Goal: Task Accomplishment & Management: Manage account settings

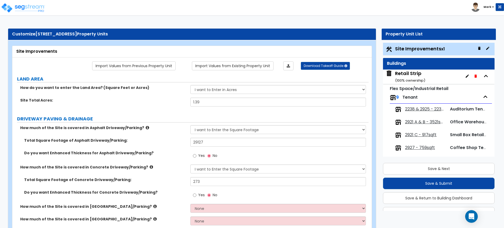
select select "2"
select select "1"
select select "2"
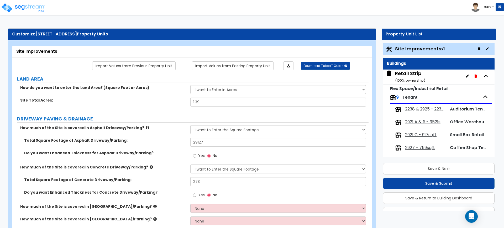
select select "1"
select select "2"
select select "4"
select select "2"
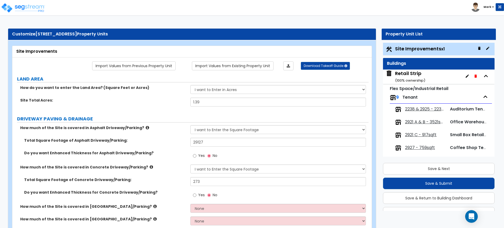
select select "1"
select select "4"
select select "2"
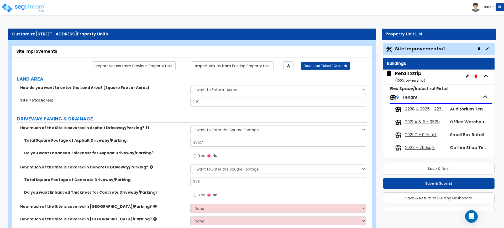
select select "1"
select select "2"
select select "1"
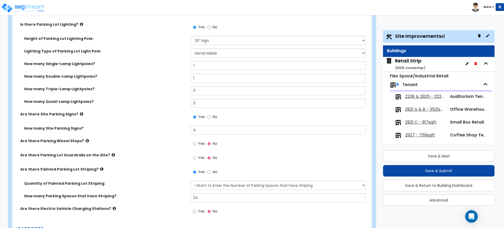
scroll to position [328, 0]
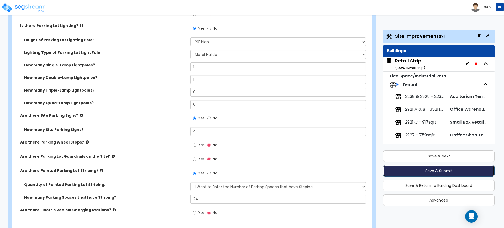
click at [408, 171] on button "Save & Submit" at bounding box center [439, 171] width 112 height 12
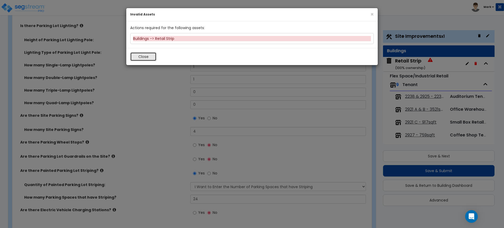
click at [142, 56] on button "Close" at bounding box center [143, 56] width 26 height 9
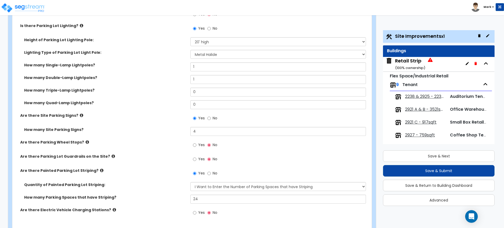
click at [405, 63] on div "Retail Strip ( 100 % ownership)" at bounding box center [410, 64] width 30 height 13
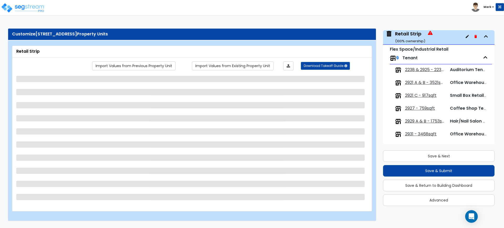
scroll to position [0, 0]
select select "2"
select select "1"
select select "3"
select select "2"
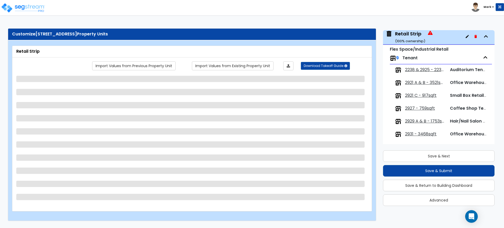
select select "1"
select select "3"
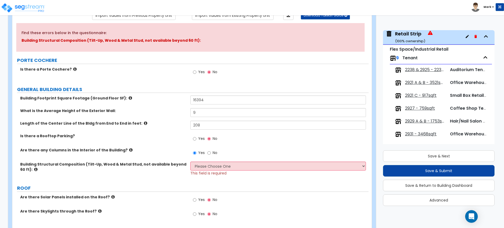
scroll to position [66, 0]
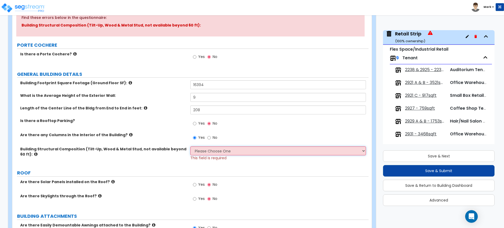
click at [243, 150] on select "Please Choose One Pre-Engineered Metal Building Tilt-up Wall Construction Reinf…" at bounding box center [278, 151] width 176 height 9
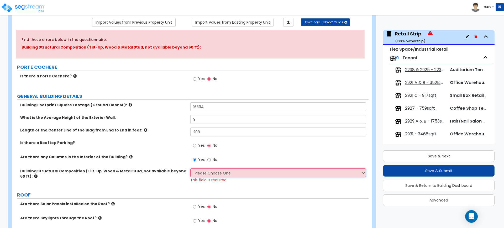
scroll to position [33, 0]
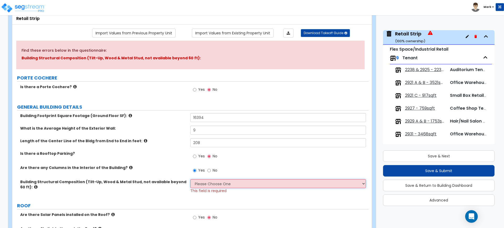
click at [218, 185] on select "Please Choose One Pre-Engineered Metal Building Tilt-up Wall Construction Reinf…" at bounding box center [278, 183] width 176 height 9
select select "6"
click at [190, 179] on select "Please Choose One Pre-Engineered Metal Building Tilt-up Wall Construction Reinf…" at bounding box center [278, 183] width 176 height 9
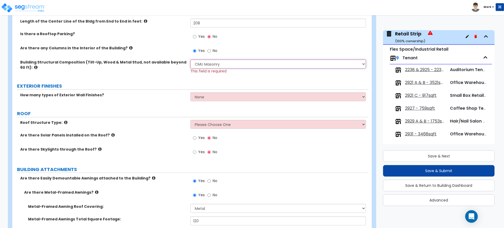
scroll to position [131, 0]
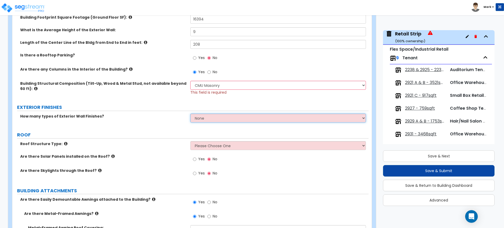
click at [228, 118] on select "None 1 2 3" at bounding box center [278, 118] width 176 height 9
select select "1"
click at [190, 114] on select "None 1 2 3" at bounding box center [278, 118] width 176 height 9
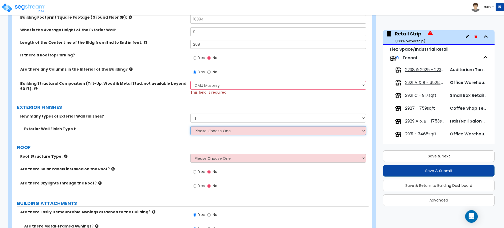
click at [218, 131] on select "Please Choose One No Finish/Shared Wall No Wall Brick Veneer Stone Veneer Wood …" at bounding box center [278, 130] width 176 height 9
select select "10"
click at [190, 126] on select "Please Choose One No Finish/Shared Wall No Wall Brick Veneer Stone Veneer Wood …" at bounding box center [278, 130] width 176 height 9
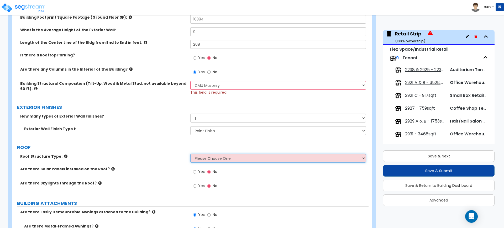
click at [210, 158] on select "Please Choose One Gable Roof Flat Roof Hybrid Gable & Flat Roof" at bounding box center [278, 158] width 176 height 9
select select "2"
click at [190, 154] on select "Please Choose One Gable Roof Flat Roof Hybrid Gable & Flat Roof" at bounding box center [278, 158] width 176 height 9
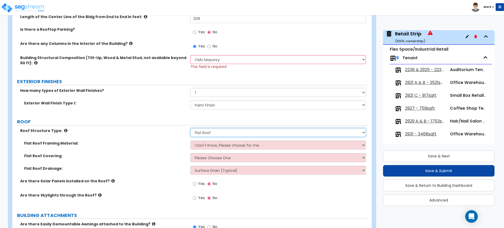
scroll to position [197, 0]
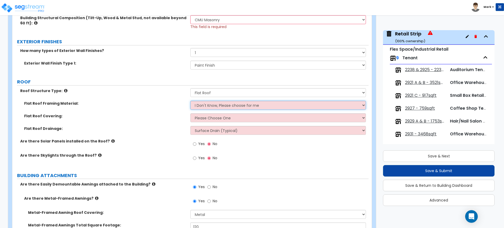
click at [242, 105] on select "I Don't Know, Please choose for me Metal Wood" at bounding box center [278, 105] width 176 height 9
select select "1"
click at [190, 101] on select "I Don't Know, Please choose for me Metal Wood" at bounding box center [278, 105] width 176 height 9
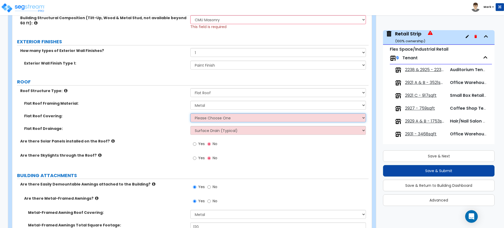
click at [212, 120] on select "Please Choose One Rolled Asphalt PVC Membrane Plastic (EPDM) Membrane Asphalt F…" at bounding box center [278, 117] width 176 height 9
select select "1"
click at [190, 113] on select "Please Choose One Rolled Asphalt PVC Membrane Plastic (EPDM) Membrane Asphalt F…" at bounding box center [278, 117] width 176 height 9
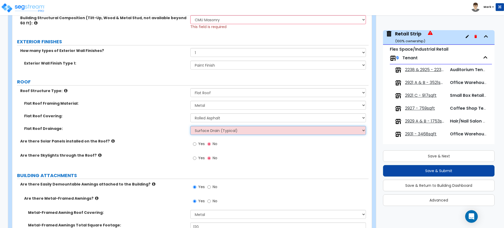
click at [213, 130] on select "Surface Drain (Typical) Gutters Downspout Only" at bounding box center [278, 130] width 176 height 9
select select "1"
click at [190, 126] on select "Surface Drain (Typical) Gutters Downspout Only" at bounding box center [278, 130] width 176 height 9
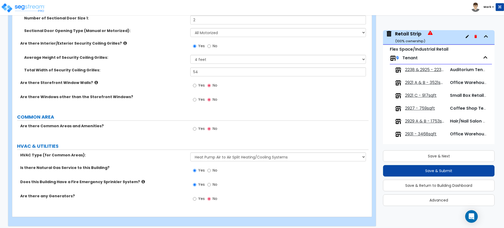
scroll to position [806, 0]
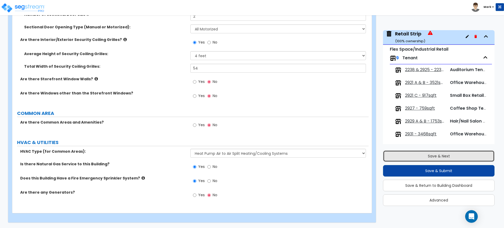
click at [424, 156] on button "Save & Next" at bounding box center [439, 157] width 112 height 12
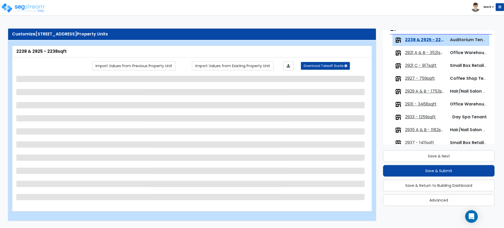
scroll to position [61, 0]
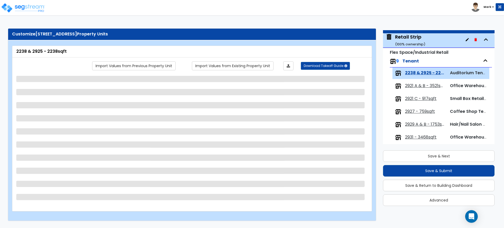
select select "2"
select select "1"
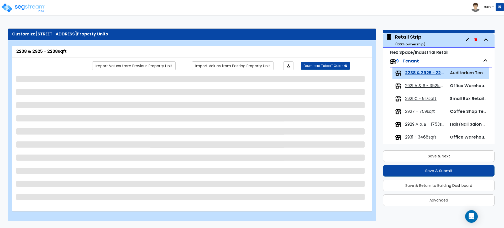
select select "5"
select select "6"
select select "4"
select select "1"
select select "4"
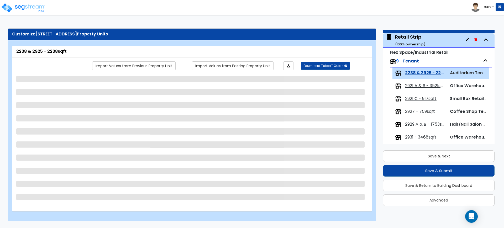
select select "1"
select select "2"
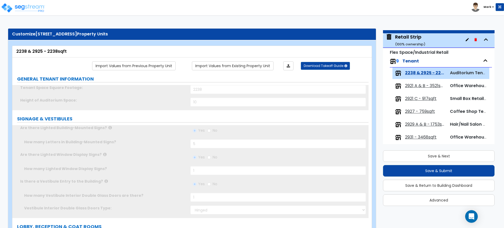
select select "2"
select select "1"
type input "80"
select select "5"
radio input "true"
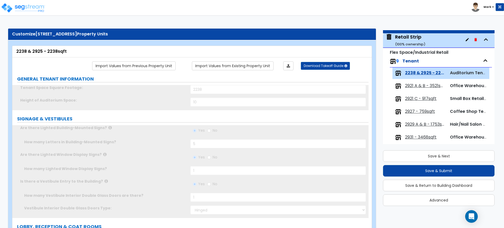
select select "2"
type input "1"
radio input "true"
type input "1"
select select "1"
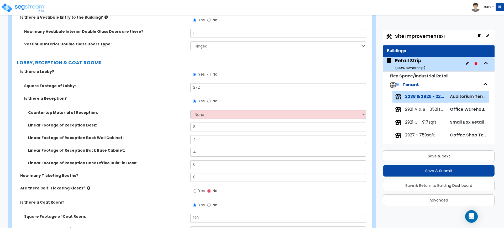
scroll to position [197, 0]
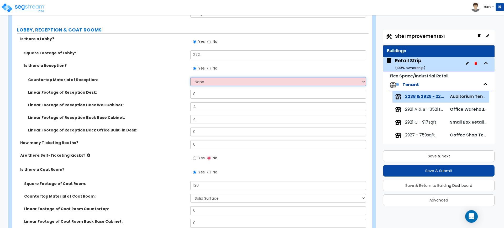
click at [220, 82] on select "None Plastic Laminate Solid Surface Stone Quartz Marble Tile Wood Stainless Ste…" at bounding box center [278, 81] width 176 height 9
select select "2"
click at [190, 77] on select "None Plastic Laminate Solid Surface Stone Quartz Marble Tile Wood Stainless Ste…" at bounding box center [278, 81] width 176 height 9
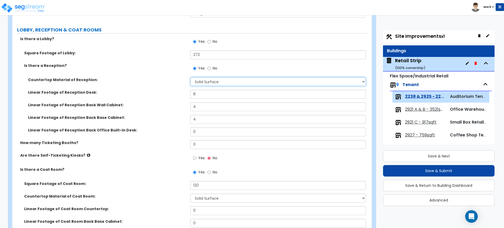
scroll to position [61, 0]
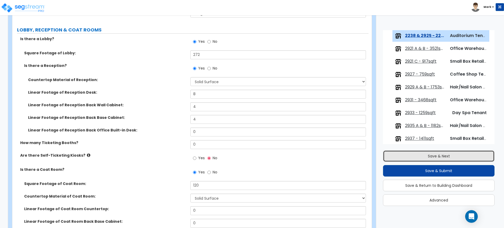
click at [422, 154] on button "Save & Next" at bounding box center [439, 157] width 112 height 12
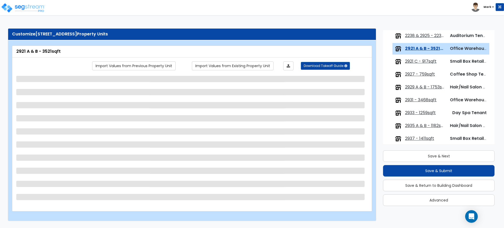
scroll to position [74, 0]
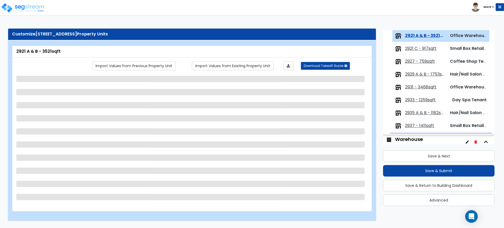
select select "2"
select select "1"
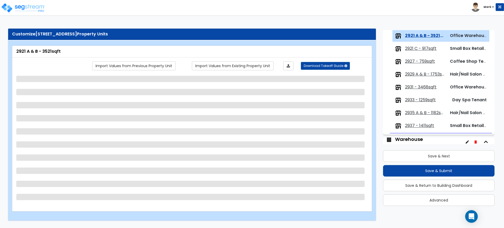
select select "2"
select select "1"
select select "6"
select select "1"
select select "4"
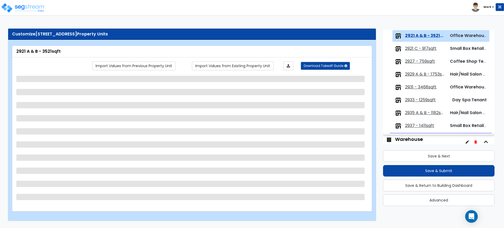
select select "5"
select select "1"
select select "2"
select select "1"
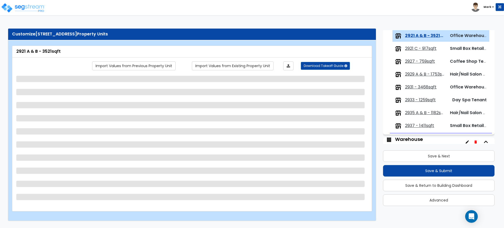
select select "1"
select select "2"
select select "1"
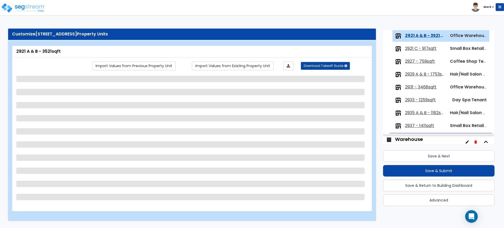
select select "2"
select select "10"
select select "1"
select select "2"
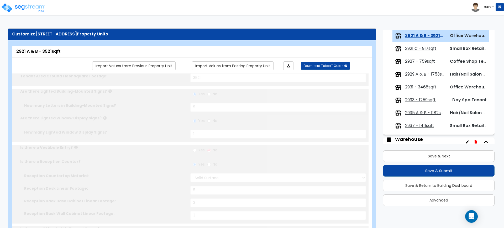
type input "3"
radio input "true"
type input "2"
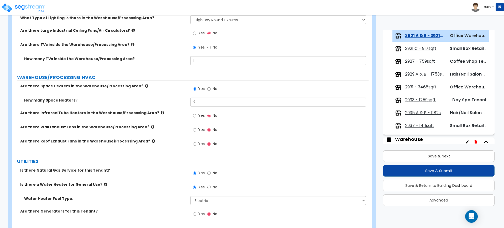
scroll to position [2135, 0]
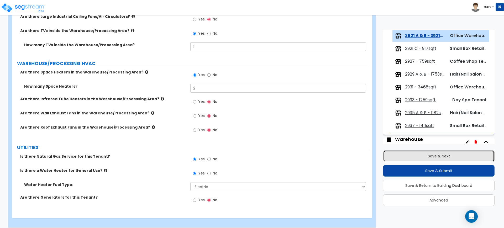
click at [421, 155] on button "Save & Next" at bounding box center [439, 157] width 112 height 12
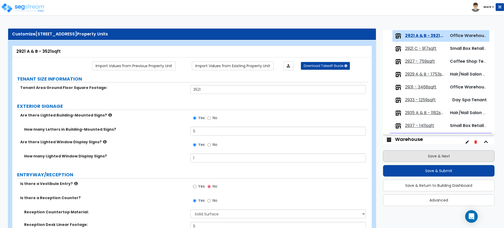
scroll to position [87, 0]
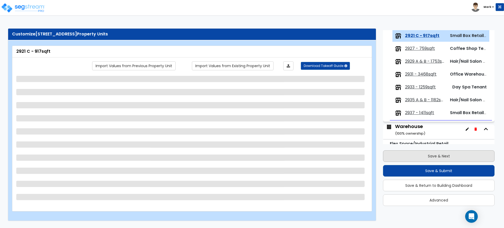
select select "2"
select select "1"
select select "5"
select select "1"
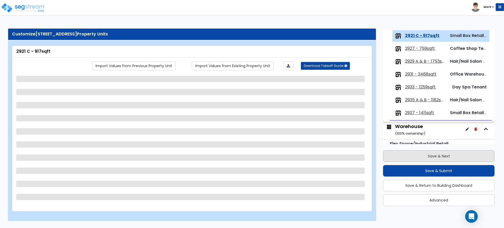
select select "1"
select select "2"
select select "1"
select select "4"
select select "1"
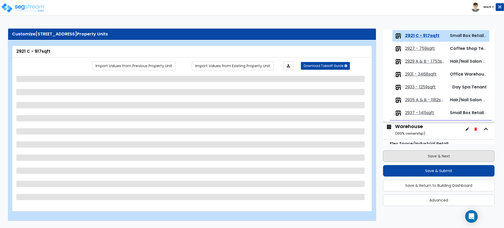
select select "4"
select select "2"
select select "5"
select select "1"
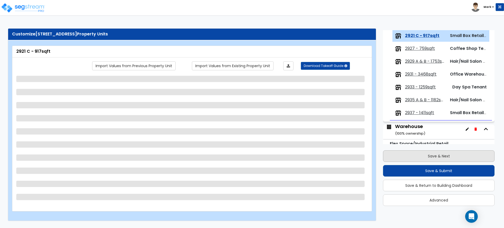
select select "1"
select select "4"
select select "2"
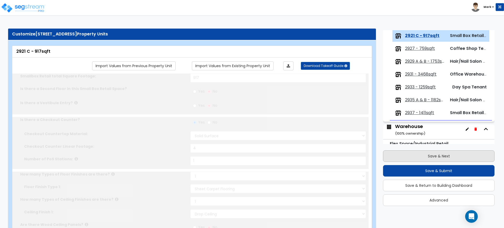
radio input "true"
select select "5"
type input "220"
type input "60"
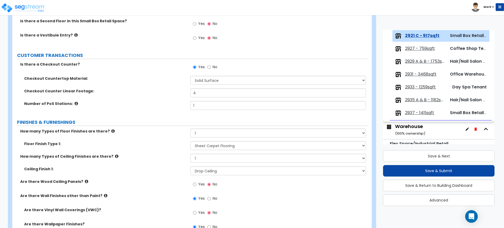
scroll to position [99, 0]
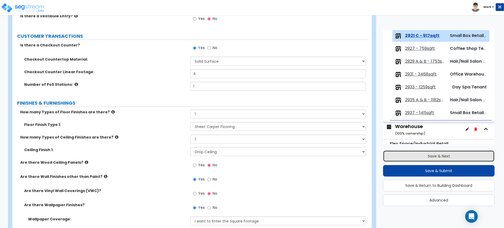
click at [448, 156] on button "Save & Next" at bounding box center [439, 157] width 112 height 12
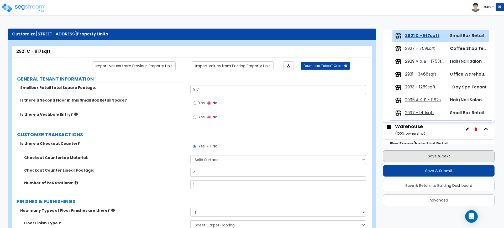
scroll to position [100, 0]
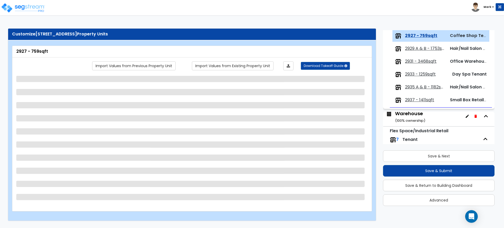
select select "2"
select select "3"
select select "1"
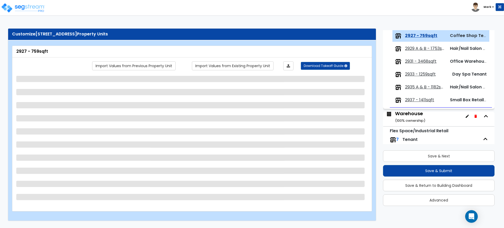
select select "1"
select select "5"
select select "6"
select select "2"
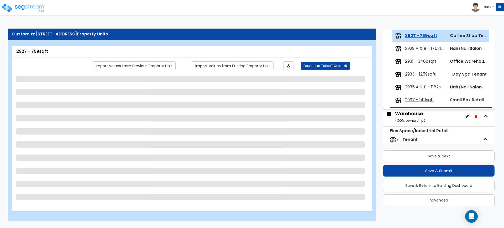
select select "1"
select select "5"
select select "1"
select select "2"
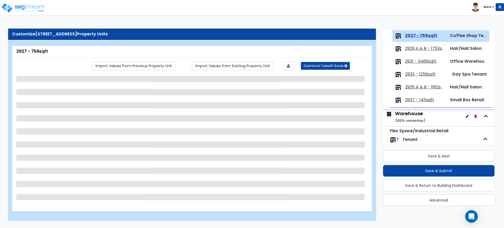
select select "1"
select select "5"
select select "3"
select select "1"
select select "2"
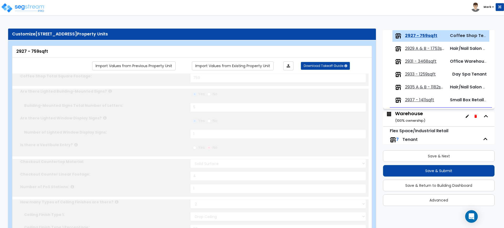
type input "1"
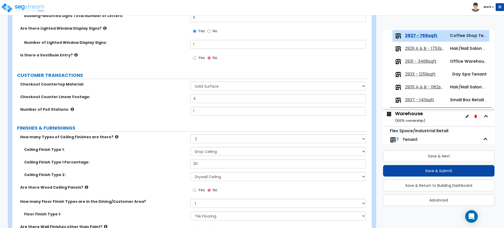
scroll to position [131, 0]
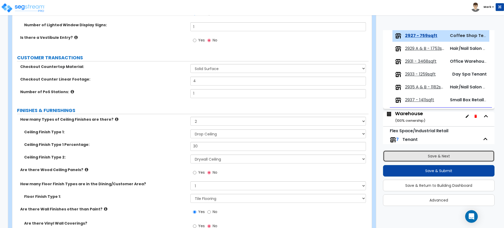
click at [456, 158] on button "Save & Next" at bounding box center [439, 157] width 112 height 12
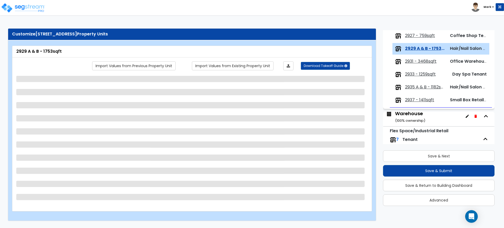
scroll to position [112, 0]
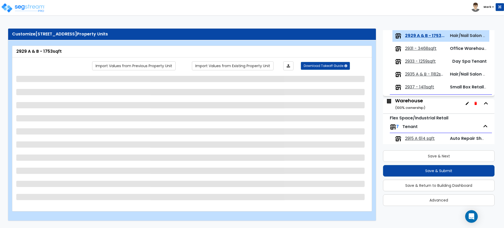
select select "2"
select select "1"
select select "3"
select select "1"
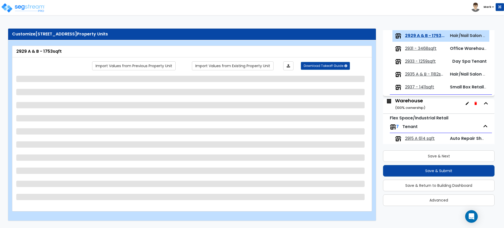
select select "5"
select select "1"
select select "4"
select select "1"
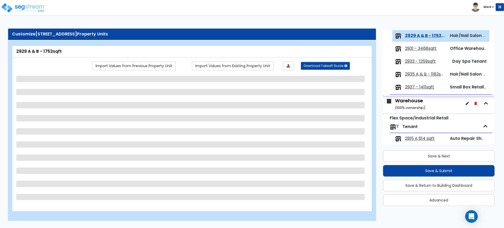
select select "1"
select select "2"
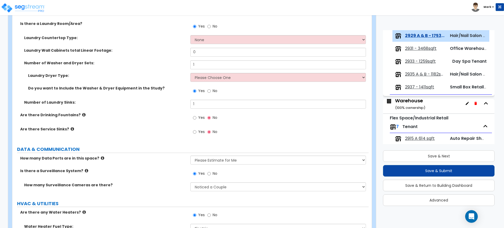
scroll to position [1117, 0]
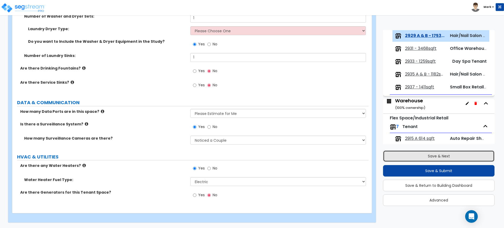
click at [415, 158] on button "Save & Next" at bounding box center [439, 157] width 112 height 12
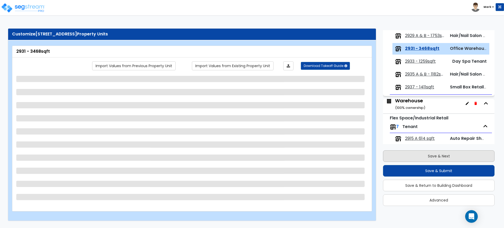
scroll to position [125, 0]
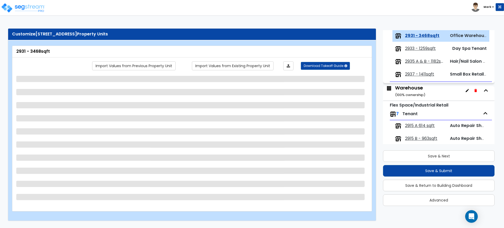
select select "2"
select select "1"
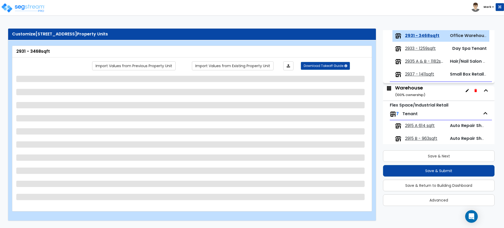
select select "1"
select select "2"
select select "3"
select select "5"
select select "1"
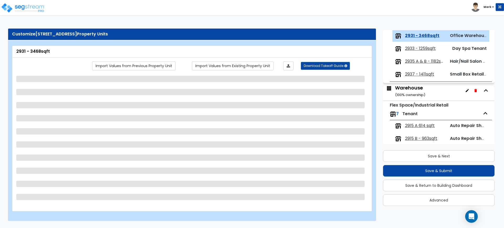
select select "4"
select select "5"
select select "1"
select select "2"
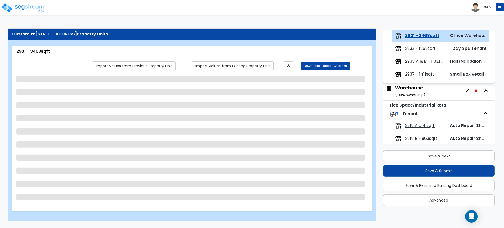
select select "1"
select select "2"
select select "1"
select select "2"
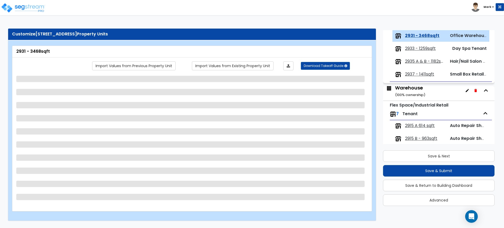
select select "10"
select select "1"
select select "2"
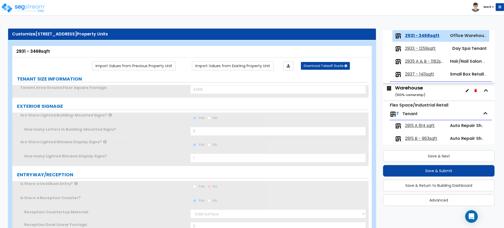
type input "1"
type input "2"
select select "1"
type input "1"
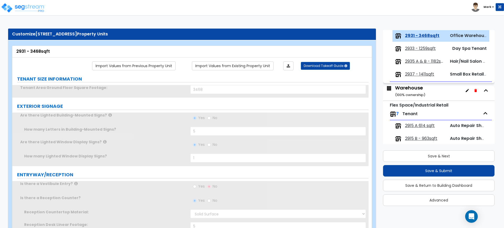
type input "60"
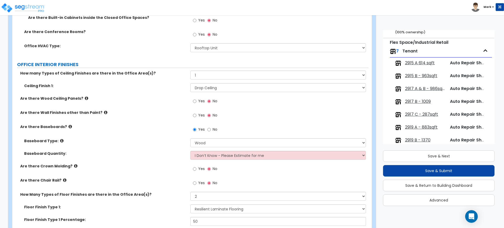
scroll to position [191, 0]
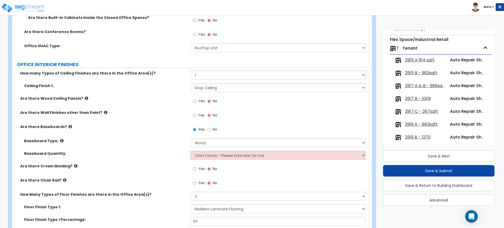
click at [418, 70] on span "2915 B - 963sqft" at bounding box center [421, 73] width 32 height 6
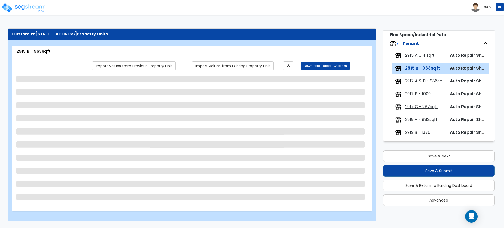
scroll to position [2, 0]
select select "2"
select select "1"
select select "2"
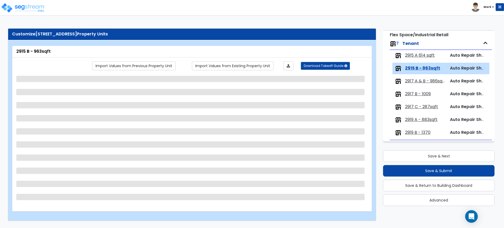
select select "1"
select select "3"
select select "1"
select select "4"
select select "1"
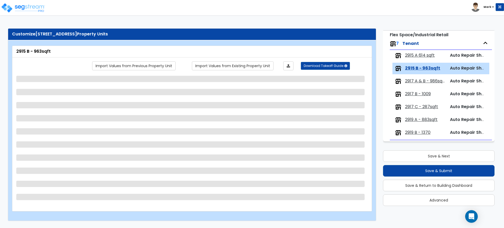
select select "2"
select select "1"
select select "2"
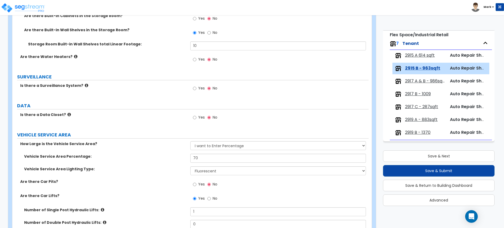
scroll to position [755, 0]
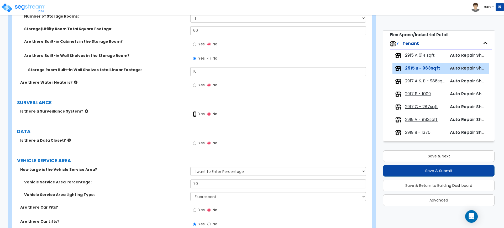
click at [194, 115] on input "Yes" at bounding box center [194, 114] width 3 height 6
radio input "true"
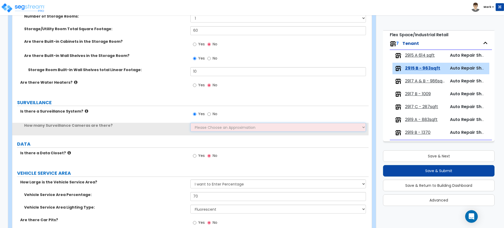
click at [205, 128] on select "Please Choose an Approximation Barely Noticed Any Noticed a Couple Frequently S…" at bounding box center [278, 127] width 176 height 9
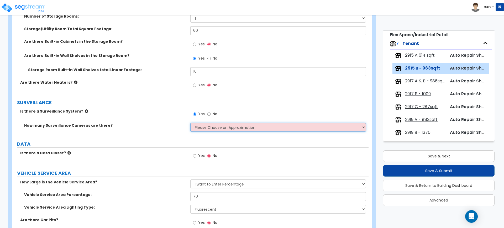
select select "2"
click at [190, 123] on select "Please Choose an Approximation Barely Noticed Any Noticed a Couple Frequently S…" at bounding box center [278, 127] width 176 height 9
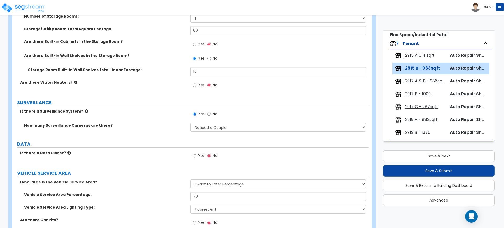
click at [419, 95] on span "2917 B - 1009" at bounding box center [418, 94] width 26 height 6
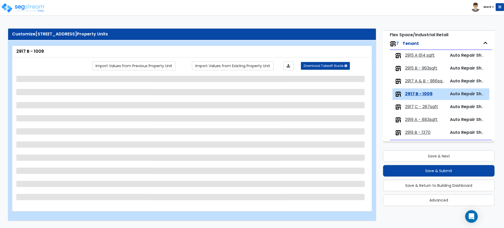
scroll to position [0, 0]
select select "2"
select select "1"
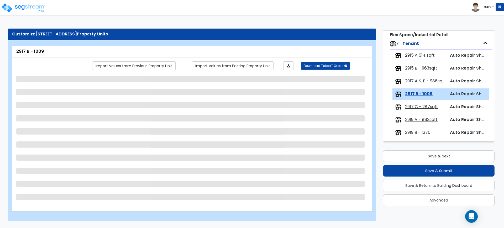
select select "1"
select select "3"
select select "1"
select select "4"
select select "1"
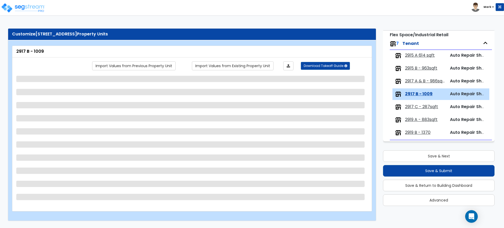
select select "2"
select select "1"
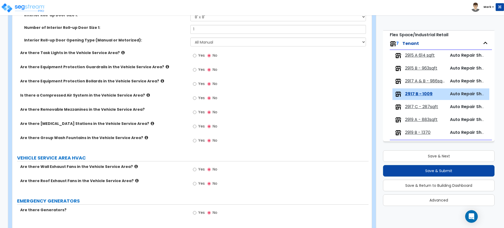
scroll to position [1018, 0]
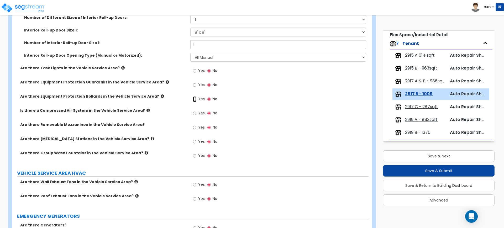
click at [195, 100] on input "Yes" at bounding box center [194, 99] width 3 height 6
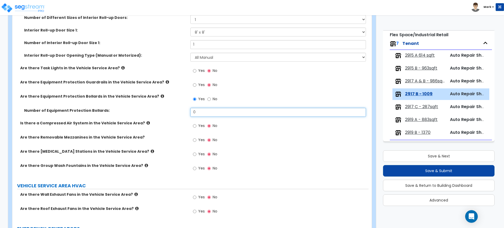
click at [171, 113] on div "Number of Equipment Protection Bollards: 0" at bounding box center [190, 114] width 357 height 13
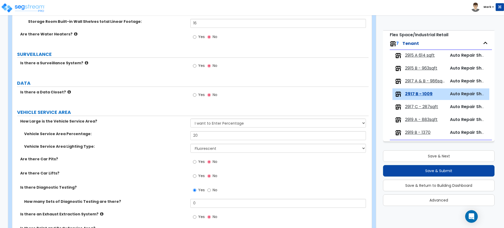
scroll to position [735, 0]
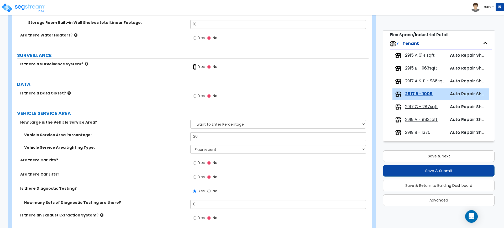
click at [196, 67] on input "Yes" at bounding box center [194, 67] width 3 height 6
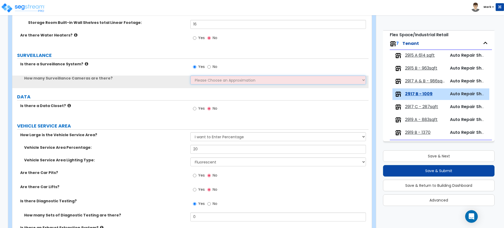
click at [208, 82] on select "Please Choose an Approximation Barely Noticed Any Noticed a Couple Frequently S…" at bounding box center [278, 80] width 176 height 9
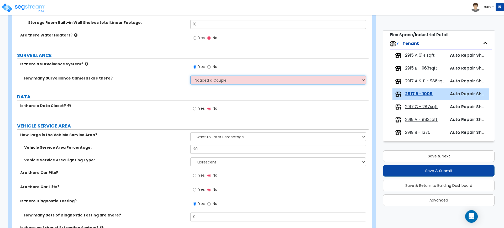
click at [190, 76] on select "Please Choose an Approximation Barely Noticed Any Noticed a Couple Frequently S…" at bounding box center [278, 80] width 176 height 9
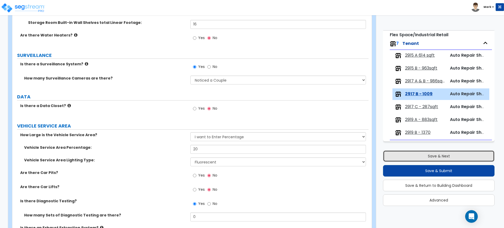
click at [446, 154] on button "Save & Next" at bounding box center [439, 157] width 112 height 12
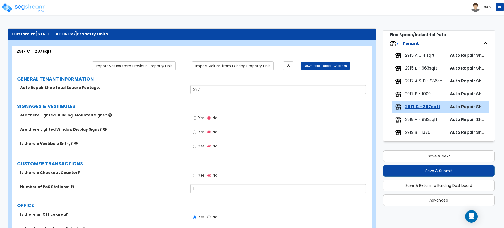
click at [423, 117] on span "2919 A - 883sqft" at bounding box center [421, 120] width 33 height 6
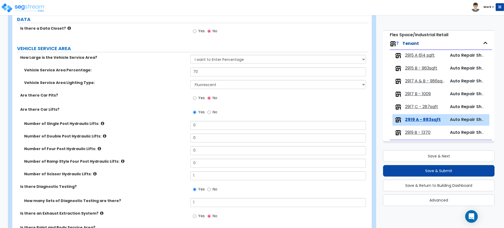
scroll to position [985, 0]
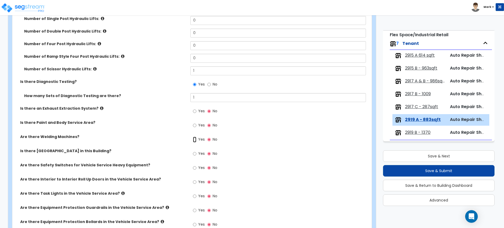
click at [195, 140] on input "Yes" at bounding box center [194, 140] width 3 height 6
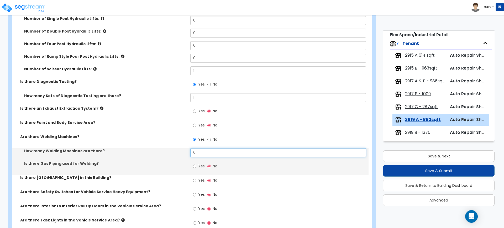
drag, startPoint x: 200, startPoint y: 155, endPoint x: 168, endPoint y: 155, distance: 31.8
click at [178, 156] on div "How many Welding Machines are there? 0" at bounding box center [190, 154] width 357 height 13
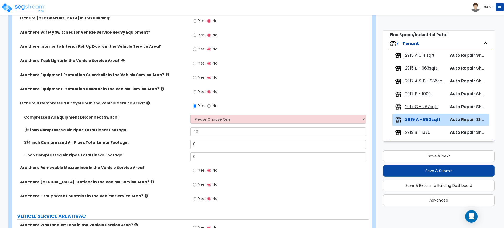
scroll to position [1149, 0]
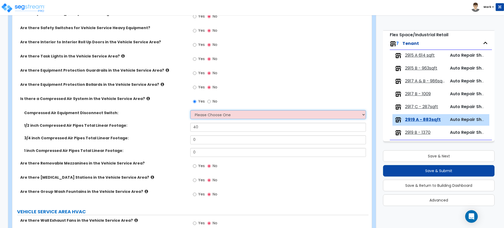
click at [232, 115] on select "Please Choose One 30-Amp 60-Amp 100-Amp 200-Amp" at bounding box center [278, 114] width 176 height 9
click at [190, 110] on select "Please Choose One 30-Amp 60-Amp 100-Amp 200-Amp" at bounding box center [278, 114] width 176 height 9
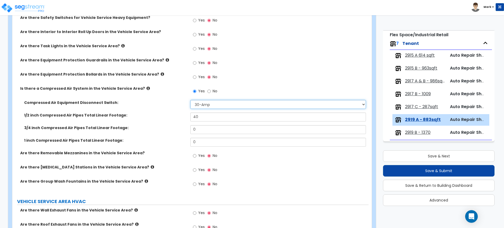
scroll to position [1221, 0]
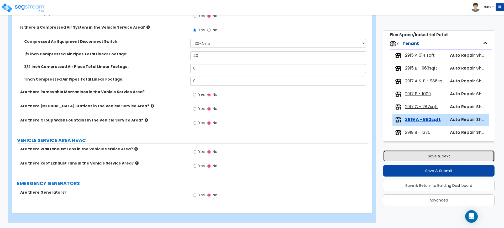
click at [437, 158] on button "Save & Next" at bounding box center [439, 157] width 112 height 12
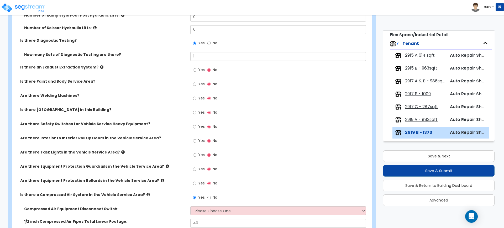
scroll to position [1084, 0]
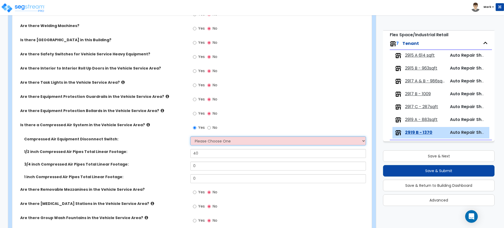
click at [244, 141] on select "Please Choose One 30-Amp 60-Amp 100-Amp 200-Amp" at bounding box center [278, 141] width 176 height 9
click at [190, 137] on select "Please Choose One 30-Amp 60-Amp 100-Amp 200-Amp" at bounding box center [278, 141] width 176 height 9
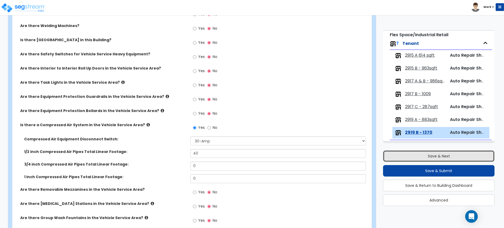
drag, startPoint x: 457, startPoint y: 154, endPoint x: 432, endPoint y: 59, distance: 98.6
click at [457, 155] on button "Save & Next" at bounding box center [439, 157] width 112 height 12
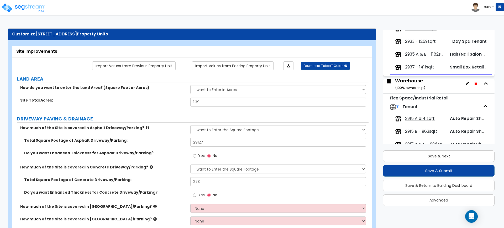
scroll to position [164, 0]
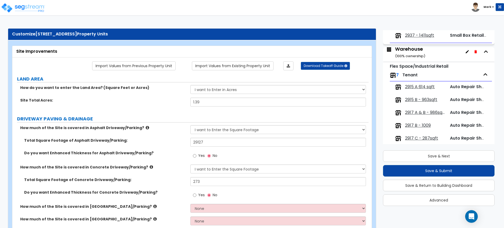
click at [420, 86] on span "2915 A 614 sqft" at bounding box center [420, 87] width 30 height 6
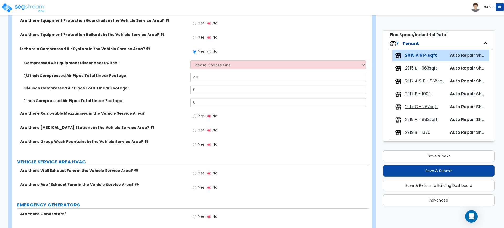
scroll to position [1043, 0]
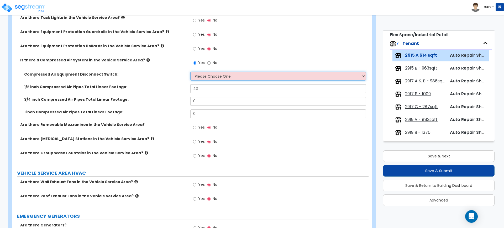
click at [231, 77] on select "Please Choose One 30-Amp 60-Amp 100-Amp 200-Amp" at bounding box center [278, 76] width 176 height 9
click at [190, 72] on select "Please Choose One 30-Amp 60-Amp 100-Amp 200-Amp" at bounding box center [278, 76] width 176 height 9
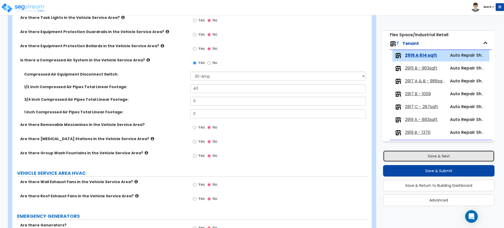
click at [422, 156] on button "Save & Next" at bounding box center [439, 157] width 112 height 12
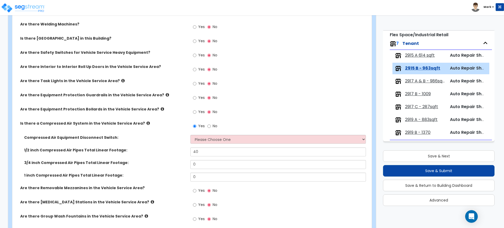
scroll to position [1149, 0]
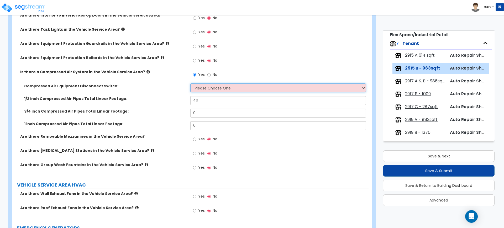
click at [242, 92] on select "Please Choose One 30-Amp 60-Amp 100-Amp 200-Amp" at bounding box center [278, 88] width 176 height 9
click at [190, 84] on select "Please Choose One 30-Amp 60-Amp 100-Amp 200-Amp" at bounding box center [278, 88] width 176 height 9
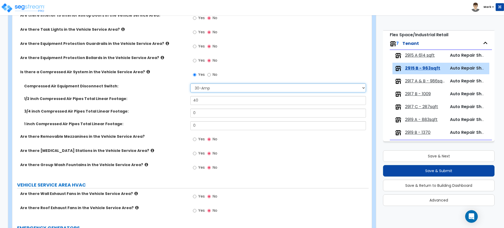
scroll to position [1194, 0]
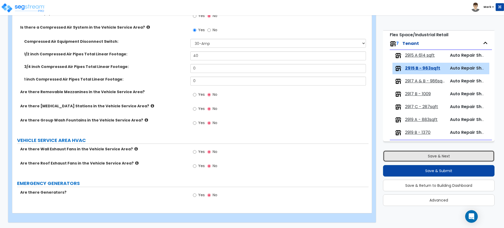
click at [467, 157] on button "Save & Next" at bounding box center [439, 157] width 112 height 12
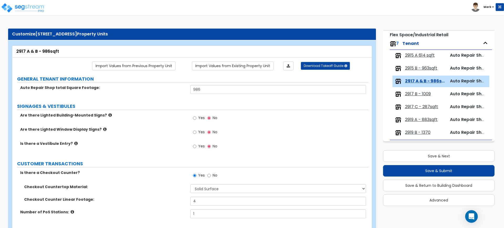
click at [416, 95] on span "2917 B - 1009" at bounding box center [418, 94] width 26 height 6
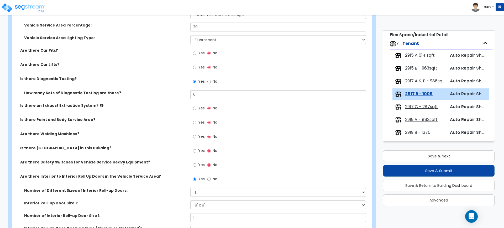
scroll to position [854, 0]
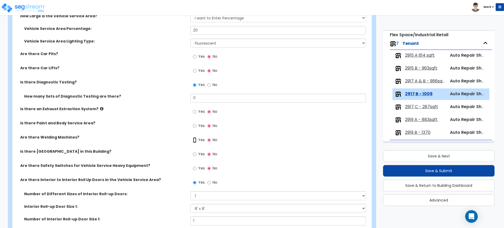
click at [195, 140] on input "Yes" at bounding box center [194, 140] width 3 height 6
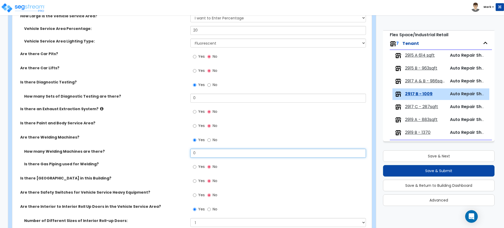
drag, startPoint x: 196, startPoint y: 153, endPoint x: 184, endPoint y: 153, distance: 11.6
click at [187, 154] on div "How many Welding Machines are there? 0" at bounding box center [190, 155] width 357 height 13
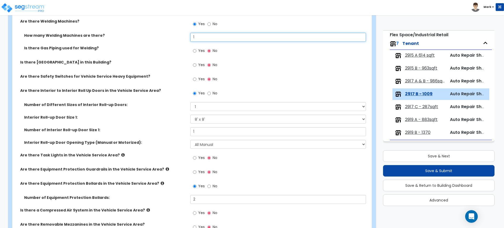
scroll to position [985, 0]
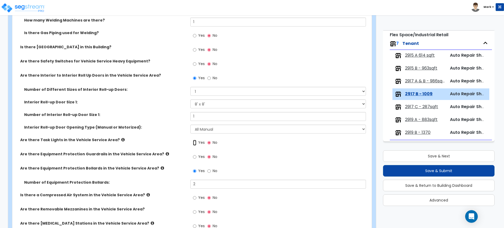
click at [195, 143] on input "Yes" at bounding box center [194, 143] width 3 height 6
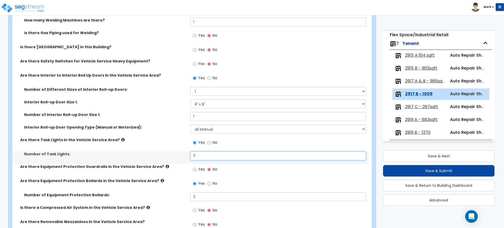
drag, startPoint x: 198, startPoint y: 157, endPoint x: 177, endPoint y: 156, distance: 21.8
click at [178, 157] on div "Number of Task Lights: 0" at bounding box center [190, 158] width 357 height 13
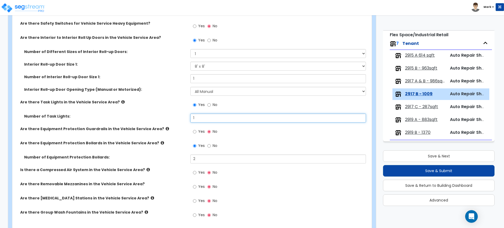
scroll to position [1084, 0]
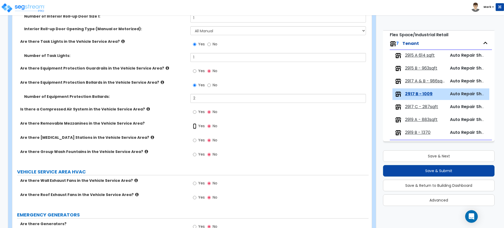
click at [195, 126] on input "Yes" at bounding box center [194, 126] width 3 height 6
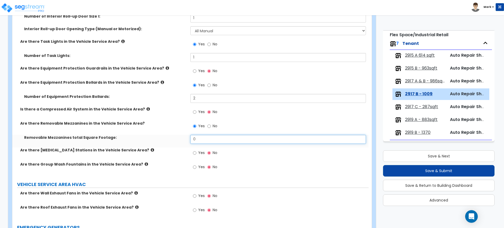
drag, startPoint x: 194, startPoint y: 137, endPoint x: 175, endPoint y: 138, distance: 18.7
click at [175, 138] on div "Removable Mezzanines total Square Footage: 0" at bounding box center [190, 141] width 357 height 13
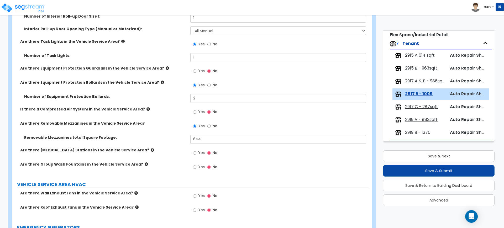
click at [427, 105] on span "2917 C - 287sqft" at bounding box center [421, 107] width 33 height 6
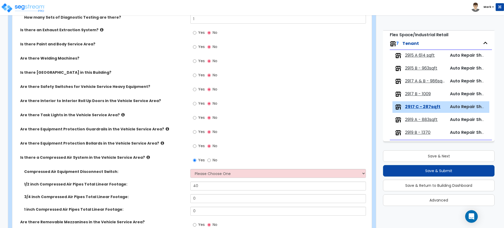
scroll to position [1051, 0]
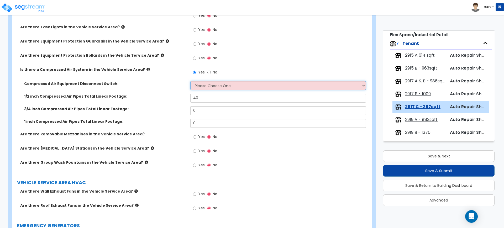
click at [246, 85] on select "Please Choose One 30-Amp 60-Amp 100-Amp 200-Amp" at bounding box center [278, 85] width 176 height 9
click at [190, 81] on select "Please Choose One 30-Amp 60-Amp 100-Amp 200-Amp" at bounding box center [278, 85] width 176 height 9
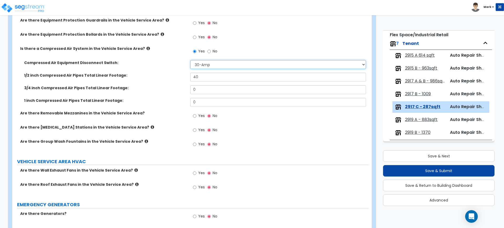
scroll to position [1093, 0]
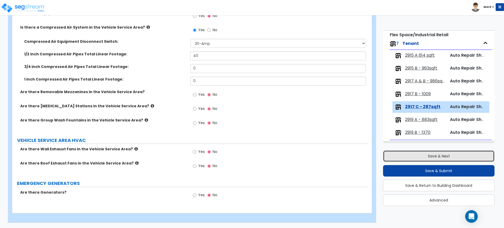
click at [430, 155] on button "Save & Next" at bounding box center [439, 157] width 112 height 12
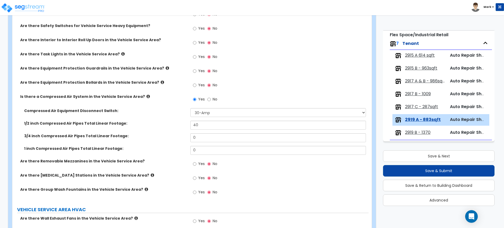
scroll to position [1122, 0]
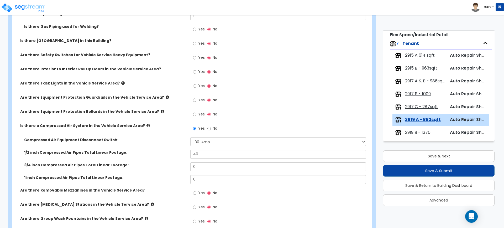
click at [419, 132] on span "2919 B - 1370" at bounding box center [417, 133] width 25 height 6
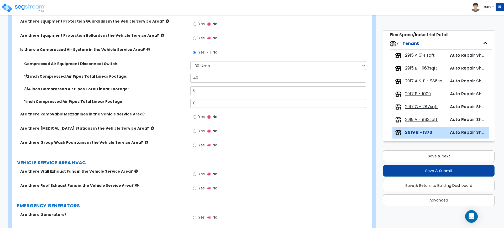
scroll to position [1181, 0]
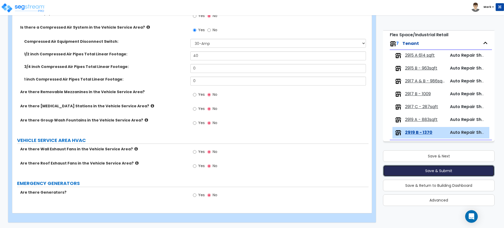
click at [429, 169] on button "Save & Submit" at bounding box center [439, 171] width 112 height 12
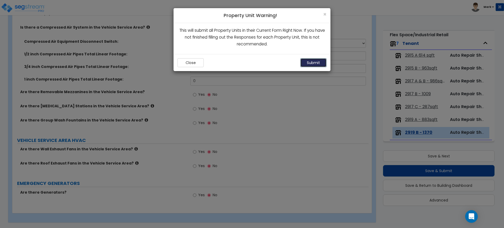
click at [312, 60] on button "Submit" at bounding box center [314, 62] width 26 height 9
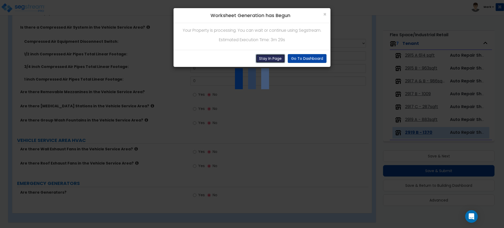
click at [272, 57] on button "Stay In Page" at bounding box center [270, 58] width 29 height 9
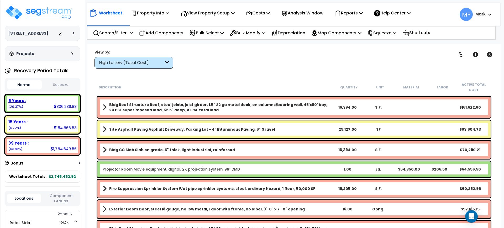
click at [42, 101] on div "5 Years :" at bounding box center [42, 101] width 68 height 6
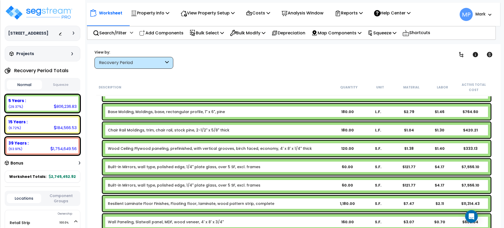
scroll to position [164, 0]
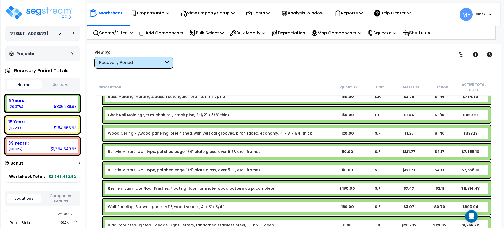
click at [281, 152] on div "Built-in Mirrors, wall type, polished edge, 1/4" plate glass, over 5 SF, excl. …" at bounding box center [220, 151] width 224 height 5
click at [210, 33] on p "Bulk Select" at bounding box center [207, 32] width 34 height 7
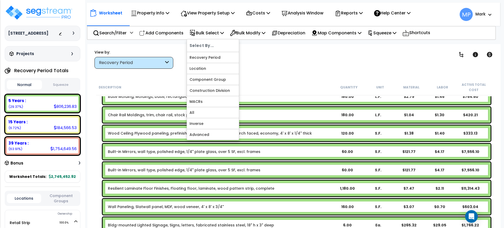
click at [241, 61] on div "Clear Filters" at bounding box center [312, 58] width 265 height 19
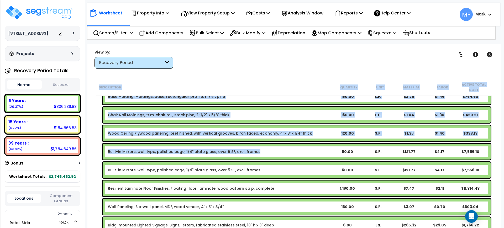
click at [292, 150] on div "Built-in Mirrors, wall type, polished edge, 1/4" plate glass, over 5 SF, excl. …" at bounding box center [220, 151] width 224 height 5
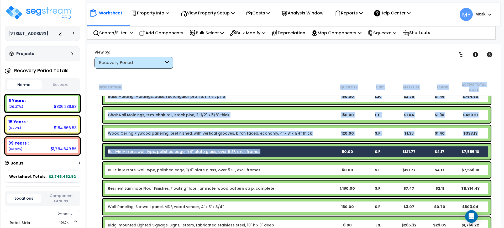
click at [309, 150] on div "Built-in Mirrors, wall type, polished edge, 1/4" plate glass, over 5 SF, excl. …" at bounding box center [220, 151] width 224 height 5
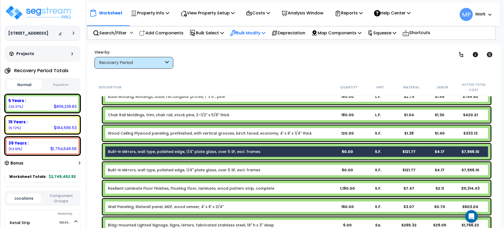
click at [247, 31] on p "Bulk Modify" at bounding box center [247, 32] width 35 height 7
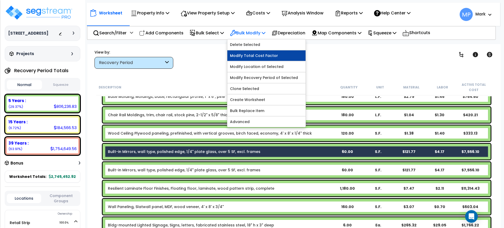
click at [262, 57] on link "Modify Total Cost Factor" at bounding box center [267, 55] width 78 height 11
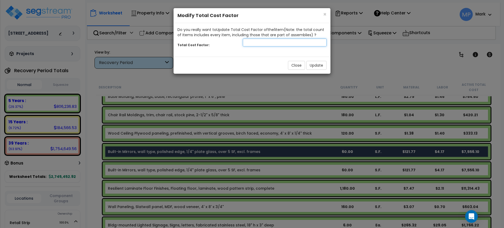
click at [249, 44] on input "number" at bounding box center [285, 43] width 84 height 8
type input ".6"
click at [319, 67] on button "Update" at bounding box center [317, 65] width 20 height 9
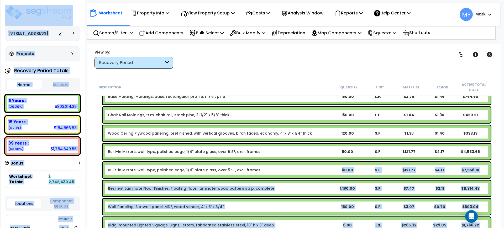
click at [297, 165] on div "Built-in Mirrors, wall type, polished edge, 1/4" plate glass, over 5 SF, excl. …" at bounding box center [297, 170] width 388 height 16
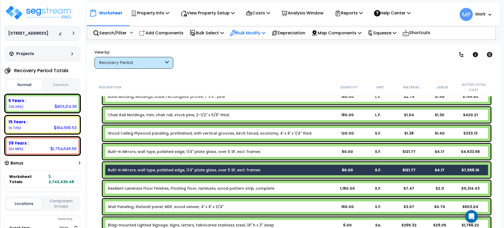
click at [252, 32] on p "Bulk Modify" at bounding box center [247, 32] width 35 height 7
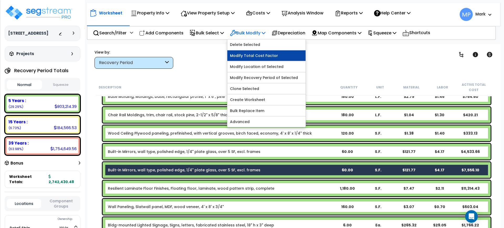
click at [264, 54] on link "Modify Total Cost Factor" at bounding box center [267, 55] width 78 height 11
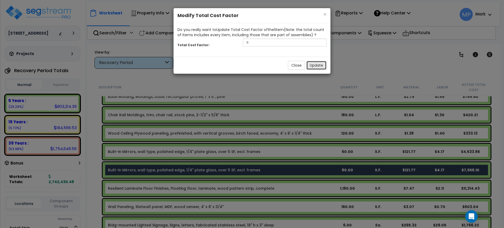
click at [317, 65] on button "Update" at bounding box center [317, 65] width 20 height 9
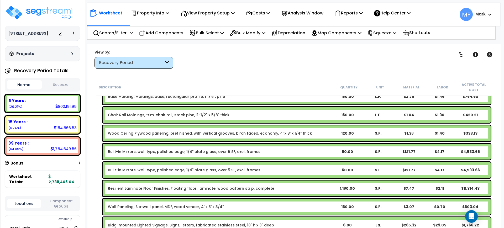
click at [213, 149] on div "Built-in Mirrors, wall type, polished edge, 1/4" plate glass, over 5 SF, excl. …" at bounding box center [297, 152] width 388 height 16
click at [246, 170] on link "Built-in Mirrors, wall type, polished edge, 1/4" plate glass, over 5 SF, excl. …" at bounding box center [184, 170] width 153 height 5
click at [191, 151] on link "Built-in Mirrors, wall type, polished edge, 1/4" plate glass, over 5 SF, excl. …" at bounding box center [184, 151] width 153 height 5
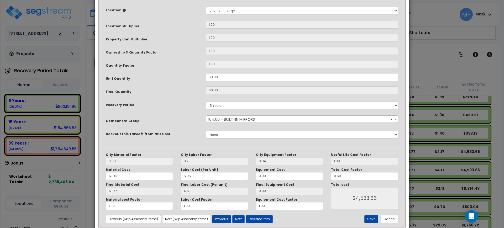
scroll to position [110, 0]
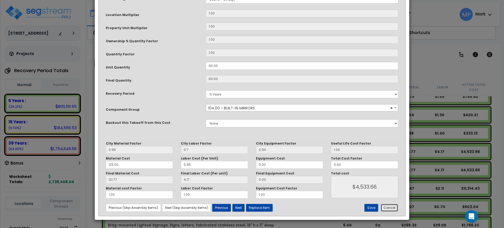
click at [389, 208] on button "Cancel" at bounding box center [390, 208] width 18 height 8
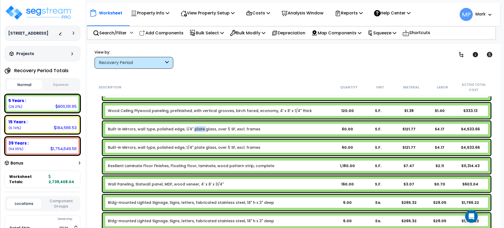
scroll to position [197, 0]
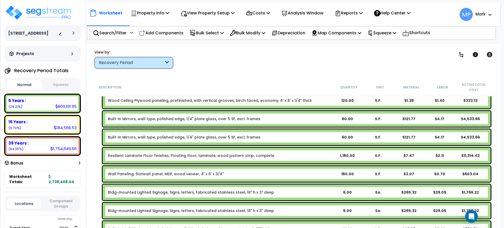
click at [228, 118] on link "Built-in Mirrors, wall type, polished edge, 1/4" plate glass, over 5 SF, excl. …" at bounding box center [184, 118] width 153 height 5
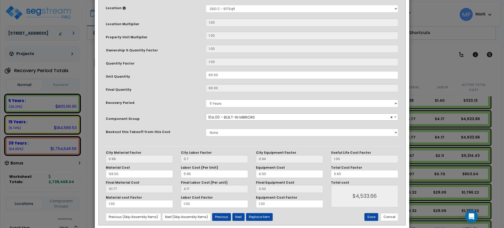
scroll to position [110, 0]
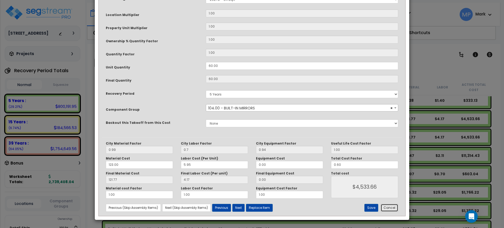
click at [390, 208] on button "Cancel" at bounding box center [390, 208] width 18 height 8
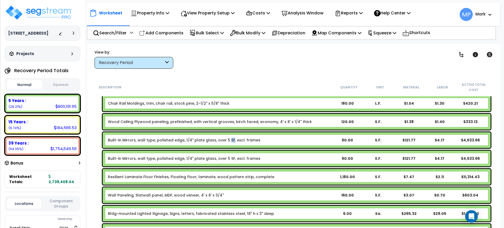
scroll to position [164, 0]
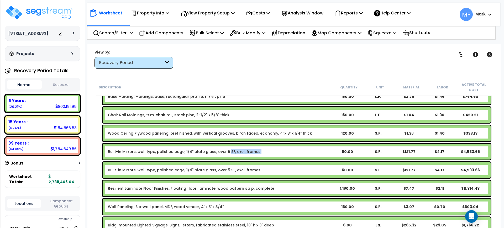
click at [283, 150] on div "Built-in Mirrors, wall type, polished edge, 1/4" plate glass, over 5 SF, excl. …" at bounding box center [220, 151] width 224 height 5
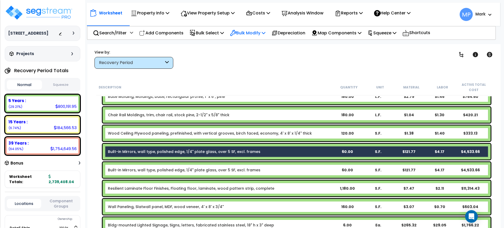
click at [247, 34] on p "Bulk Modify" at bounding box center [247, 32] width 35 height 7
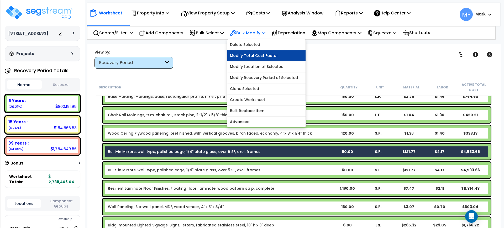
click at [259, 55] on link "Modify Total Cost Factor" at bounding box center [267, 55] width 78 height 11
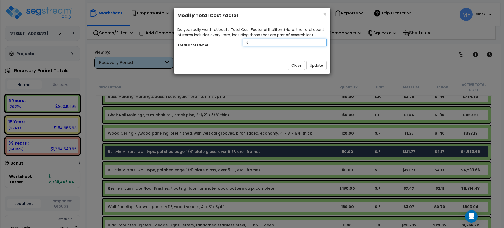
drag, startPoint x: 245, startPoint y: 42, endPoint x: 240, endPoint y: 41, distance: 5.0
click at [240, 41] on div ".6" at bounding box center [285, 43] width 92 height 8
type input ".45"
click at [319, 64] on button "Update" at bounding box center [317, 65] width 20 height 9
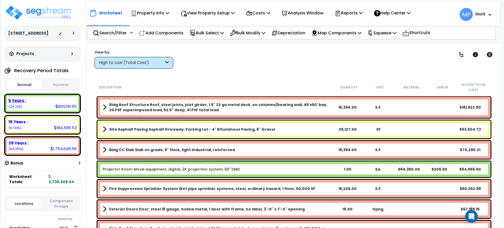
click at [42, 107] on div "5 Years : 800,191.95 (29.21%)" at bounding box center [42, 103] width 71 height 14
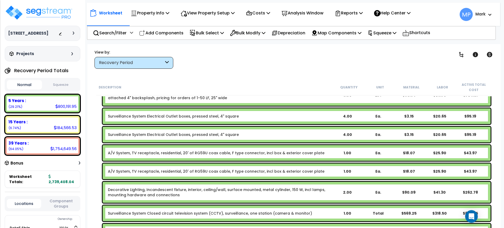
scroll to position [1576, 0]
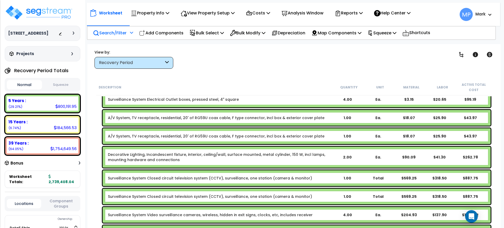
click at [113, 34] on p "Search/Filter" at bounding box center [110, 32] width 34 height 7
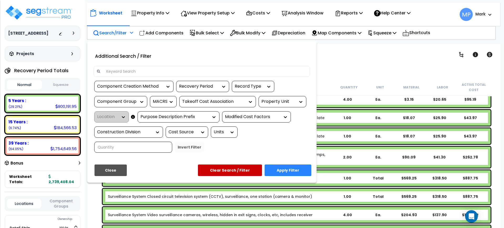
click at [135, 71] on input at bounding box center [205, 72] width 204 height 8
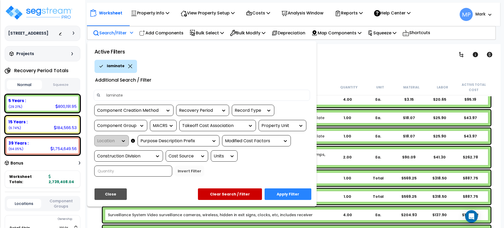
type input "laminate"
click at [285, 196] on button "Apply Filter" at bounding box center [288, 195] width 47 height 12
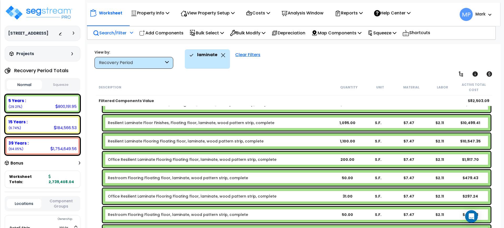
scroll to position [0, 0]
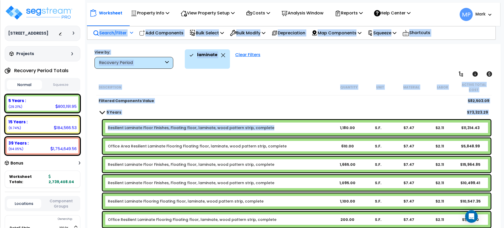
click at [311, 128] on div "Resilient Laminate Floor Finishes, Floating floor, laminate, wood pattern strip…" at bounding box center [220, 127] width 224 height 5
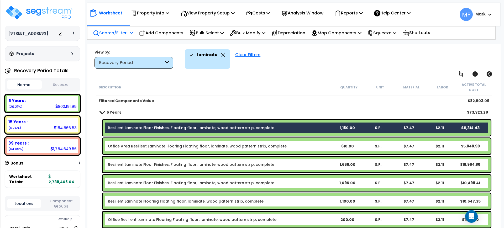
click at [316, 145] on div "Office Area Resilient Laminate Flooring Floating floor, laminate, wood pattern …" at bounding box center [220, 146] width 224 height 5
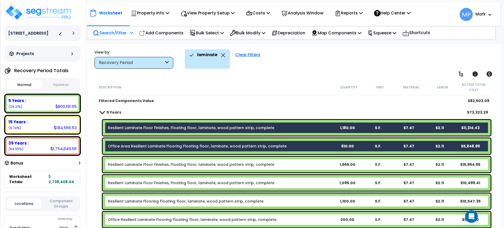
click at [311, 165] on div "Resilient Laminate Floor Finishes, Floating floor, laminate, wood pattern strip…" at bounding box center [220, 164] width 224 height 5
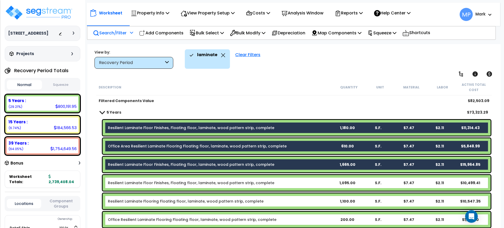
click at [306, 183] on div "Resilient Laminate Floor Finishes, Floating floor, laminate, wood pattern strip…" at bounding box center [220, 182] width 224 height 5
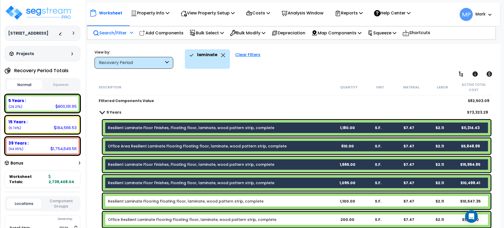
click at [306, 202] on div "Resilient Laminate Flooring Floating floor, laminate, wood pattern strip, compl…" at bounding box center [220, 201] width 224 height 5
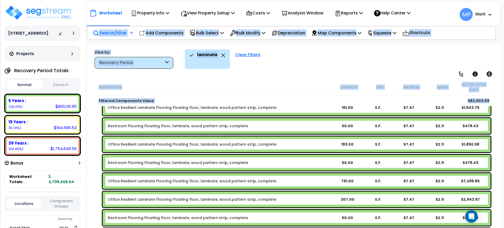
scroll to position [212, 0]
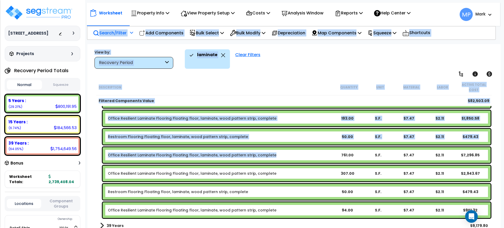
click at [300, 155] on div "Office Resilient Laminate Flooring Floating floor, laminate, wood pattern strip…" at bounding box center [220, 155] width 224 height 5
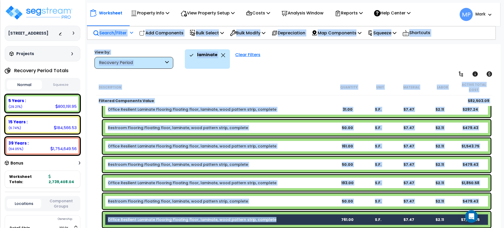
scroll to position [146, 0]
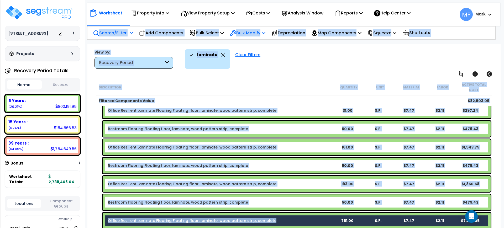
click at [248, 33] on p "Bulk Modify" at bounding box center [247, 32] width 35 height 7
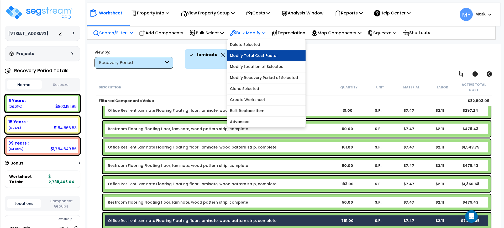
click at [266, 58] on link "Modify Total Cost Factor" at bounding box center [267, 55] width 78 height 11
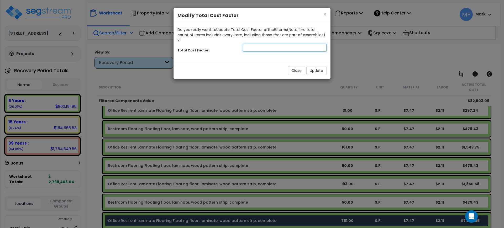
click at [255, 44] on input "number" at bounding box center [285, 48] width 84 height 8
type input ".5"
click at [321, 66] on button "Update" at bounding box center [317, 70] width 20 height 9
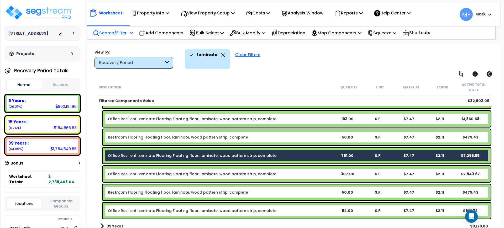
scroll to position [212, 0]
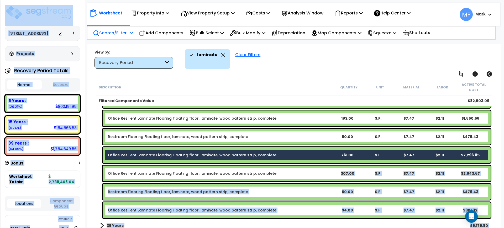
click at [301, 174] on div "Office Resilient Laminate Flooring Floating floor, laminate, wood pattern strip…" at bounding box center [220, 173] width 224 height 5
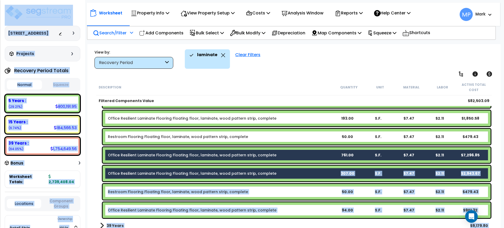
click at [285, 173] on div "Office Resilient Laminate Flooring Floating floor, laminate, wood pattern strip…" at bounding box center [220, 173] width 224 height 5
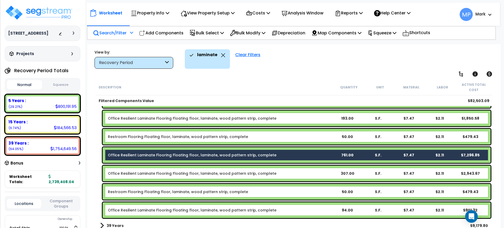
click at [285, 173] on div "Office Resilient Laminate Flooring Floating floor, laminate, wood pattern strip…" at bounding box center [220, 173] width 224 height 5
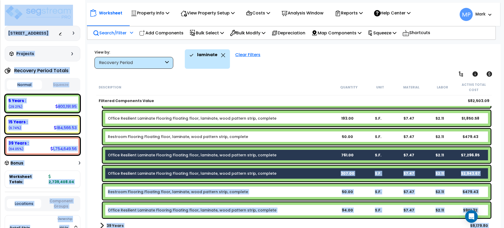
click at [291, 173] on div "Office Resilient Laminate Flooring Floating floor, laminate, wood pattern strip…" at bounding box center [220, 173] width 224 height 5
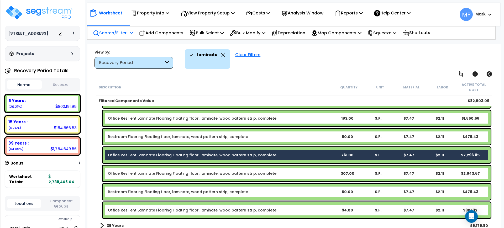
click at [291, 173] on div "Office Resilient Laminate Flooring Floating floor, laminate, wood pattern strip…" at bounding box center [220, 173] width 224 height 5
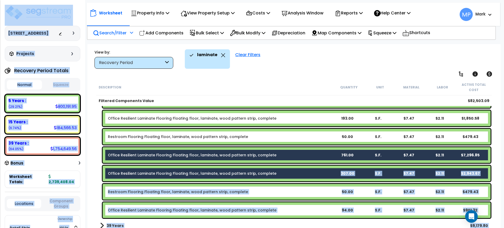
click at [291, 173] on div "Office Resilient Laminate Flooring Floating floor, laminate, wood pattern strip…" at bounding box center [220, 173] width 224 height 5
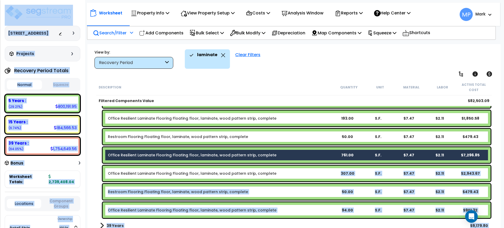
click at [291, 173] on div "Office Resilient Laminate Flooring Floating floor, laminate, wood pattern strip…" at bounding box center [220, 173] width 224 height 5
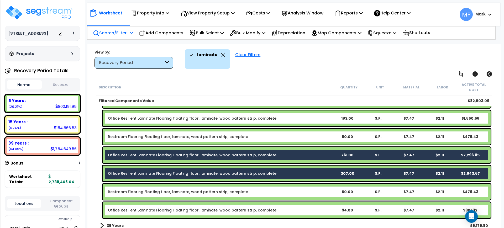
click at [284, 132] on div "Restroom Flooring Floating floor, laminate, wood pattern strip, complete 50.00 …" at bounding box center [297, 137] width 388 height 16
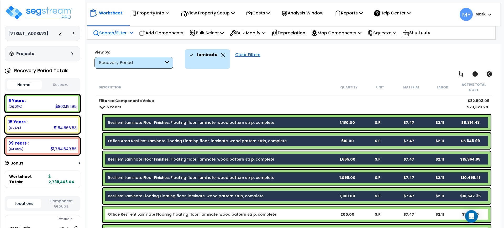
scroll to position [0, 0]
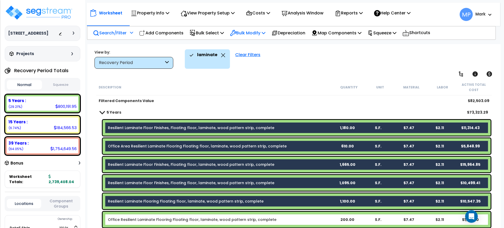
click at [252, 32] on p "Bulk Modify" at bounding box center [247, 32] width 35 height 7
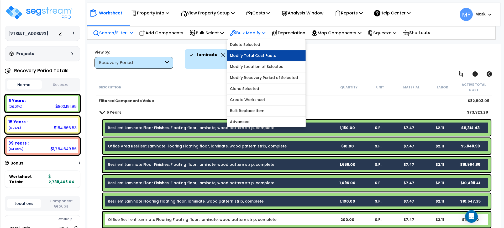
click at [258, 57] on link "Modify Total Cost Factor" at bounding box center [267, 55] width 78 height 11
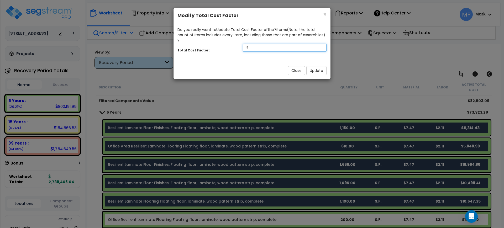
click at [252, 44] on input ".5" at bounding box center [285, 48] width 84 height 8
drag, startPoint x: 252, startPoint y: 43, endPoint x: 231, endPoint y: 43, distance: 20.2
click at [231, 43] on div "Total Cost Factor: .5" at bounding box center [252, 48] width 157 height 11
type input ".5"
click at [316, 68] on button "Update" at bounding box center [317, 70] width 20 height 9
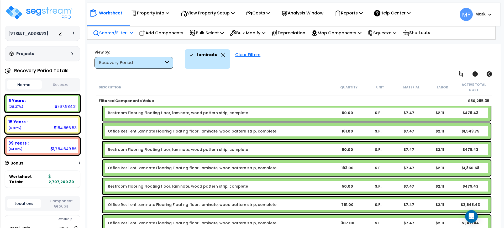
scroll to position [164, 0]
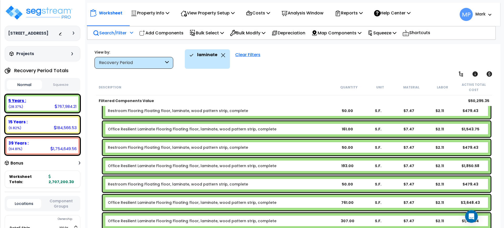
click at [32, 105] on div "5 Years : 767,984.21 (28.37%)" at bounding box center [42, 103] width 71 height 14
click at [247, 53] on div "Clear Filters" at bounding box center [248, 58] width 30 height 19
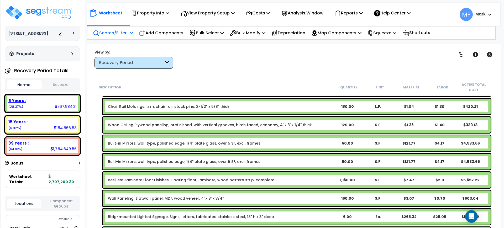
click at [37, 104] on div "5 Years : 767,984.21 (28.37%)" at bounding box center [42, 103] width 71 height 14
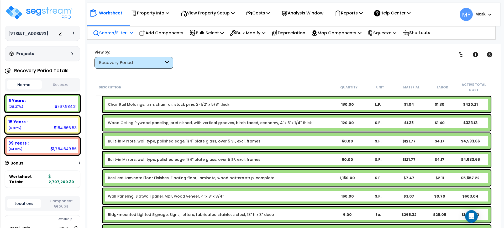
click at [168, 62] on icon at bounding box center [167, 63] width 4 height 6
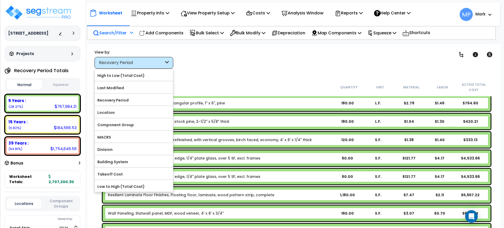
scroll to position [33, 0]
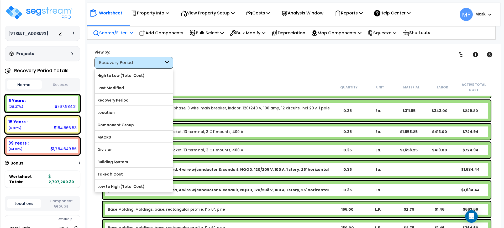
click at [205, 64] on div "laminate Clear Filters" at bounding box center [312, 58] width 265 height 19
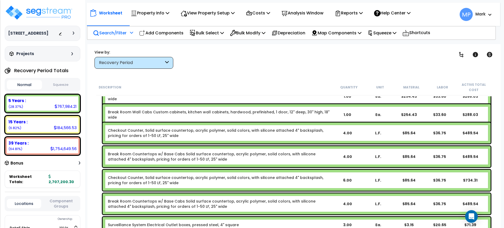
scroll to position [394, 0]
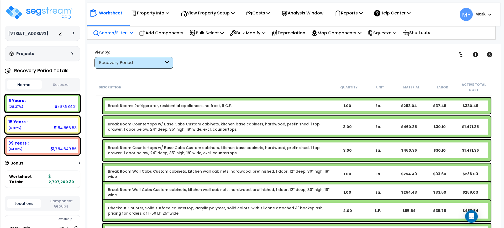
click at [133, 33] on icon at bounding box center [131, 33] width 3 height 4
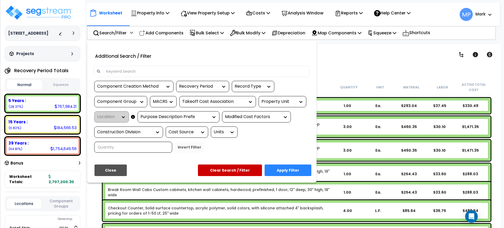
click at [331, 68] on div at bounding box center [252, 114] width 504 height 228
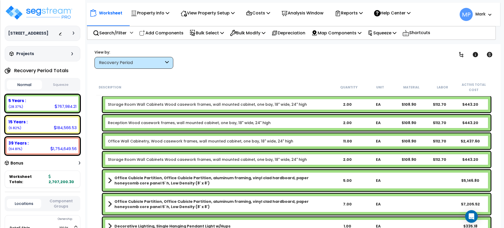
scroll to position [1905, 0]
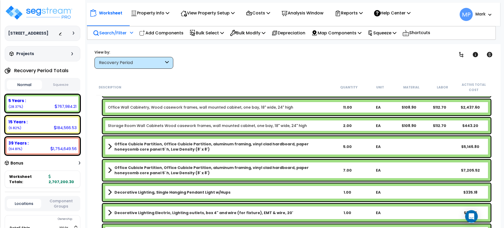
click at [116, 32] on p "Search/Filter" at bounding box center [110, 32] width 34 height 7
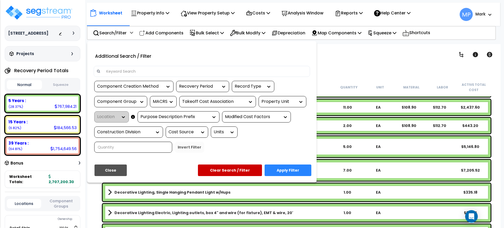
click at [133, 73] on input at bounding box center [205, 72] width 204 height 8
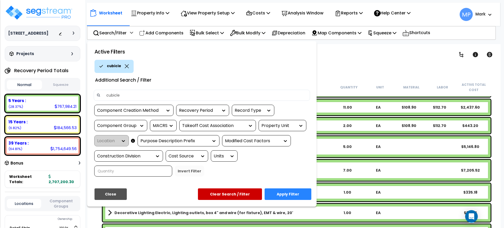
type input "cubicle"
click at [282, 193] on button "Apply Filter" at bounding box center [288, 195] width 47 height 12
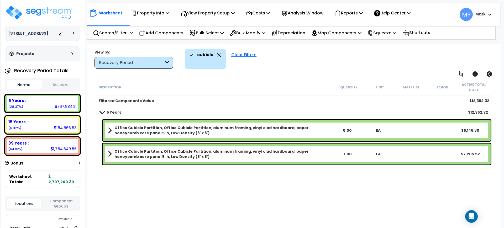
scroll to position [0, 0]
click at [410, 132] on div "Office Cubicle Partition, Office Cubicle Partition, aluminum framing, vinyl cla…" at bounding box center [297, 130] width 388 height 21
click at [393, 131] on div "EA" at bounding box center [378, 130] width 30 height 5
click at [306, 134] on b "Office Cubicle Partition, Office Cubicle Partition, aluminum framing, vinyl cla…" at bounding box center [224, 130] width 218 height 11
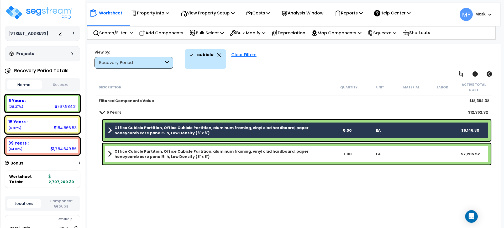
click at [305, 156] on b "Office Cubicle Partition, Office Cubicle Partition, aluminum framing, vinyl cla…" at bounding box center [224, 154] width 218 height 11
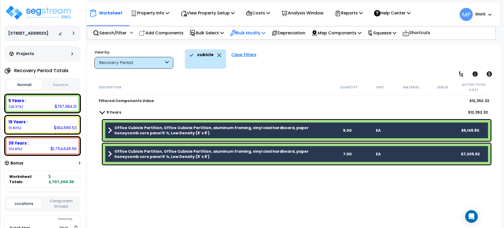
click at [260, 33] on p "Bulk Modify" at bounding box center [247, 32] width 35 height 7
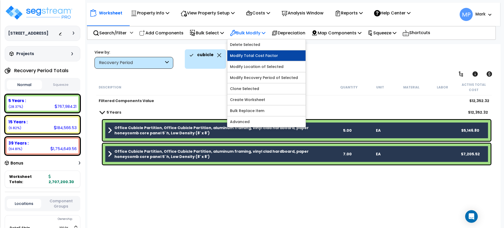
click at [266, 57] on link "Modify Total Cost Factor" at bounding box center [267, 55] width 78 height 11
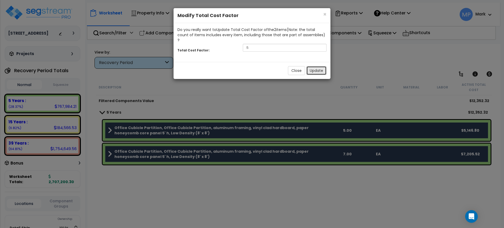
click at [316, 66] on button "Update" at bounding box center [317, 70] width 20 height 9
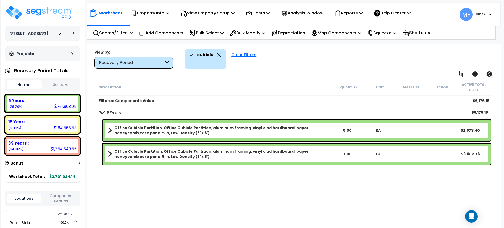
click at [240, 54] on div "Clear Filters" at bounding box center [244, 58] width 30 height 19
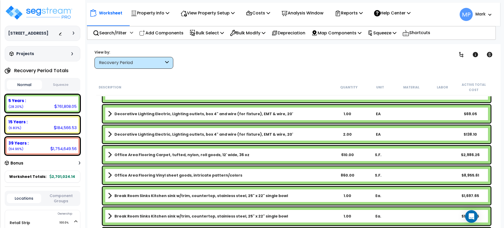
scroll to position [2003, 0]
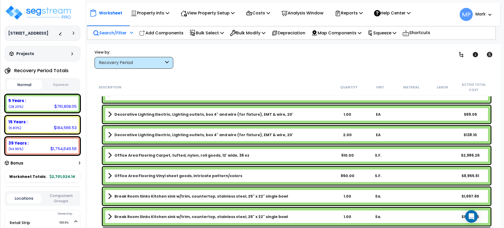
click at [107, 33] on p "Search/Filter" at bounding box center [110, 32] width 34 height 7
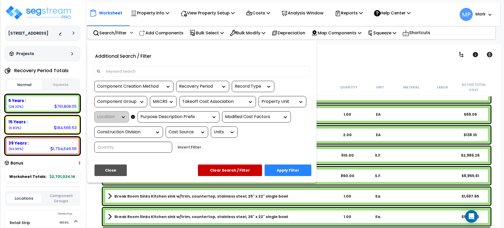
click at [128, 74] on input at bounding box center [205, 72] width 204 height 8
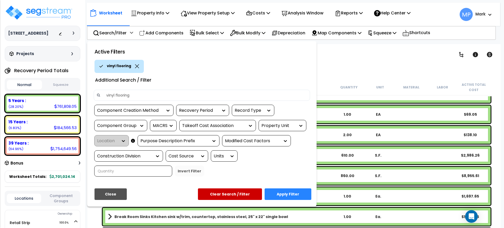
type input "vinyl flooring"
click at [285, 192] on button "Apply Filter" at bounding box center [288, 195] width 47 height 12
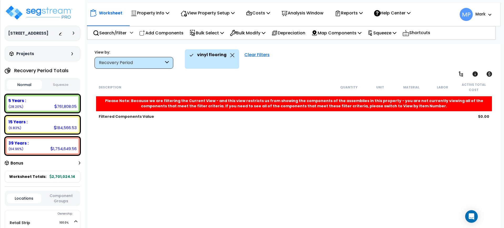
scroll to position [0, 0]
click at [256, 55] on div "Clear Filters" at bounding box center [257, 58] width 30 height 19
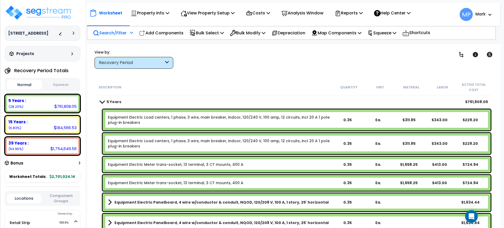
click at [116, 32] on p "Search/Filter" at bounding box center [110, 32] width 34 height 7
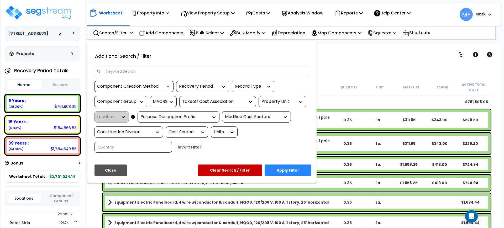
click at [129, 71] on input at bounding box center [205, 72] width 204 height 8
click at [129, 72] on input at bounding box center [205, 72] width 204 height 8
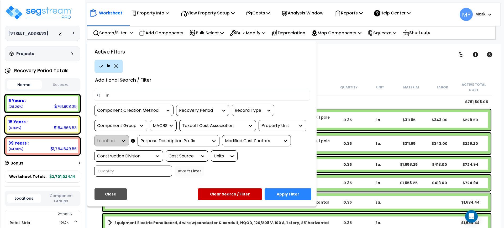
type input "i"
type input "vinyl"
click at [293, 197] on button "Apply Filter" at bounding box center [288, 195] width 47 height 12
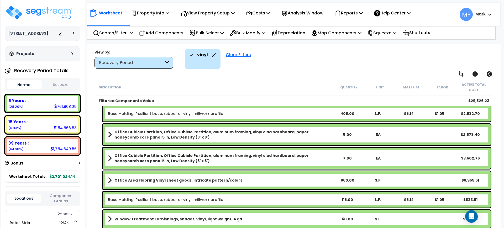
scroll to position [66, 0]
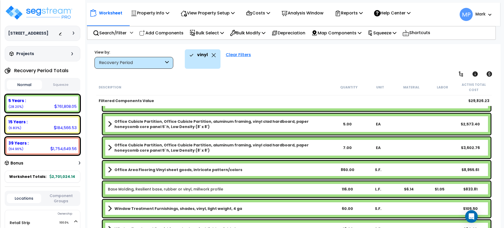
click at [300, 171] on link "Office Area Flooring Vinyl sheet goods, intricate pattern/colors" at bounding box center [220, 169] width 224 height 7
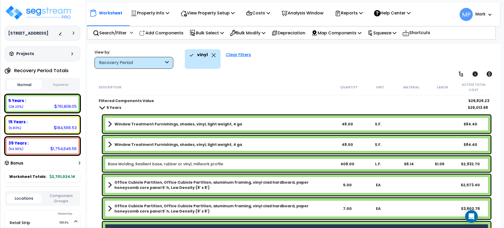
scroll to position [0, 0]
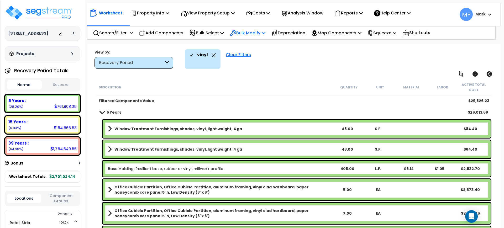
drag, startPoint x: 257, startPoint y: 34, endPoint x: 257, endPoint y: 39, distance: 5.0
click at [257, 34] on p "Bulk Modify" at bounding box center [247, 32] width 35 height 7
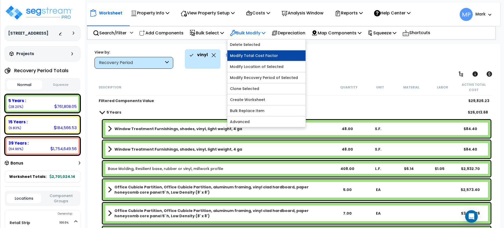
click at [266, 54] on link "Modify Total Cost Factor" at bounding box center [267, 55] width 78 height 11
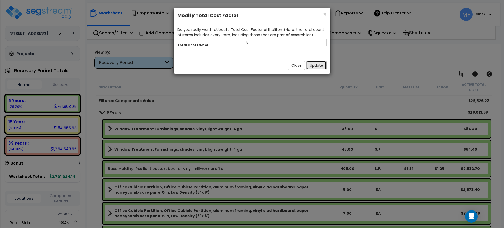
click at [319, 66] on button "Update" at bounding box center [317, 65] width 20 height 9
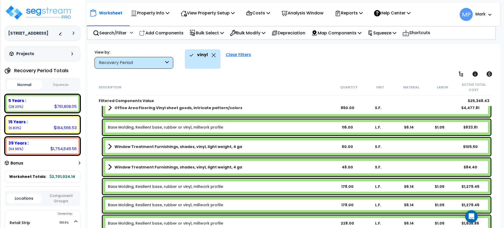
scroll to position [131, 0]
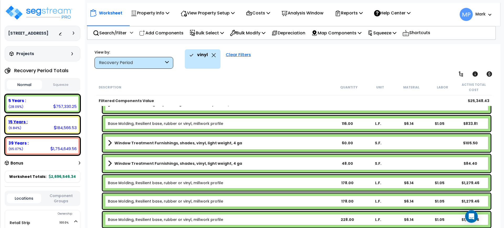
click at [35, 125] on div "15 Years : 184,566.53 (6.84%)" at bounding box center [42, 125] width 71 height 14
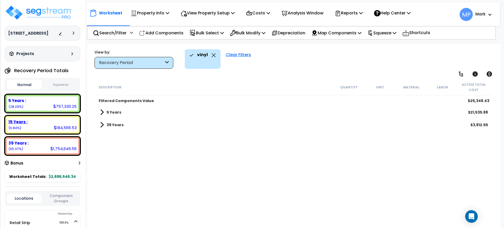
scroll to position [0, 0]
drag, startPoint x: 238, startPoint y: 53, endPoint x: 221, endPoint y: 63, distance: 18.8
click at [238, 54] on div "Clear Filters" at bounding box center [238, 58] width 30 height 19
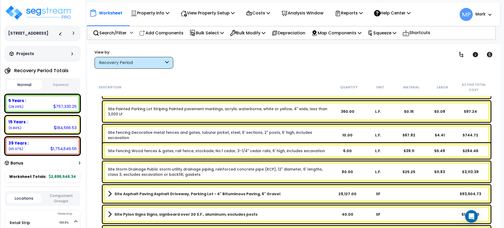
scroll to position [361, 0]
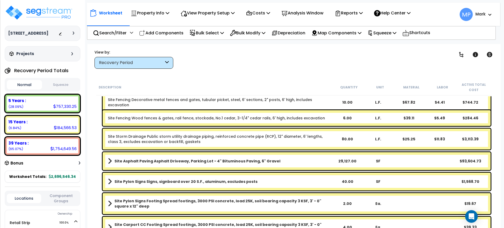
click at [399, 161] on div "Site Asphalt Paving Asphalt Driveway, Parking Lot - 4" Bituminous Paving, 6" Gr…" at bounding box center [297, 161] width 388 height 18
click at [402, 162] on div "Site Asphalt Paving Asphalt Driveway, Parking Lot - 4" Bituminous Paving, 6" Gr…" at bounding box center [297, 161] width 388 height 18
click at [289, 158] on link "Site Asphalt Paving Asphalt Driveway, Parking Lot - 4" Bituminous Paving, 6" Gr…" at bounding box center [220, 161] width 224 height 7
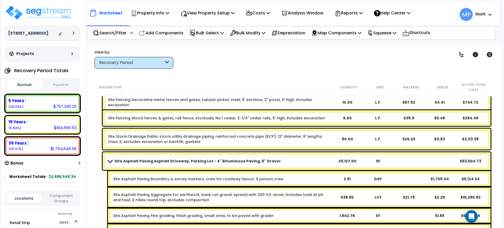
click at [285, 160] on link "Site Asphalt Paving Asphalt Driveway, Parking Lot - 4" Bituminous Paving, 6" Gr…" at bounding box center [220, 161] width 224 height 7
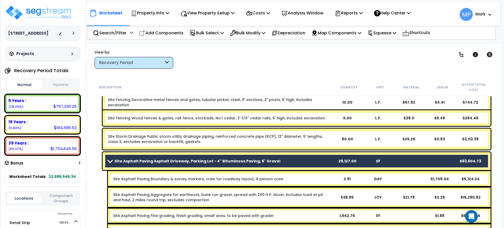
scroll to position [394, 0]
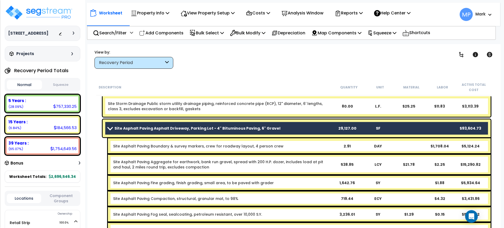
click at [108, 129] on span at bounding box center [109, 128] width 7 height 4
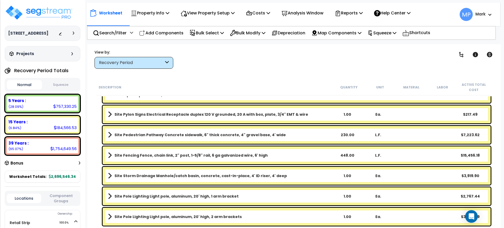
scroll to position [569, 0]
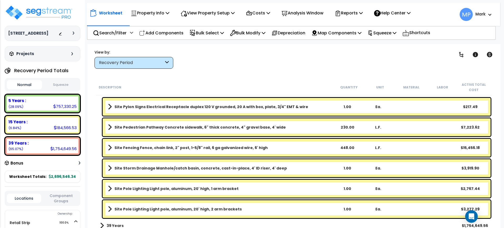
click at [287, 168] on link "Site Storm Drainage Manhole/catch basin, concrete, cast-in-place, 4' ID riser, …" at bounding box center [220, 168] width 224 height 7
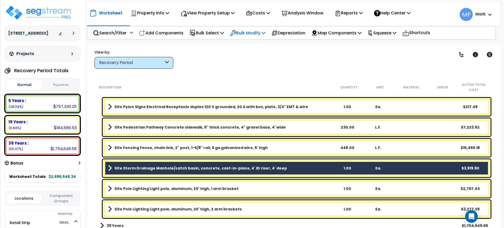
click at [254, 35] on p "Bulk Modify" at bounding box center [247, 32] width 35 height 7
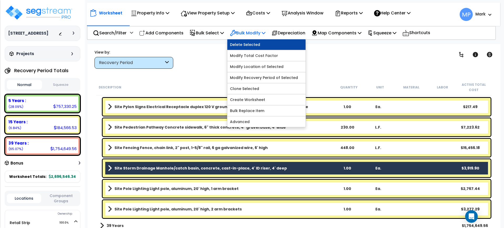
click at [265, 45] on link "Delete Selected" at bounding box center [267, 44] width 78 height 11
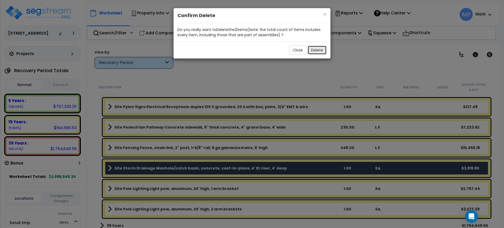
click at [317, 51] on button "Delete" at bounding box center [317, 50] width 19 height 9
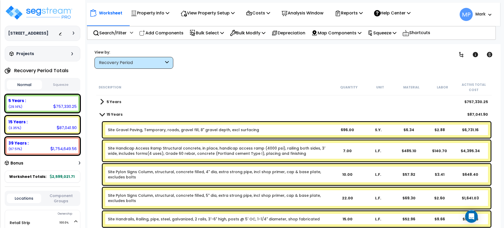
scroll to position [0, 0]
click at [41, 101] on div "5 Years :" at bounding box center [42, 101] width 68 height 6
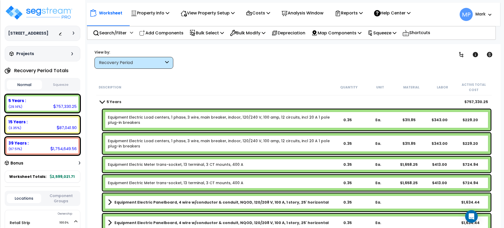
click at [331, 123] on div "Equipment Electric Load centers, 1 phase, 3 wire, main breaker, indoor, 120/240…" at bounding box center [220, 120] width 224 height 11
click at [319, 123] on div "Equipment Electric Load centers, 1 phase, 3 wire, main breaker, indoor, 120/240…" at bounding box center [220, 120] width 224 height 11
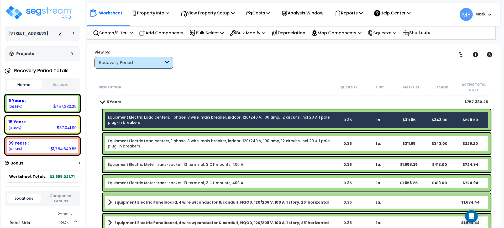
click at [324, 146] on div "Equipment Electric Load centers, 1 phase, 3 wire, main breaker, indoor, 120/240…" at bounding box center [220, 143] width 224 height 11
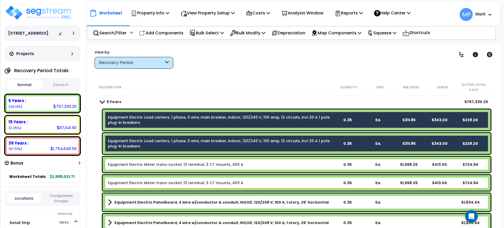
click at [315, 164] on div "Equipment Electric Meter trans-socket, 13 terminal, 3 CT mounts, 400 A" at bounding box center [220, 164] width 224 height 5
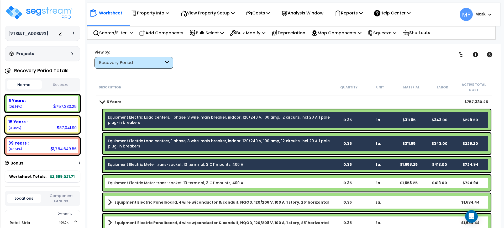
click at [311, 184] on div "Equipment Electric Meter trans-socket, 13 terminal, 3 CT mounts, 400 A" at bounding box center [220, 182] width 224 height 5
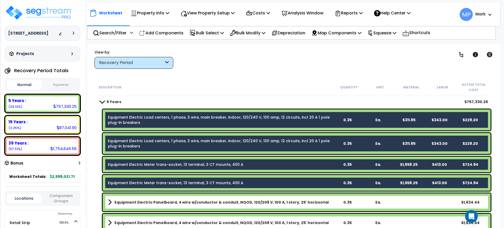
click at [318, 204] on link "Equipment Electric Panelboard, 4 wire w/conductor & conduit, NQOD, 120/208 V, 1…" at bounding box center [220, 202] width 224 height 7
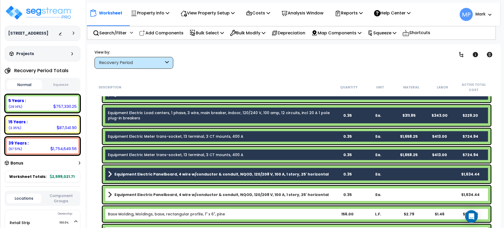
scroll to position [66, 0]
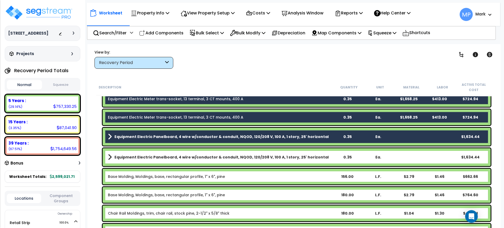
drag, startPoint x: 318, startPoint y: 158, endPoint x: 318, endPoint y: 165, distance: 6.6
click at [318, 159] on link "Equipment Electric Panelboard, 4 wire w/conductor & conduit, NQOD, 120/208 V, 1…" at bounding box center [220, 157] width 224 height 7
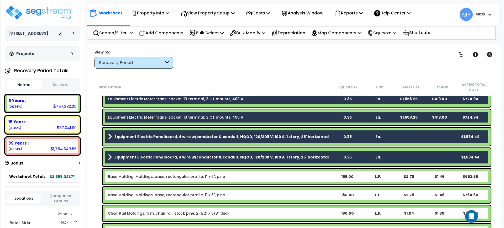
click at [318, 175] on div "Base Molding, Moldings, base, rectangular profile, 1" x 6", pine" at bounding box center [220, 176] width 224 height 5
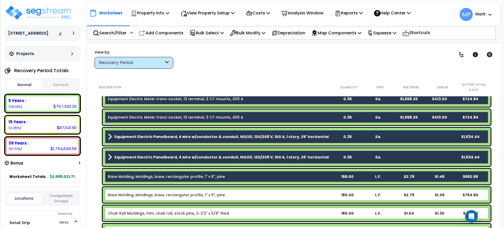
drag, startPoint x: 319, startPoint y: 197, endPoint x: 319, endPoint y: 207, distance: 10.0
click at [319, 197] on div "Base Molding, Moldings, base, rectangular profile, 1" x 6", pine" at bounding box center [220, 195] width 224 height 5
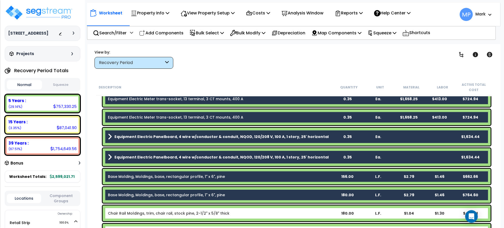
click at [319, 213] on div "Chair Rail Moldings, trim, chair rail, stock pine, 2-1/2" x 5/8" thick" at bounding box center [220, 213] width 224 height 5
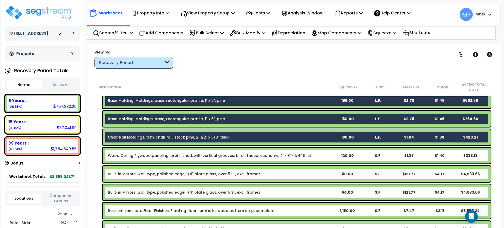
scroll to position [164, 0]
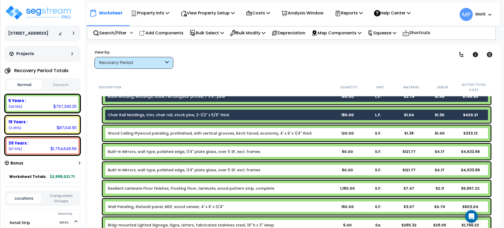
click at [321, 131] on div "Wood Ceiling Plywood paneling, prefinished, with vertical grooves, birch faced,…" at bounding box center [220, 133] width 224 height 5
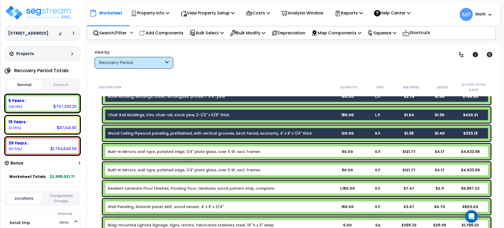
click at [318, 151] on div "Built-in Mirrors, wall type, polished edge, 1/4" plate glass, over 5 SF, excl. …" at bounding box center [220, 151] width 224 height 5
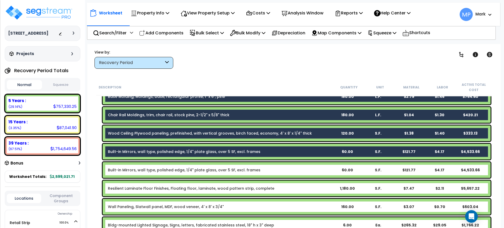
click at [315, 172] on div "Built-in Mirrors, wall type, polished edge, 1/4" plate glass, over 5 SF, excl. …" at bounding box center [220, 170] width 224 height 5
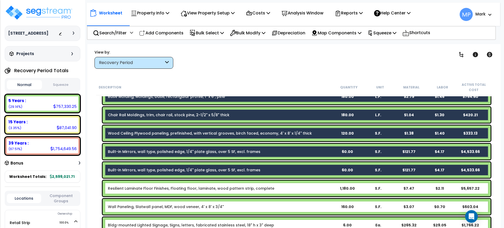
click at [311, 190] on div "Resilient Laminate Floor Finishes, Floating floor, laminate, wood pattern strip…" at bounding box center [220, 188] width 224 height 5
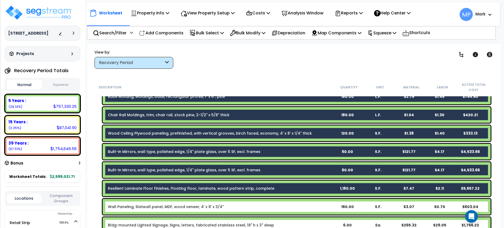
click at [312, 208] on div "Wall Paneling, Slatwall panel, MDF, wood veneer, 4' x 8' x 3/4"" at bounding box center [220, 206] width 224 height 5
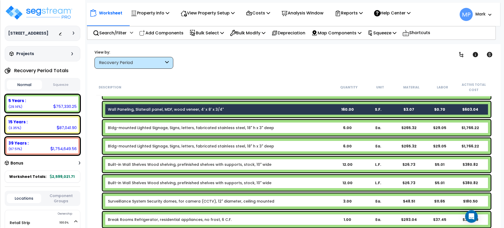
scroll to position [263, 0]
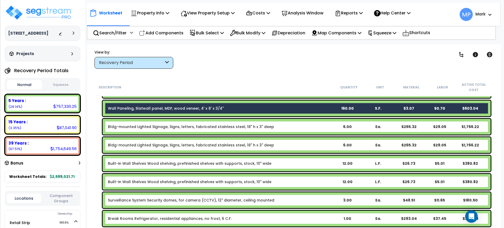
click at [310, 125] on div "Bldg-mounted Lighted Signage, Signs, letters, fabricated stainless steel, 18" h…" at bounding box center [220, 126] width 224 height 5
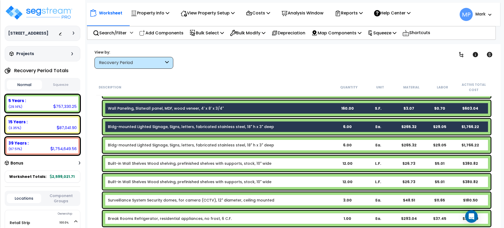
drag, startPoint x: 311, startPoint y: 145, endPoint x: 311, endPoint y: 151, distance: 6.6
click at [311, 145] on div "Bldg-mounted Lighted Signage, Signs, letters, fabricated stainless steel, 18" h…" at bounding box center [220, 145] width 224 height 5
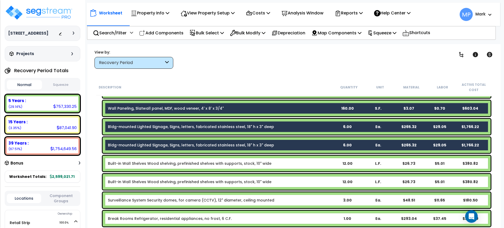
click at [313, 167] on div "Built-in Wall Shelves Wood shelving, prefinished shelves with supports, stock, …" at bounding box center [297, 164] width 388 height 16
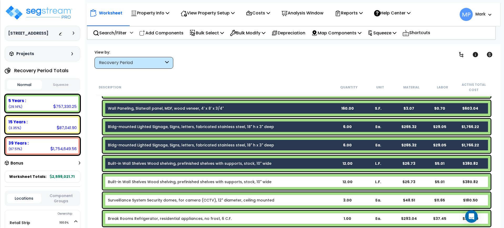
click at [314, 180] on div "Built-in Wall Shelves Wood shelving, prefinished shelves with supports, stock, …" at bounding box center [220, 181] width 224 height 5
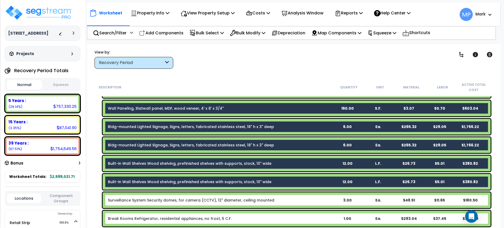
click at [316, 199] on div "Surveillance System Security domes, for camera (CCTV), 12" diameter, ceiling mo…" at bounding box center [220, 200] width 224 height 5
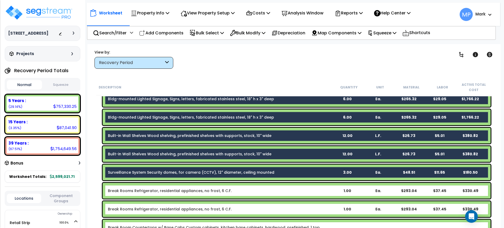
scroll to position [328, 0]
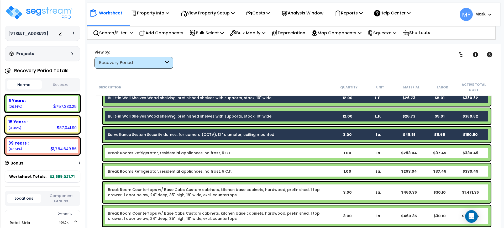
click at [316, 151] on div "Break Rooms Refrigerator, residential appliances, no frost, 6 C.F." at bounding box center [220, 153] width 224 height 5
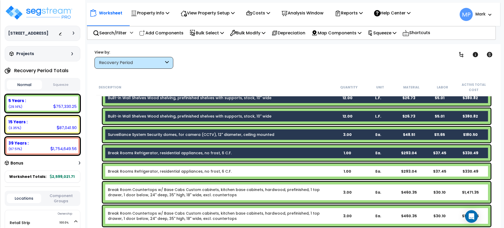
drag, startPoint x: 317, startPoint y: 172, endPoint x: 317, endPoint y: 176, distance: 3.5
click at [317, 172] on div "Break Rooms Refrigerator, residential appliances, no frost, 6 C.F." at bounding box center [220, 171] width 224 height 5
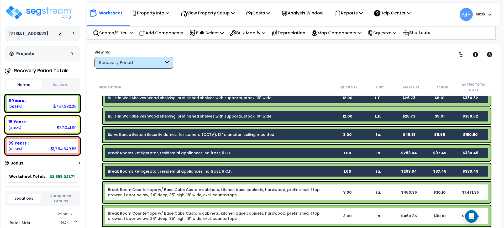
click at [325, 197] on div "Break Room Countertops w/ Base Cabs Custom cabinets, kitchen base cabinets, har…" at bounding box center [220, 192] width 224 height 11
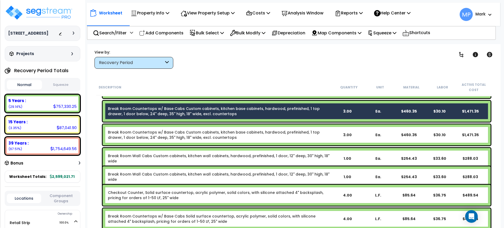
scroll to position [427, 0]
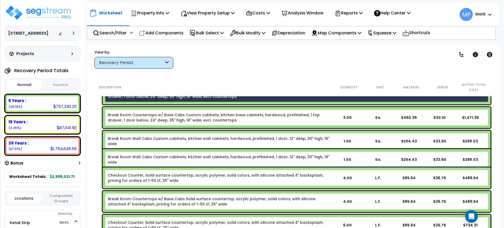
click at [320, 120] on div "Break Room Countertops w/ Base Cabs Custom cabinets, kitchen base cabinets, har…" at bounding box center [220, 117] width 224 height 11
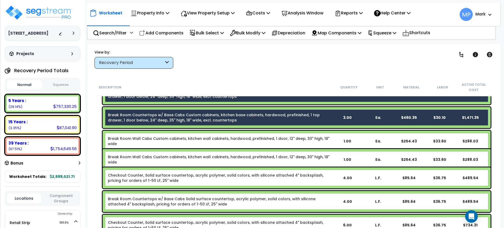
click at [334, 139] on div "1.00" at bounding box center [348, 141] width 30 height 5
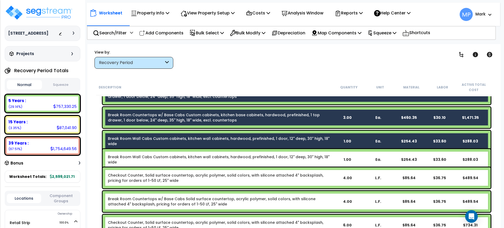
click at [329, 159] on link "Break Room Wall Cabs Custom cabinets, kitchen wall cabinets, hardwood, prefinis…" at bounding box center [219, 159] width 222 height 11
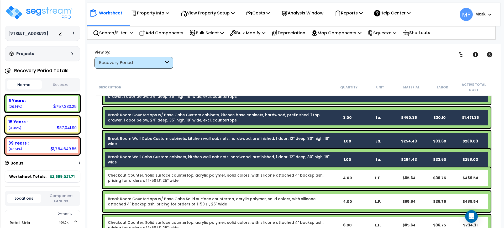
click at [326, 180] on div "Checkout Counter, Solid surface countertop, acrylic polymer, solid colors, with…" at bounding box center [220, 178] width 224 height 11
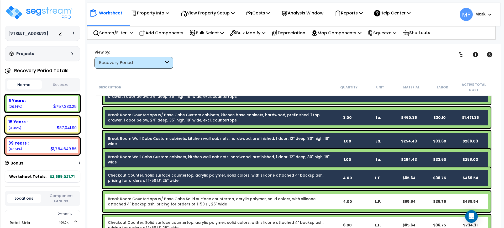
click at [310, 204] on div "Break Room Countertops w/ Base Cabs Solid surface countertop, acrylic polymer, …" at bounding box center [220, 202] width 224 height 11
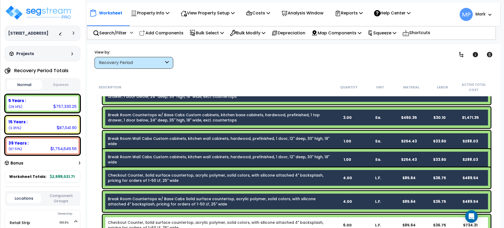
scroll to position [493, 0]
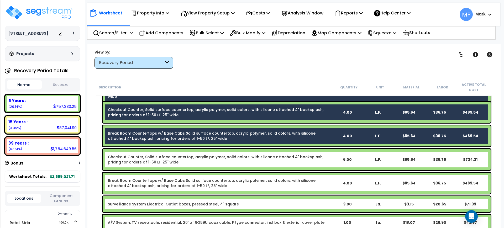
click at [314, 166] on div "Checkout Counter, Solid surface countertop, acrylic polymer, solid colors, with…" at bounding box center [297, 159] width 388 height 21
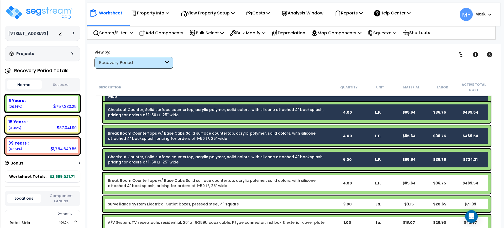
click at [314, 188] on div "Break Room Countertops w/ Base Cabs Solid surface countertop, acrylic polymer, …" at bounding box center [220, 183] width 224 height 11
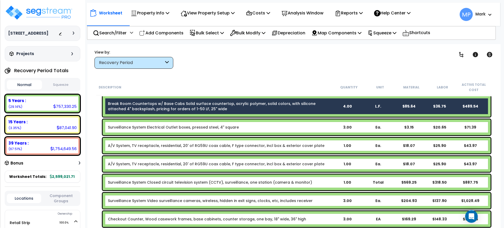
scroll to position [558, 0]
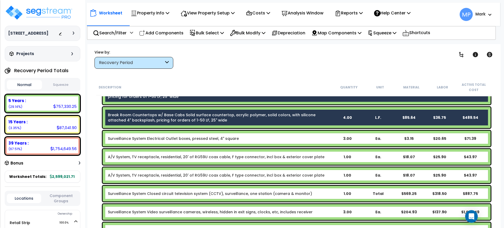
click at [309, 136] on div "Surveillance System Electrical Outlet boxes, pressed steel, 4" square" at bounding box center [220, 138] width 224 height 5
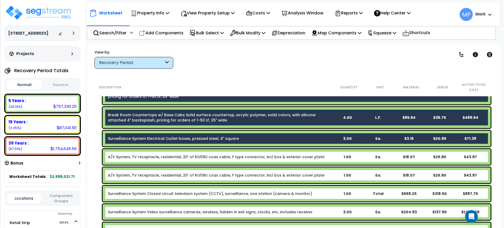
click at [319, 158] on div "A/V System, TV receptacle, residential, 20' of RG59U coax cable, F type connect…" at bounding box center [220, 156] width 224 height 5
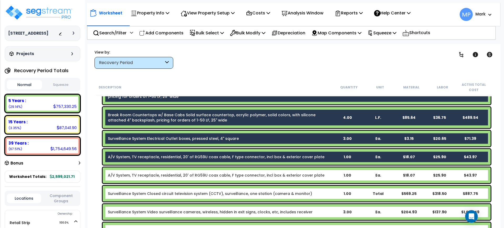
drag, startPoint x: 320, startPoint y: 175, endPoint x: 319, endPoint y: 181, distance: 5.6
click at [321, 176] on div "A/V System, TV receptacle, residential, 20' of RG59U coax cable, F type connect…" at bounding box center [220, 175] width 224 height 5
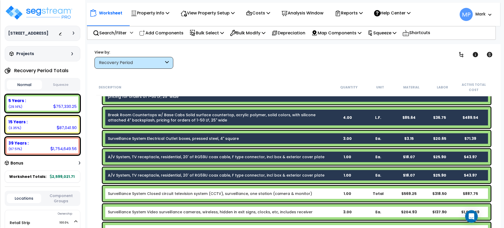
click at [317, 195] on div "Surveillance System Closed circuit television system (CCTV), surveillance, one …" at bounding box center [220, 193] width 224 height 5
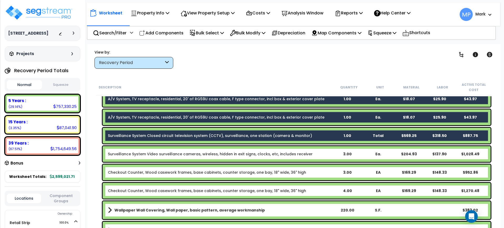
scroll to position [624, 0]
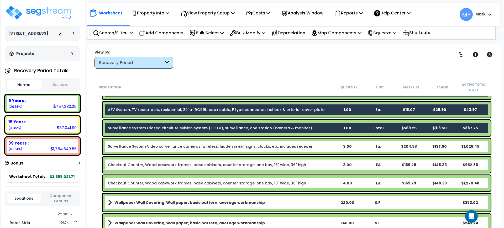
drag, startPoint x: 322, startPoint y: 145, endPoint x: 322, endPoint y: 149, distance: 4.5
click at [322, 145] on div "Surveillance System Video surveillance cameras, wireless, hidden in exit signs,…" at bounding box center [220, 146] width 224 height 5
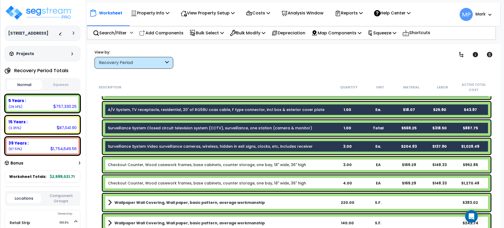
click at [322, 164] on div "Checkout Counter, Wood casework frames, base cabinets, counter storage, one bay…" at bounding box center [220, 164] width 224 height 5
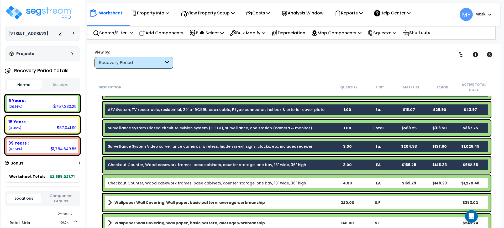
click at [316, 184] on div "Checkout Counter, Wood casework frames, base cabinets, counter storage, one bay…" at bounding box center [220, 183] width 224 height 5
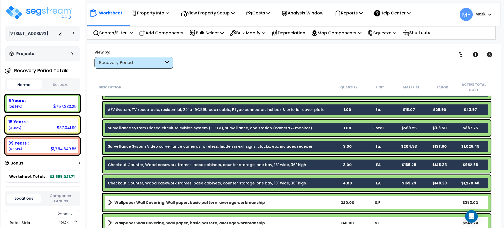
click at [292, 202] on link "Wallpaper Wall Covering, Wall paper, basic pattern, average workmanship" at bounding box center [220, 202] width 224 height 7
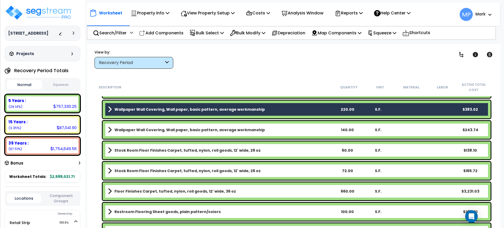
scroll to position [723, 0]
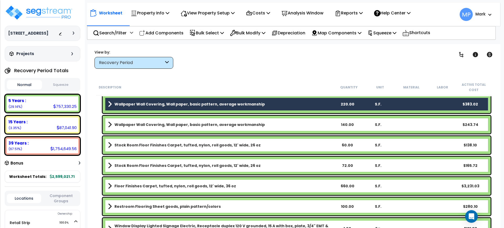
click at [293, 123] on link "Wallpaper Wall Covering, Wall paper, basic pattern, average workmanship" at bounding box center [220, 124] width 224 height 7
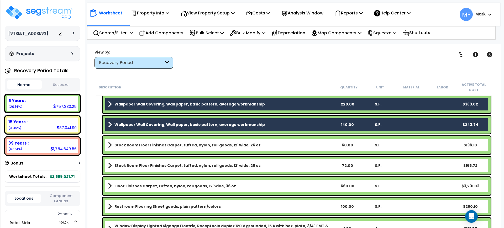
click at [292, 145] on link "Stock Room Floor Finishes Carpet, tufted, nylon, roll goods, 12' wide, 26 oz" at bounding box center [220, 145] width 224 height 7
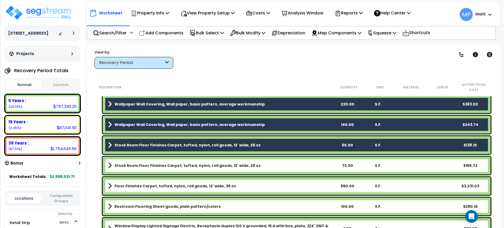
click at [291, 167] on link "Stock Room Floor Finishes Carpet, tufted, nylon, roll goods, 12' wide, 26 oz" at bounding box center [220, 165] width 224 height 7
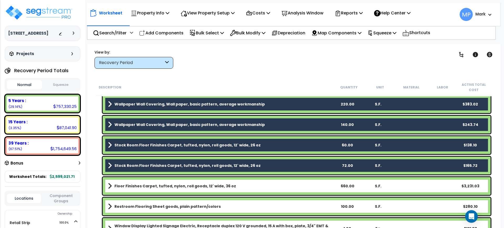
click at [293, 186] on link "Floor Finishes Carpet, tufted, nylon, roll goods, 12' wide, 36 oz" at bounding box center [220, 186] width 224 height 7
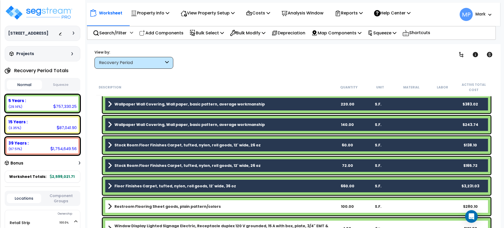
click at [292, 206] on link "Restroom Flooring Sheet goods, plain pattern/colors" at bounding box center [220, 206] width 224 height 7
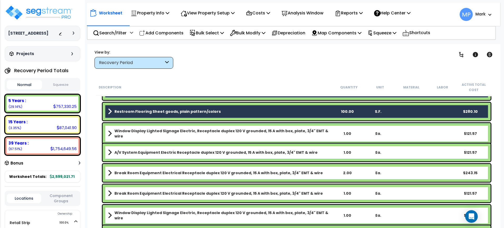
scroll to position [821, 0]
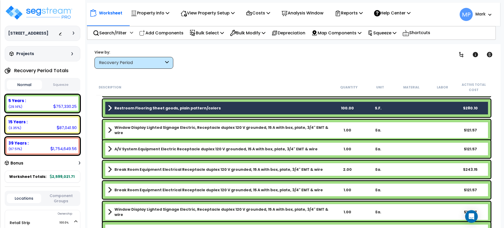
click at [329, 127] on link "Window Display Lighted Signage Electric, Receptacle duplex 120 V grounded, 15 A…" at bounding box center [220, 130] width 224 height 11
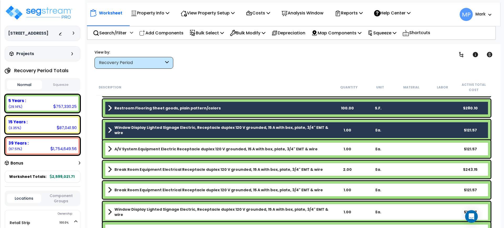
click at [324, 147] on link "A/V System Equipment Electric Receptacle duplex 120 V grounded, 15 A with box, …" at bounding box center [220, 149] width 224 height 7
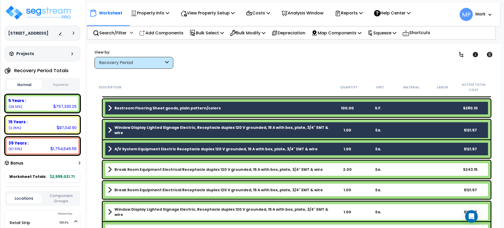
click at [318, 171] on link "Break Room Equipment Electrical Receptacle duplex 120 V grounded, 15 A with box…" at bounding box center [220, 169] width 224 height 7
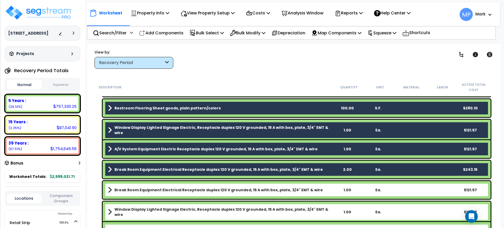
click at [316, 192] on link "Break Room Equipment Electrical Receptacle duplex 120 V grounded, 15 A with box…" at bounding box center [220, 190] width 224 height 7
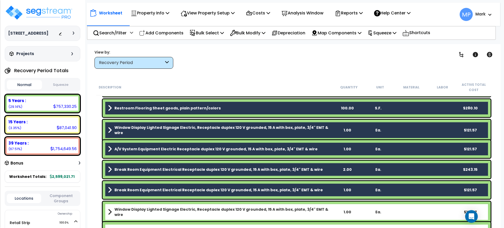
click at [331, 211] on link "Window Display Lighted Signage Electric, Receptacle duplex 120 V grounded, 15 A…" at bounding box center [220, 212] width 224 height 11
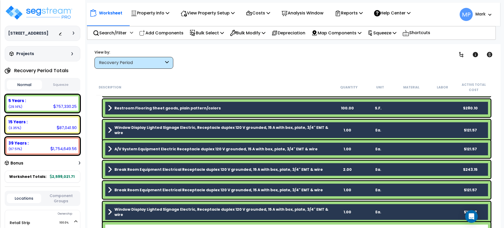
scroll to position [887, 0]
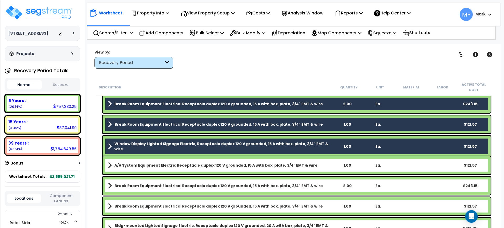
click at [318, 168] on link "A/V System Equipment Electric Receptacle duplex 120 V grounded, 15 A with box, …" at bounding box center [220, 165] width 224 height 7
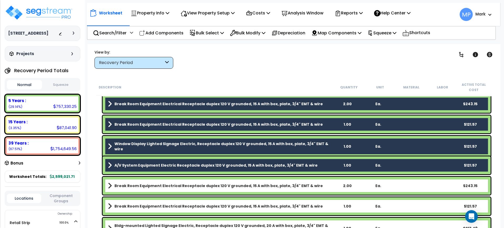
click at [319, 185] on link "Break Room Equipment Electrical Receptacle duplex 120 V grounded, 15 A with box…" at bounding box center [220, 185] width 224 height 7
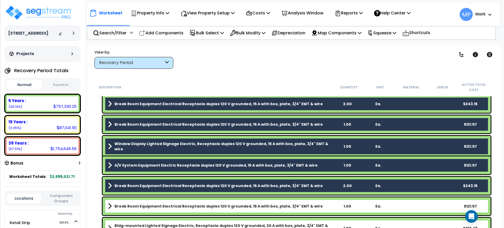
click at [318, 207] on link "Break Room Equipment Electrical Receptacle duplex 120 V grounded, 15 A with box…" at bounding box center [220, 206] width 224 height 7
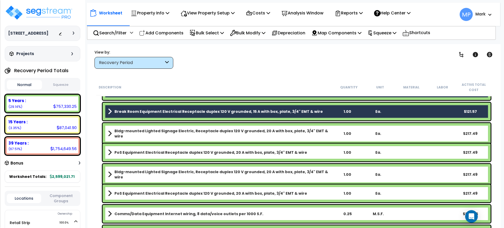
scroll to position [985, 0]
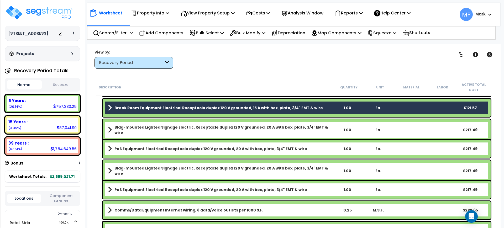
click at [325, 130] on link "Bldg-mounted Lighted Signage Electric, Receptacle duplex 120 V grounded, 20 A w…" at bounding box center [220, 130] width 224 height 11
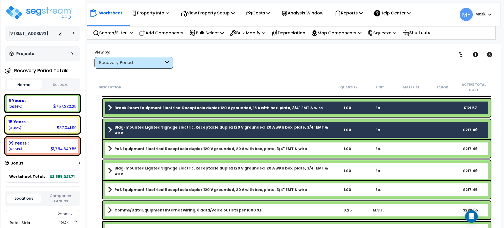
click at [322, 148] on link "PoS Equipment Electrical Receptacle duplex 120 V grounded, 20 A with box, plate…" at bounding box center [220, 148] width 224 height 7
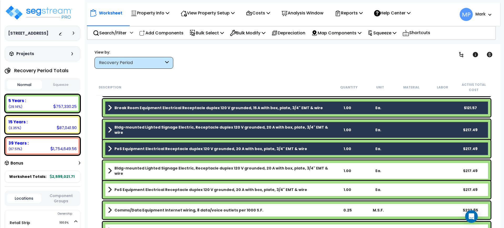
click at [327, 172] on link "Bldg-mounted Lighted Signage Electric, Receptacle duplex 120 V grounded, 20 A w…" at bounding box center [220, 171] width 224 height 11
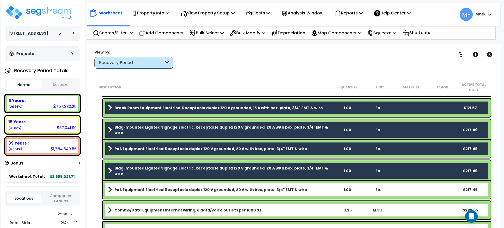
click at [313, 190] on link "PoS Equipment Electrical Receptacle duplex 120 V grounded, 20 A with box, plate…" at bounding box center [220, 189] width 224 height 7
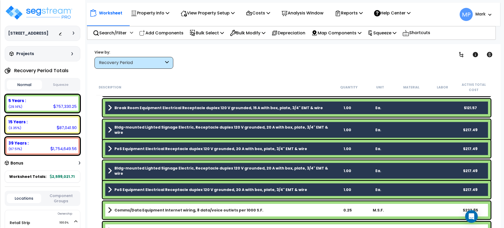
click at [289, 209] on link "Comms/Data Equipment Internet wiring, 8 data/voice outlets per 1000 S.F." at bounding box center [220, 210] width 224 height 7
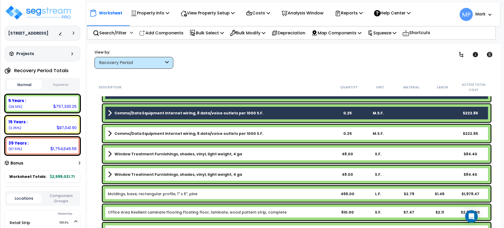
scroll to position [1084, 0]
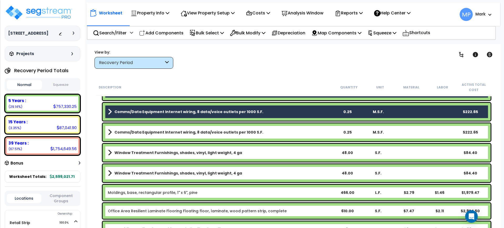
click at [304, 131] on link "Comms/Data Equipment Internet wiring, 8 data/voice outlets per 1000 S.F." at bounding box center [220, 132] width 224 height 7
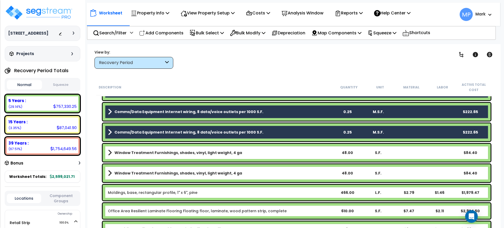
click at [293, 149] on link "Window Treatment Furnishings, shades, vinyl, light weight, 4 ga" at bounding box center [220, 152] width 224 height 7
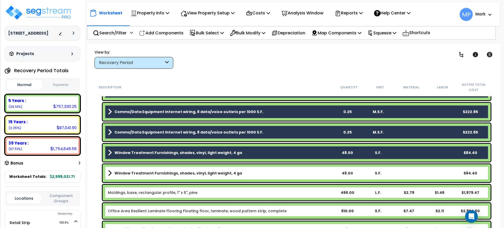
click at [276, 172] on link "Window Treatment Furnishings, shades, vinyl, light weight, 4 ga" at bounding box center [220, 173] width 224 height 7
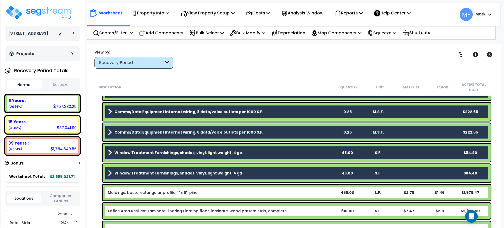
click at [270, 189] on div "Moldings, base, rectangular profile, 1" x 6", pine 466.00 L.F. $2.79 $1.46 $1,9…" at bounding box center [297, 193] width 388 height 16
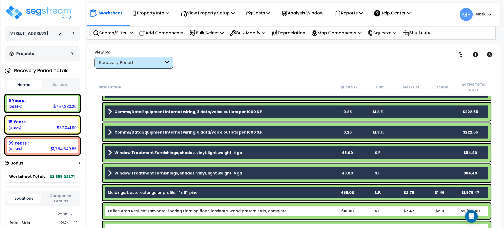
click at [291, 211] on div "Office Area Resilient Laminate Flooring Floating floor, laminate, wood pattern …" at bounding box center [220, 211] width 224 height 5
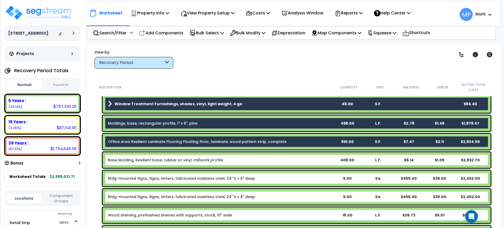
scroll to position [1182, 0]
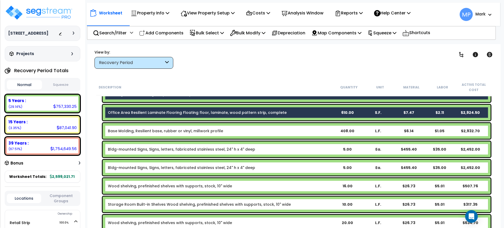
click at [273, 129] on div "Base Molding, Resilient base, rubber or vinyl, millwork profile" at bounding box center [220, 130] width 224 height 5
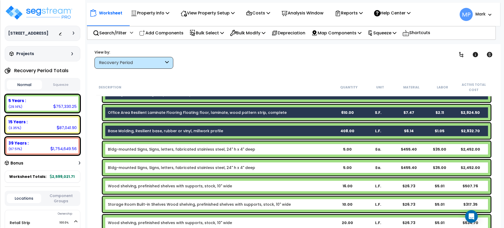
click at [278, 147] on div "Bldg-mounted Signs, Signs, letters, fabricated stainless steel, 24" h x 4" deep" at bounding box center [220, 149] width 224 height 5
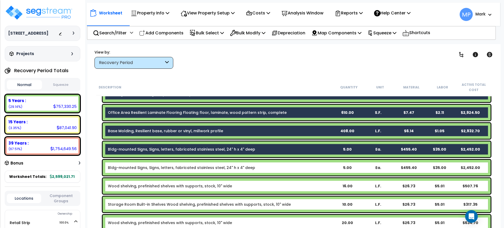
click at [279, 167] on div "Bldg-mounted Signs, Signs, letters, fabricated stainless steel, 24" h x 4" deep" at bounding box center [220, 167] width 224 height 5
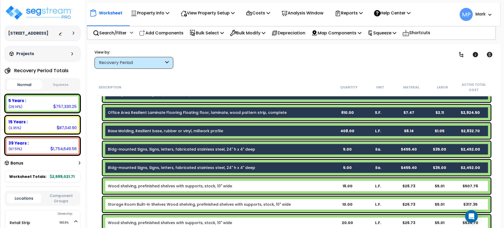
drag, startPoint x: 279, startPoint y: 185, endPoint x: 280, endPoint y: 189, distance: 4.5
click at [279, 185] on div "Wood shelving, prefinished shelves with supports, stock, 10" wide" at bounding box center [220, 186] width 224 height 5
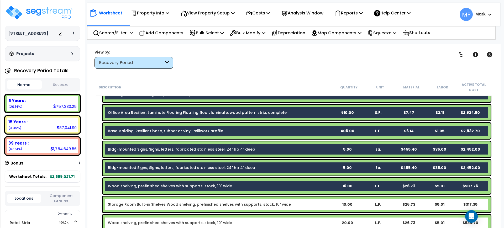
click at [292, 205] on div "Storage Room Built-in Shelves Wood shelving, prefinished shelves with supports,…" at bounding box center [220, 204] width 224 height 5
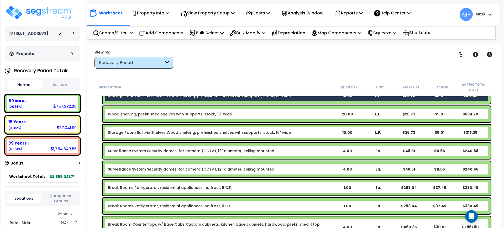
scroll to position [1281, 0]
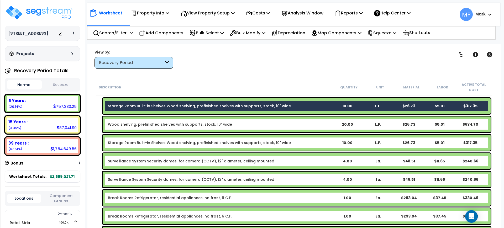
click at [278, 124] on div "Wood shelving, prefinished shelves with supports, stock, 10" wide" at bounding box center [220, 124] width 224 height 5
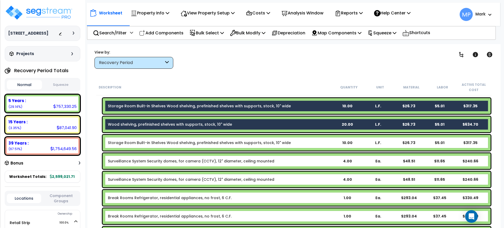
click at [296, 144] on div "Storage Room Built-in Shelves Wood shelving, prefinished shelves with supports,…" at bounding box center [220, 142] width 224 height 5
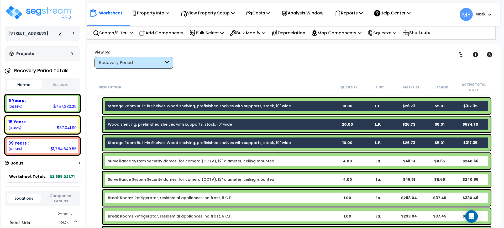
click at [295, 162] on div "Surveillance System Security domes, for camera (CCTV), 12" diameter, ceiling mo…" at bounding box center [220, 161] width 224 height 5
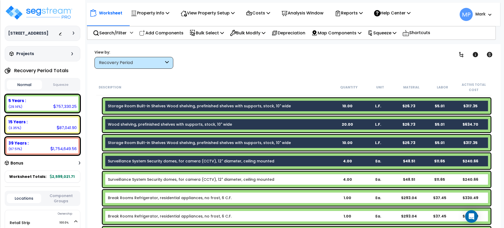
click at [293, 180] on div "Surveillance System Security domes, for camera (CCTV), 12" diameter, ceiling mo…" at bounding box center [220, 179] width 224 height 5
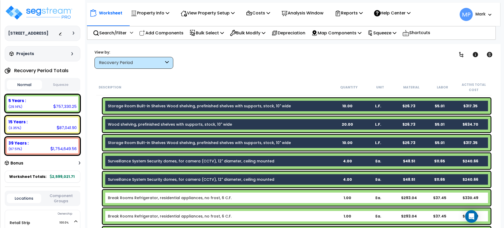
click at [292, 198] on div "Break Rooms Refrigerator, residential appliances, no frost, 6 C.F." at bounding box center [220, 197] width 224 height 5
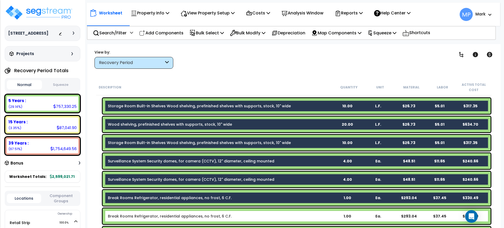
click at [291, 216] on div "Break Rooms Refrigerator, residential appliances, no frost, 6 C.F." at bounding box center [220, 216] width 224 height 5
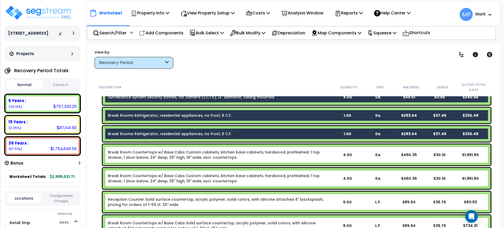
scroll to position [1379, 0]
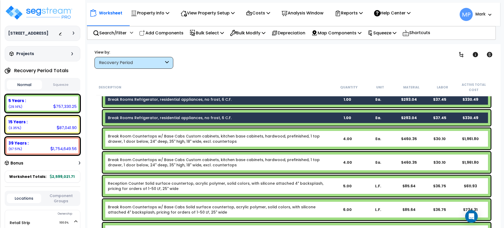
click at [308, 139] on div "Break Room Countertops w/ Base Cabs Custom cabinets, kitchen base cabinets, har…" at bounding box center [220, 139] width 224 height 11
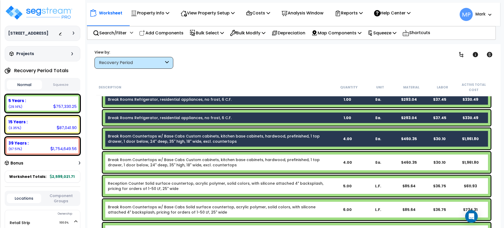
click at [319, 165] on div "Break Room Countertops w/ Base Cabs Custom cabinets, kitchen base cabinets, har…" at bounding box center [220, 162] width 224 height 11
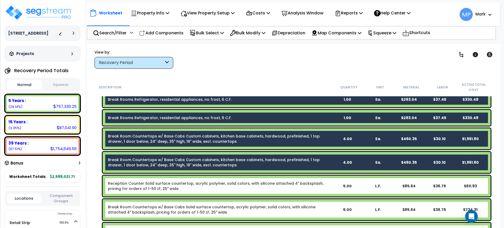
click at [315, 189] on div "Reception Counter Solid surface countertop, acrylic polymer, solid colors, with…" at bounding box center [220, 186] width 224 height 11
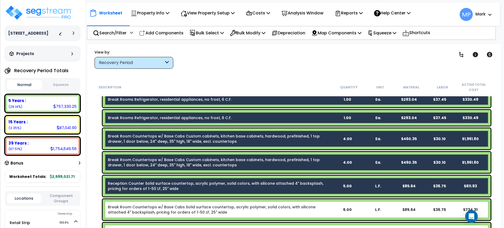
click at [319, 212] on div "Break Room Countertops w/ Base Cabs Solid surface countertop, acrylic polymer, …" at bounding box center [220, 210] width 224 height 11
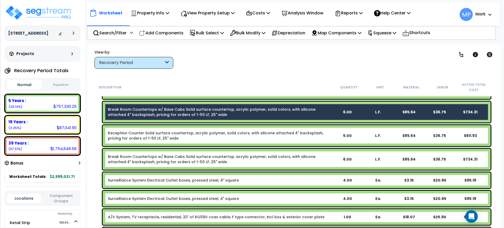
scroll to position [1478, 0]
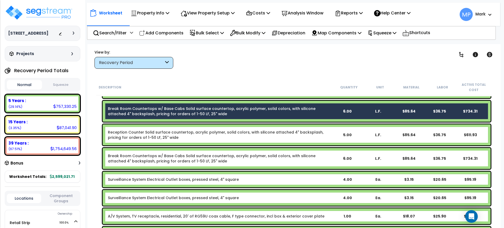
click at [314, 138] on div "Reception Counter Solid surface countertop, acrylic polymer, solid colors, with…" at bounding box center [220, 135] width 224 height 11
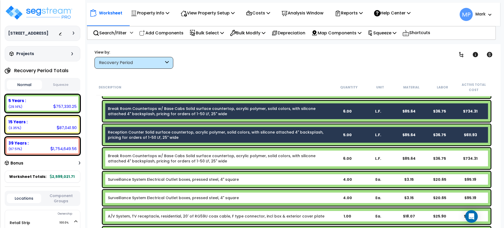
click at [316, 163] on div "Break Room Countertops w/ Base Cabs Solid surface countertop, acrylic polymer, …" at bounding box center [220, 158] width 224 height 11
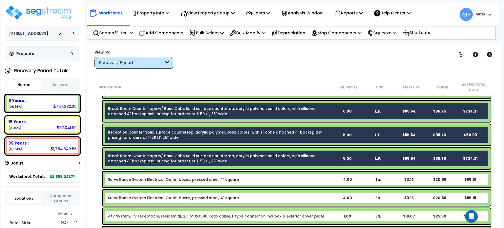
click at [317, 179] on div "Surveillance System Electrical Outlet boxes, pressed steel, 4" square" at bounding box center [220, 179] width 224 height 5
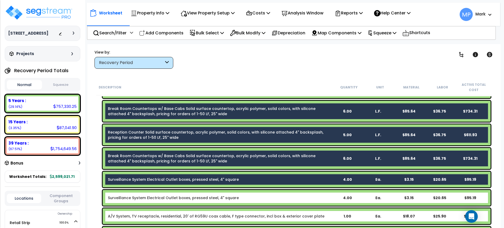
click at [316, 198] on div "Surveillance System Electrical Outlet boxes, pressed steel, 4" square" at bounding box center [220, 197] width 224 height 5
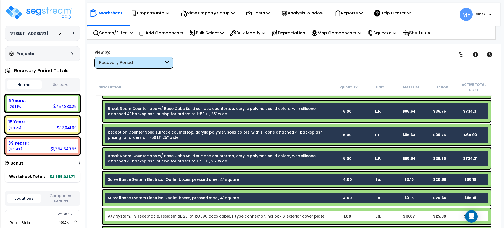
click at [324, 217] on div "A/V System, TV receptacle, residential, 20' of RG59U coax cable, F type connect…" at bounding box center [220, 216] width 224 height 5
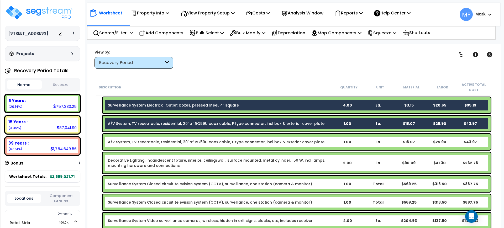
scroll to position [1576, 0]
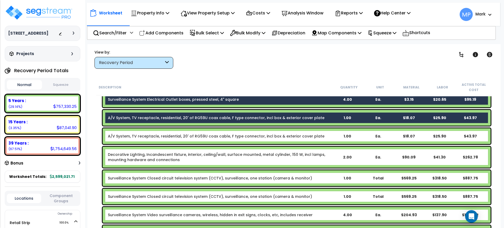
click at [328, 135] on div "A/V System, TV receptacle, residential, 20' of RG59U coax cable, F type connect…" at bounding box center [220, 136] width 224 height 5
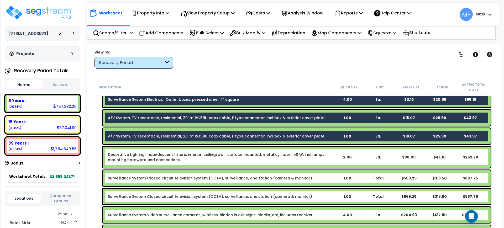
click at [327, 159] on div "Decorative Lighting, Incandescent fixture, interior, ceiling/wall, surface moun…" at bounding box center [220, 157] width 224 height 11
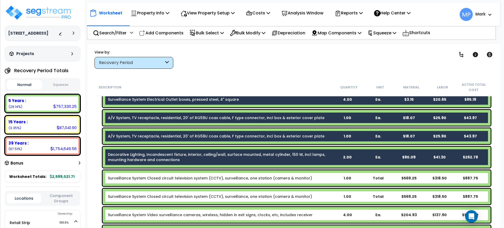
click at [320, 179] on div "Surveillance System Closed circuit television system (CCTV), surveillance, one …" at bounding box center [220, 178] width 224 height 5
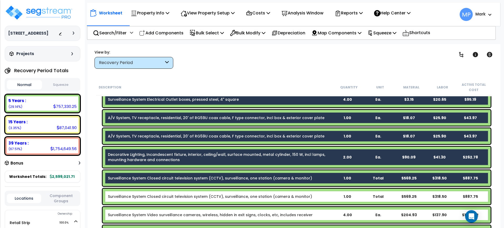
click at [319, 198] on div "Surveillance System Closed circuit television system (CCTV), surveillance, one …" at bounding box center [220, 196] width 224 height 5
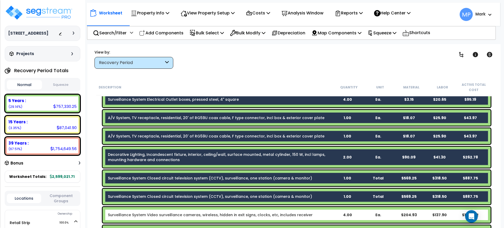
click at [320, 213] on div "Surveillance System Video surveillance cameras, wireless, hidden in exit signs,…" at bounding box center [220, 215] width 224 height 5
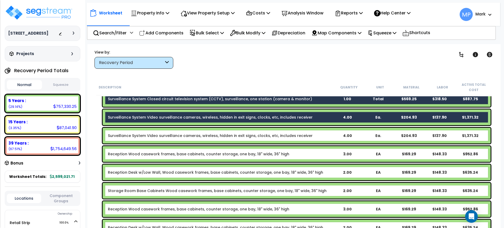
scroll to position [1675, 0]
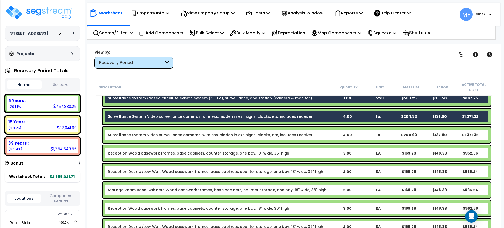
click at [318, 134] on div "Surveillance System Video surveillance cameras, wireless, hidden in exit signs,…" at bounding box center [220, 134] width 224 height 5
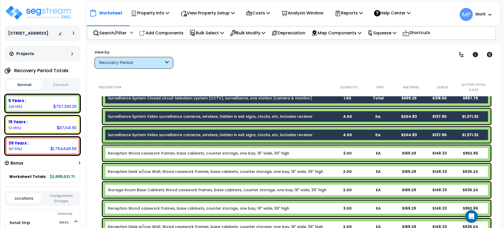
click at [319, 154] on div "Reception Wood casework frames, base cabinets, counter storage, one bay, 18" wi…" at bounding box center [220, 153] width 224 height 5
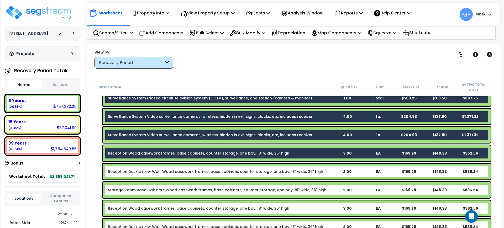
click at [323, 172] on div "Reception Desk w/Low Wall, Wood casework frames, base cabinets, counter storage…" at bounding box center [220, 171] width 224 height 5
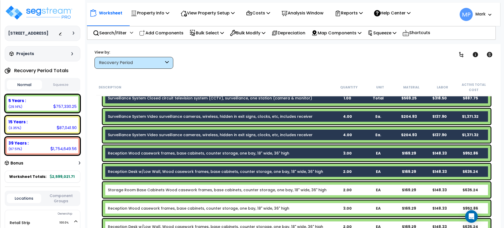
drag, startPoint x: 325, startPoint y: 190, endPoint x: 325, endPoint y: 194, distance: 3.9
click at [325, 190] on div "Storage Room Base Cabinets Wood casework frames, base cabinets, counter storage…" at bounding box center [220, 190] width 224 height 5
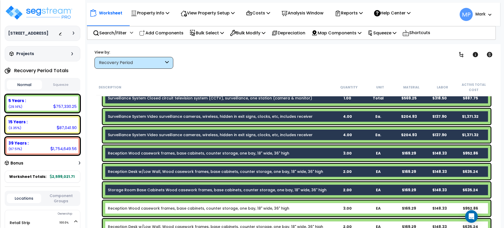
drag, startPoint x: 322, startPoint y: 208, endPoint x: 316, endPoint y: 200, distance: 10.1
click at [322, 208] on div "Reception Wood casework frames, base cabinets, counter storage, one bay, 18" wi…" at bounding box center [220, 208] width 224 height 5
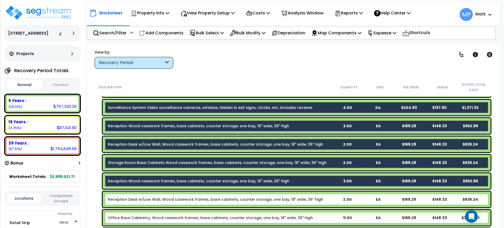
scroll to position [1741, 0]
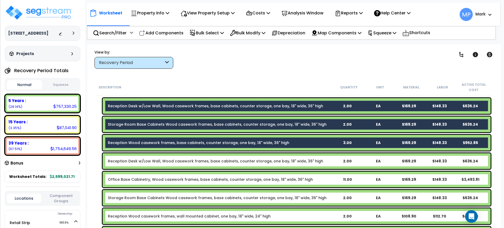
click at [319, 161] on div "Reception Desk w/Low Wall, Wood casework frames, base cabinets, counter storage…" at bounding box center [220, 161] width 224 height 5
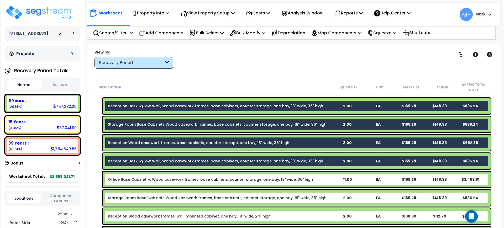
click at [316, 181] on div "Office Base Cabinetry, Wood casework frames, base cabinets, counter storage, on…" at bounding box center [220, 179] width 224 height 5
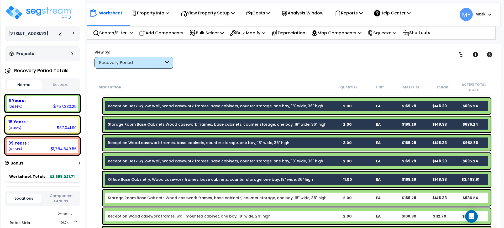
click at [320, 200] on div "Storage Room Base Cabinets Wood casework frames, base cabinets, counter storage…" at bounding box center [220, 197] width 224 height 5
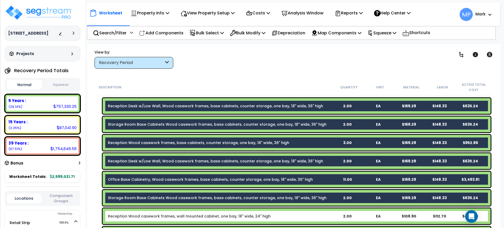
click at [288, 221] on div "Reception Wood casework frames, wall mounted cabinet, one bay, 18" wide, 24" hi…" at bounding box center [297, 217] width 388 height 16
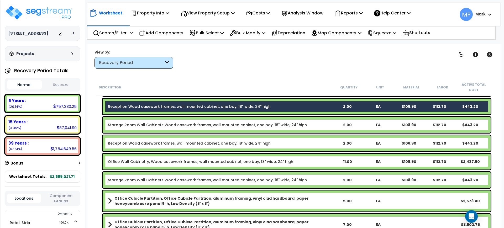
scroll to position [1839, 0]
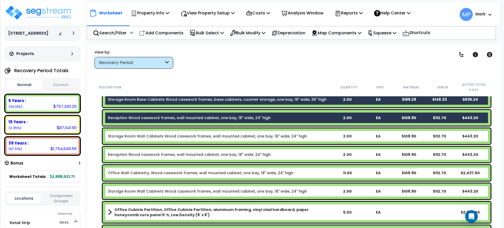
click at [317, 136] on div "Storage Room Wall Cabinets Wood casework frames, wall mounted cabinet, one bay,…" at bounding box center [220, 136] width 224 height 5
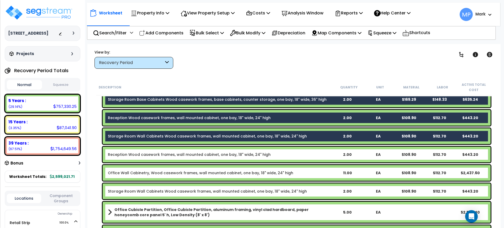
click at [308, 156] on div "Reception Wood casework frames, wall mounted cabinet, one bay, 18" wide, 24" hi…" at bounding box center [220, 154] width 224 height 5
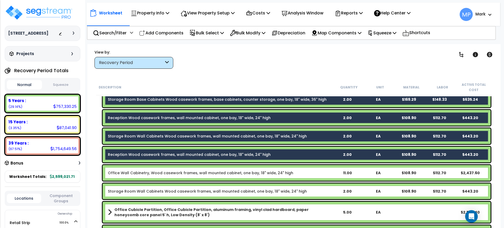
click at [307, 174] on div "Office Wall Cabinetry, Wood casework frames, wall mounted cabinet, one bay, 18"…" at bounding box center [220, 173] width 224 height 5
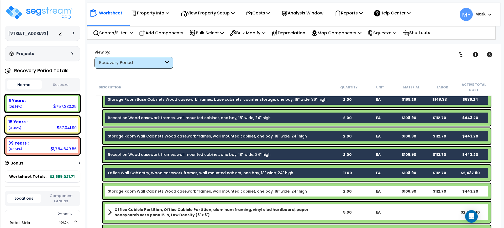
click at [307, 190] on div "Storage Room Wall Cabinets Wood casework frames, wall mounted cabinet, one bay,…" at bounding box center [220, 191] width 224 height 5
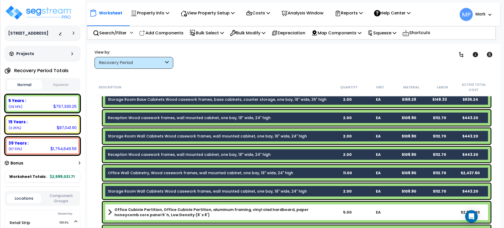
click at [306, 214] on b "Office Cubicle Partition, Office Cubicle Partition, aluminum framing, vinyl cla…" at bounding box center [224, 212] width 218 height 11
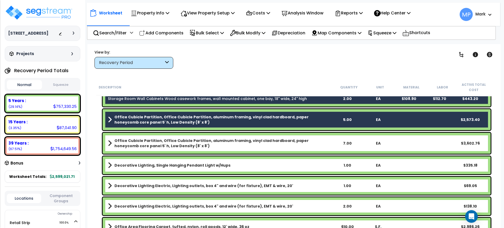
scroll to position [1938, 0]
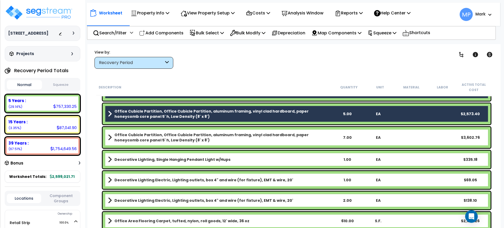
click at [298, 139] on b "Office Cubicle Partition, Office Cubicle Partition, aluminum framing, vinyl cla…" at bounding box center [224, 137] width 218 height 11
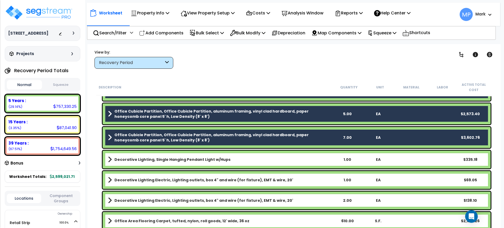
click at [295, 159] on link "Decorative Lighting, Single Hanging Pendant Light w/Hups" at bounding box center [220, 159] width 224 height 7
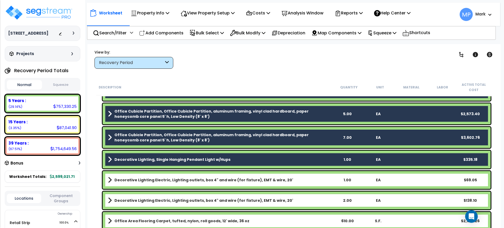
click at [295, 181] on link "Decorative Lighting Electric, Lighting outlets, box 4" and wire (for fixture), …" at bounding box center [220, 180] width 224 height 7
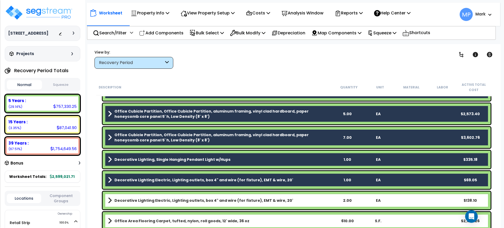
click at [291, 204] on link "Decorative Lighting Electric, Lighting outlets, box 4" and wire (for fixture), …" at bounding box center [220, 200] width 224 height 7
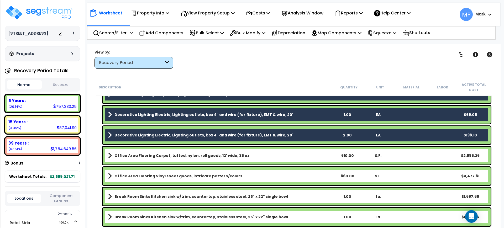
scroll to position [2003, 0]
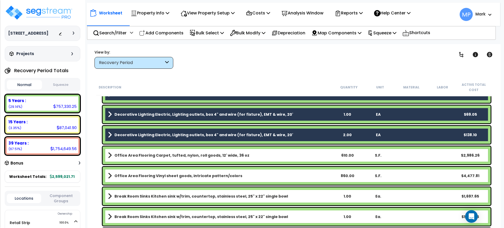
click at [281, 154] on link "Office Area Flooring Carpet, tufted, nylon, roll goods, 12' wide, 36 oz" at bounding box center [220, 155] width 224 height 7
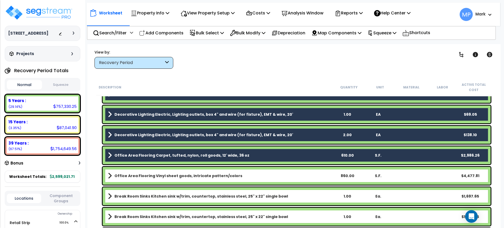
click at [290, 174] on link "Office Area Flooring Vinyl sheet goods, intricate pattern/colors" at bounding box center [220, 175] width 224 height 7
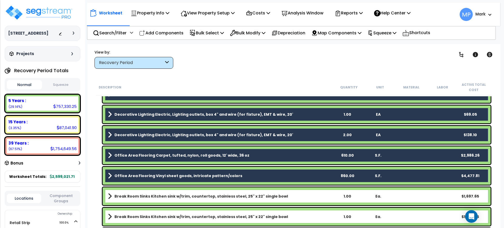
click at [296, 195] on link "Break Room Sinks Kitchen sink w/trim, countertop, stainless steel, 25" x 22" si…" at bounding box center [220, 196] width 224 height 7
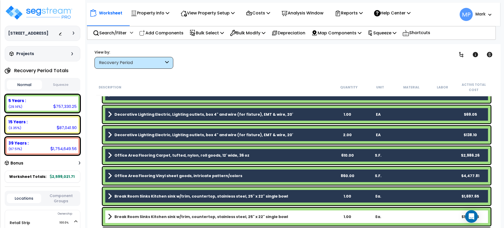
click at [293, 216] on link "Break Room Sinks Kitchen sink w/trim, countertop, stainless steel, 25" x 22" si…" at bounding box center [220, 216] width 224 height 7
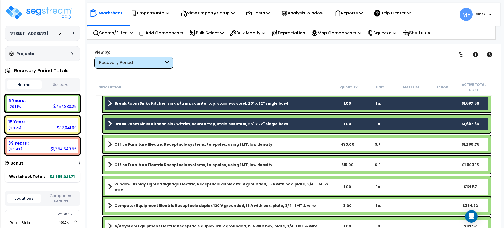
scroll to position [2102, 0]
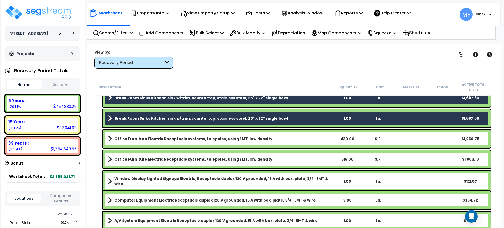
click at [286, 140] on link "Office Furniture Electric Receptacle systems, telepoles, using EMT, low density" at bounding box center [220, 138] width 224 height 7
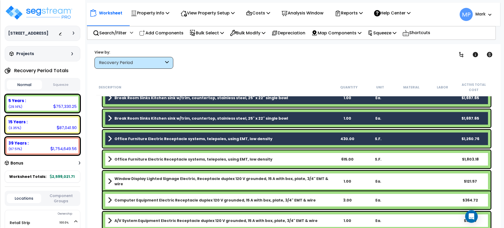
click at [288, 160] on link "Office Furniture Electric Receptacle systems, telepoles, using EMT, low density" at bounding box center [220, 159] width 224 height 7
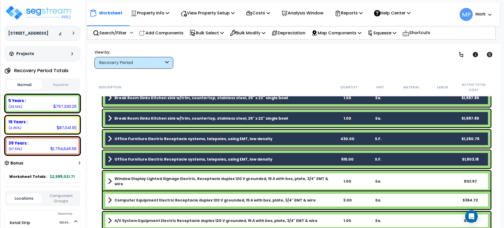
click at [319, 183] on link "Window Display Lighted Signage Electric, Receptacle duplex 120 V grounded, 15 A…" at bounding box center [220, 181] width 224 height 11
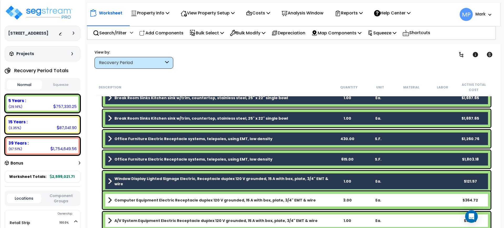
drag, startPoint x: 319, startPoint y: 198, endPoint x: 319, endPoint y: 202, distance: 3.9
click at [319, 198] on link "Computer Equipment Electric Receptacle duplex 120 V grounded, 15 A with box, pl…" at bounding box center [220, 200] width 224 height 7
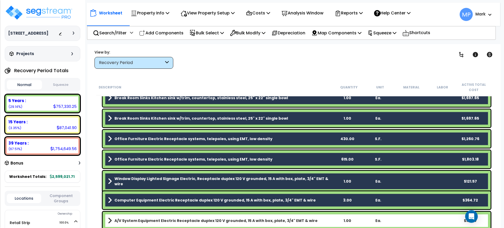
click at [319, 220] on link "A/V System Equipment Electric Receptacle duplex 120 V grounded, 15 A with box, …" at bounding box center [220, 220] width 224 height 7
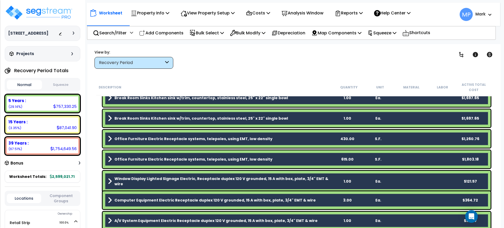
scroll to position [2200, 0]
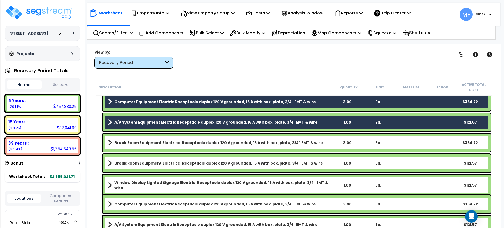
click at [318, 143] on link "Break Room Equipment Electrical Receptacle duplex 120 V grounded, 15 A with box…" at bounding box center [220, 142] width 224 height 7
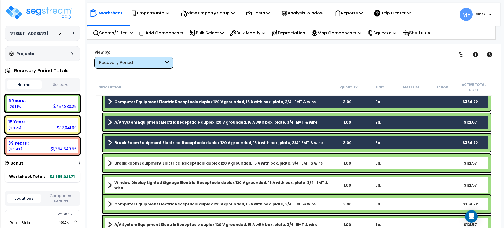
click at [319, 163] on link "Break Room Equipment Electrical Receptacle duplex 120 V grounded, 15 A with box…" at bounding box center [220, 163] width 224 height 7
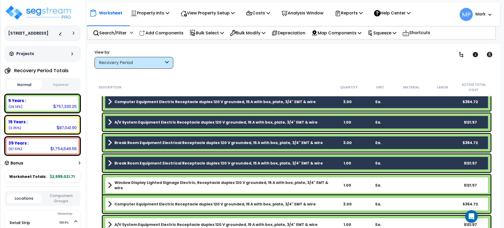
click at [332, 184] on link "Window Display Lighted Signage Electric, Receptacle duplex 120 V grounded, 15 A…" at bounding box center [220, 185] width 224 height 11
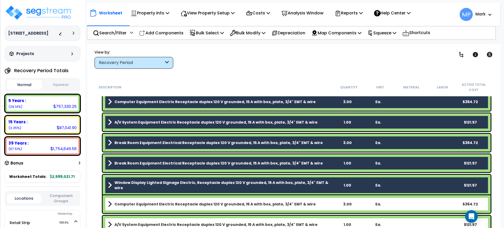
click at [327, 204] on link "Computer Equipment Electric Receptacle duplex 120 V grounded, 15 A with box, pl…" at bounding box center [220, 204] width 224 height 7
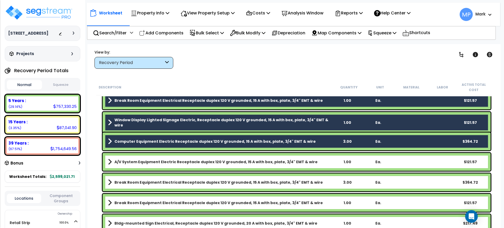
scroll to position [2266, 0]
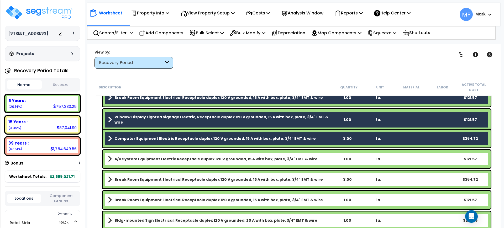
click at [326, 159] on link "A/V System Equipment Electric Receptacle duplex 120 V grounded, 15 A with box, …" at bounding box center [220, 159] width 224 height 7
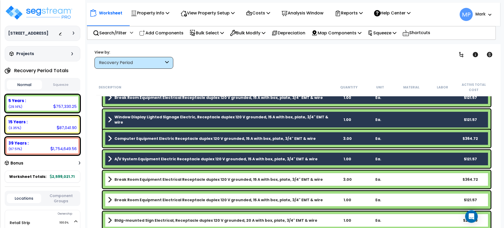
click at [324, 178] on link "Break Room Equipment Electrical Receptacle duplex 120 V grounded, 15 A with box…" at bounding box center [220, 179] width 224 height 7
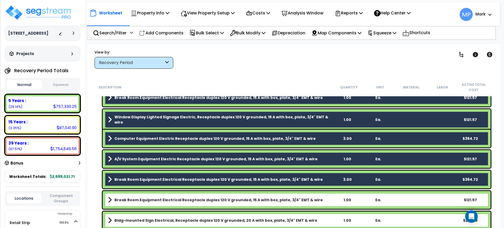
click at [327, 202] on link "Break Room Equipment Electrical Receptacle duplex 120 V grounded, 15 A with box…" at bounding box center [220, 200] width 224 height 7
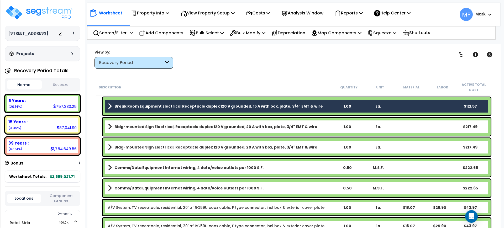
scroll to position [2365, 0]
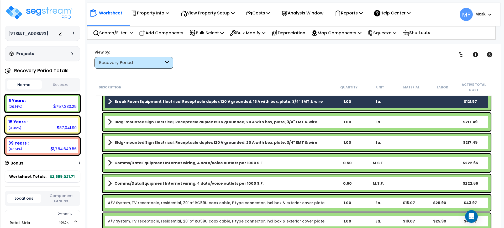
click at [321, 122] on link "Bldg-mounted Sign Electrical, Receptacle duplex 120 V grounded, 20 A with box, …" at bounding box center [220, 121] width 224 height 7
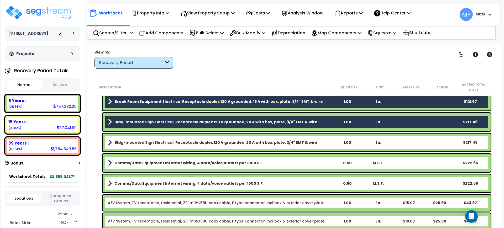
click at [322, 143] on link "Bldg-mounted Sign Electrical, Receptacle duplex 120 V grounded, 20 A with box, …" at bounding box center [220, 142] width 224 height 7
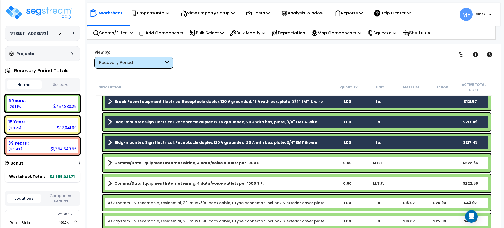
click at [323, 166] on link "Comms/Data Equipment Internet wiring, 4 data/voice outlets per 1000 S.F." at bounding box center [220, 162] width 224 height 7
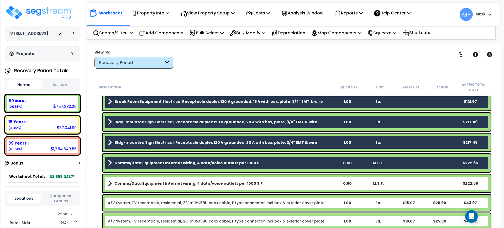
click at [322, 184] on link "Comms/Data Equipment Internet wiring, 4 data/voice outlets per 1000 S.F." at bounding box center [220, 183] width 224 height 7
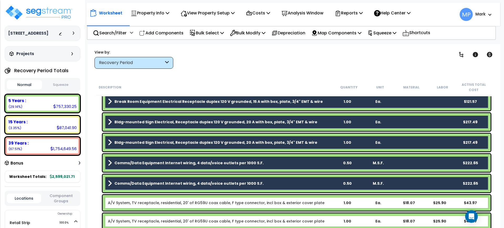
click at [327, 200] on div "A/V System, TV receptacle, residential, 20' of RG59U coax cable, F type connect…" at bounding box center [297, 203] width 388 height 16
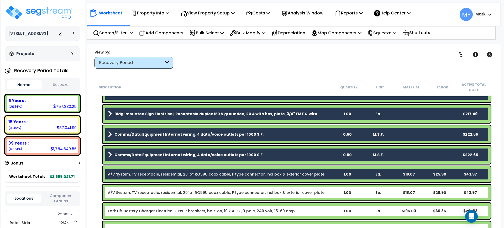
scroll to position [2430, 0]
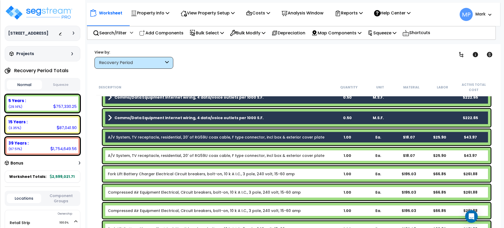
click at [326, 157] on div "A/V System, TV receptacle, residential, 20' of RG59U coax cable, F type connect…" at bounding box center [220, 155] width 224 height 5
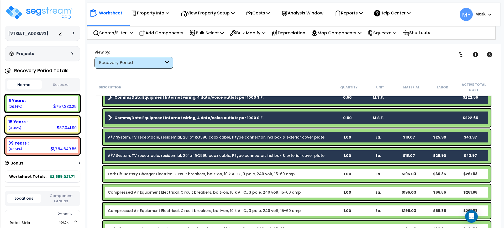
click at [325, 173] on div "Fork Lift Battery Charger Electrical Circuit breakers, bolt-on, 10 k A I.C., 3 …" at bounding box center [220, 174] width 224 height 5
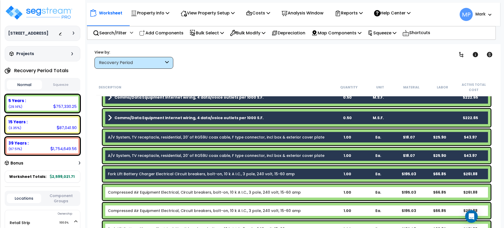
click at [328, 193] on div "Compressed Air Equipment Electrical, Circuit breakers, bolt-on, 10 k A I.C., 3 …" at bounding box center [220, 192] width 224 height 5
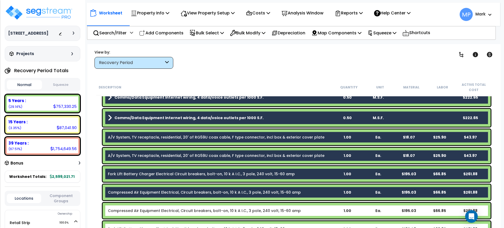
click at [329, 211] on div "Compressed Air Equipment Electrical, Circuit breakers, bolt-on, 10 k A I.C., 3 …" at bounding box center [220, 210] width 224 height 5
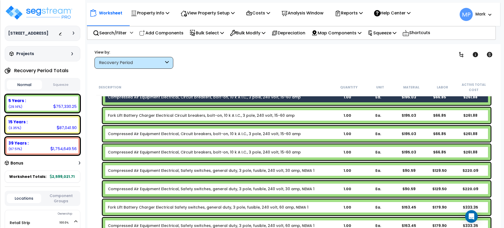
scroll to position [2529, 0]
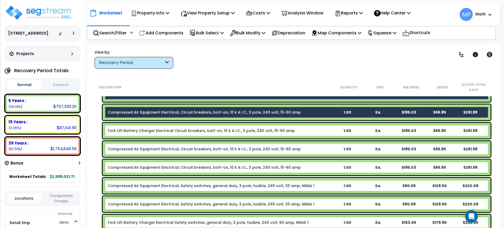
click at [310, 128] on div "Fork Lift Battery Charger Electrical Circuit breakers, bolt-on, 10 k A I.C., 3 …" at bounding box center [220, 130] width 224 height 5
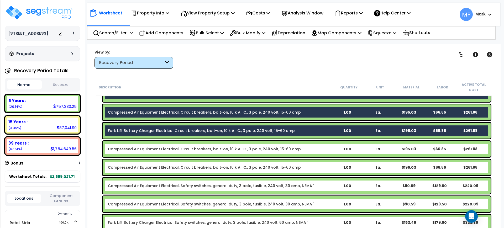
drag, startPoint x: 316, startPoint y: 150, endPoint x: 316, endPoint y: 153, distance: 3.2
click at [316, 150] on div "Compressed Air Equipment Electrical, Circuit breakers, bolt-on, 10 k A I.C., 3 …" at bounding box center [220, 149] width 224 height 5
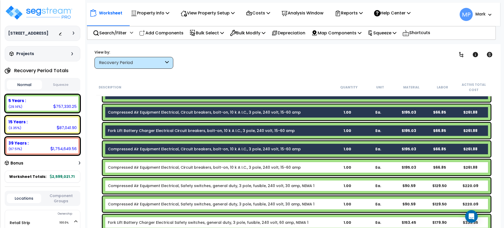
drag, startPoint x: 317, startPoint y: 167, endPoint x: 318, endPoint y: 176, distance: 8.2
click at [317, 168] on div "Compressed Air Equipment Electrical, Circuit breakers, bolt-on, 10 k A I.C., 3 …" at bounding box center [220, 167] width 224 height 5
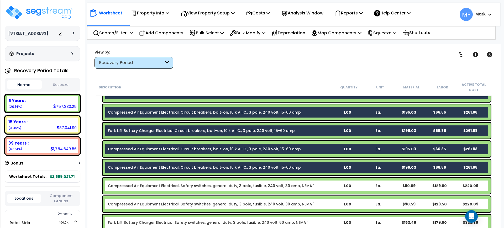
click at [320, 189] on div "Compressed Air Equipment Electrical, Safety switches, general duty, 3 pole, fus…" at bounding box center [297, 186] width 388 height 16
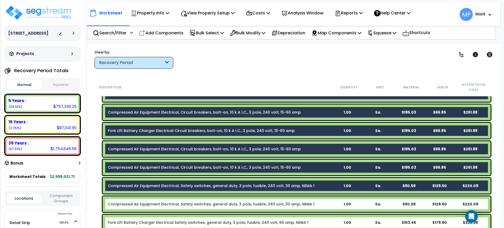
click at [322, 204] on div "Compressed Air Equipment Electrical, Safety switches, general duty, 3 pole, fus…" at bounding box center [220, 204] width 224 height 5
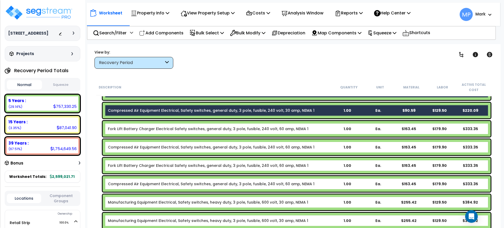
scroll to position [2627, 0]
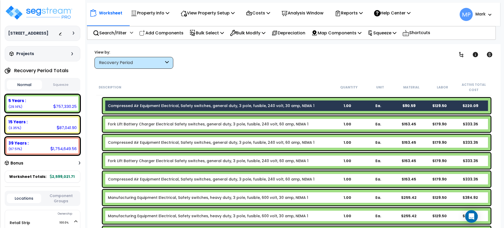
click at [324, 118] on div "Fork Lift Battery Charger Electrical Safety switches, general duty, 3 pole, fus…" at bounding box center [297, 124] width 388 height 16
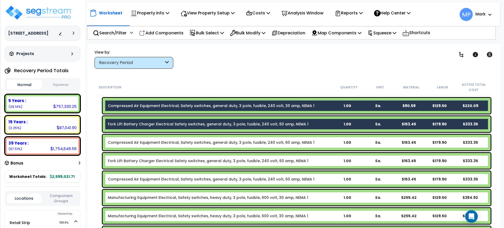
click at [324, 143] on div "Compressed Air Equipment Electrical, Safety switches, general duty, 3 pole, fus…" at bounding box center [220, 142] width 224 height 5
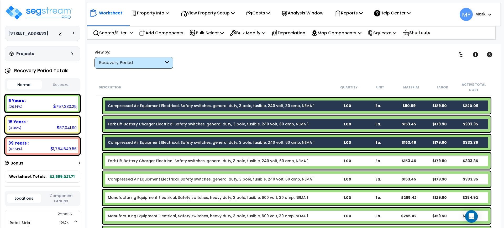
click at [324, 162] on div "Fork Lift Battery Charger Electrical Safety switches, general duty, 3 pole, fus…" at bounding box center [220, 160] width 224 height 5
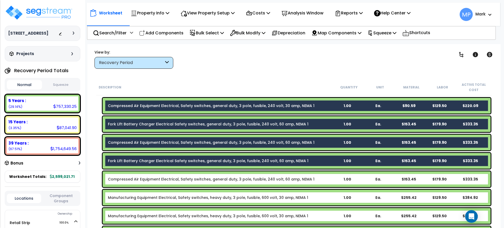
click at [324, 181] on div "Compressed Air Equipment Electrical, Safety switches, general duty, 3 pole, fus…" at bounding box center [220, 179] width 224 height 5
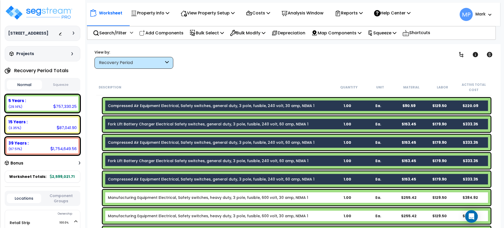
click at [324, 199] on div "Manufacturing Equipment Electrical, Safety switches, heavy duty, 3 pole, fusibl…" at bounding box center [220, 197] width 224 height 5
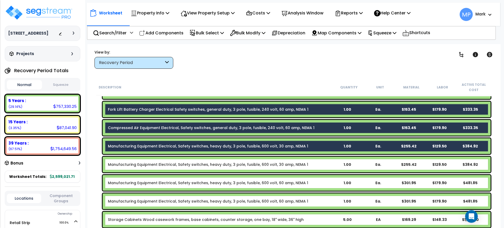
scroll to position [2693, 0]
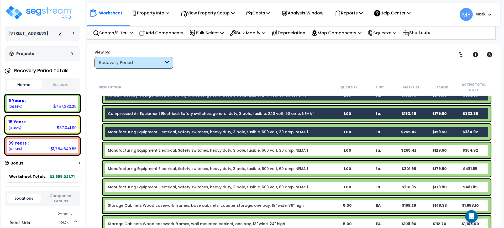
click at [326, 151] on div "Manufacturing Equipment Electrical, Safety switches, heavy duty, 3 pole, fusibl…" at bounding box center [220, 150] width 224 height 5
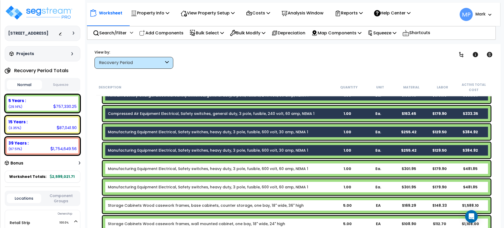
click at [323, 170] on div "Manufacturing Equipment Electrical, Safety switches, heavy duty, 3 pole, fusibl…" at bounding box center [220, 168] width 224 height 5
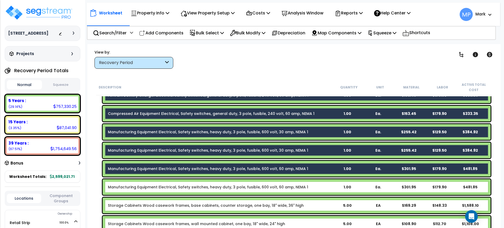
click at [323, 187] on div "Manufacturing Equipment Electrical, Safety switches, heavy duty, 3 pole, fusibl…" at bounding box center [220, 187] width 224 height 5
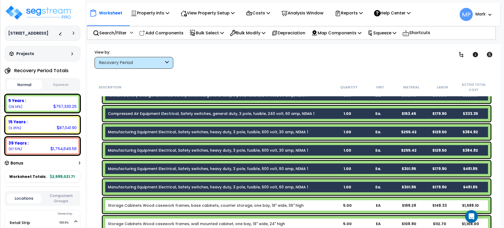
click at [322, 205] on div "Storage Cabinets Wood casework frames, base cabinets, counter storage, one bay,…" at bounding box center [220, 205] width 224 height 5
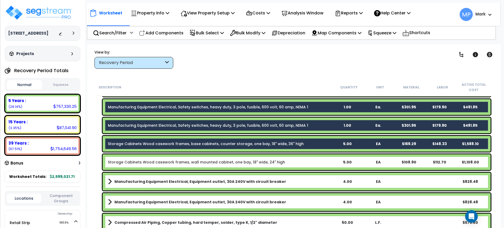
scroll to position [2759, 0]
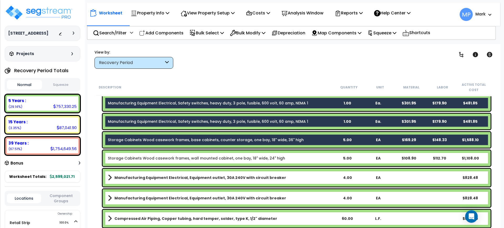
click at [318, 161] on div "Storage Cabinets Wood casework frames, wall mounted cabinet, one bay, 18" wide,…" at bounding box center [297, 159] width 388 height 16
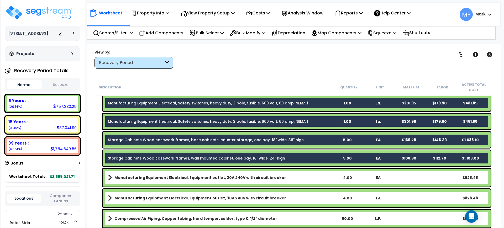
click at [318, 177] on link "Manufacturing Equipment Electrical, Equipment outlet, 30A 240V with circuit bre…" at bounding box center [220, 177] width 224 height 7
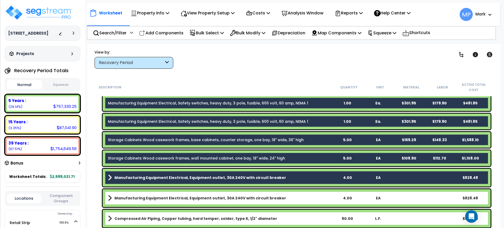
click at [320, 202] on link "Manufacturing Equipment Electrical, Equipment outlet, 30A 240V with circuit bre…" at bounding box center [220, 198] width 224 height 7
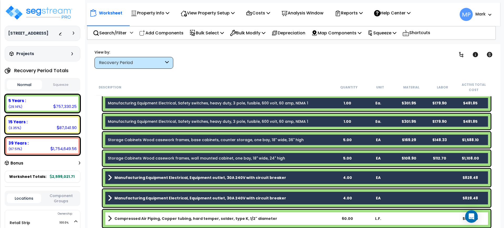
click at [318, 219] on link "Compressed Air Piping, Copper tubing, hard temper, solder, type K, 1/2" diameter" at bounding box center [220, 218] width 224 height 7
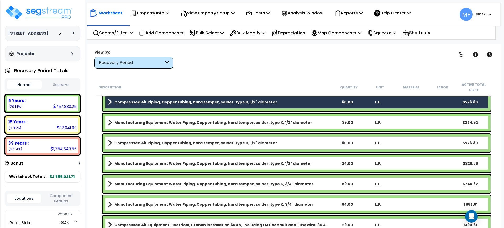
scroll to position [2890, 0]
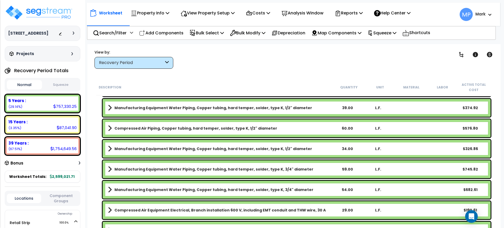
click at [316, 110] on link "Manufacturing Equipment Water Piping, Copper tubing, hard temper, solder, type …" at bounding box center [220, 107] width 224 height 7
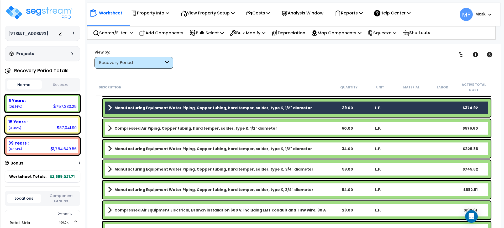
click at [315, 131] on link "Compressed Air Piping, Copper tubing, hard temper, solder, type K, 1/2" diameter" at bounding box center [220, 128] width 224 height 7
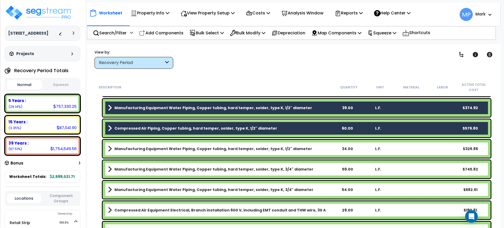
click at [319, 150] on link "Manufacturing Equipment Water Piping, Copper tubing, hard temper, solder, type …" at bounding box center [220, 148] width 224 height 7
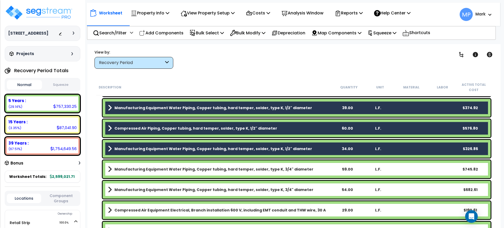
click at [322, 168] on link "Manufacturing Equipment Water Piping, Copper tubing, hard temper, solder, type …" at bounding box center [220, 169] width 224 height 7
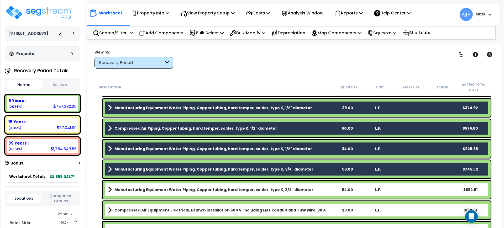
click at [323, 191] on link "Manufacturing Equipment Water Piping, Copper tubing, hard temper, solder, type …" at bounding box center [220, 189] width 224 height 7
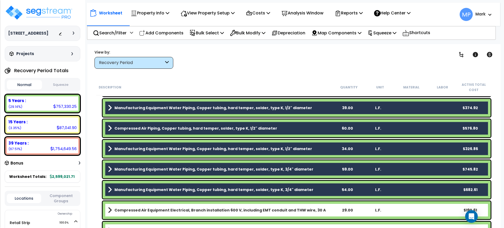
click at [328, 209] on link "Compressed Air Equipment Electrical, Branch installation 600 V, including EMT c…" at bounding box center [220, 210] width 224 height 7
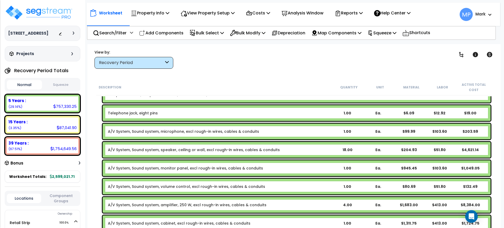
scroll to position [4434, 0]
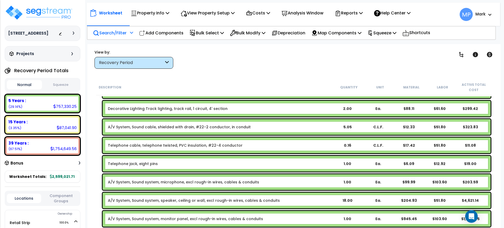
click at [131, 32] on icon at bounding box center [131, 33] width 3 height 4
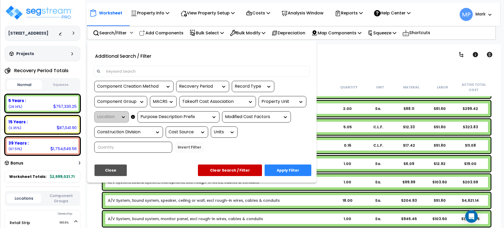
click at [228, 87] on div "Recovery Period" at bounding box center [202, 86] width 53 height 11
click at [224, 86] on icon at bounding box center [223, 86] width 5 height 5
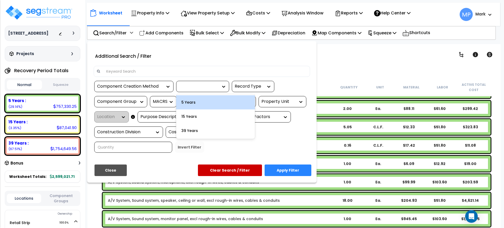
click at [193, 101] on div "5 Years" at bounding box center [215, 102] width 79 height 14
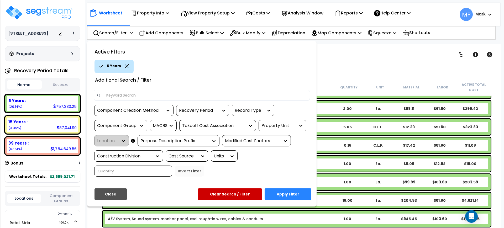
click at [291, 197] on button "Apply Filter" at bounding box center [288, 195] width 47 height 12
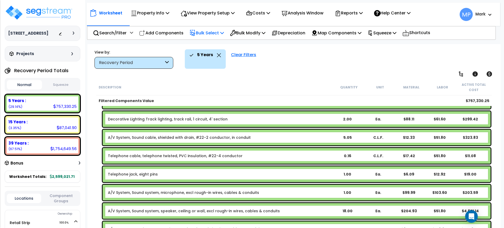
click at [214, 30] on p "Bulk Select" at bounding box center [207, 32] width 34 height 7
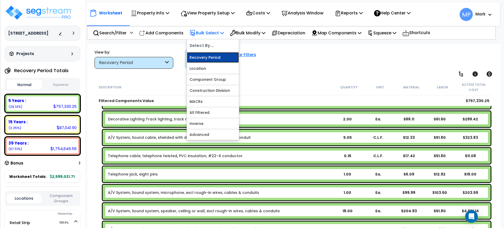
click at [220, 57] on link "Recovery Period" at bounding box center [213, 57] width 52 height 11
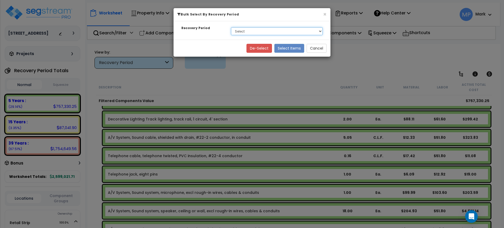
click at [272, 30] on select "Select 5 Years 15 Years 39 Years" at bounding box center [277, 31] width 92 height 8
select select "5Y"
click at [231, 27] on select "Select 5 Years 15 Years 39 Years" at bounding box center [277, 31] width 92 height 8
click at [292, 47] on button "Select Items" at bounding box center [290, 48] width 30 height 9
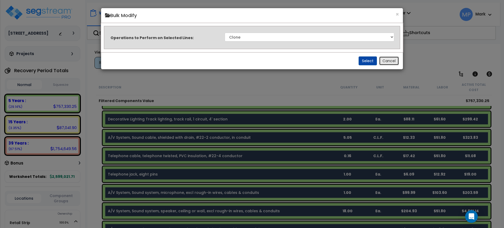
click at [393, 62] on button "Cancel" at bounding box center [389, 60] width 20 height 9
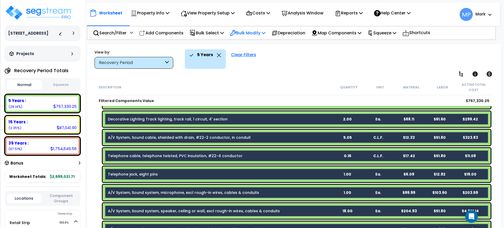
click at [255, 31] on p "Bulk Modify" at bounding box center [247, 32] width 35 height 7
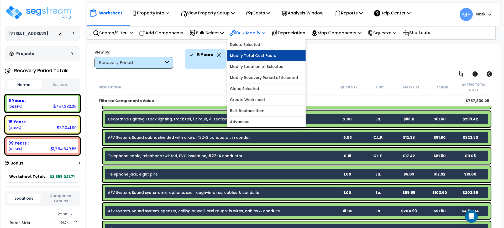
click at [257, 55] on link "Modify Total Cost Factor" at bounding box center [267, 55] width 78 height 11
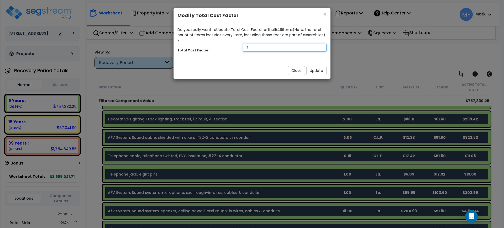
click at [255, 44] on input ".5" at bounding box center [285, 48] width 84 height 8
drag, startPoint x: 232, startPoint y: 44, endPoint x: 226, endPoint y: 44, distance: 5.3
click at [227, 44] on div "Total Cost Factor: .5" at bounding box center [252, 48] width 157 height 11
type input ".9"
click at [322, 66] on button "Update" at bounding box center [317, 70] width 20 height 9
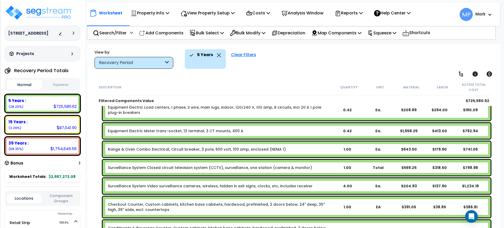
scroll to position [3415, 0]
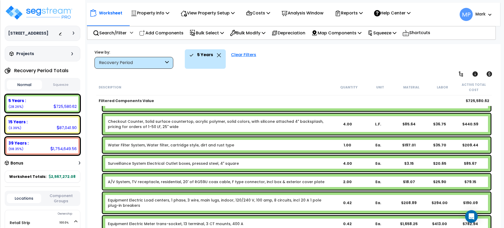
click at [248, 125] on div "Checkout Counter, Solid surface countertop, acrylic polymer, solid colors, with…" at bounding box center [220, 124] width 224 height 11
click at [262, 118] on div "Checkout Counter, Solid surface countertop, acrylic polymer, solid colors, with…" at bounding box center [297, 124] width 388 height 21
click at [260, 123] on link "Checkout Counter, Solid surface countertop, acrylic polymer, solid colors, with…" at bounding box center [216, 124] width 216 height 11
click at [243, 146] on div "Water Filter System, Water filter, cartridge style, dirt and rust type" at bounding box center [220, 145] width 224 height 5
click at [219, 146] on link "Water Filter System, Water filter, cartridge style, dirt and rust type" at bounding box center [171, 145] width 126 height 5
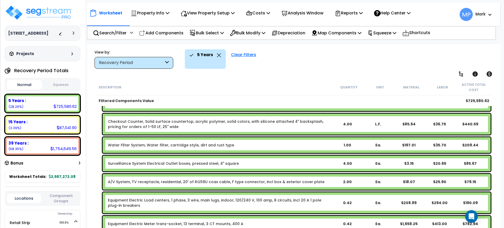
click at [219, 122] on link "Checkout Counter, Solid surface countertop, acrylic polymer, solid colors, with…" at bounding box center [216, 124] width 216 height 11
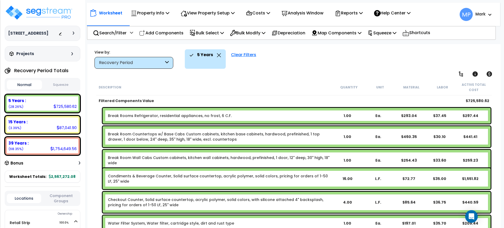
scroll to position [3251, 0]
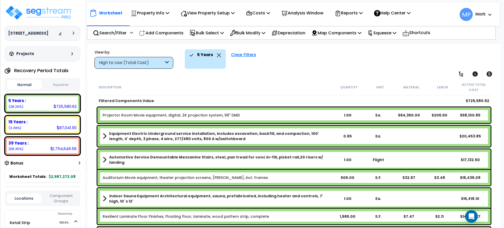
click at [250, 54] on div "Clear Filters" at bounding box center [244, 58] width 30 height 19
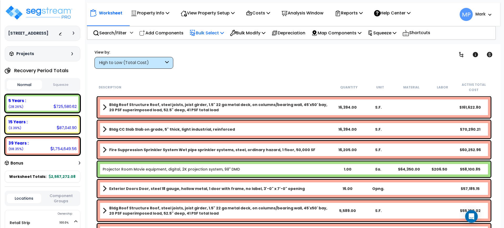
click at [210, 33] on p "Bulk Select" at bounding box center [207, 32] width 34 height 7
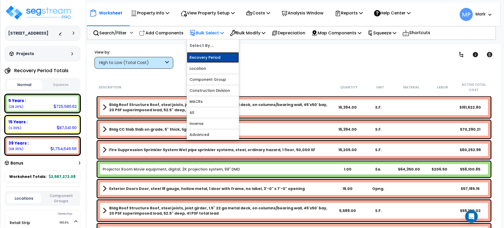
click at [217, 57] on link "Recovery Period" at bounding box center [213, 57] width 52 height 11
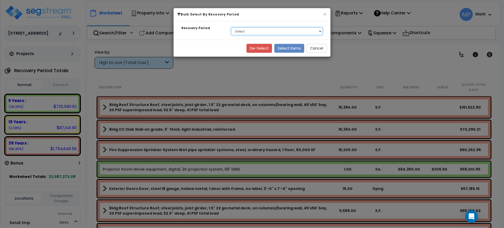
click at [277, 33] on select "Select 5 Years 15 Years 39 Years" at bounding box center [277, 31] width 92 height 8
select select "5Y"
click at [231, 27] on select "Select 5 Years 15 Years 39 Years" at bounding box center [277, 31] width 92 height 8
click at [287, 48] on button "Select Items" at bounding box center [290, 48] width 30 height 9
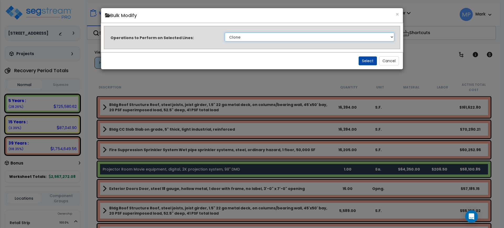
click at [390, 39] on select "Clone Delete Delete Zero Quantities Modify Component Group Modify Cost Sources …" at bounding box center [310, 37] width 170 height 9
click at [177, 78] on div "× Bulk Modify Operations to Perform on Selected Lines: Clone Delete Delete Zero…" at bounding box center [252, 114] width 504 height 228
click at [393, 58] on button "Cancel" at bounding box center [389, 60] width 20 height 9
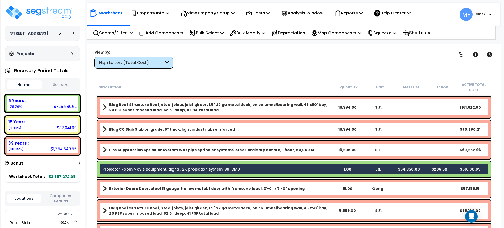
click at [199, 167] on link "Projector Room Movie equipment, digital, 2K projection system, 98" DMD" at bounding box center [171, 169] width 137 height 5
click at [475, 169] on div "$58,100.85" at bounding box center [470, 169] width 31 height 5
click at [250, 35] on p "Bulk Modify" at bounding box center [247, 32] width 35 height 7
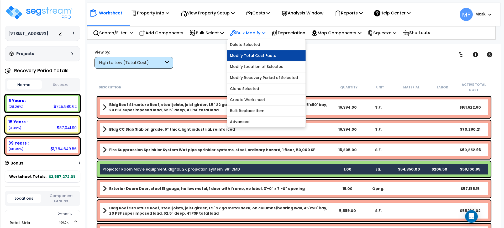
click at [262, 56] on link "Modify Total Cost Factor" at bounding box center [267, 55] width 78 height 11
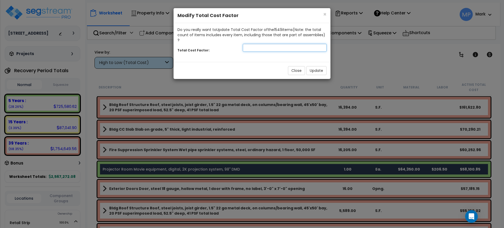
click at [251, 44] on input "number" at bounding box center [285, 48] width 84 height 8
type input ".1"
type input ".05"
click at [320, 66] on button "Update" at bounding box center [317, 70] width 20 height 9
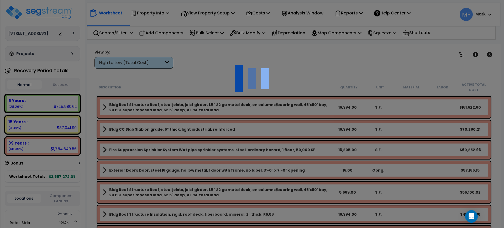
click at [28, 103] on div at bounding box center [252, 114] width 504 height 228
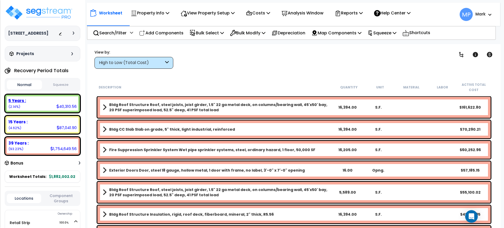
click at [43, 104] on div "5 Years : 40,310.56 (2.14%)" at bounding box center [42, 103] width 71 height 14
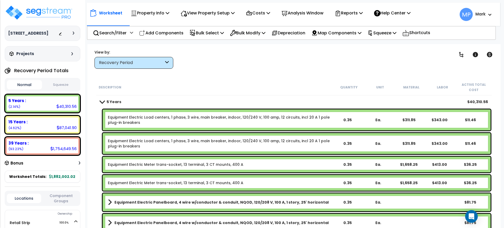
click at [274, 121] on div "Equipment Electric Load centers, 1 phase, 3 wire, main breaker, indoor, 120/240…" at bounding box center [220, 120] width 224 height 11
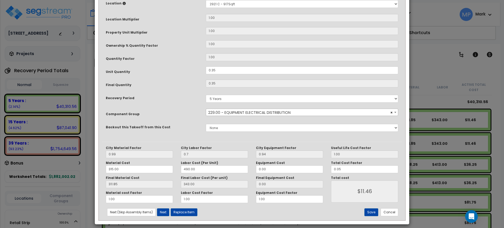
scroll to position [110, 0]
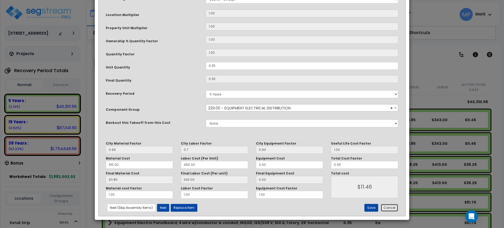
click at [391, 207] on button "Cancel" at bounding box center [390, 208] width 18 height 8
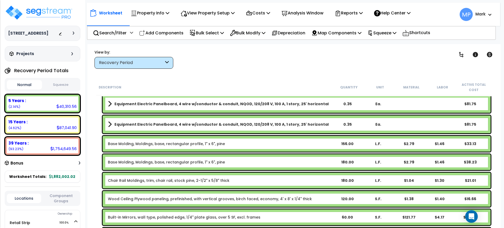
scroll to position [0, 0]
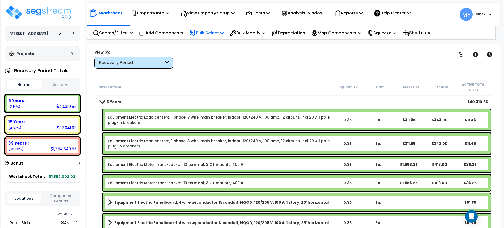
click at [208, 34] on p "Bulk Select" at bounding box center [207, 32] width 34 height 7
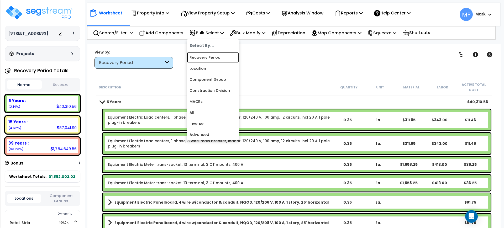
click at [224, 56] on link "Recovery Period" at bounding box center [213, 57] width 52 height 11
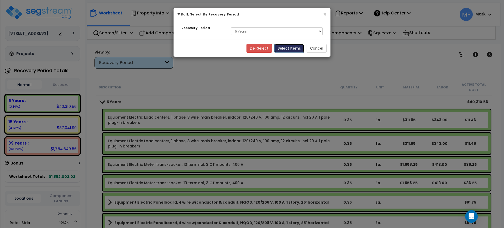
click at [290, 49] on button "Select Items" at bounding box center [290, 48] width 30 height 9
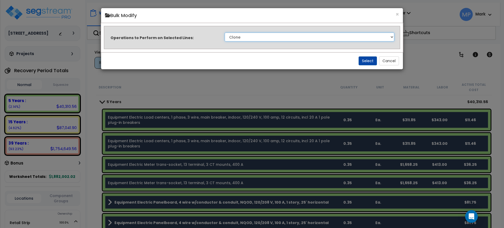
click at [390, 39] on select "Clone Delete Delete Zero Quantities Modify Component Group Modify Cost Sources …" at bounding box center [310, 37] width 170 height 9
select select "modifyTotalCostFactor"
click at [225, 33] on select "Clone Delete Delete Zero Quantities Modify Component Group Modify Cost Sources …" at bounding box center [310, 37] width 170 height 9
click at [368, 60] on button "Select" at bounding box center [368, 60] width 18 height 9
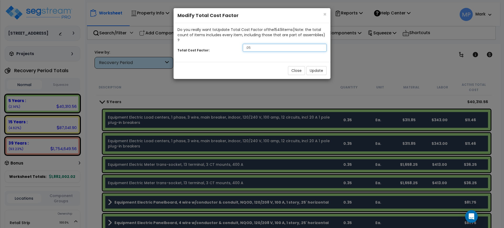
click at [236, 43] on div "Total Cost Factor: .05" at bounding box center [252, 48] width 157 height 11
type input ".8"
click at [320, 66] on button "Update" at bounding box center [317, 70] width 20 height 9
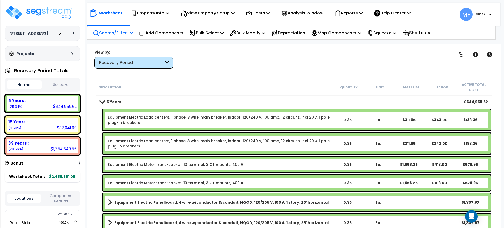
click at [112, 32] on p "Search/Filter" at bounding box center [110, 32] width 34 height 7
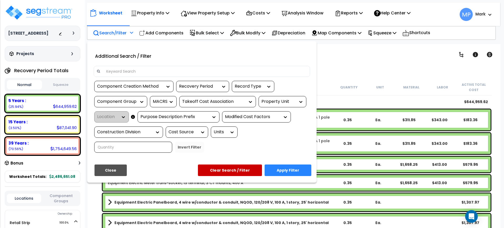
click at [133, 71] on input at bounding box center [205, 72] width 204 height 8
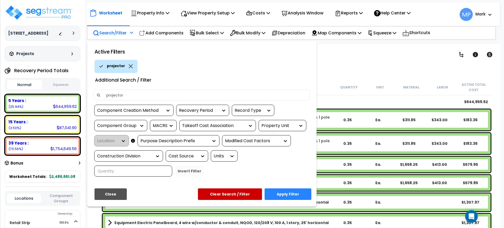
type input "projector"
drag, startPoint x: 285, startPoint y: 192, endPoint x: 285, endPoint y: 189, distance: 3.0
click at [285, 193] on button "Apply Filter" at bounding box center [288, 195] width 47 height 12
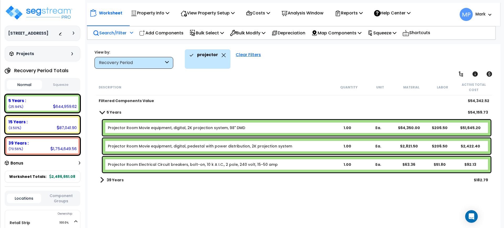
click at [307, 128] on div "Projector Room Movie equipment, digital, 2K projection system, 98" DMD" at bounding box center [220, 127] width 224 height 5
click at [248, 128] on div "Projector Room Movie equipment, digital, 2K projection system, 98" DMD" at bounding box center [220, 127] width 224 height 5
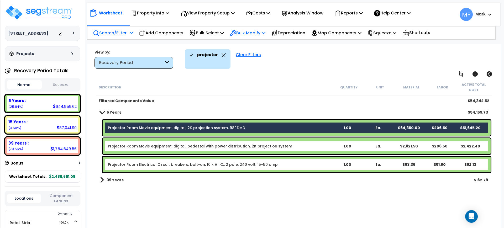
click at [247, 34] on p "Bulk Modify" at bounding box center [247, 32] width 35 height 7
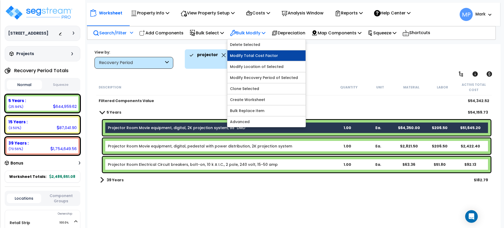
click at [252, 57] on link "Modify Total Cost Factor" at bounding box center [267, 55] width 78 height 11
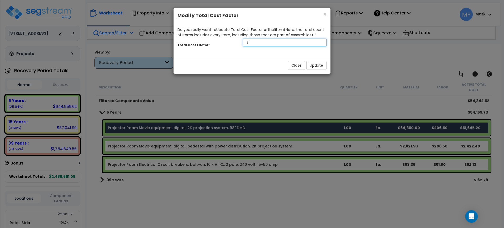
drag, startPoint x: 255, startPoint y: 43, endPoint x: 236, endPoint y: 43, distance: 18.9
click at [236, 43] on div "Total Cost Factor: .8" at bounding box center [252, 43] width 157 height 11
type input ".1"
click at [313, 63] on button "Update" at bounding box center [317, 65] width 20 height 9
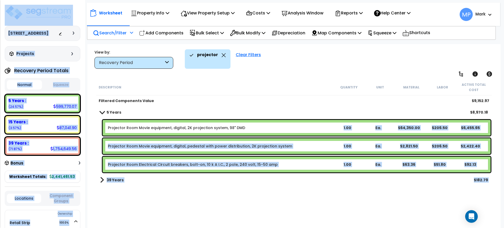
click at [251, 129] on div "Projector Room Movie equipment, digital, 2K projection system, 98" DMD" at bounding box center [220, 127] width 224 height 5
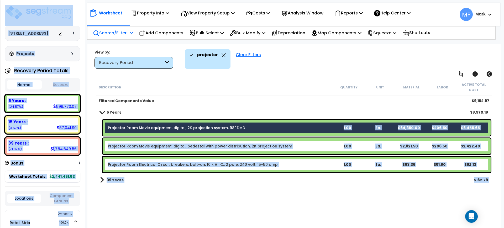
click at [285, 130] on div "Projector Room Movie equipment, digital, 2K projection system, 98" DMD" at bounding box center [220, 127] width 224 height 5
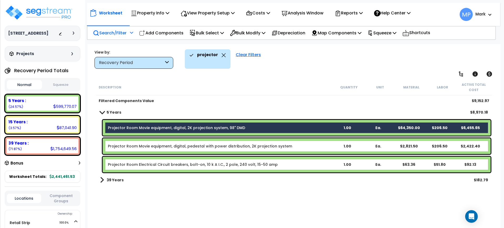
click at [292, 146] on div "Projector Room Movie equipment, digital, pedestal with power distribution, 2K p…" at bounding box center [220, 146] width 224 height 5
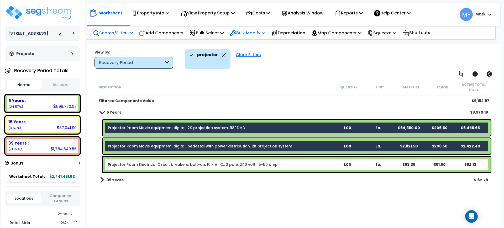
click at [253, 32] on p "Bulk Modify" at bounding box center [247, 32] width 35 height 7
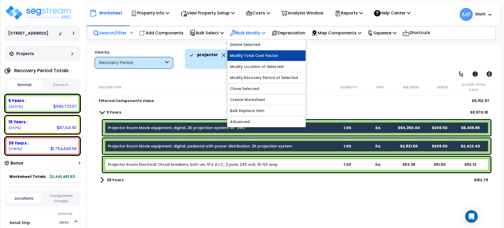
click at [264, 54] on link "Modify Total Cost Factor" at bounding box center [267, 55] width 78 height 11
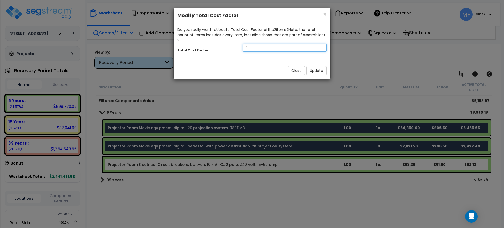
drag, startPoint x: 251, startPoint y: 43, endPoint x: 229, endPoint y: 44, distance: 21.8
click at [229, 44] on div "Total Cost Factor: .1" at bounding box center [252, 48] width 157 height 11
click at [303, 66] on button "Close" at bounding box center [296, 70] width 17 height 9
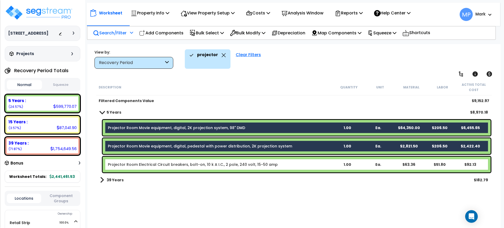
click at [288, 126] on div "Projector Room Movie equipment, digital, 2K projection system, 98" DMD" at bounding box center [220, 127] width 224 height 5
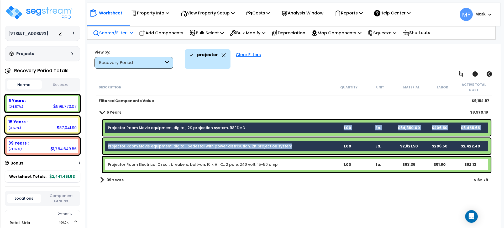
click at [294, 146] on div "Projector Room Movie equipment, digital, pedestal with power distribution, 2K p…" at bounding box center [220, 146] width 224 height 5
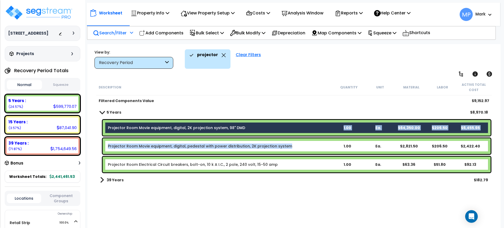
click at [272, 128] on div "Projector Room Movie equipment, digital, 2K projection system, 98" DMD" at bounding box center [220, 127] width 224 height 5
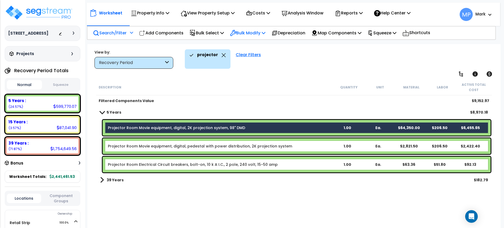
click at [252, 31] on p "Bulk Modify" at bounding box center [247, 32] width 35 height 7
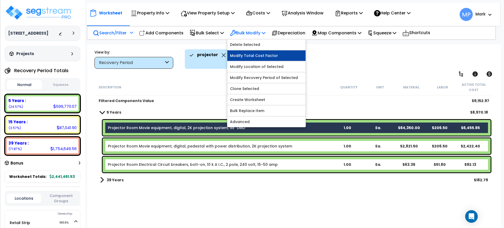
click at [260, 56] on link "Modify Total Cost Factor" at bounding box center [267, 55] width 78 height 11
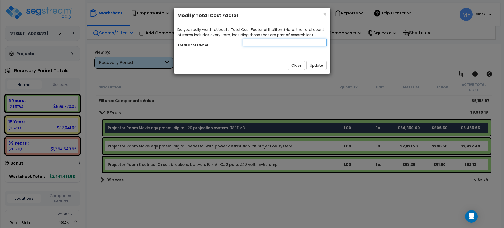
drag, startPoint x: 252, startPoint y: 44, endPoint x: 229, endPoint y: 43, distance: 23.9
click at [229, 43] on div "Total Cost Factor: .1" at bounding box center [252, 43] width 157 height 11
type input ".05"
click at [316, 65] on button "Update" at bounding box center [317, 65] width 20 height 9
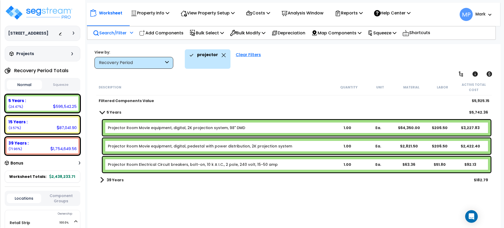
click at [250, 55] on div "Clear Filters" at bounding box center [248, 58] width 30 height 19
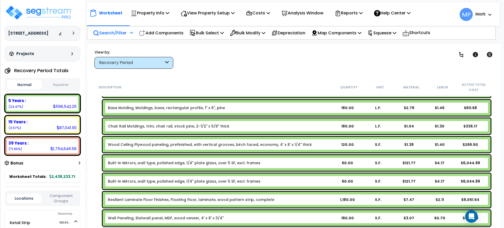
scroll to position [164, 0]
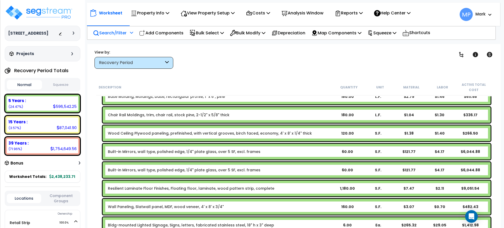
click at [294, 152] on div "Built-in Mirrors, wall type, polished edge, 1/4" plate glass, over 5 SF, excl. …" at bounding box center [220, 151] width 224 height 5
click at [261, 151] on div "Built-in Mirrors, wall type, polished edge, 1/4" plate glass, over 5 SF, excl. …" at bounding box center [220, 151] width 224 height 5
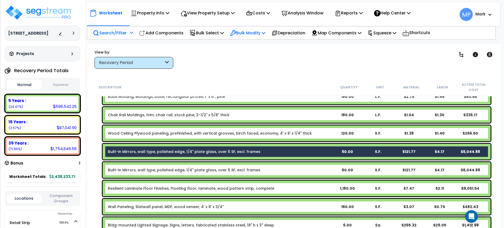
click at [251, 33] on p "Bulk Modify" at bounding box center [247, 32] width 35 height 7
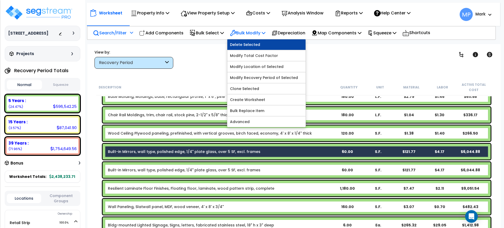
click at [253, 43] on link "Delete Selected" at bounding box center [267, 44] width 78 height 11
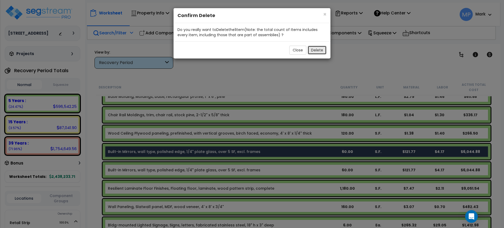
click at [317, 50] on button "Delete" at bounding box center [317, 50] width 19 height 9
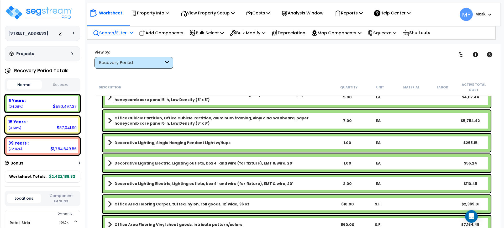
scroll to position [1938, 0]
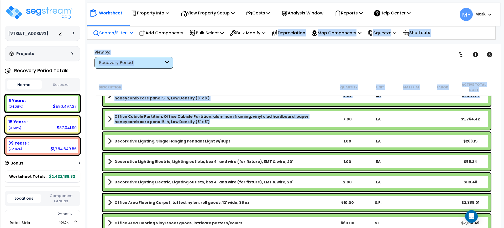
click at [286, 123] on b "Office Cubicle Partition, Office Cubicle Partition, aluminum framing, vinyl cla…" at bounding box center [224, 119] width 218 height 11
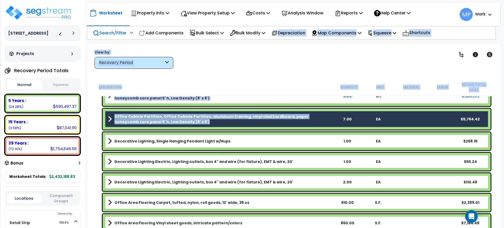
click at [285, 124] on b "Office Cubicle Partition, Office Cubicle Partition, aluminum framing, vinyl cla…" at bounding box center [224, 119] width 218 height 11
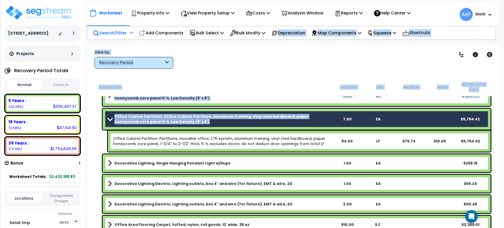
click at [288, 122] on b "Office Cubicle Partition, Office Cubicle Partition, aluminum framing, vinyl cla…" at bounding box center [224, 119] width 218 height 11
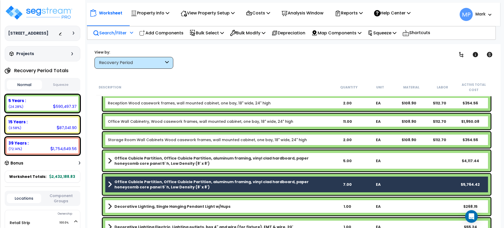
scroll to position [1872, 0]
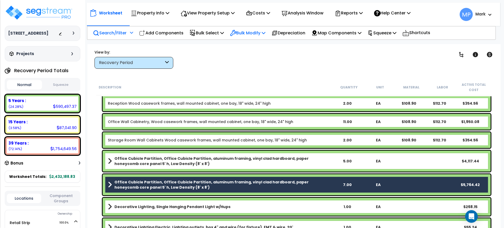
click at [249, 32] on p "Bulk Modify" at bounding box center [247, 32] width 35 height 7
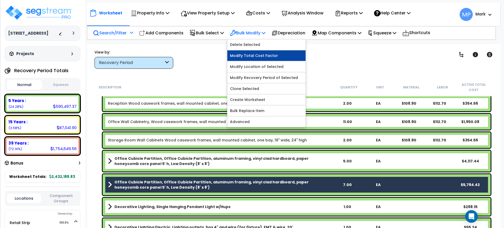
click at [255, 56] on link "Modify Total Cost Factor" at bounding box center [267, 55] width 78 height 11
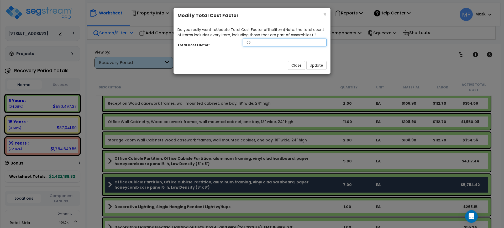
click at [255, 43] on input ".05" at bounding box center [285, 43] width 84 height 8
drag, startPoint x: 255, startPoint y: 42, endPoint x: 222, endPoint y: 42, distance: 32.3
click at [223, 43] on div "Total Cost Factor: .05" at bounding box center [252, 43] width 157 height 11
type input ".5"
click at [317, 65] on button "Update" at bounding box center [317, 65] width 20 height 9
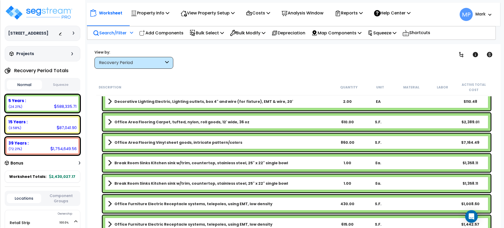
scroll to position [2036, 0]
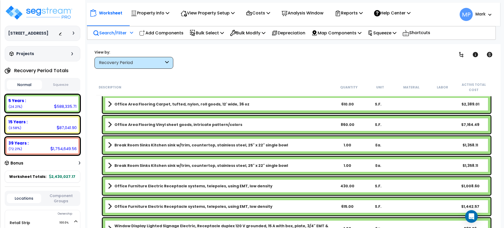
click at [304, 125] on link "Office Area Flooring Vinyl sheet goods, intricate pattern/colors" at bounding box center [220, 124] width 224 height 7
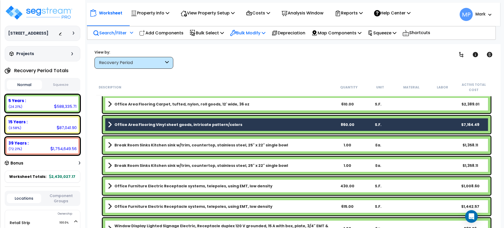
click at [245, 32] on p "Bulk Modify" at bounding box center [247, 32] width 35 height 7
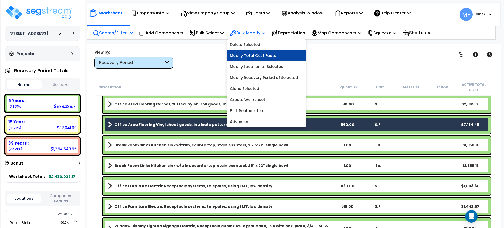
click at [258, 56] on link "Modify Total Cost Factor" at bounding box center [267, 55] width 78 height 11
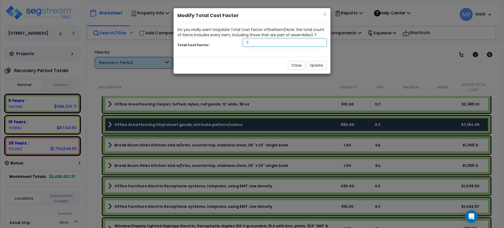
drag, startPoint x: 245, startPoint y: 43, endPoint x: 229, endPoint y: 40, distance: 16.0
click at [243, 43] on input ".5" at bounding box center [285, 43] width 84 height 8
type input ".3"
click at [315, 66] on button "Update" at bounding box center [317, 65] width 20 height 9
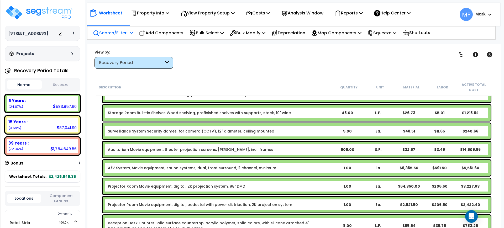
scroll to position [4105, 0]
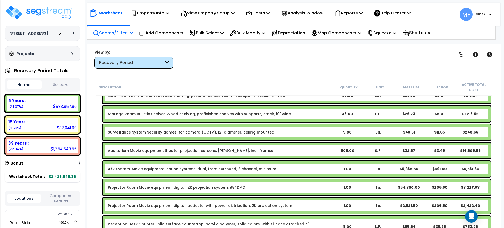
click at [297, 151] on div "Auditorium Movie equipment, theater projection screens, matte white, incl. fram…" at bounding box center [220, 150] width 224 height 5
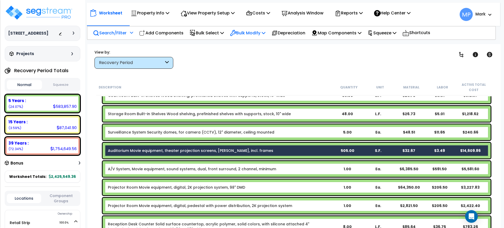
click at [251, 35] on p "Bulk Modify" at bounding box center [247, 32] width 35 height 7
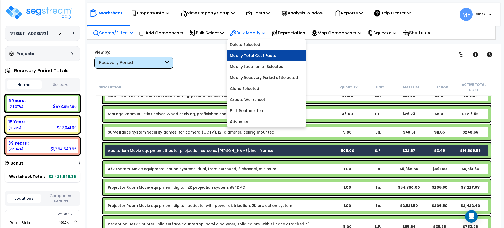
click at [261, 56] on link "Modify Total Cost Factor" at bounding box center [267, 55] width 78 height 11
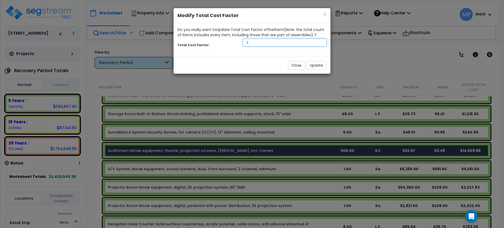
drag, startPoint x: 249, startPoint y: 43, endPoint x: 222, endPoint y: 43, distance: 26.3
click at [222, 43] on div "Total Cost Factor: .3" at bounding box center [252, 43] width 157 height 11
type input ".0"
type input ".1"
click at [315, 67] on button "Update" at bounding box center [317, 65] width 20 height 9
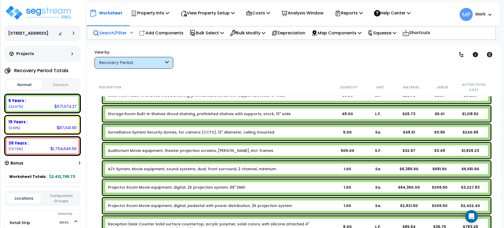
click at [317, 168] on div "A/V System, Movie equipment, sound systems, dual, front surround, 2 channel, mi…" at bounding box center [220, 169] width 224 height 5
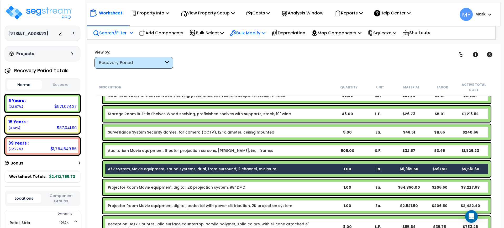
click at [251, 31] on p "Bulk Modify" at bounding box center [247, 32] width 35 height 7
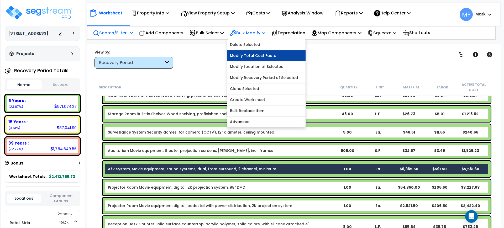
click at [257, 55] on link "Modify Total Cost Factor" at bounding box center [267, 55] width 78 height 11
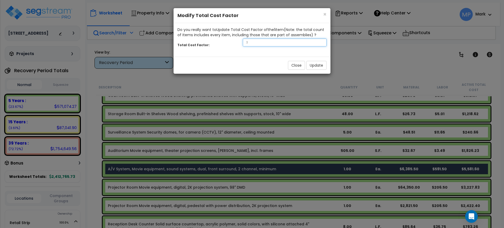
drag, startPoint x: 244, startPoint y: 40, endPoint x: 235, endPoint y: 39, distance: 9.3
click at [235, 39] on div "Total Cost Factor: .1" at bounding box center [252, 43] width 157 height 11
type input ".2"
click at [317, 64] on button "Update" at bounding box center [317, 65] width 20 height 9
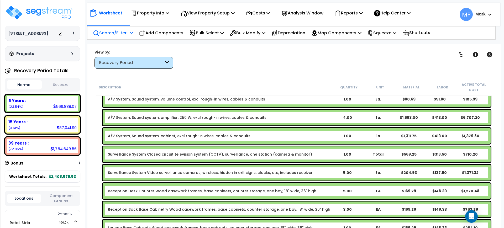
scroll to position [4565, 0]
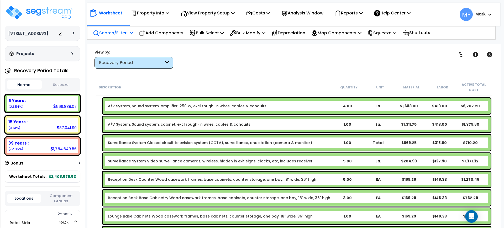
click at [286, 107] on div "A/V System, Sound system, amplifier, 250 W, excl rough-in wires, cables & condu…" at bounding box center [220, 106] width 224 height 5
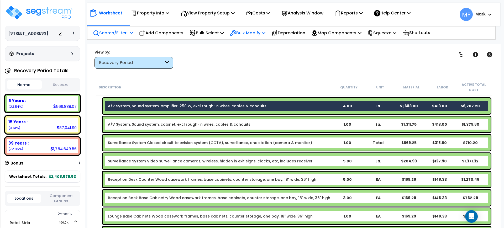
click at [249, 31] on p "Bulk Modify" at bounding box center [247, 32] width 35 height 7
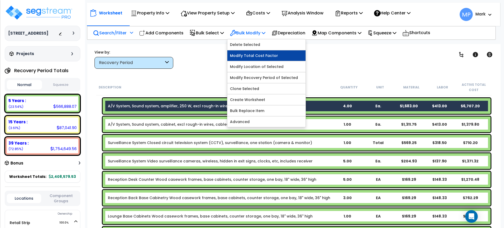
click at [265, 57] on link "Modify Total Cost Factor" at bounding box center [267, 55] width 78 height 11
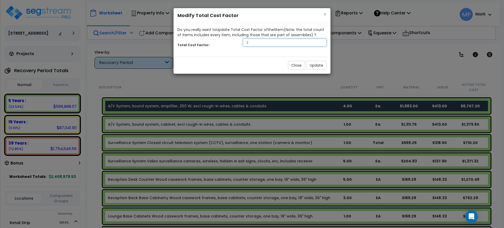
click at [239, 42] on div "Total Cost Factor: .2" at bounding box center [252, 43] width 157 height 11
type input ".2"
click at [318, 63] on button "Update" at bounding box center [317, 65] width 20 height 9
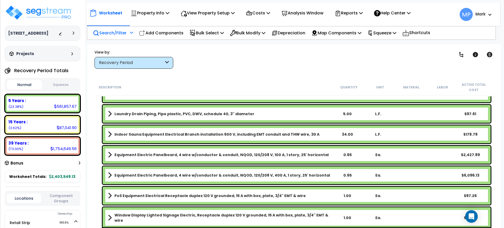
scroll to position [8013, 0]
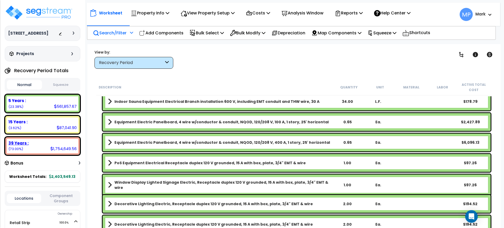
click at [34, 145] on div "39 Years :" at bounding box center [42, 144] width 68 height 6
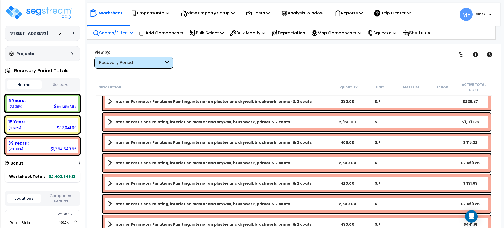
click at [109, 34] on p "Search/Filter" at bounding box center [110, 32] width 34 height 7
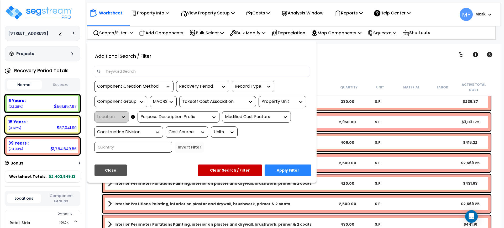
click at [138, 71] on input at bounding box center [205, 72] width 204 height 8
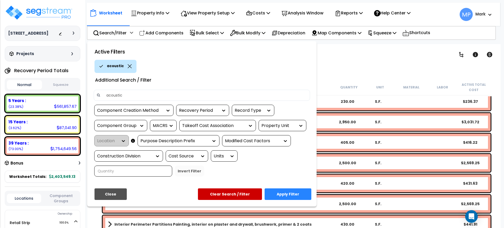
type input "acoustic"
click at [288, 194] on button "Apply Filter" at bounding box center [288, 195] width 47 height 12
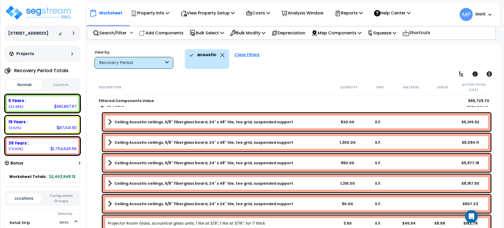
scroll to position [0, 0]
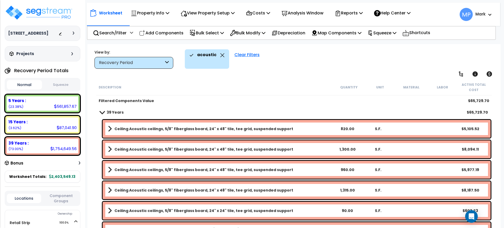
click at [296, 130] on link "Ceiling Acoustic ceilings, 5/8" fiberglass board, 24" x 48" tile, tee grid, sus…" at bounding box center [220, 128] width 224 height 7
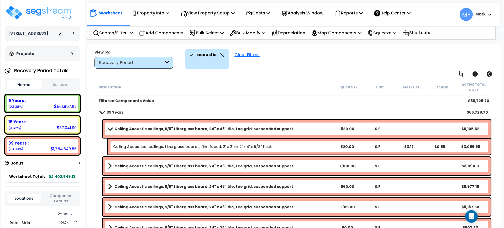
click at [296, 132] on link "Ceiling Acoustic ceilings, 5/8" fiberglass board, 24" x 48" tile, tee grid, sus…" at bounding box center [220, 128] width 224 height 7
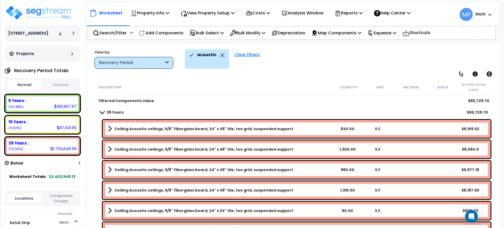
drag, startPoint x: 294, startPoint y: 128, endPoint x: 295, endPoint y: 137, distance: 8.7
click at [294, 128] on link "Ceiling Acoustic ceilings, 5/8" fiberglass board, 24" x 48" tile, tee grid, sus…" at bounding box center [220, 128] width 224 height 7
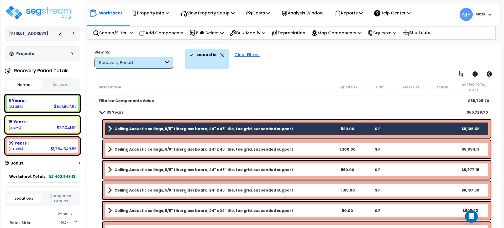
click at [294, 152] on link "Ceiling Acoustic ceilings, 5/8" fiberglass board, 24" x 48" tile, tee grid, sus…" at bounding box center [220, 149] width 224 height 7
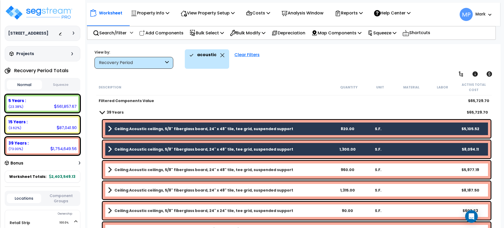
click at [296, 169] on link "Ceiling Acoustic ceilings, 5/8" fiberglass board, 24" x 48" tile, tee grid, sus…" at bounding box center [220, 169] width 224 height 7
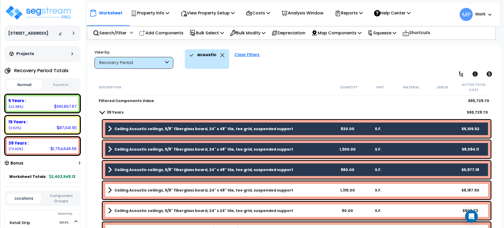
click at [297, 189] on link "Ceiling Acoustic ceilings, 5/8" fiberglass board, 24" x 48" tile, tee grid, sus…" at bounding box center [220, 190] width 224 height 7
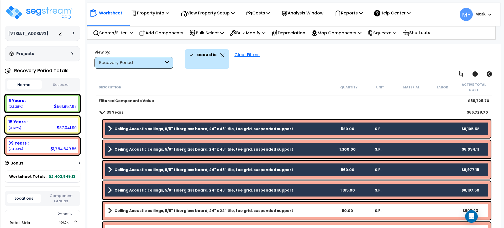
click at [297, 212] on link "Ceiling Acoustic ceilings, 5/8" fiberglass board, 24" x 24" tile, tee grid, sus…" at bounding box center [220, 210] width 224 height 7
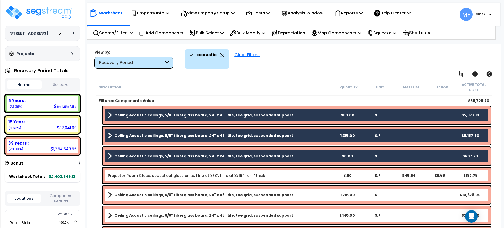
scroll to position [99, 0]
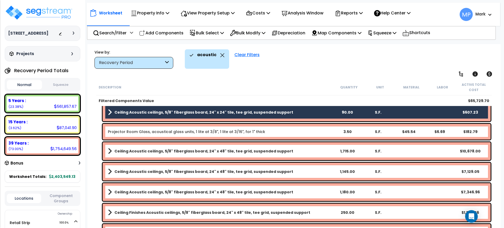
click at [288, 130] on div "Projector Room Glass, acoustical glass units, 1 lite at 3/8", 1 lite at 3/16", …" at bounding box center [220, 131] width 224 height 5
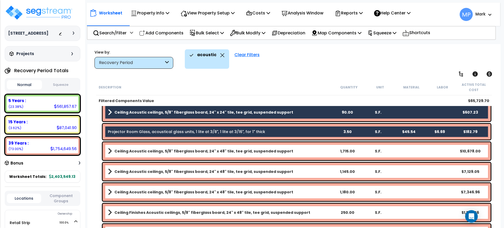
click at [294, 150] on link "Ceiling Acoustic ceilings, 5/8" fiberglass board, 24" x 48" tile, tee grid, sus…" at bounding box center [220, 151] width 224 height 7
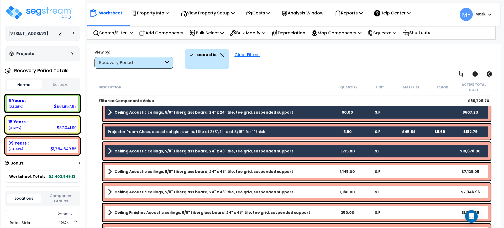
click at [296, 170] on link "Ceiling Acoustic ceilings, 5/8" fiberglass board, 24" x 48" tile, tee grid, sus…" at bounding box center [220, 171] width 224 height 7
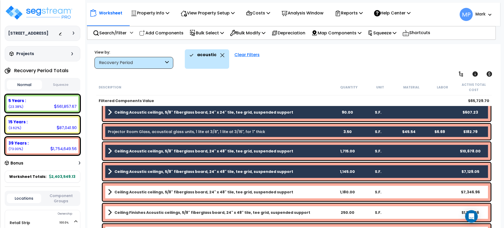
click at [300, 191] on link "Ceiling Acoustic ceilings, 5/8" fiberglass board, 24" x 48" tile, tee grid, sus…" at bounding box center [220, 192] width 224 height 7
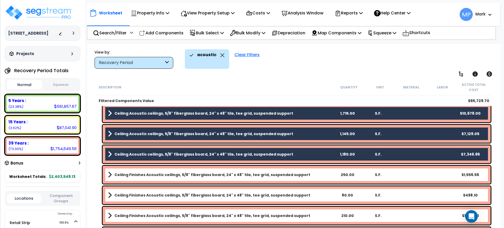
scroll to position [164, 0]
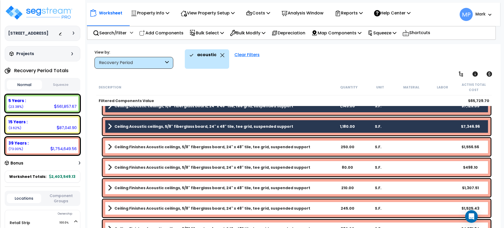
click at [309, 145] on link "Ceiling Finishes Acoustic ceilings, 5/8" fiberglass board, 24" x 48" tile, tee …" at bounding box center [220, 146] width 224 height 7
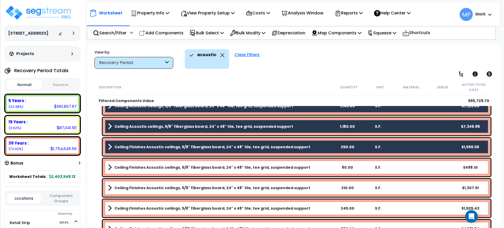
click at [306, 168] on link "Ceiling Finishes Acoustic ceilings, 5/8" fiberglass board, 24" x 48" tile, tee …" at bounding box center [220, 167] width 224 height 7
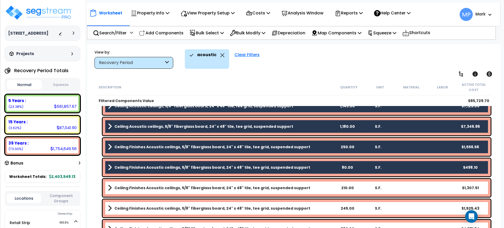
click at [312, 188] on link "Ceiling Finishes Acoustic ceilings, 5/8" fiberglass board, 24" x 48" tile, tee …" at bounding box center [220, 187] width 224 height 7
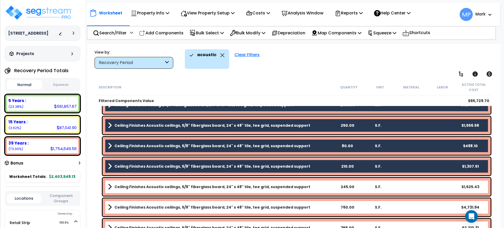
scroll to position [197, 0]
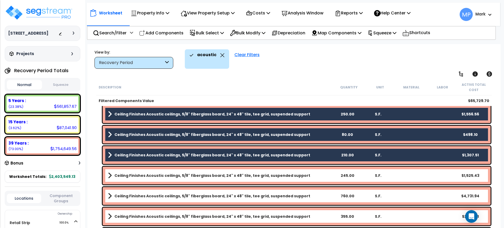
click at [311, 176] on link "Ceiling Finishes Acoustic ceilings, 5/8" fiberglass board, 24" x 48" tile, tee …" at bounding box center [220, 175] width 224 height 7
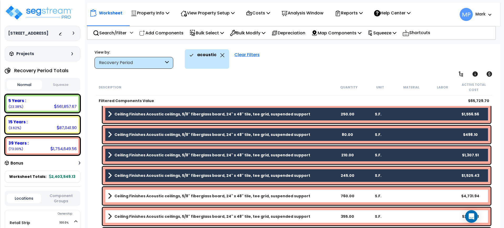
click at [308, 196] on link "Ceiling Finishes Acoustic ceilings, 5/8" fiberglass board, 24" x 48" tile, tee …" at bounding box center [220, 196] width 224 height 7
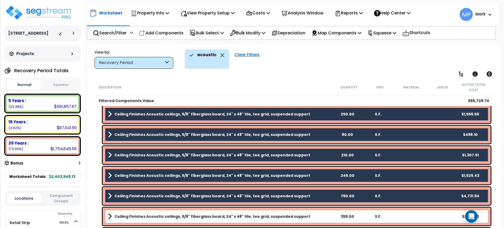
drag, startPoint x: 308, startPoint y: 217, endPoint x: 306, endPoint y: 211, distance: 6.4
click at [308, 218] on link "Ceiling Finishes Acoustic ceilings, 5/8" fiberglass board, 24" x 48" tile, tee …" at bounding box center [220, 216] width 224 height 7
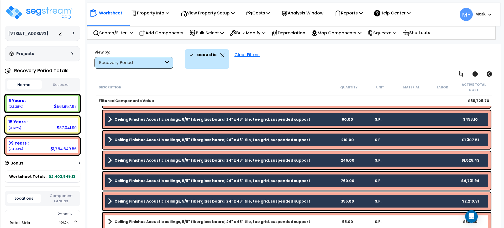
scroll to position [23, 0]
click at [308, 223] on link "Ceiling Finishes Acoustic ceilings, 5/8" fiberglass board, 24" x 48" tile, tee …" at bounding box center [220, 221] width 224 height 7
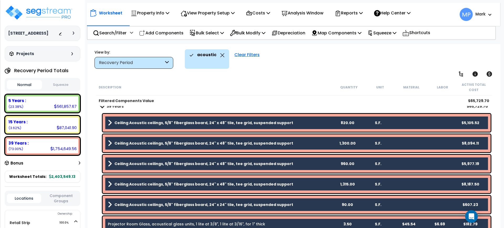
scroll to position [0, 0]
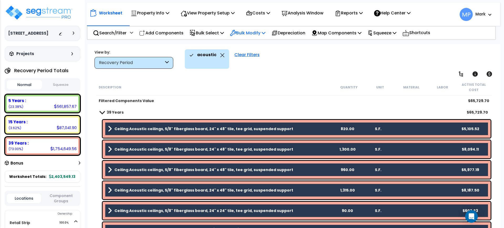
click at [261, 33] on p "Bulk Modify" at bounding box center [247, 32] width 35 height 7
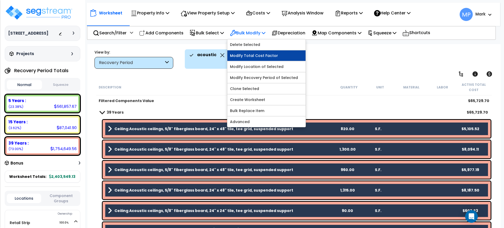
click at [271, 55] on link "Modify Total Cost Factor" at bounding box center [267, 55] width 78 height 11
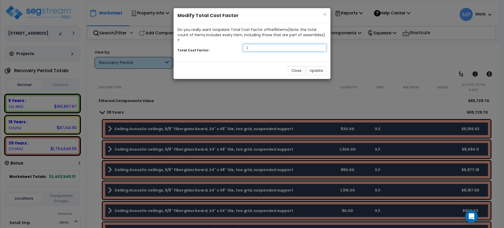
drag, startPoint x: 255, startPoint y: 44, endPoint x: 226, endPoint y: 43, distance: 28.9
click at [226, 43] on div "Total Cost Factor: .2" at bounding box center [252, 48] width 157 height 11
type input ".5"
click at [319, 66] on button "Update" at bounding box center [317, 70] width 20 height 9
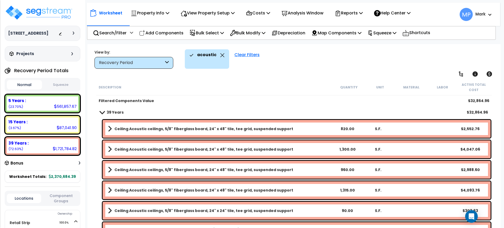
click at [294, 131] on link "Ceiling Acoustic ceilings, 5/8" fiberglass board, 24" x 48" tile, tee grid, sus…" at bounding box center [220, 128] width 224 height 7
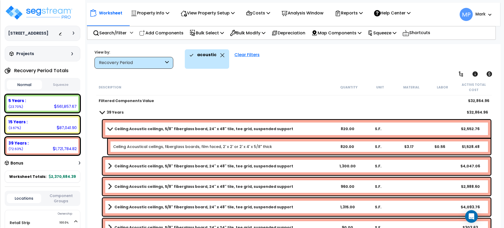
click at [284, 130] on link "Ceiling Acoustic ceilings, 5/8" fiberglass board, 24" x 48" tile, tee grid, sus…" at bounding box center [220, 128] width 224 height 7
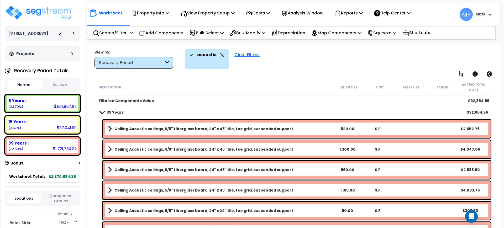
click at [284, 130] on link "Ceiling Acoustic ceilings, 5/8" fiberglass board, 24" x 48" tile, tee grid, sus…" at bounding box center [220, 128] width 224 height 7
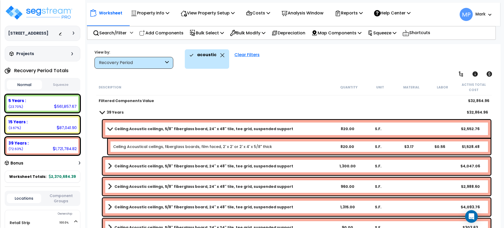
click at [284, 130] on link "Ceiling Acoustic ceilings, 5/8" fiberglass board, 24" x 48" tile, tee grid, sus…" at bounding box center [220, 128] width 224 height 7
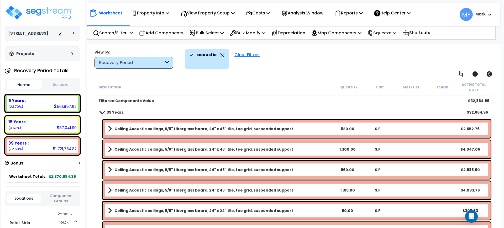
click at [283, 128] on link "Ceiling Acoustic ceilings, 5/8" fiberglass board, 24" x 48" tile, tee grid, sus…" at bounding box center [220, 128] width 224 height 7
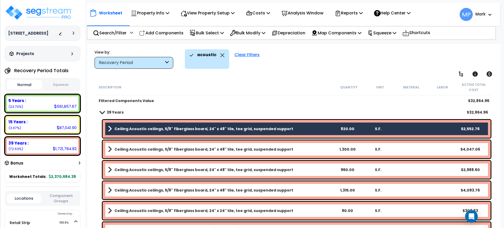
click at [285, 146] on link "Ceiling Acoustic ceilings, 5/8" fiberglass board, 24" x 48" tile, tee grid, sus…" at bounding box center [220, 149] width 224 height 7
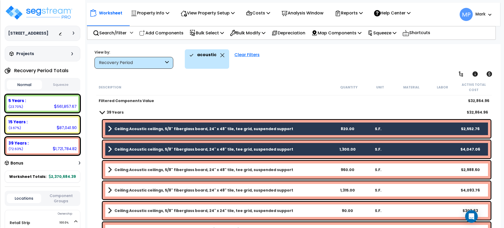
click at [286, 164] on div "Ceiling Acoustic ceilings, 5/8" fiberglass board, 24" x 48" tile, tee grid, sus…" at bounding box center [297, 170] width 388 height 18
click at [262, 33] on p "Bulk Modify" at bounding box center [247, 32] width 35 height 7
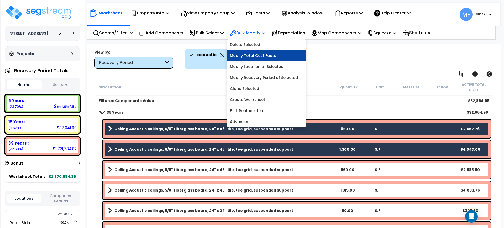
click at [257, 57] on link "Modify Total Cost Factor" at bounding box center [267, 55] width 78 height 11
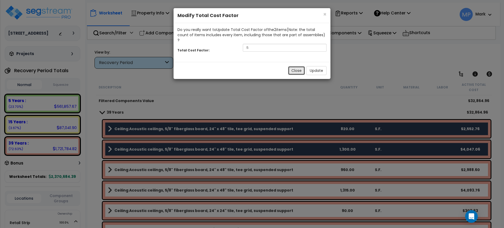
click at [296, 66] on button "Close" at bounding box center [296, 70] width 17 height 9
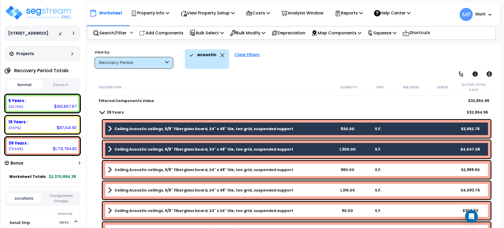
click at [286, 170] on link "Ceiling Acoustic ceilings, 5/8" fiberglass board, 24" x 48" tile, tee grid, sus…" at bounding box center [220, 169] width 224 height 7
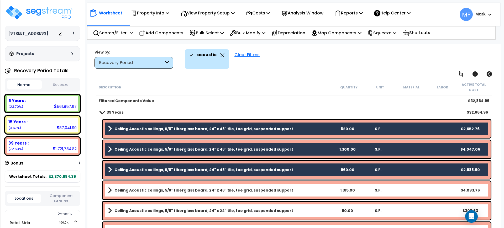
click at [284, 192] on link "Ceiling Acoustic ceilings, 5/8" fiberglass board, 24" x 48" tile, tee grid, sus…" at bounding box center [220, 190] width 224 height 7
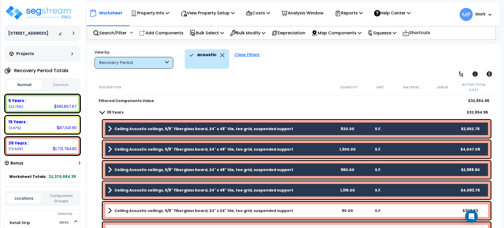
click at [284, 210] on link "Ceiling Acoustic ceilings, 5/8" fiberglass board, 24" x 24" tile, tee grid, sus…" at bounding box center [220, 210] width 224 height 7
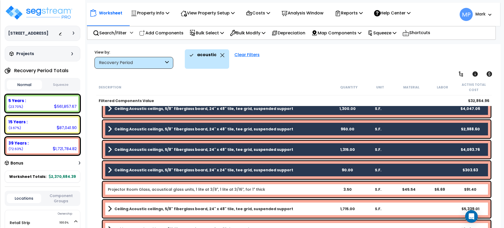
scroll to position [66, 0]
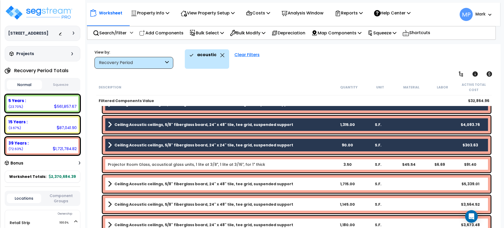
click at [281, 162] on div "Projector Room Glass, acoustical glass units, 1 lite at 3/8", 1 lite at 3/16", …" at bounding box center [220, 164] width 224 height 5
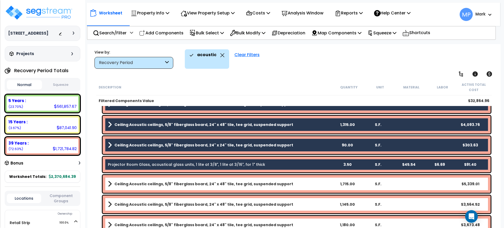
click at [287, 182] on link "Ceiling Acoustic ceilings, 5/8" fiberglass board, 24" x 48" tile, tee grid, sus…" at bounding box center [220, 183] width 224 height 7
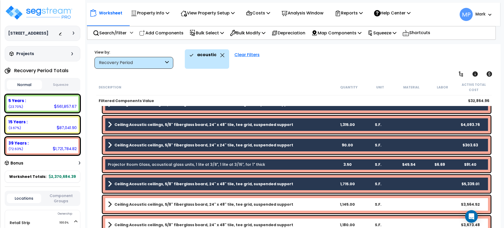
click at [289, 203] on link "Ceiling Acoustic ceilings, 5/8" fiberglass board, 24" x 48" tile, tee grid, sus…" at bounding box center [220, 204] width 224 height 7
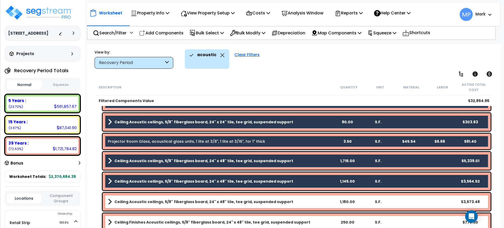
scroll to position [99, 0]
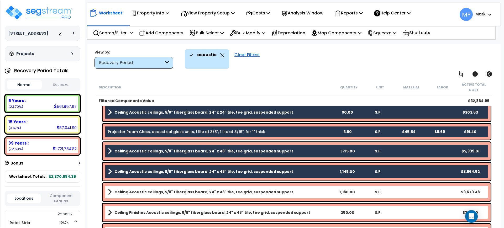
click at [291, 193] on link "Ceiling Acoustic ceilings, 5/8" fiberglass board, 24" x 48" tile, tee grid, sus…" at bounding box center [220, 192] width 224 height 7
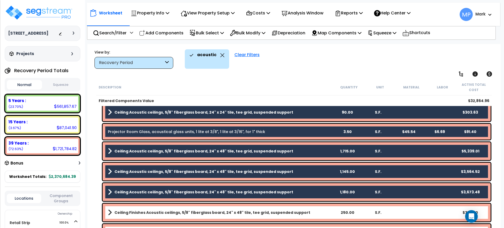
click at [306, 214] on link "Ceiling Finishes Acoustic ceilings, 5/8" fiberglass board, 24" x 48" tile, tee …" at bounding box center [220, 212] width 224 height 7
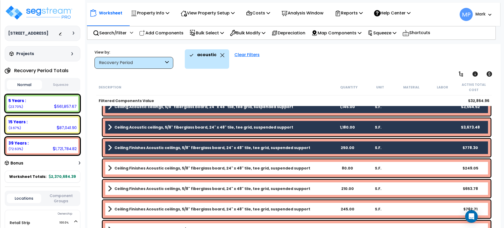
scroll to position [164, 0]
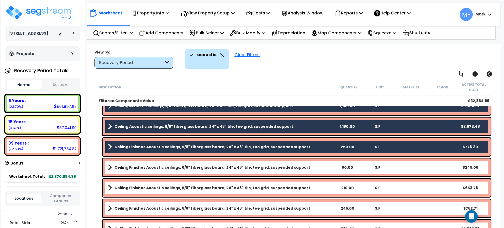
click at [304, 170] on link "Ceiling Finishes Acoustic ceilings, 5/8" fiberglass board, 24" x 48" tile, tee …" at bounding box center [220, 167] width 224 height 7
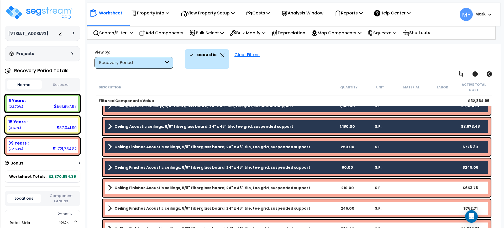
click at [305, 187] on link "Ceiling Finishes Acoustic ceilings, 5/8" fiberglass board, 24" x 48" tile, tee …" at bounding box center [220, 187] width 224 height 7
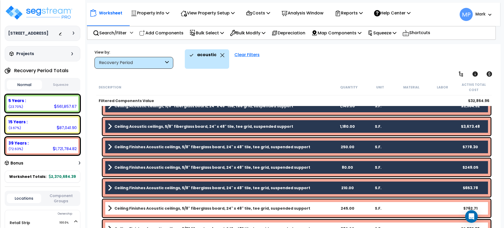
click at [307, 207] on link "Ceiling Finishes Acoustic ceilings, 5/8" fiberglass board, 24" x 48" tile, tee …" at bounding box center [220, 208] width 224 height 7
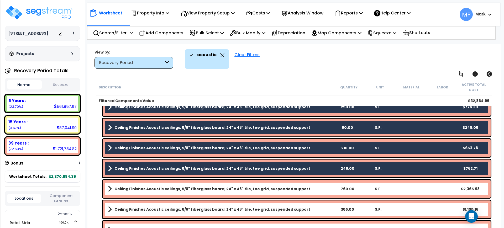
scroll to position [212, 0]
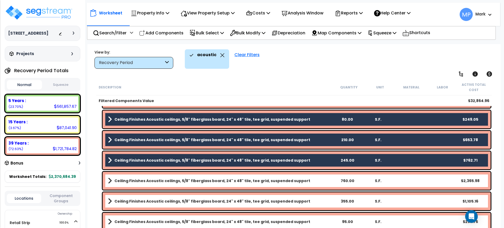
click at [307, 182] on link "Ceiling Finishes Acoustic ceilings, 5/8" fiberglass board, 24" x 48" tile, tee …" at bounding box center [220, 180] width 224 height 7
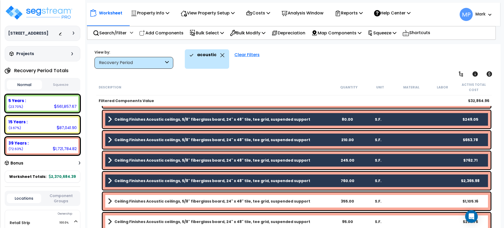
click at [305, 202] on link "Ceiling Finishes Acoustic ceilings, 5/8" fiberglass board, 24" x 48" tile, tee …" at bounding box center [220, 201] width 224 height 7
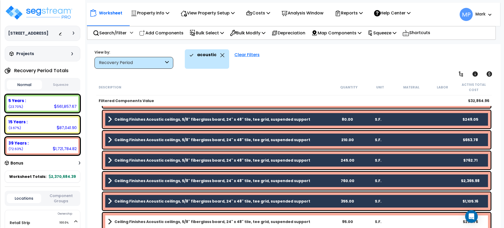
click at [310, 220] on link "Ceiling Finishes Acoustic ceilings, 5/8" fiberglass board, 24" x 48" tile, tee …" at bounding box center [220, 221] width 224 height 7
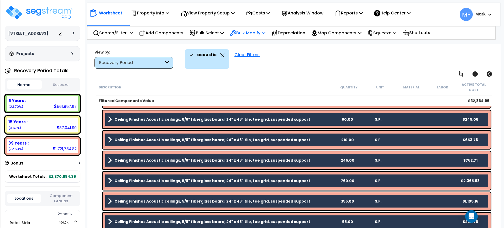
click at [262, 34] on p "Bulk Modify" at bounding box center [247, 32] width 35 height 7
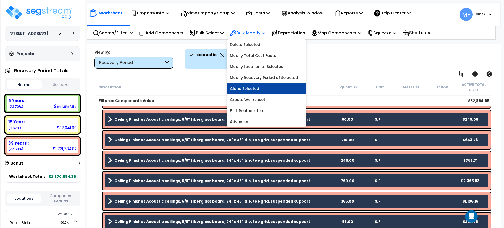
click at [257, 90] on link "Clone Selected" at bounding box center [267, 89] width 78 height 11
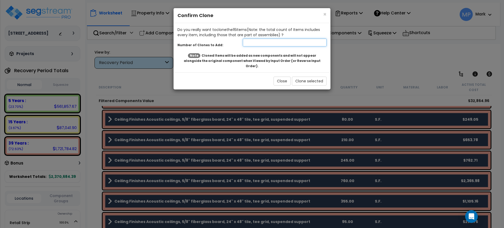
click at [252, 44] on input "number" at bounding box center [285, 43] width 84 height 8
type input "1"
click at [301, 77] on button "Clone selected" at bounding box center [309, 81] width 35 height 9
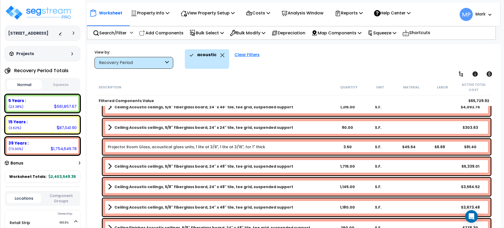
scroll to position [0, 0]
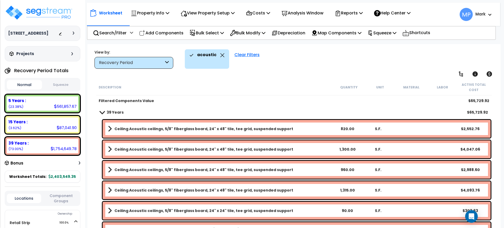
click at [291, 128] on link "Ceiling Acoustic ceilings, 5/8" fiberglass board, 24" x 48" tile, tee grid, sus…" at bounding box center [220, 128] width 224 height 7
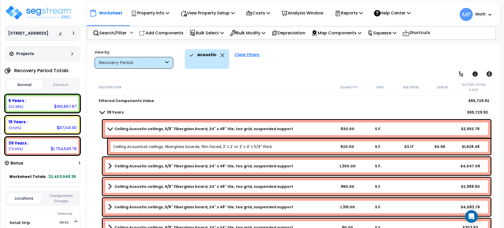
click at [291, 130] on link "Ceiling Acoustic ceilings, 5/8" fiberglass board, 24" x 48" tile, tee grid, sus…" at bounding box center [220, 128] width 224 height 7
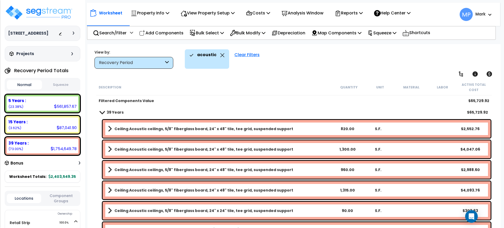
click at [290, 130] on link "Ceiling Acoustic ceilings, 5/8" fiberglass board, 24" x 48" tile, tee grid, sus…" at bounding box center [220, 128] width 224 height 7
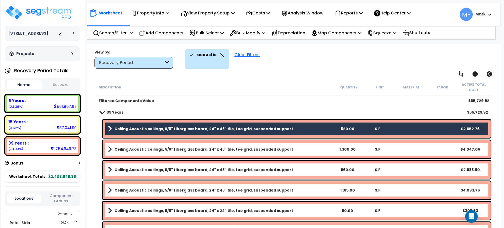
click at [286, 149] on link "Ceiling Acoustic ceilings, 5/8" fiberglass board, 24" x 48" tile, tee grid, sus…" at bounding box center [220, 149] width 224 height 7
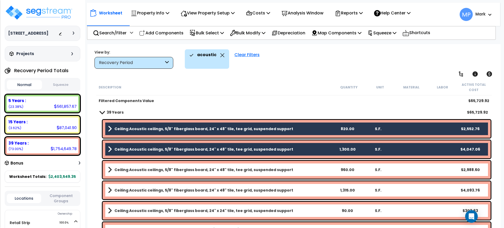
click at [290, 167] on link "Ceiling Acoustic ceilings, 5/8" fiberglass board, 24" x 48" tile, tee grid, sus…" at bounding box center [220, 169] width 224 height 7
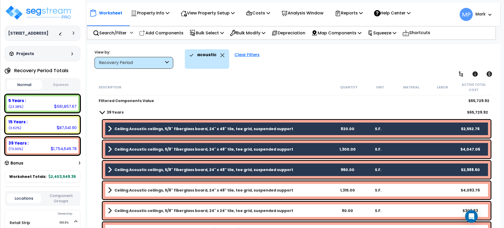
click at [285, 193] on link "Ceiling Acoustic ceilings, 5/8" fiberglass board, 24" x 48" tile, tee grid, sus…" at bounding box center [220, 190] width 224 height 7
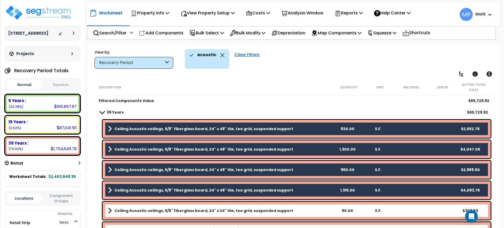
click at [294, 211] on link "Ceiling Acoustic ceilings, 5/8" fiberglass board, 24" x 24" tile, tee grid, sus…" at bounding box center [220, 210] width 224 height 7
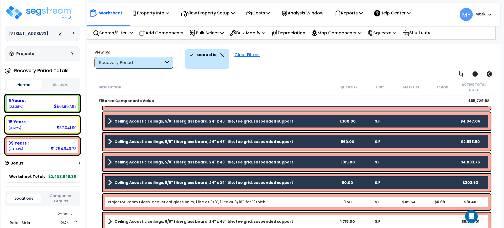
scroll to position [66, 0]
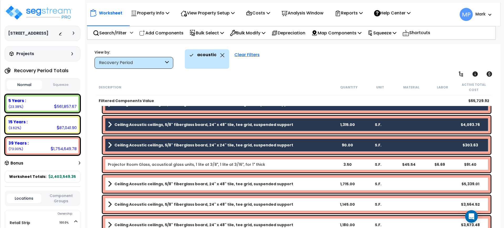
click at [290, 166] on div "Projector Room Glass, acoustical glass units, 1 lite at 3/8", 1 lite at 3/16", …" at bounding box center [220, 164] width 224 height 5
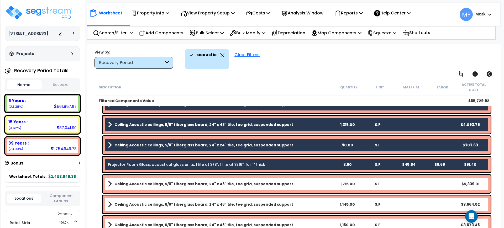
click at [293, 183] on link "Ceiling Acoustic ceilings, 5/8" fiberglass board, 24" x 48" tile, tee grid, sus…" at bounding box center [220, 183] width 224 height 7
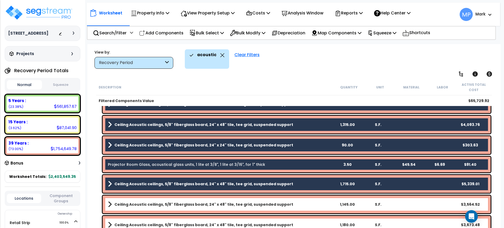
click at [293, 204] on link "Ceiling Acoustic ceilings, 5/8" fiberglass board, 24" x 48" tile, tee grid, sus…" at bounding box center [220, 204] width 224 height 7
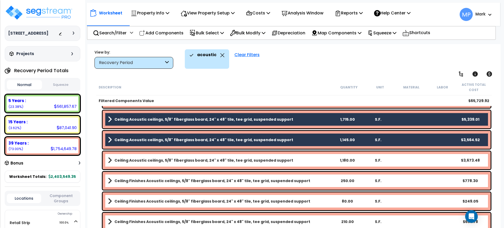
scroll to position [131, 0]
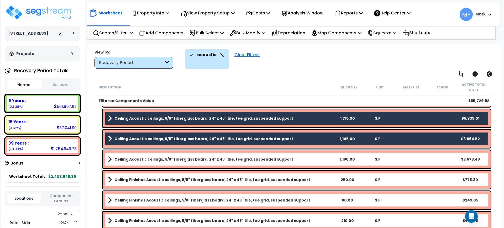
click at [292, 158] on link "Ceiling Acoustic ceilings, 5/8" fiberglass board, 24" x 48" tile, tee grid, sus…" at bounding box center [220, 159] width 224 height 7
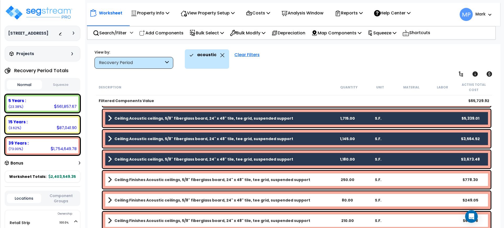
click at [303, 179] on link "Ceiling Finishes Acoustic ceilings, 5/8" fiberglass board, 24" x 48" tile, tee …" at bounding box center [220, 179] width 224 height 7
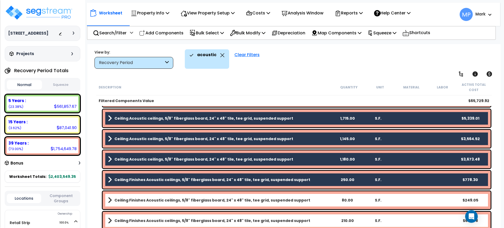
click at [305, 201] on link "Ceiling Finishes Acoustic ceilings, 5/8" fiberglass board, 24" x 48" tile, tee …" at bounding box center [220, 200] width 224 height 7
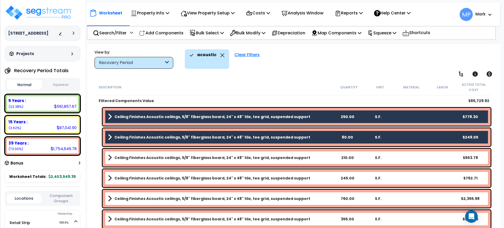
scroll to position [197, 0]
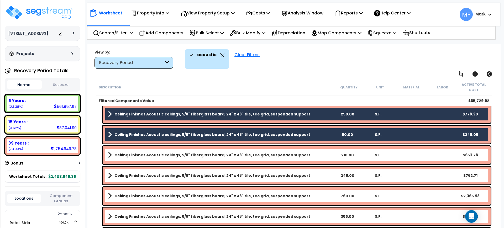
click at [303, 157] on link "Ceiling Finishes Acoustic ceilings, 5/8" fiberglass board, 24" x 48" tile, tee …" at bounding box center [220, 155] width 224 height 7
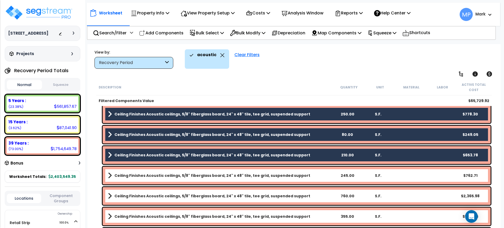
click at [303, 175] on link "Ceiling Finishes Acoustic ceilings, 5/8" fiberglass board, 24" x 48" tile, tee …" at bounding box center [220, 175] width 224 height 7
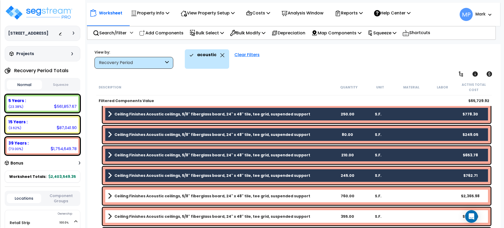
click at [305, 195] on link "Ceiling Finishes Acoustic ceilings, 5/8" fiberglass board, 24" x 48" tile, tee …" at bounding box center [220, 196] width 224 height 7
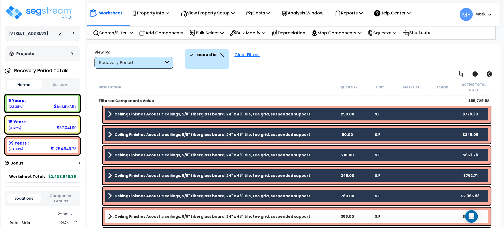
click at [307, 214] on link "Ceiling Finishes Acoustic ceilings, 5/8" fiberglass board, 24" x 48" tile, tee …" at bounding box center [220, 216] width 224 height 7
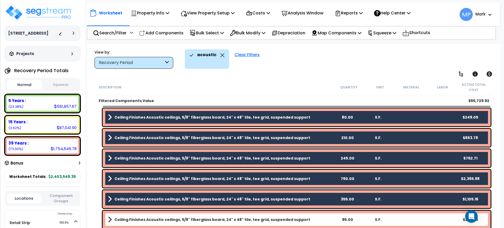
scroll to position [230, 0]
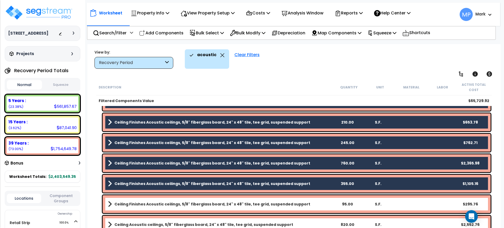
click at [306, 204] on link "Ceiling Finishes Acoustic ceilings, 5/8" fiberglass board, 24" x 48" tile, tee …" at bounding box center [220, 204] width 224 height 7
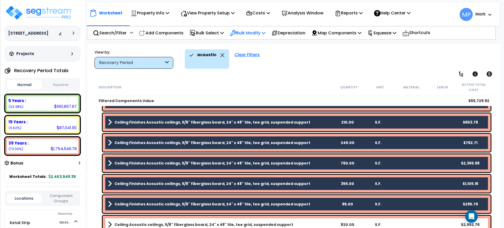
click at [266, 32] on p "Bulk Modify" at bounding box center [247, 32] width 35 height 7
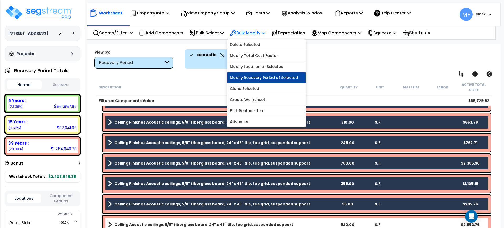
click at [286, 79] on link "Modify Recovery Period of Selected" at bounding box center [267, 78] width 78 height 11
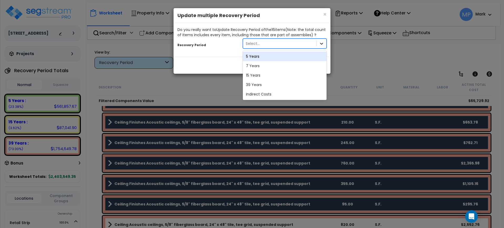
click at [320, 45] on icon at bounding box center [321, 43] width 5 height 5
click at [270, 55] on div "5 Years" at bounding box center [285, 56] width 84 height 9
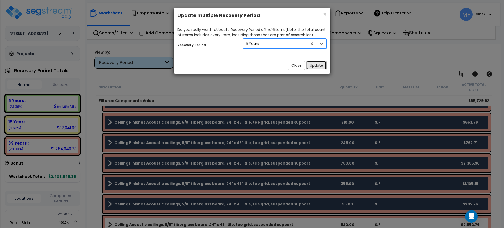
click at [314, 65] on button "Update" at bounding box center [317, 65] width 20 height 9
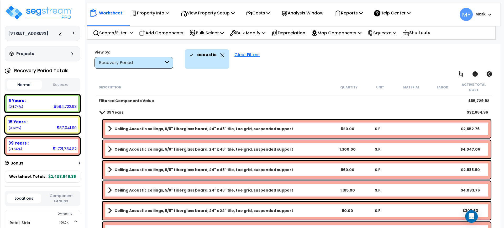
scroll to position [0, 0]
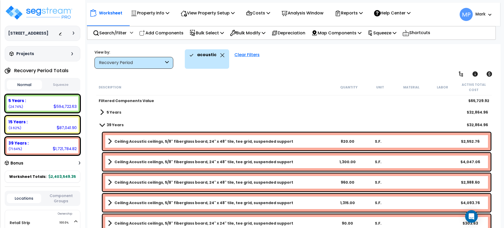
click at [194, 142] on b "Ceiling Acoustic ceilings, 5/8" fiberglass board, 24" x 48" tile, tee grid, sus…" at bounding box center [204, 141] width 179 height 5
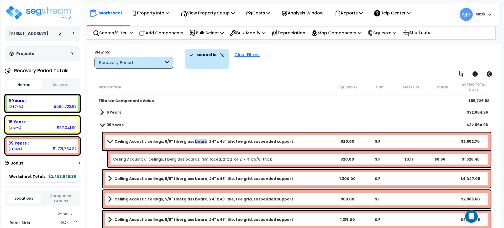
click at [194, 142] on b "Ceiling Acoustic ceilings, 5/8" fiberglass board, 24" x 48" tile, tee grid, sus…" at bounding box center [204, 141] width 179 height 5
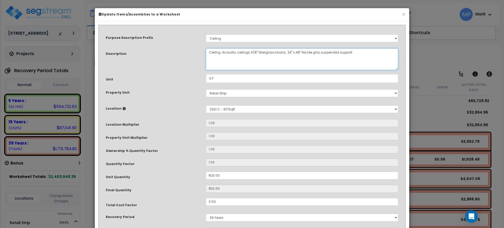
drag, startPoint x: 249, startPoint y: 53, endPoint x: 303, endPoint y: 52, distance: 54.1
click at [303, 52] on textarea "Ceiling Acoustic ceilings, 5/8" fiberglass board, 24" x 48" tile, tee grid, sus…" at bounding box center [302, 59] width 193 height 22
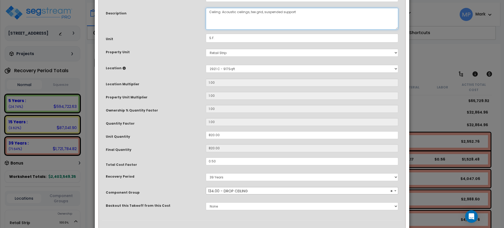
scroll to position [66, 0]
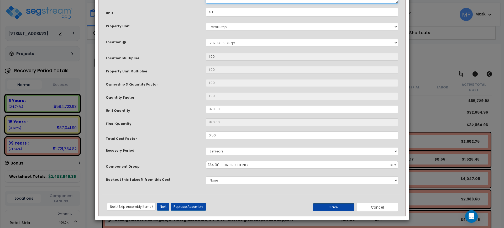
type textarea "Ceiling Acoustic ceilings, tee grid, suspended support"
click at [344, 211] on button "Save" at bounding box center [334, 208] width 42 height 8
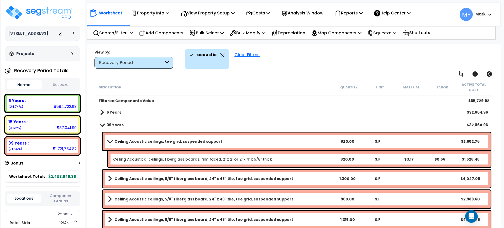
click at [189, 159] on link "Ceiling Acoustical ceilings, fiberglass boards, film faced, 2' x 2' or 2' x 4' …" at bounding box center [192, 159] width 159 height 5
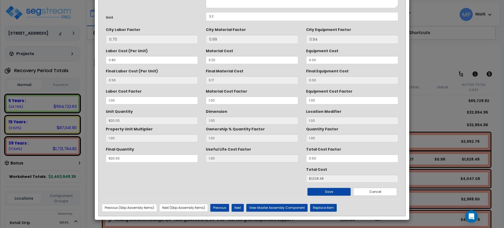
scroll to position [0, 0]
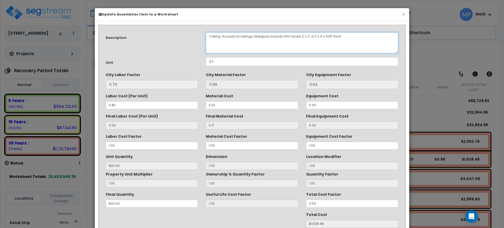
click at [291, 37] on textarea "Ceiling Acoustical ceilings, fiberglass boards, film faced, 2' x 2' or 2' x 4' …" at bounding box center [302, 42] width 193 height 21
drag, startPoint x: 252, startPoint y: 38, endPoint x: 343, endPoint y: 44, distance: 90.8
click at [342, 42] on textarea "Ceiling Acoustical ceilings, fiberglass boards, film faced, 2' x 2' or 2' x 4' …" at bounding box center [302, 42] width 193 height 21
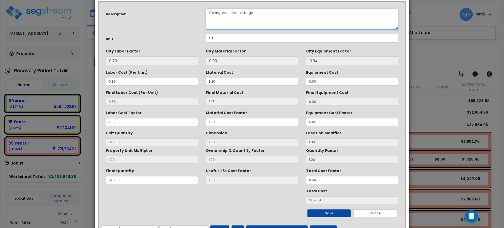
scroll to position [45, 0]
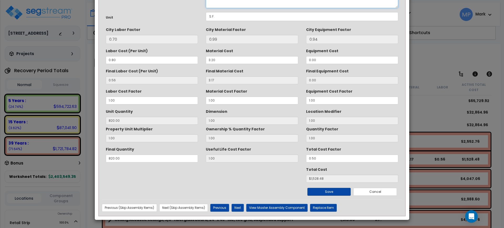
type textarea "Ceiling Acoustical ceilings,"
click at [342, 193] on button "Save" at bounding box center [330, 192] width 44 height 8
type input "1528.48"
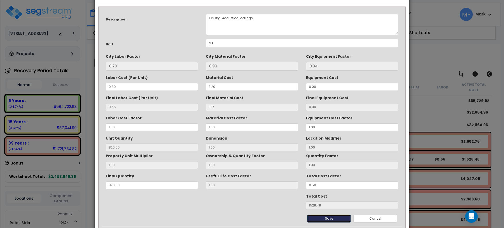
scroll to position [0, 0]
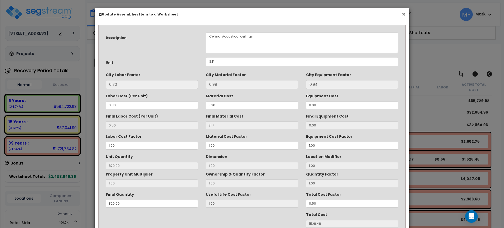
click at [403, 12] on button "×" at bounding box center [403, 15] width 3 height 6
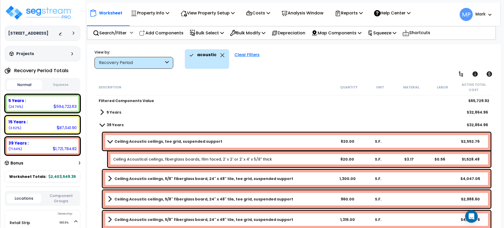
click at [273, 179] on b "Ceiling Acoustic ceilings, 5/8" fiberglass board, 24" x 48" tile, tee grid, sus…" at bounding box center [204, 178] width 179 height 5
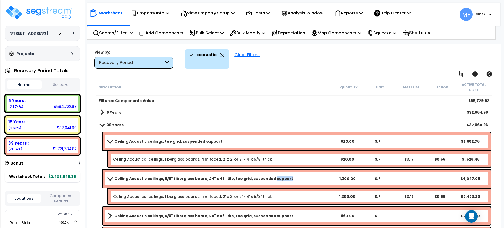
click at [273, 179] on b "Ceiling Acoustic ceilings, 5/8" fiberglass board, 24" x 48" tile, tee grid, sus…" at bounding box center [204, 178] width 179 height 5
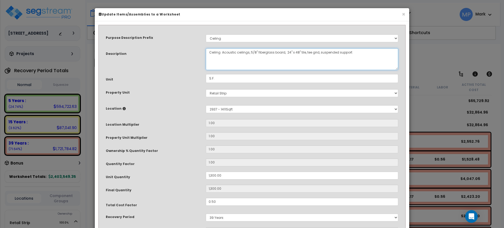
click at [234, 51] on textarea "Ceiling Acoustic ceilings, 5/8" fiberglass board, 24" x 48" tile, tee grid, sus…" at bounding box center [302, 59] width 193 height 22
drag, startPoint x: 248, startPoint y: 53, endPoint x: 299, endPoint y: 53, distance: 50.4
click at [299, 53] on textarea "Ceiling Acoustic ceilings, 5/8" fiberglass board, 24" x 48" tile, tee grid, sus…" at bounding box center [302, 59] width 193 height 22
click at [252, 53] on textarea "Ceiling Acoustic ceilings, 5/8" fiberglass board, 24" x 48" tile, tee grid, sus…" at bounding box center [302, 59] width 193 height 22
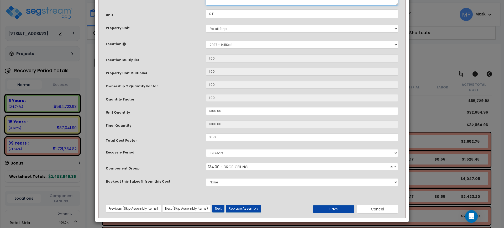
scroll to position [66, 0]
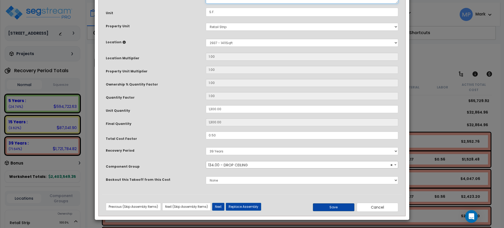
type textarea "Ceiling Acoustic ceilings, tee grid, suspended support"
click at [332, 207] on button "Save" at bounding box center [334, 208] width 42 height 8
type input "1300.00"
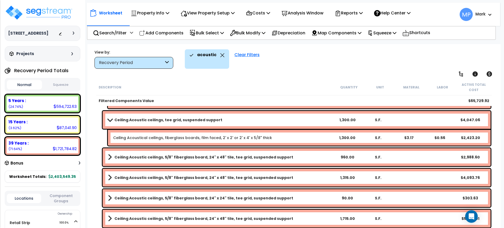
scroll to position [66, 0]
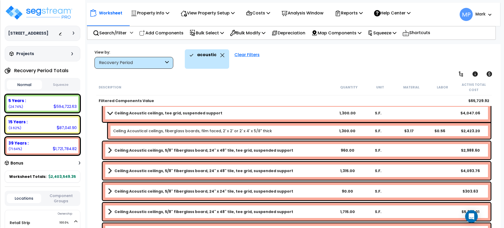
click at [291, 151] on link "Ceiling Acoustic ceilings, 5/8" fiberglass board, 24" x 48" tile, tee grid, sus…" at bounding box center [220, 150] width 224 height 7
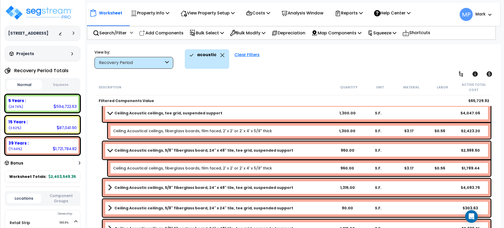
click at [291, 151] on link "Ceiling Acoustic ceilings, 5/8" fiberglass board, 24" x 48" tile, tee grid, sus…" at bounding box center [220, 150] width 224 height 7
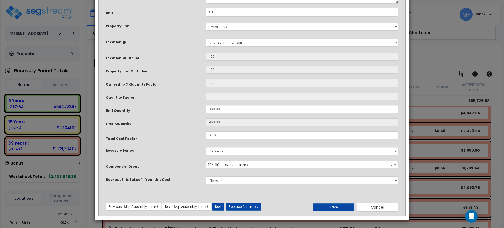
scroll to position [0, 0]
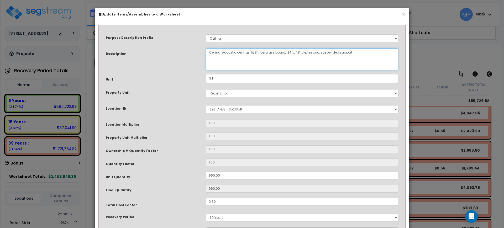
click at [255, 53] on textarea "Ceiling Acoustic ceilings, 5/8" fiberglass board, 24" x 48" tile, tee grid, sus…" at bounding box center [302, 59] width 193 height 22
drag, startPoint x: 250, startPoint y: 53, endPoint x: 305, endPoint y: 53, distance: 55.2
click at [305, 53] on textarea "Ceiling Acoustic ceilings, 5/8" fiberglass board, 24" x 48" tile, tee grid, sus…" at bounding box center [302, 59] width 193 height 22
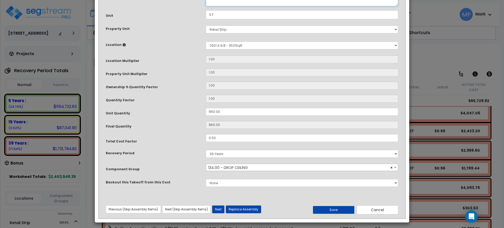
scroll to position [66, 0]
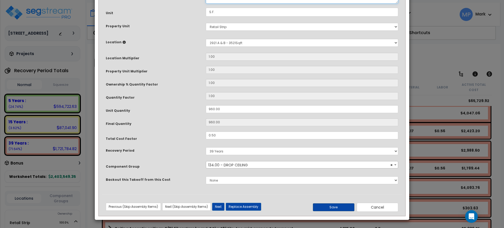
type textarea "Ceiling Acoustic ceilings, tee grid, suspended support"
click at [345, 208] on button "Save" at bounding box center [334, 208] width 42 height 8
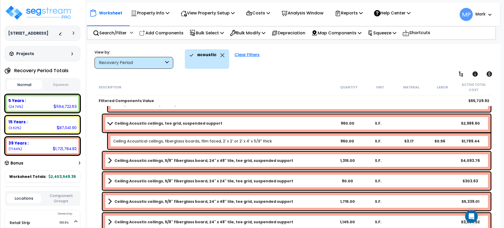
scroll to position [131, 0]
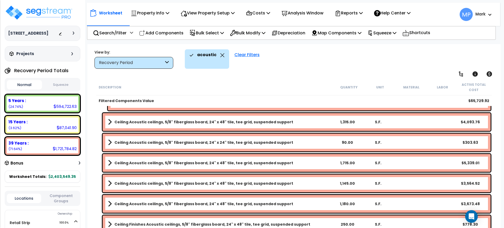
click at [289, 121] on link "Ceiling Acoustic ceilings, 5/8" fiberglass board, 24" x 48" tile, tee grid, sus…" at bounding box center [220, 121] width 224 height 7
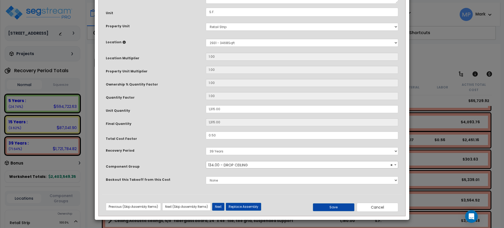
scroll to position [0, 0]
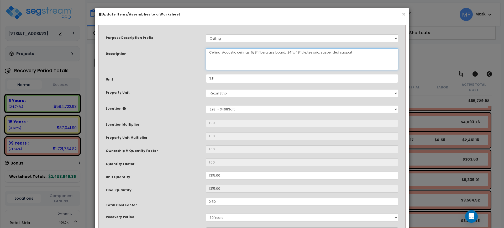
drag, startPoint x: 249, startPoint y: 52, endPoint x: 305, endPoint y: 52, distance: 55.7
click at [305, 52] on textarea "Ceiling Acoustic ceilings, 5/8" fiberglass board, 24" x 48" tile, tee grid, sus…" at bounding box center [302, 59] width 193 height 22
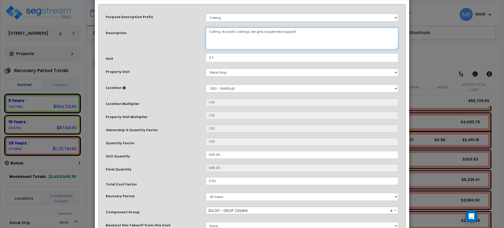
scroll to position [66, 0]
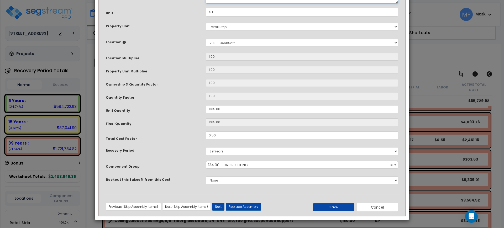
type textarea "Ceiling Acoustic ceilings, tee grid, suspended support"
click at [334, 210] on button "Save" at bounding box center [334, 208] width 42 height 8
type input "1315.00"
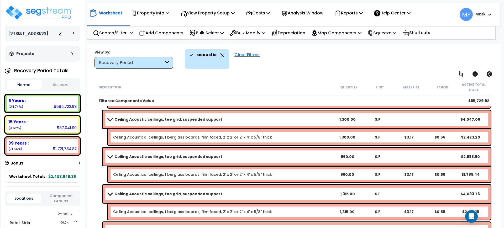
scroll to position [99, 0]
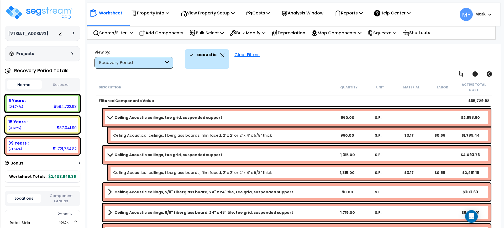
click at [286, 192] on link "Ceiling Acoustic ceilings, 5/8" fiberglass board, 24" x 24" tile, tee grid, sus…" at bounding box center [220, 192] width 224 height 7
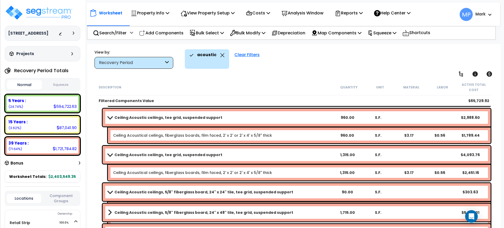
click at [286, 192] on link "Ceiling Acoustic ceilings, 5/8" fiberglass board, 24" x 24" tile, tee grid, sus…" at bounding box center [220, 192] width 224 height 7
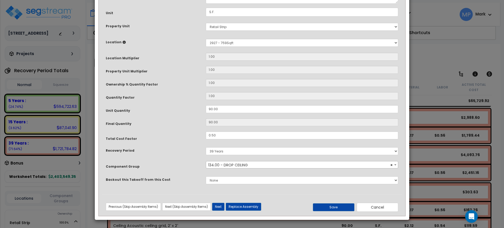
scroll to position [0, 0]
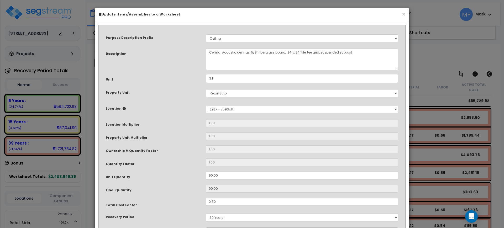
drag, startPoint x: 259, startPoint y: 47, endPoint x: 252, endPoint y: 51, distance: 8.4
click at [259, 47] on div "Purpose Description Prefix Select A/V System A/V System Equipment A/V System Eq…" at bounding box center [252, 144] width 301 height 233
drag, startPoint x: 249, startPoint y: 51, endPoint x: 304, endPoint y: 52, distance: 54.7
click at [304, 52] on textarea "Ceiling Acoustic ceilings, 5/8" fiberglass board, 24" x 24" tile, tee grid, sus…" at bounding box center [302, 59] width 193 height 22
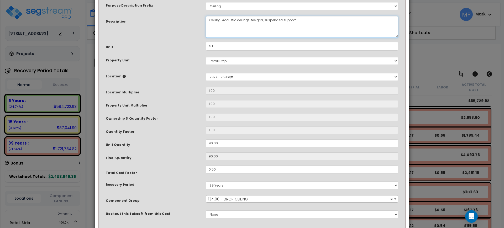
scroll to position [66, 0]
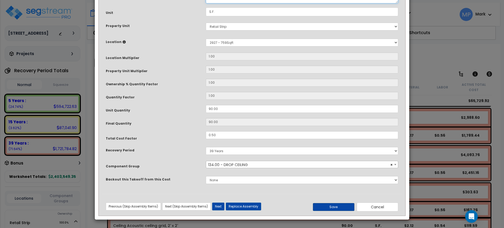
type textarea "Ceiling Acoustic ceilings, tee grid, suspended support"
click at [340, 204] on button "Save" at bounding box center [334, 207] width 42 height 8
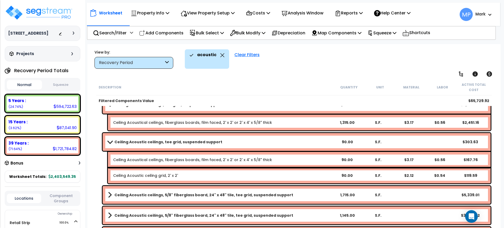
scroll to position [164, 0]
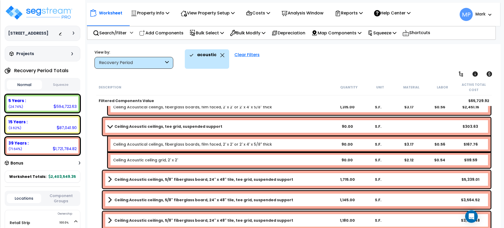
click at [222, 178] on b "Ceiling Acoustic ceilings, 5/8" fiberglass board, 24" x 48" tile, tee grid, sus…" at bounding box center [204, 179] width 179 height 5
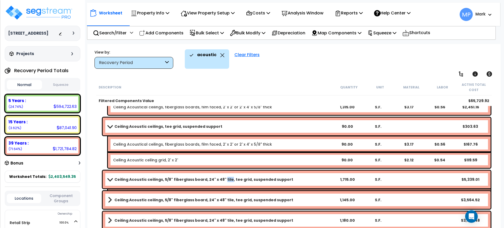
click at [222, 178] on b "Ceiling Acoustic ceilings, 5/8" fiberglass board, 24" x 48" tile, tee grid, sus…" at bounding box center [204, 179] width 179 height 5
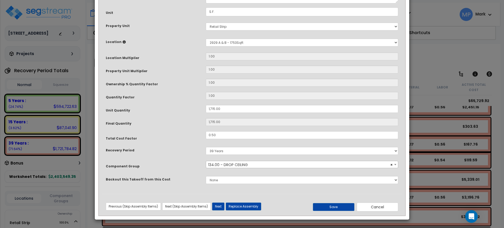
scroll to position [0, 0]
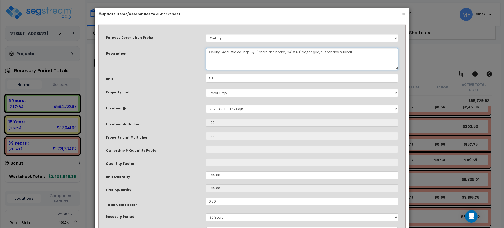
click at [247, 53] on textarea "Ceiling Acoustic ceilings, 5/8" fiberglass board, 24" x 48" tile, tee grid, sus…" at bounding box center [302, 59] width 193 height 22
click at [259, 55] on textarea "Ceiling Acoustic ceilings, 5/8" fiberglass board, 24" x 48" tile, tee grid, sus…" at bounding box center [302, 59] width 193 height 22
drag, startPoint x: 249, startPoint y: 51, endPoint x: 305, endPoint y: 54, distance: 56.3
click at [305, 54] on textarea "Ceiling Acoustic ceilings, 5/8" fiberglass board, 24" x 48" tile, tee grid, sus…" at bounding box center [302, 59] width 193 height 22
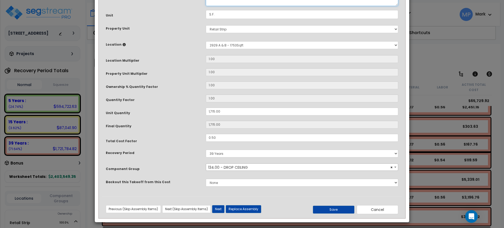
scroll to position [66, 0]
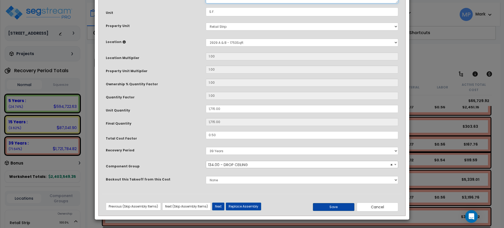
type textarea "Ceiling Acoustic ceilings, tee grid, suspended support"
click at [342, 207] on button "Save" at bounding box center [334, 207] width 42 height 8
type input "1715.00"
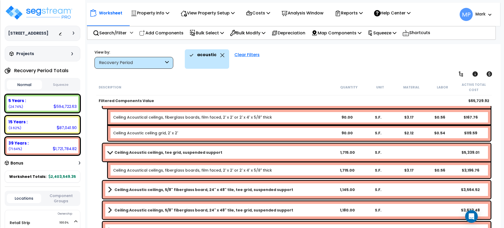
scroll to position [197, 0]
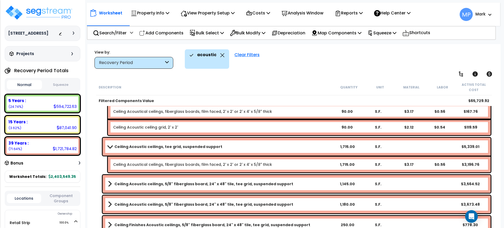
click at [254, 184] on b "Ceiling Acoustic ceilings, 5/8" fiberglass board, 24" x 48" tile, tee grid, sus…" at bounding box center [204, 184] width 179 height 5
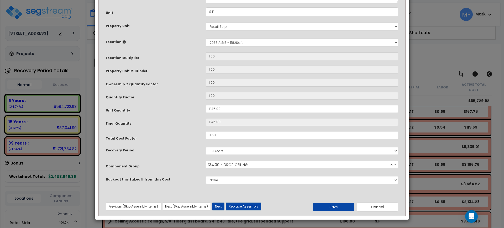
scroll to position [0, 0]
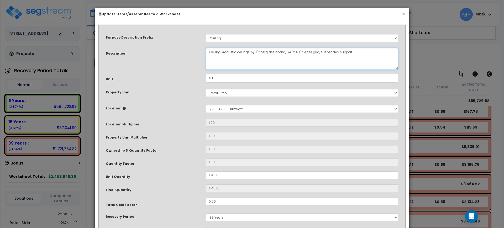
click at [246, 55] on textarea "Ceiling Acoustic ceilings, 5/8" fiberglass board, 24" x 48" tile, tee grid, sus…" at bounding box center [302, 59] width 193 height 22
click at [250, 54] on textarea "Ceiling Acoustic ceilings, 5/8" fiberglass board, 24" x 48" tile, tee grid, sus…" at bounding box center [302, 59] width 193 height 22
drag, startPoint x: 249, startPoint y: 52, endPoint x: 306, endPoint y: 51, distance: 56.2
click at [306, 51] on textarea "Ceiling Acoustic ceilings, 5/8" fiberglass board, 24" x 48" tile, tee grid, sus…" at bounding box center [302, 59] width 193 height 22
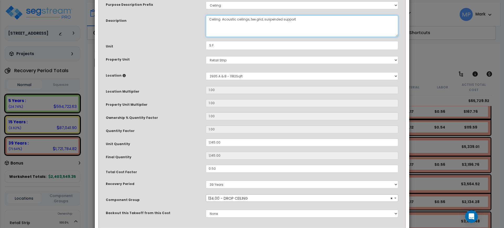
scroll to position [66, 0]
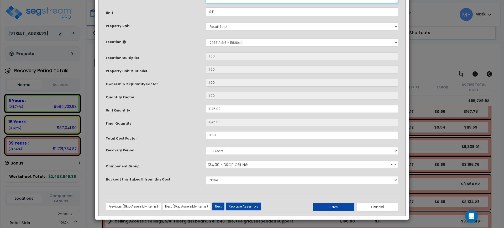
type textarea "Ceiling Acoustic ceilings, tee grid, suspended support"
click at [345, 207] on button "Save" at bounding box center [334, 207] width 42 height 8
type input "1145.00"
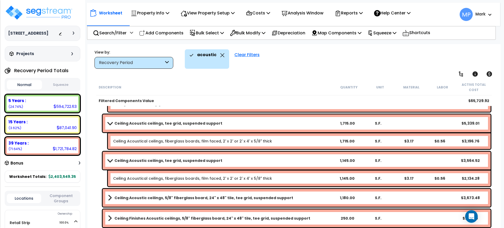
scroll to position [263, 0]
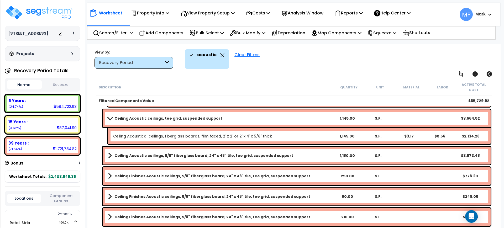
click at [231, 155] on b "Ceiling Acoustic ceilings, 5/8" fiberglass board, 24" x 48" tile, tee grid, sus…" at bounding box center [204, 155] width 179 height 5
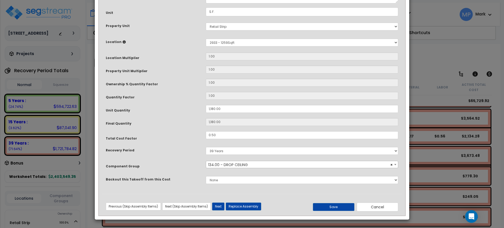
scroll to position [0, 0]
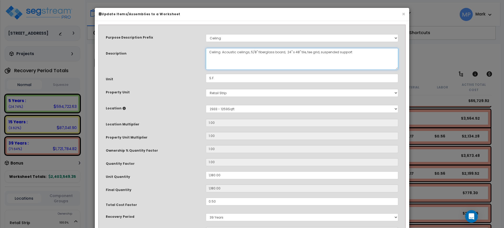
click at [274, 54] on textarea "Ceiling Acoustic ceilings, 5/8" fiberglass board, 24" x 48" tile, tee grid, sus…" at bounding box center [302, 59] width 193 height 22
drag, startPoint x: 249, startPoint y: 52, endPoint x: 305, endPoint y: 51, distance: 56.2
click at [305, 51] on textarea "Ceiling Acoustic ceilings, 5/8" fiberglass board, 24" x 48" tile, tee grid, sus…" at bounding box center [302, 59] width 193 height 22
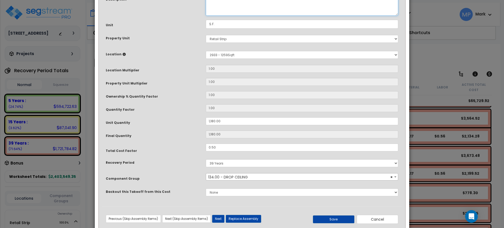
scroll to position [66, 0]
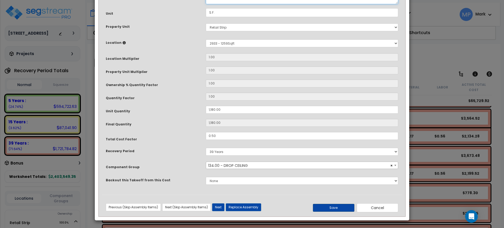
type textarea "Ceiling Acoustic ceilings, tee grid, suspended support"
click at [334, 207] on button "Save" at bounding box center [334, 208] width 42 height 8
type input "1180.00"
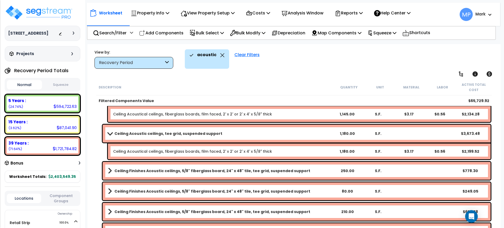
scroll to position [296, 0]
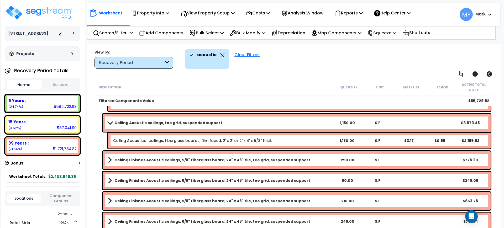
click at [270, 159] on b "Ceiling Finishes Acoustic ceilings, 5/8" fiberglass board, 24" x 48" tile, tee …" at bounding box center [213, 160] width 196 height 5
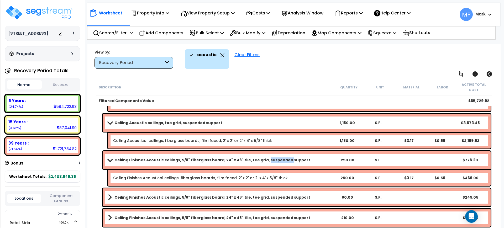
click at [270, 159] on b "Ceiling Finishes Acoustic ceilings, 5/8" fiberglass board, 24" x 48" tile, tee …" at bounding box center [213, 160] width 196 height 5
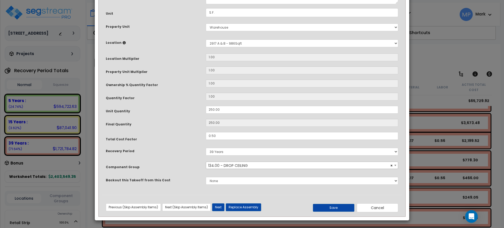
scroll to position [0, 0]
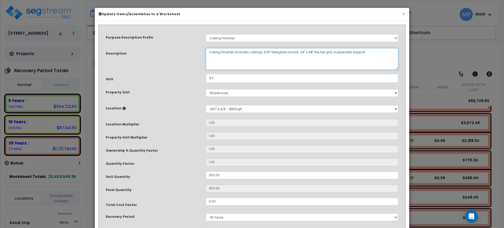
click at [286, 64] on textarea "Ceiling Finishes Acoustic ceilings, 5/8" fiberglass board, 24" x 48" tile, tee …" at bounding box center [302, 59] width 193 height 22
click at [254, 52] on textarea "Ceiling Finishes Acoustic ceilings, 5/8" fiberglass board, 24" x 48" tile, tee …" at bounding box center [302, 59] width 193 height 22
drag, startPoint x: 262, startPoint y: 51, endPoint x: 317, endPoint y: 51, distance: 54.9
click at [317, 51] on textarea "Ceiling Finishes Acoustic ceilings, 5/8" fiberglass board, 24" x 48" tile, tee …" at bounding box center [302, 59] width 193 height 22
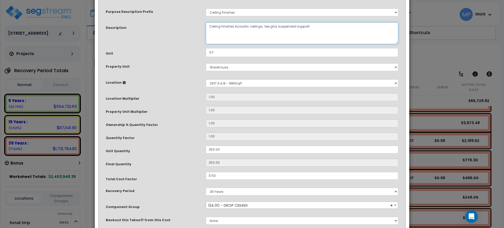
scroll to position [66, 0]
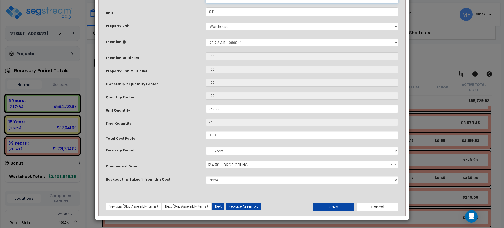
type textarea "Ceiling Finishes Acoustic ceilings, tee grid, suspended support"
click at [349, 205] on button "Save" at bounding box center [334, 207] width 42 height 8
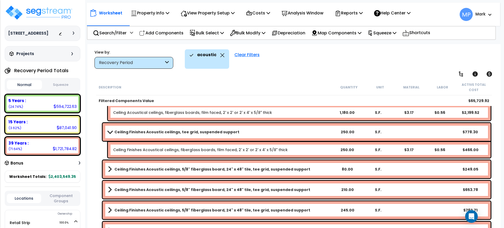
scroll to position [361, 0]
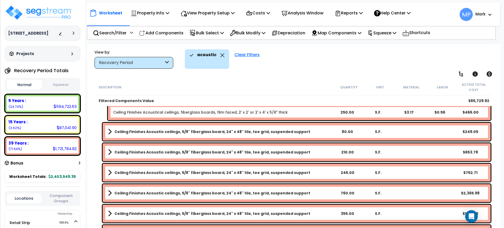
click at [273, 130] on b "Ceiling Finishes Acoustic ceilings, 5/8" fiberglass board, 24" x 48" tile, tee …" at bounding box center [213, 131] width 196 height 5
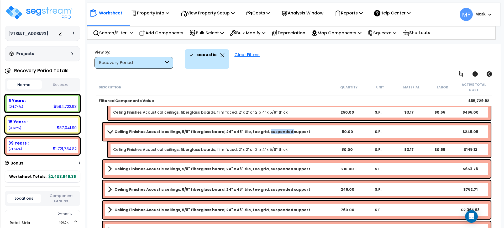
click at [273, 130] on b "Ceiling Finishes Acoustic ceilings, 5/8" fiberglass board, 24" x 48" tile, tee …" at bounding box center [213, 131] width 196 height 5
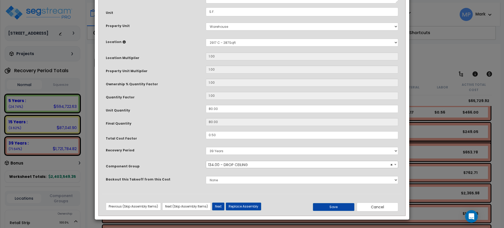
scroll to position [0, 0]
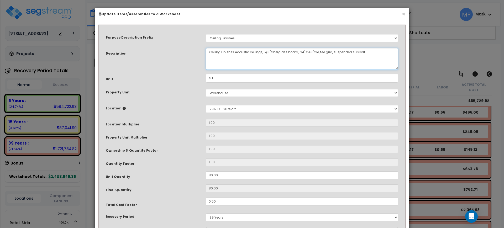
click at [269, 51] on textarea "Ceiling Finishes Acoustic ceilings, 5/8" fiberglass board, 24" x 48" tile, tee …" at bounding box center [302, 59] width 193 height 22
click at [256, 56] on textarea "Ceiling Finishes Acoustic ceilings, 5/8" fiberglass board, 24" x 48" tile, tee …" at bounding box center [302, 59] width 193 height 22
drag, startPoint x: 262, startPoint y: 51, endPoint x: 318, endPoint y: 51, distance: 55.7
click at [318, 51] on textarea "Ceiling Finishes Acoustic ceilings, 5/8" fiberglass board, 24" x 48" tile, tee …" at bounding box center [302, 59] width 193 height 22
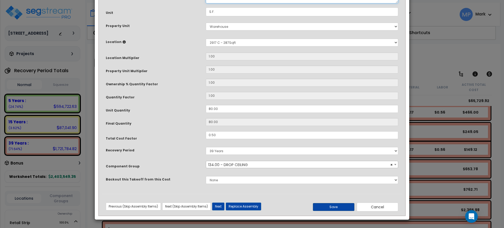
type textarea "Ceiling Finishes Acoustic ceilings, tee grid, suspended support"
click at [338, 208] on button "Save" at bounding box center [334, 207] width 42 height 8
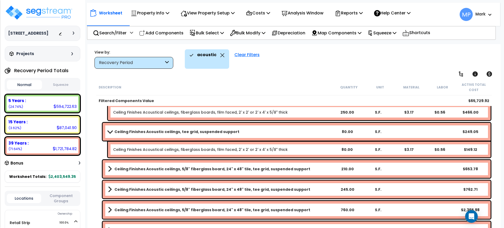
click at [248, 169] on b "Ceiling Finishes Acoustic ceilings, 5/8" fiberglass board, 24" x 48" tile, tee …" at bounding box center [213, 169] width 196 height 5
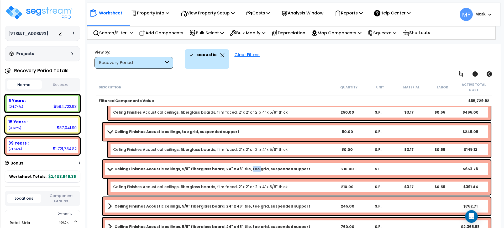
click at [248, 169] on b "Ceiling Finishes Acoustic ceilings, 5/8" fiberglass board, 24" x 48" tile, tee …" at bounding box center [213, 169] width 196 height 5
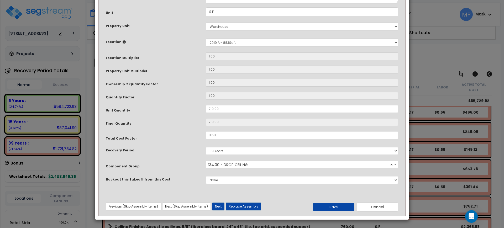
scroll to position [0, 0]
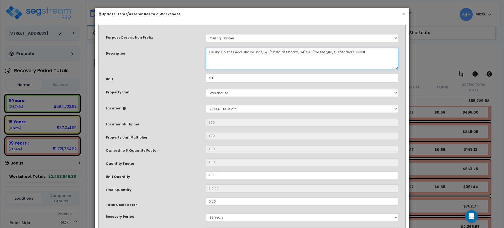
click at [278, 56] on textarea "Ceiling Finishes Acoustic ceilings, 5/8" fiberglass board, 24" x 48" tile, tee …" at bounding box center [302, 59] width 193 height 22
click at [249, 55] on textarea "Ceiling Finishes Acoustic ceilings, 5/8" fiberglass board, 24" x 48" tile, tee …" at bounding box center [302, 59] width 193 height 22
drag, startPoint x: 262, startPoint y: 52, endPoint x: 317, endPoint y: 53, distance: 54.9
click at [317, 53] on textarea "Ceiling Finishes Acoustic ceilings, 5/8" fiberglass board, 24" x 48" tile, tee …" at bounding box center [302, 59] width 193 height 22
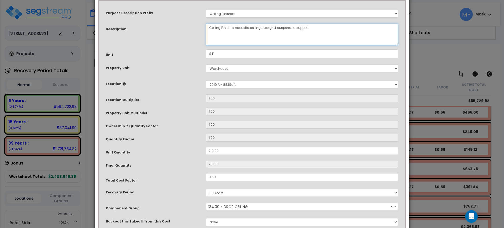
scroll to position [66, 0]
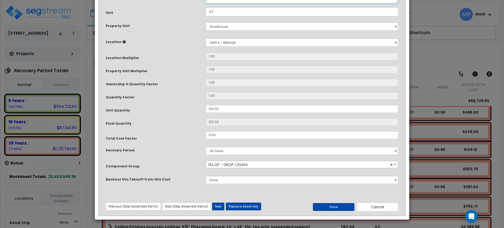
type textarea "Ceiling Finishes Acoustic ceilings, tee grid, suspended support"
click at [335, 208] on button "Save" at bounding box center [334, 207] width 42 height 8
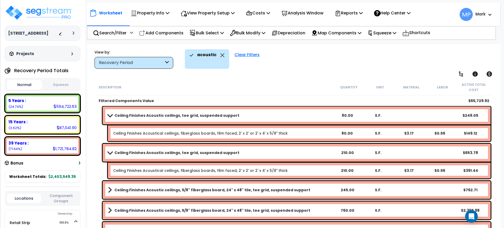
scroll to position [376, 0]
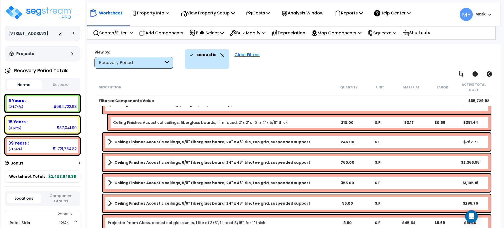
click at [246, 141] on b "Ceiling Finishes Acoustic ceilings, 5/8" fiberglass board, 24" x 48" tile, tee …" at bounding box center [213, 142] width 196 height 5
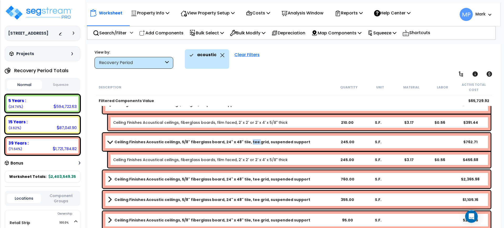
click at [246, 141] on b "Ceiling Finishes Acoustic ceilings, 5/8" fiberglass board, 24" x 48" tile, tee …" at bounding box center [213, 142] width 196 height 5
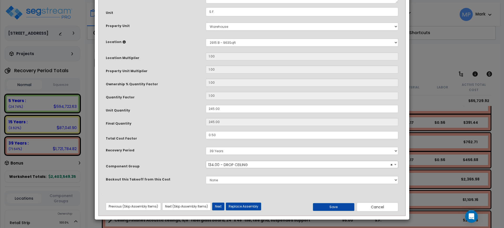
scroll to position [0, 0]
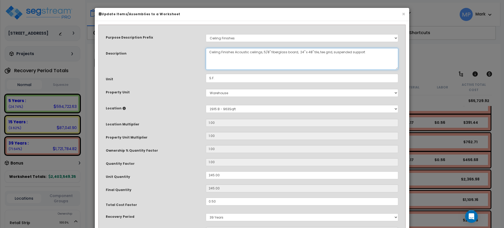
click at [241, 53] on textarea "Ceiling Finishes Acoustic ceilings, 5/8" fiberglass board, 24" x 48" tile, tee …" at bounding box center [302, 59] width 193 height 22
drag, startPoint x: 263, startPoint y: 52, endPoint x: 318, endPoint y: 54, distance: 55.0
click at [318, 54] on textarea "Ceiling Finishes Acoustic ceilings, 5/8" fiberglass board, 24" x 48" tile, tee …" at bounding box center [302, 59] width 193 height 22
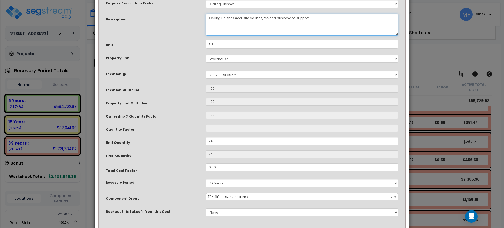
scroll to position [66, 0]
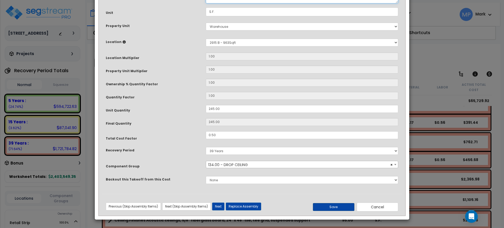
type textarea "Ceiling Finishes Acoustic ceilings, tee grid, suspended support"
click at [348, 209] on button "Save" at bounding box center [334, 207] width 42 height 8
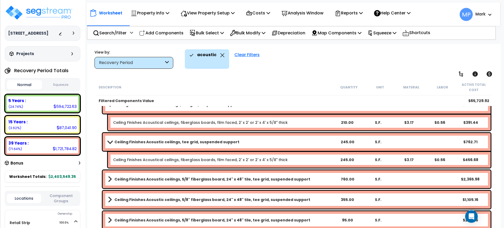
scroll to position [393, 0]
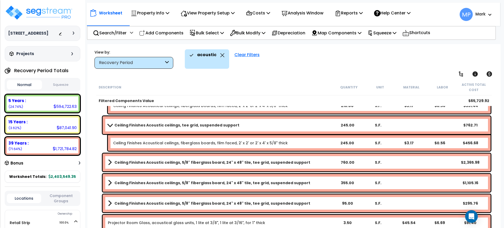
click at [248, 161] on b "Ceiling Finishes Acoustic ceilings, 5/8" fiberglass board, 24" x 48" tile, tee …" at bounding box center [213, 162] width 196 height 5
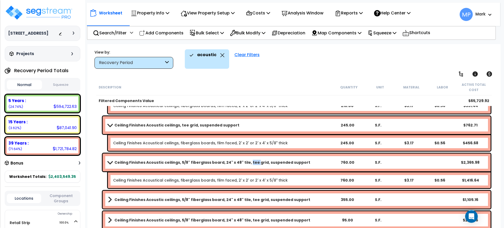
click at [248, 161] on b "Ceiling Finishes Acoustic ceilings, 5/8" fiberglass board, 24" x 48" tile, tee …" at bounding box center [213, 162] width 196 height 5
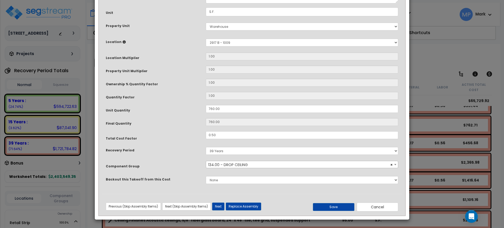
scroll to position [0, 0]
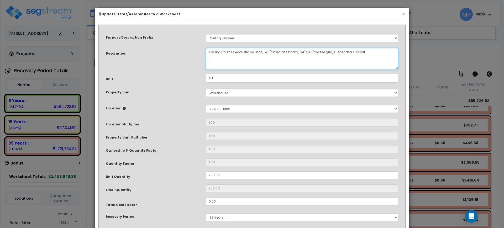
click at [259, 55] on textarea "Ceiling Finishes Acoustic ceilings, 5/8" fiberglass board, 24" x 48" tile, tee …" at bounding box center [302, 59] width 193 height 22
click at [261, 51] on textarea "Ceiling Finishes Acoustic ceilings, 5/8" fiberglass board, 24" x 48" tile, tee …" at bounding box center [302, 59] width 193 height 22
drag, startPoint x: 261, startPoint y: 52, endPoint x: 318, endPoint y: 53, distance: 56.8
click at [318, 53] on textarea "Ceiling Finishes Acoustic ceilings, 5/8" fiberglass board, 24" x 48" tile, tee …" at bounding box center [302, 59] width 193 height 22
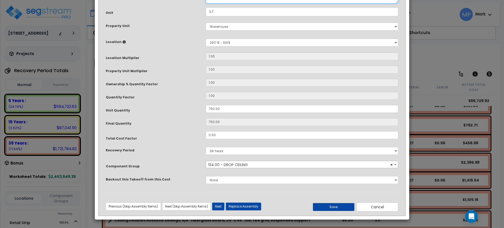
type textarea "Ceiling Finishes Acoustic ceilings, tee grid, suspended support"
click at [336, 207] on button "Save" at bounding box center [334, 207] width 42 height 8
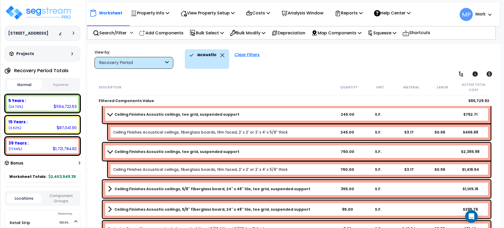
scroll to position [410, 0]
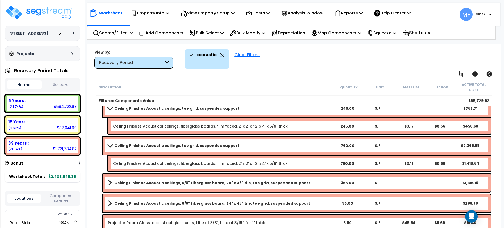
click at [262, 183] on b "Ceiling Finishes Acoustic ceilings, 5/8" fiberglass board, 24" x 48" tile, tee …" at bounding box center [213, 182] width 196 height 5
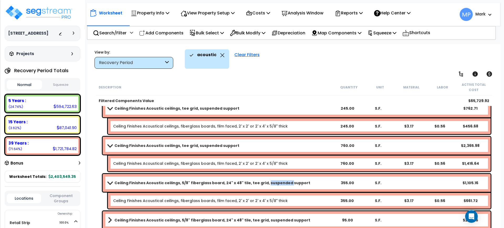
click at [262, 183] on b "Ceiling Finishes Acoustic ceilings, 5/8" fiberglass board, 24" x 48" tile, tee …" at bounding box center [213, 182] width 196 height 5
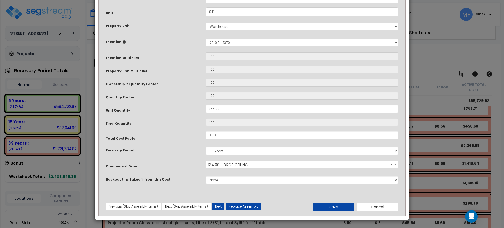
scroll to position [0, 0]
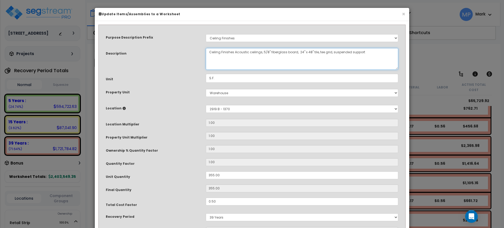
click at [273, 51] on textarea "Ceiling Finishes Acoustic ceilings, 5/8" fiberglass board, 24" x 48" tile, tee …" at bounding box center [302, 59] width 193 height 22
drag, startPoint x: 262, startPoint y: 53, endPoint x: 316, endPoint y: 51, distance: 54.4
click at [316, 51] on textarea "Ceiling Finishes Acoustic ceilings, 5/8" fiberglass board, 24" x 48" tile, tee …" at bounding box center [302, 59] width 193 height 22
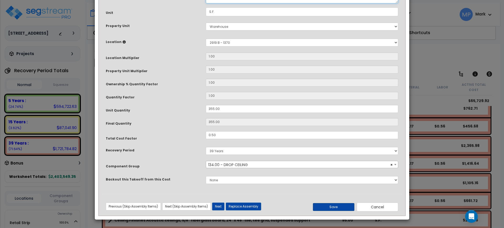
type textarea "Ceiling Finishes Acoustic ceilings, tee grid, suspended support"
click at [339, 208] on button "Save" at bounding box center [334, 207] width 42 height 8
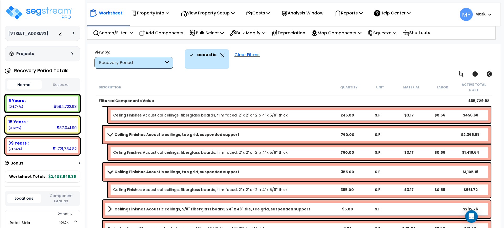
scroll to position [427, 0]
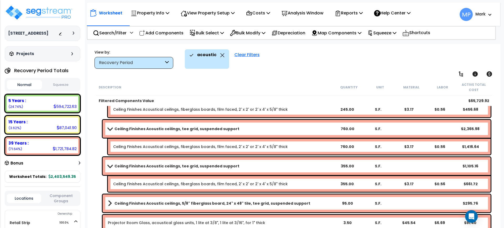
click at [279, 204] on b "Ceiling Finishes Acoustic ceilings, 5/8" fiberglass board, 24" x 48" tile, tee …" at bounding box center [213, 203] width 196 height 5
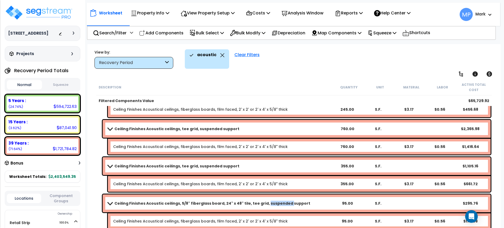
click at [279, 204] on b "Ceiling Finishes Acoustic ceilings, 5/8" fiberglass board, 24" x 48" tile, tee …" at bounding box center [213, 203] width 196 height 5
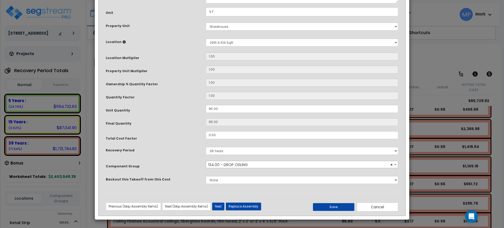
scroll to position [0, 0]
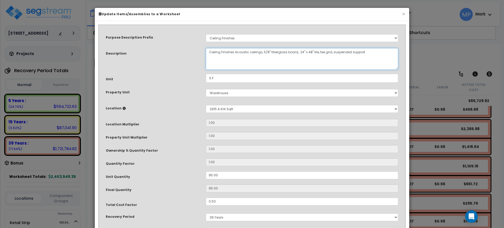
click at [275, 53] on textarea "Ceiling Finishes Acoustic ceilings, 5/8" fiberglass board, 24" x 48" tile, tee …" at bounding box center [302, 59] width 193 height 22
drag, startPoint x: 262, startPoint y: 53, endPoint x: 317, endPoint y: 49, distance: 55.1
click at [317, 49] on textarea "Ceiling Finishes Acoustic ceilings, 5/8" fiberglass board, 24" x 48" tile, tee …" at bounding box center [302, 59] width 193 height 22
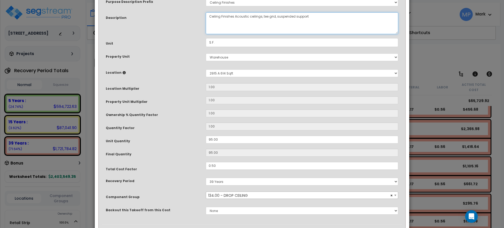
scroll to position [66, 0]
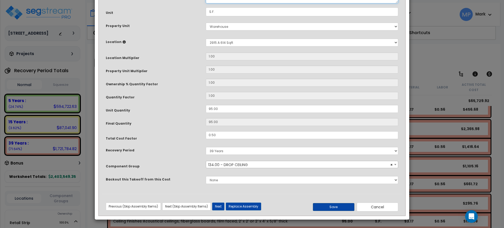
type textarea "Ceiling Finishes Acoustic ceilings, tee grid, suspended support"
click at [336, 208] on button "Save" at bounding box center [334, 207] width 42 height 8
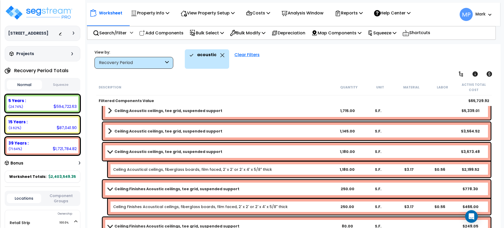
scroll to position [181, 0]
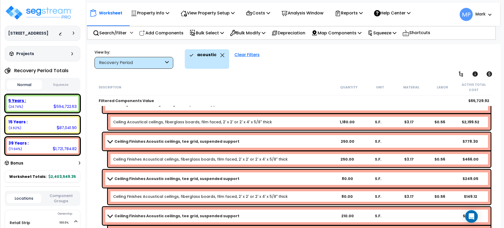
click at [40, 103] on div "5 Years :" at bounding box center [42, 101] width 68 height 6
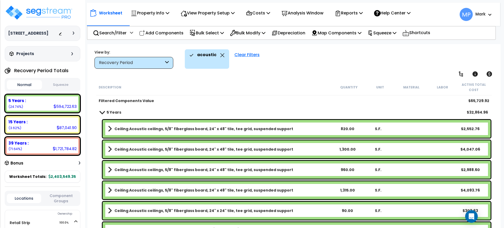
scroll to position [0, 0]
click at [298, 128] on link "Ceiling Acoustic ceilings, 5/8" fiberglass board, 24" x 48" tile, tee grid, sus…" at bounding box center [220, 128] width 224 height 7
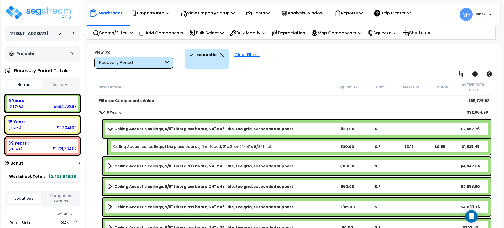
click at [295, 131] on link "Ceiling Acoustic ceilings, 5/8" fiberglass board, 24" x 48" tile, tee grid, sus…" at bounding box center [220, 128] width 224 height 7
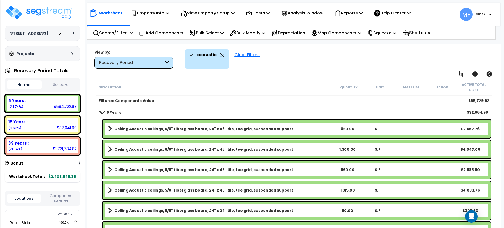
click at [284, 130] on link "Ceiling Acoustic ceilings, 5/8" fiberglass board, 24" x 48" tile, tee grid, sus…" at bounding box center [220, 128] width 224 height 7
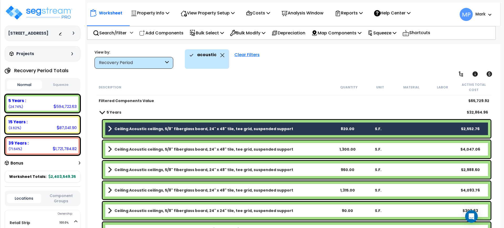
click at [288, 148] on link "Ceiling Acoustic ceilings, 5/8" fiberglass board, 24" x 48" tile, tee grid, sus…" at bounding box center [220, 149] width 224 height 7
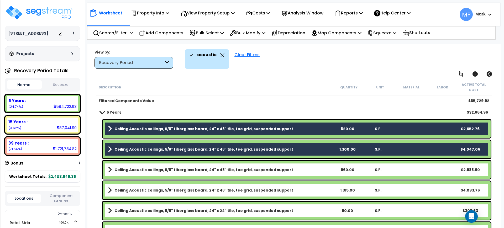
click at [287, 173] on link "Ceiling Acoustic ceilings, 5/8" fiberglass board, 24" x 48" tile, tee grid, sus…" at bounding box center [220, 169] width 224 height 7
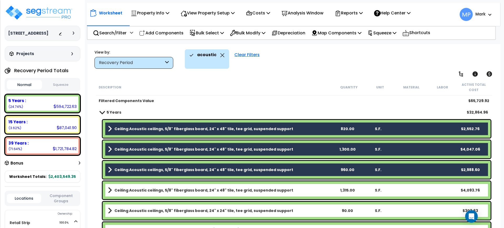
click at [283, 195] on div "Ceiling Acoustic ceilings, 5/8" fiberglass board, 24" x 48" tile, tee grid, sus…" at bounding box center [297, 191] width 388 height 18
click at [282, 190] on link "Ceiling Acoustic ceilings, 5/8" fiberglass board, 24" x 48" tile, tee grid, sus…" at bounding box center [220, 190] width 224 height 7
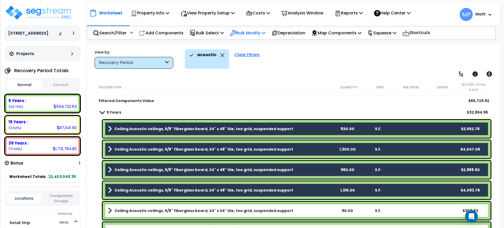
click at [264, 34] on p "Bulk Modify" at bounding box center [247, 32] width 35 height 7
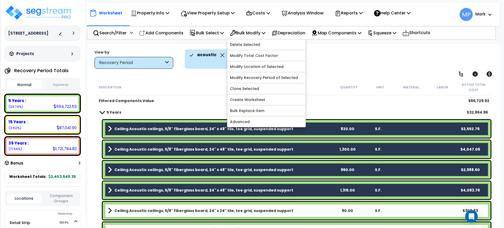
click at [331, 55] on div "acoustic Clear Filters" at bounding box center [340, 58] width 311 height 19
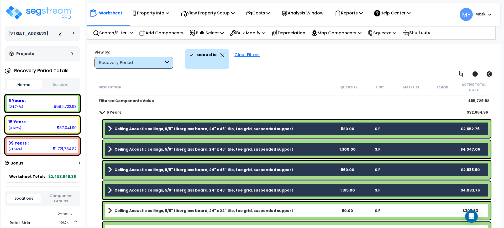
click at [271, 129] on b "Ceiling Acoustic ceilings, 5/8" fiberglass board, 24" x 48" tile, tee grid, sus…" at bounding box center [204, 128] width 179 height 5
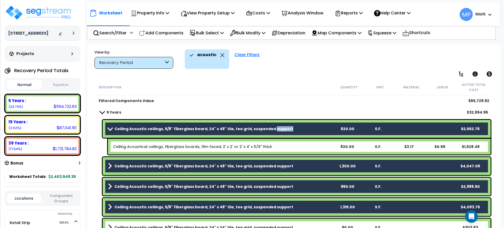
click at [271, 129] on b "Ceiling Acoustic ceilings, 5/8" fiberglass board, 24" x 48" tile, tee grid, sus…" at bounding box center [204, 128] width 179 height 5
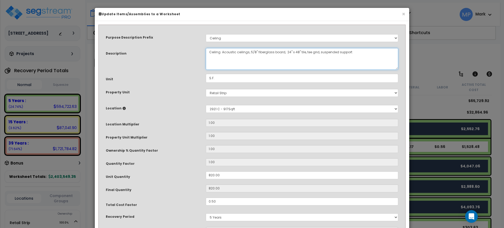
click at [261, 51] on textarea "Ceiling Acoustic ceilings, 5/8" fiberglass board, 24" x 48" tile, tee grid, sus…" at bounding box center [302, 59] width 193 height 22
click at [293, 55] on textarea "Ceiling Acoustic ceilings, 5/8" fiberglass board, 24" x 48" tile, tee grid, sus…" at bounding box center [302, 59] width 193 height 22
drag, startPoint x: 303, startPoint y: 53, endPoint x: 356, endPoint y: 54, distance: 53.1
click at [356, 54] on textarea "Ceiling Acoustic ceilings, 5/8" fiberglass board, 24" x 48" tile, tee grid, sus…" at bounding box center [302, 59] width 193 height 22
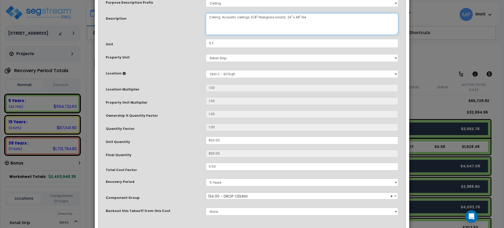
scroll to position [66, 0]
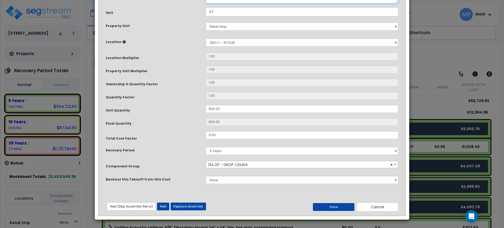
type textarea "Ceiling Acoustic ceilings, 5/8" fiberglass board, 24" x 48" tile"
click at [337, 205] on button "Save" at bounding box center [334, 207] width 42 height 8
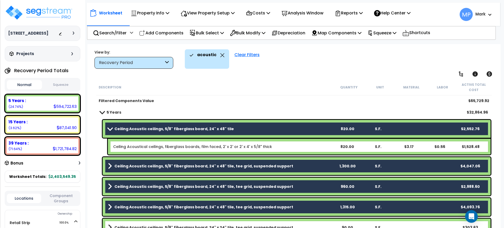
click at [266, 167] on b "Ceiling Acoustic ceilings, 5/8" fiberglass board, 24" x 48" tile, tee grid, sus…" at bounding box center [204, 166] width 179 height 5
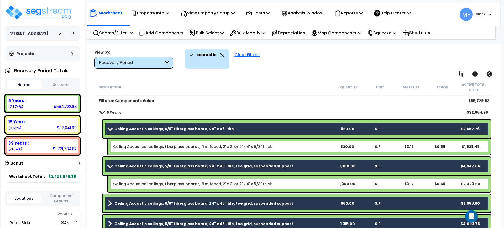
click at [266, 167] on b "Ceiling Acoustic ceilings, 5/8" fiberglass board, 24" x 48" tile, tee grid, sus…" at bounding box center [204, 166] width 179 height 5
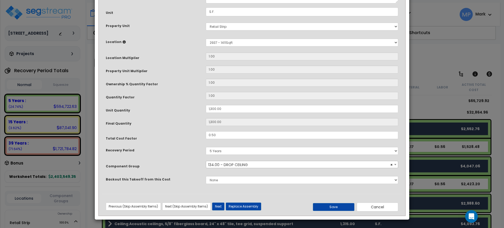
scroll to position [0, 0]
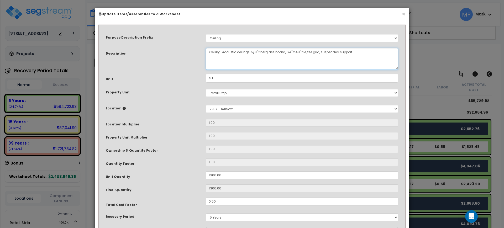
drag, startPoint x: 351, startPoint y: 53, endPoint x: 303, endPoint y: 55, distance: 47.9
click at [303, 55] on textarea "Ceiling Acoustic ceilings, 5/8" fiberglass board, 24" x 48" tile, tee grid, sus…" at bounding box center [302, 59] width 193 height 22
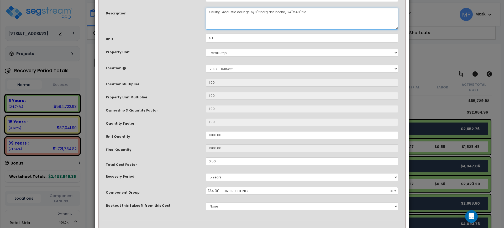
scroll to position [66, 0]
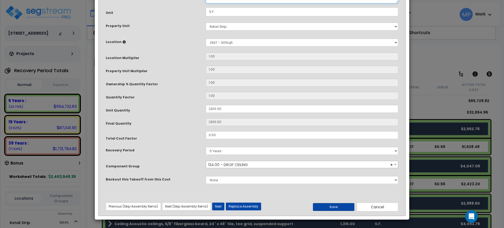
type textarea "Ceiling Acoustic ceilings, 5/8" fiberglass board, 24" x 48" tile"
click at [336, 208] on button "Save" at bounding box center [334, 207] width 42 height 8
type input "1300.00"
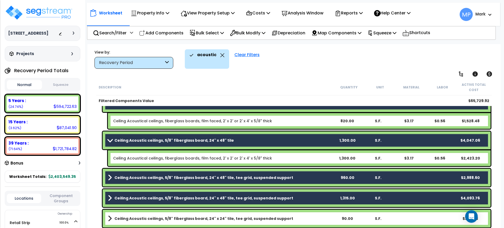
scroll to position [0, 0]
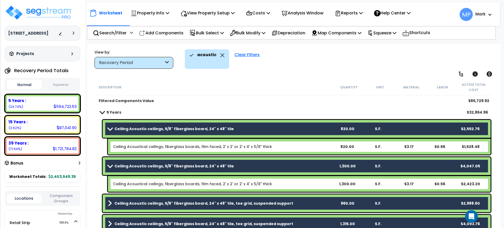
click at [247, 107] on div "5 Years $32,864.96" at bounding box center [294, 112] width 394 height 13
click at [144, 109] on div "5 Years $32,864.96" at bounding box center [294, 112] width 394 height 13
click at [113, 112] on b "5 Years" at bounding box center [114, 112] width 15 height 5
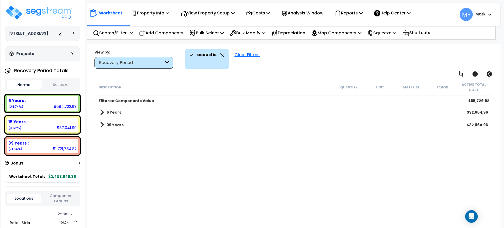
click at [113, 111] on b "5 Years" at bounding box center [114, 112] width 15 height 5
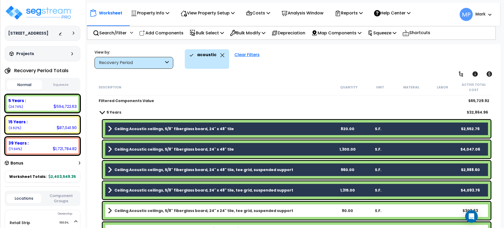
click at [260, 128] on link "Ceiling Acoustic ceilings, 5/8" fiberglass board, 24" x 48" tile" at bounding box center [220, 128] width 224 height 7
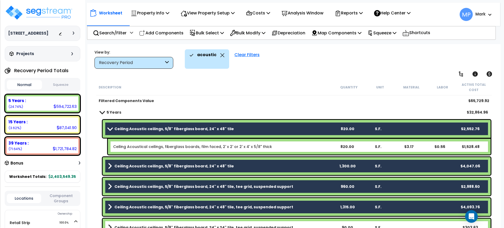
click at [284, 129] on link "Ceiling Acoustic ceilings, 5/8" fiberglass board, 24" x 48" tile" at bounding box center [220, 128] width 224 height 7
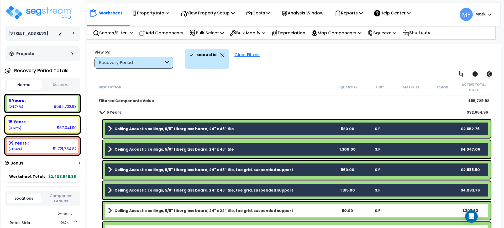
click at [277, 169] on b "Ceiling Acoustic ceilings, 5/8" fiberglass board, 24" x 48" tile, tee grid, sus…" at bounding box center [204, 169] width 179 height 5
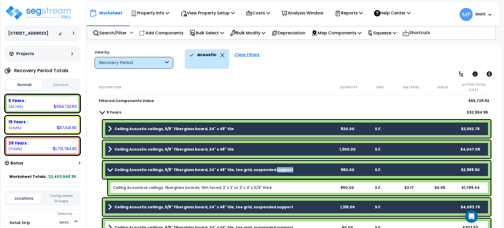
click at [277, 169] on b "Ceiling Acoustic ceilings, 5/8" fiberglass board, 24" x 48" tile, tee grid, sus…" at bounding box center [204, 169] width 179 height 5
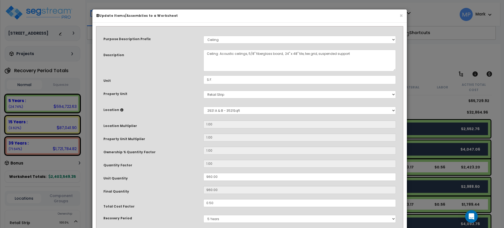
drag, startPoint x: 360, startPoint y: 47, endPoint x: 353, endPoint y: 55, distance: 11.0
click at [357, 48] on div "Purpose Description Prefix Select A/V System A/V System Equipment A/V System Eq…" at bounding box center [250, 146] width 301 height 233
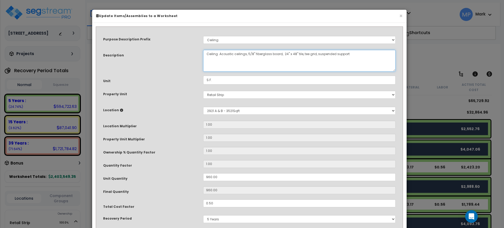
drag, startPoint x: 352, startPoint y: 56, endPoint x: 301, endPoint y: 56, distance: 51.0
click at [301, 56] on textarea "Ceiling Acoustic ceilings, 5/8" fiberglass board, 24" x 48" tile, tee grid, sus…" at bounding box center [299, 61] width 193 height 22
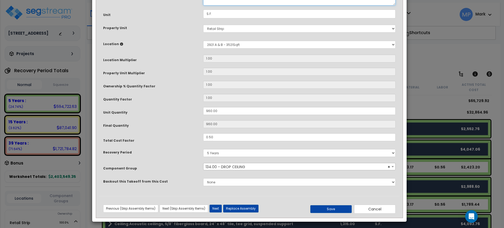
scroll to position [66, 0]
type textarea "Ceiling Acoustic ceilings, 5/8" fiberglass board, 24" x 48" tile"
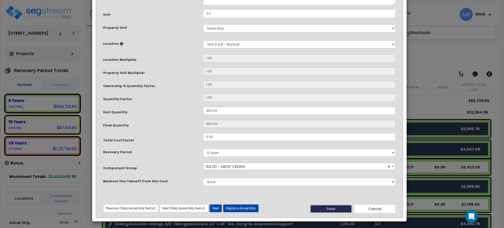
click at [322, 206] on button "Save" at bounding box center [332, 209] width 42 height 8
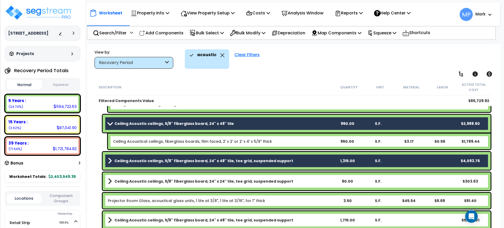
scroll to position [66, 0]
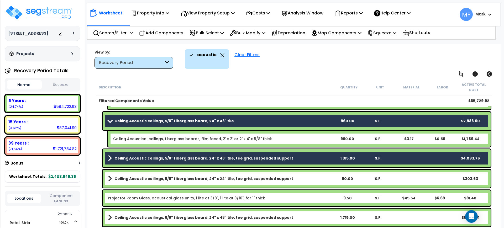
click at [259, 157] on b "Ceiling Acoustic ceilings, 5/8" fiberglass board, 24" x 48" tile, tee grid, sus…" at bounding box center [204, 158] width 179 height 5
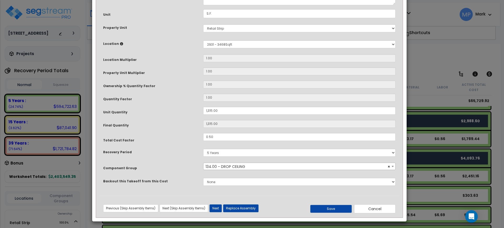
scroll to position [0, 0]
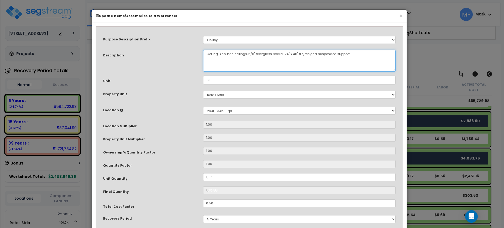
drag, startPoint x: 347, startPoint y: 54, endPoint x: 302, endPoint y: 58, distance: 45.6
click at [302, 58] on textarea "Ceiling Acoustic ceilings, 5/8" fiberglass board, 24" x 48" tile, tee grid, sus…" at bounding box center [299, 61] width 193 height 22
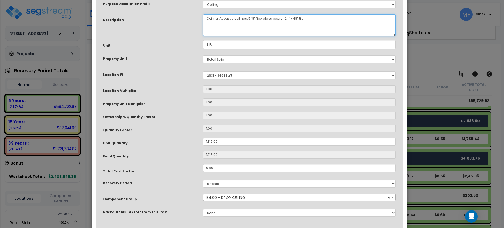
scroll to position [66, 0]
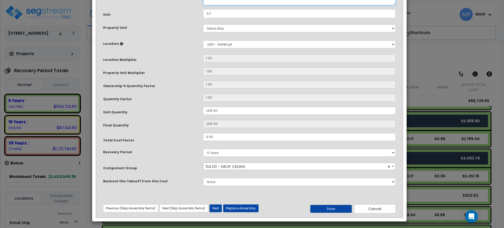
type textarea "Ceiling Acoustic ceilings, 5/8" fiberglass board, 24" x 48" tile"
click at [331, 209] on button "Save" at bounding box center [332, 209] width 42 height 8
type input "1315.00"
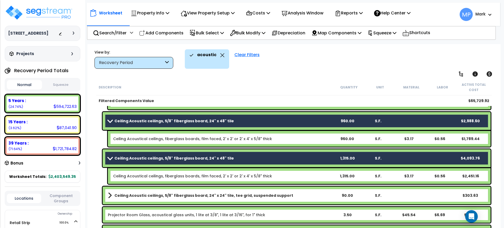
scroll to position [99, 0]
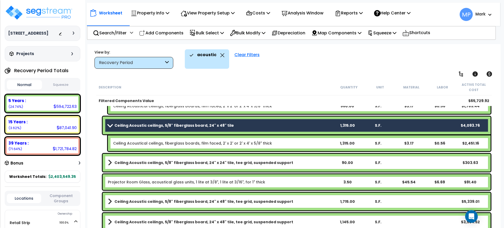
click at [277, 161] on b "Ceiling Acoustic ceilings, 5/8" fiberglass board, 24" x 24" tile, tee grid, sus…" at bounding box center [204, 162] width 179 height 5
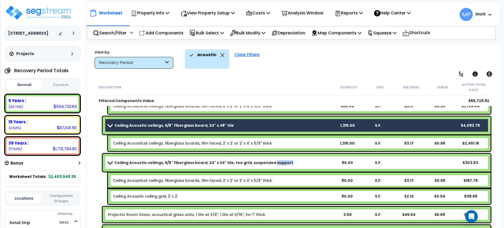
click at [277, 161] on b "Ceiling Acoustic ceilings, 5/8" fiberglass board, 24" x 24" tile, tee grid, sus…" at bounding box center [204, 162] width 179 height 5
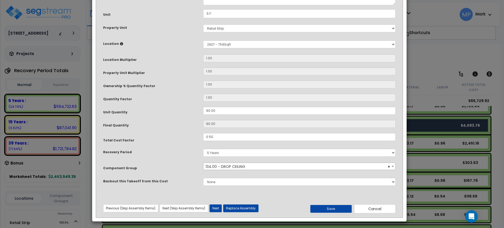
scroll to position [0, 0]
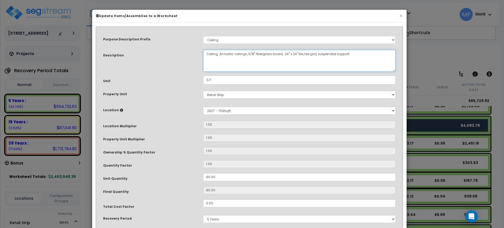
drag, startPoint x: 351, startPoint y: 59, endPoint x: 301, endPoint y: 58, distance: 50.5
click at [301, 58] on textarea "Ceiling Acoustic ceilings, 5/8" fiberglass board, 24" x 24" tile, tee grid, sus…" at bounding box center [299, 61] width 193 height 22
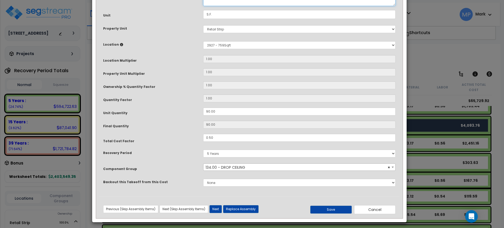
scroll to position [66, 0]
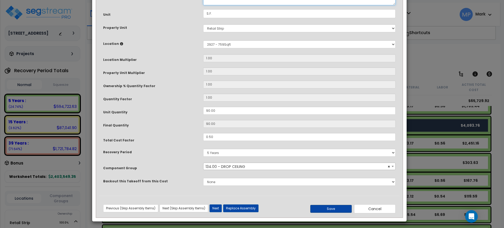
type textarea "Ceiling Acoustic ceilings, 5/8" fiberglass board, 24" x 24" tile"
click at [328, 209] on button "Save" at bounding box center [332, 209] width 42 height 8
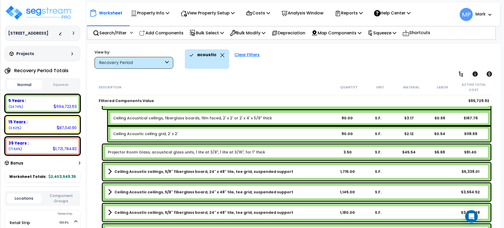
scroll to position [164, 0]
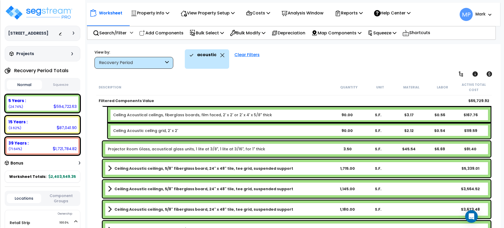
click at [293, 167] on link "Ceiling Acoustic ceilings, 5/8" fiberglass board, 24" x 48" tile, tee grid, sus…" at bounding box center [220, 168] width 224 height 7
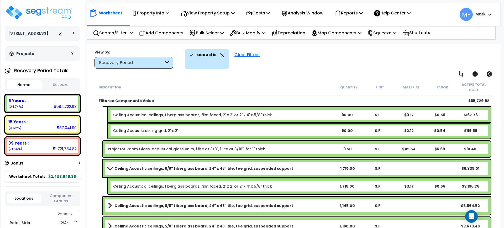
click at [293, 167] on link "Ceiling Acoustic ceilings, 5/8" fiberglass board, 24" x 48" tile, tee grid, sus…" at bounding box center [220, 168] width 224 height 7
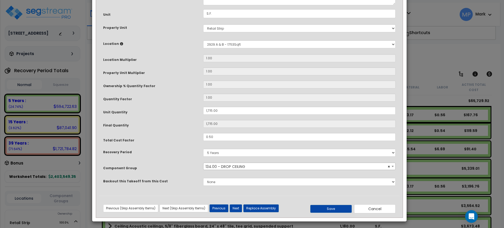
scroll to position [0, 0]
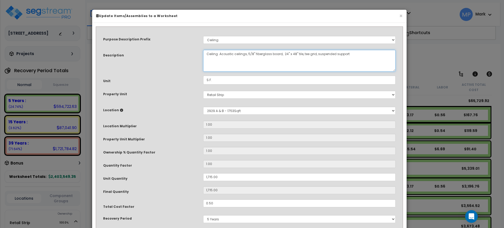
drag, startPoint x: 348, startPoint y: 56, endPoint x: 301, endPoint y: 56, distance: 47.0
click at [301, 56] on textarea "Ceiling Acoustic ceilings, 5/8" fiberglass board, 24" x 48" tile, tee grid, sus…" at bounding box center [299, 61] width 193 height 22
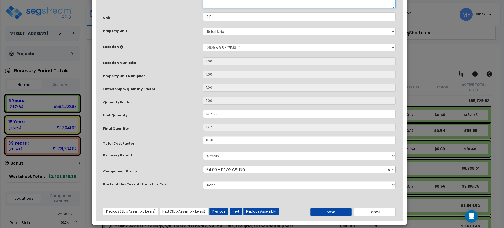
scroll to position [66, 0]
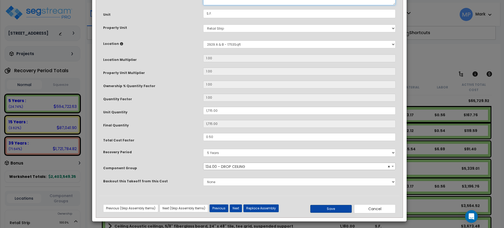
type textarea "Ceiling Acoustic ceilings, 5/8" fiberglass board, 24" x 48" tile"
click at [319, 210] on button "Save" at bounding box center [332, 209] width 42 height 8
type input "1715.00"
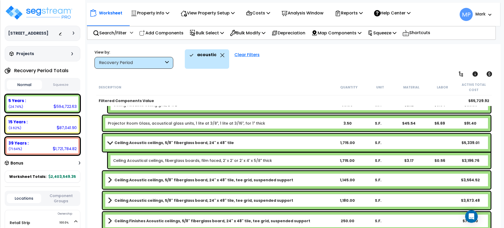
scroll to position [230, 0]
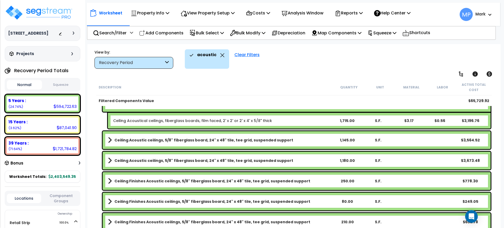
click at [241, 141] on b "Ceiling Acoustic ceilings, 5/8" fiberglass board, 24" x 48" tile, tee grid, sus…" at bounding box center [204, 140] width 179 height 5
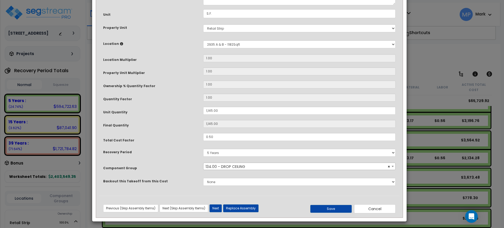
scroll to position [0, 0]
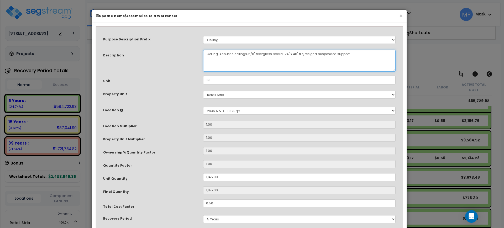
drag, startPoint x: 347, startPoint y: 56, endPoint x: 301, endPoint y: 54, distance: 45.8
click at [301, 54] on textarea "Ceiling Acoustic ceilings, 5/8" fiberglass board, 24" x 48" tile, tee grid, sus…" at bounding box center [299, 61] width 193 height 22
type textarea "Ceiling Acoustic ceilings, 5/8" fiberglass board, 24" x 48" tile"
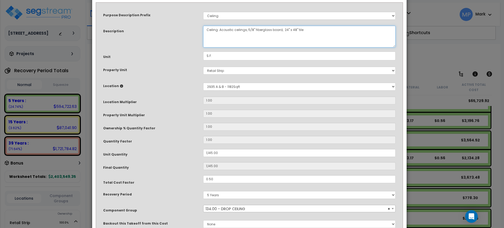
scroll to position [66, 0]
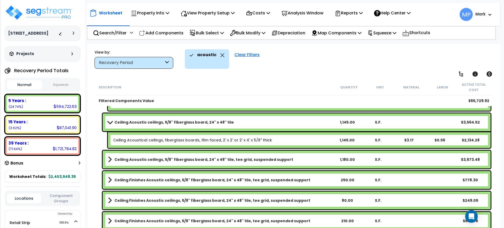
scroll to position [263, 0]
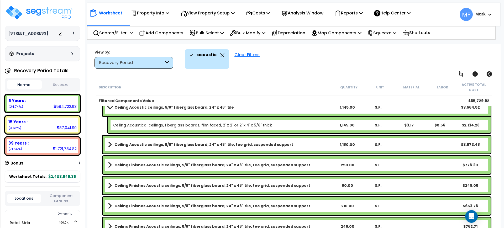
click at [248, 145] on b "Ceiling Acoustic ceilings, 5/8" fiberglass board, 24" x 48" tile, tee grid, sus…" at bounding box center [204, 144] width 179 height 5
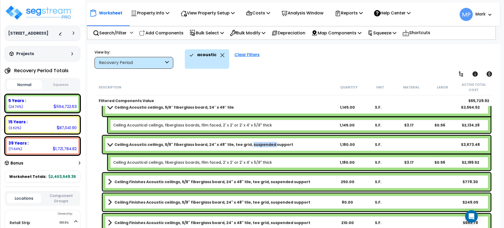
click at [248, 145] on b "Ceiling Acoustic ceilings, 5/8" fiberglass board, 24" x 48" tile, tee grid, sus…" at bounding box center [204, 144] width 179 height 5
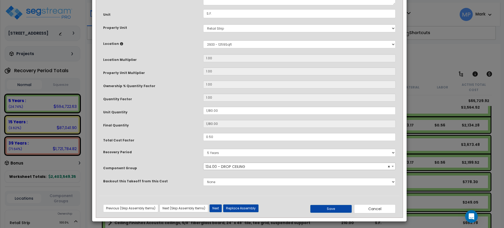
scroll to position [0, 0]
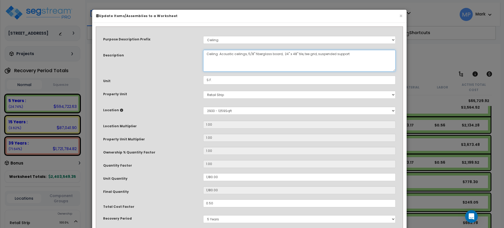
drag, startPoint x: 349, startPoint y: 55, endPoint x: 301, endPoint y: 58, distance: 49.0
click at [301, 58] on textarea "Ceiling Acoustic ceilings, 5/8" fiberglass board, 24" x 48" tile, tee grid, sus…" at bounding box center [299, 61] width 193 height 22
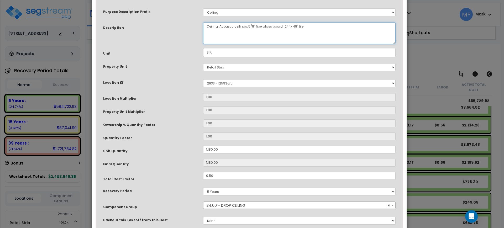
scroll to position [66, 0]
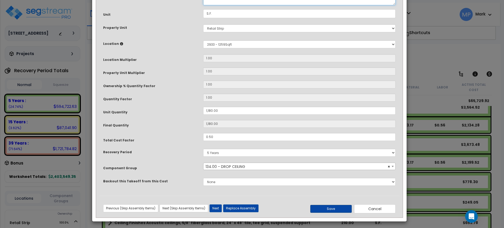
type textarea "Ceiling Acoustic ceilings, 5/8" fiberglass board, 24" x 48" tile"
click at [330, 207] on button "Save" at bounding box center [332, 209] width 42 height 8
type input "1180.00"
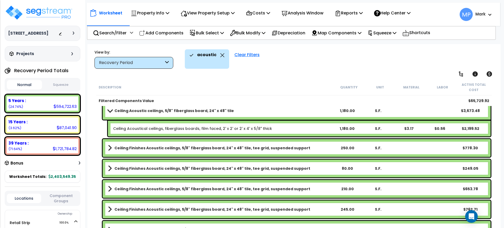
scroll to position [328, 0]
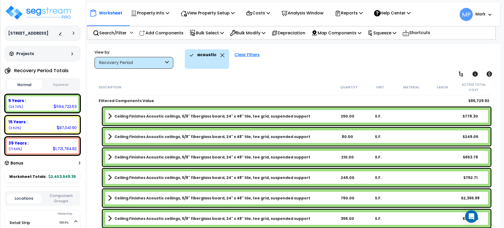
click at [259, 116] on b "Ceiling Finishes Acoustic ceilings, 5/8" fiberglass board, 24" x 48" tile, tee …" at bounding box center [213, 116] width 196 height 5
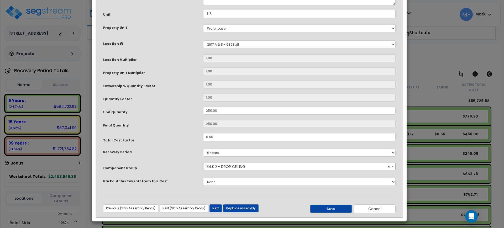
scroll to position [0, 0]
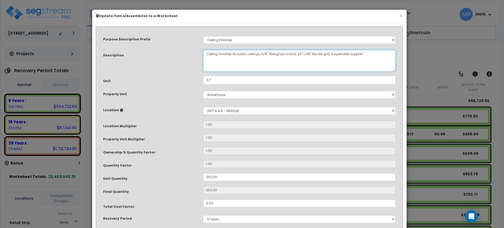
drag, startPoint x: 361, startPoint y: 55, endPoint x: 313, endPoint y: 56, distance: 47.9
click at [313, 56] on textarea "Ceiling Finishes Acoustic ceilings, 5/8" fiberglass board, 24" x 48" tile, tee …" at bounding box center [299, 61] width 193 height 22
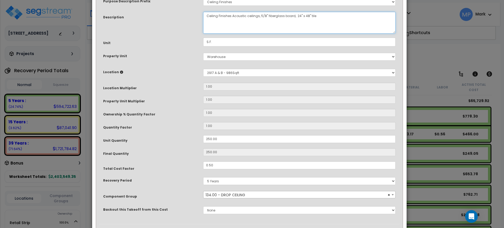
scroll to position [66, 0]
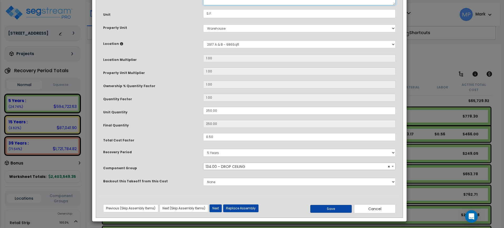
type textarea "Ceiling Finishes Acoustic ceilings, 5/8" fiberglass board, 24" x 48" tile"
click at [333, 210] on button "Save" at bounding box center [332, 209] width 42 height 8
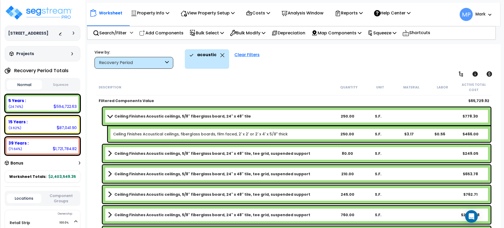
click at [264, 153] on b "Ceiling Finishes Acoustic ceilings, 5/8" fiberglass board, 24" x 48" tile, tee …" at bounding box center [213, 153] width 196 height 5
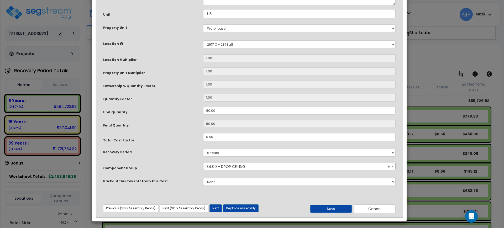
scroll to position [0, 0]
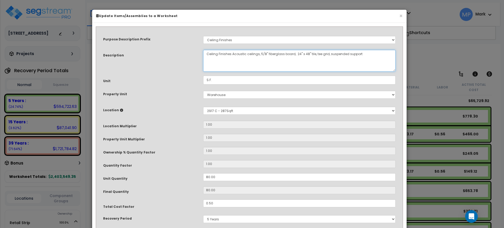
drag, startPoint x: 357, startPoint y: 54, endPoint x: 313, endPoint y: 53, distance: 44.1
click at [313, 53] on textarea "Ceiling Finishes Acoustic ceilings, 5/8" fiberglass board, 24" x 48" tile, tee …" at bounding box center [299, 61] width 193 height 22
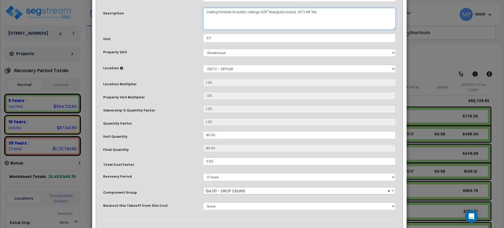
scroll to position [66, 0]
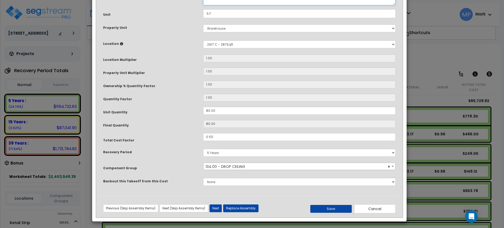
type textarea "Ceiling Finishes Acoustic ceilings, 5/8" fiberglass board, 24" x 48" tile"
click at [330, 208] on button "Save" at bounding box center [332, 209] width 42 height 8
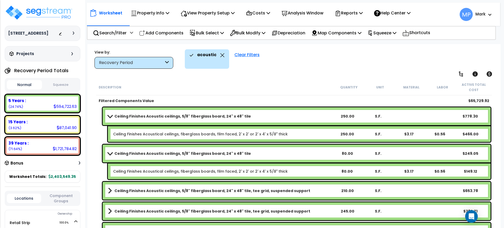
click at [314, 190] on link "Ceiling Finishes Acoustic ceilings, 5/8" fiberglass board, 24" x 48" tile, tee …" at bounding box center [220, 190] width 224 height 7
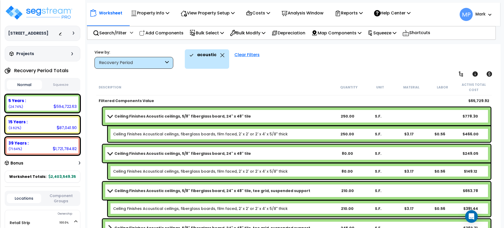
click at [314, 190] on link "Ceiling Finishes Acoustic ceilings, 5/8" fiberglass board, 24" x 48" tile, tee …" at bounding box center [220, 190] width 224 height 7
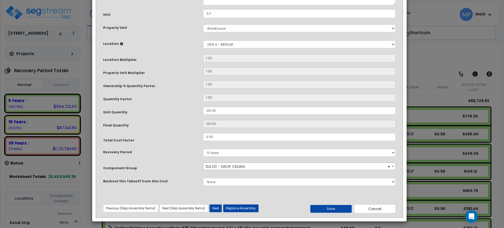
scroll to position [0, 0]
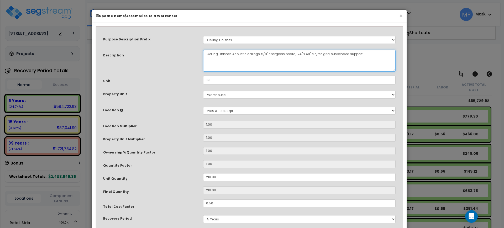
click at [382, 54] on textarea "Ceiling Finishes Acoustic ceilings, 5/8" fiberglass board, 24" x 48" tile, tee …" at bounding box center [299, 61] width 193 height 22
drag, startPoint x: 380, startPoint y: 55, endPoint x: 313, endPoint y: 54, distance: 66.2
click at [313, 54] on textarea "Ceiling Finishes Acoustic ceilings, 5/8" fiberglass board, 24" x 48" tile, tee …" at bounding box center [299, 61] width 193 height 22
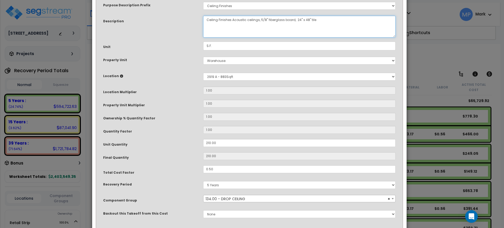
scroll to position [66, 0]
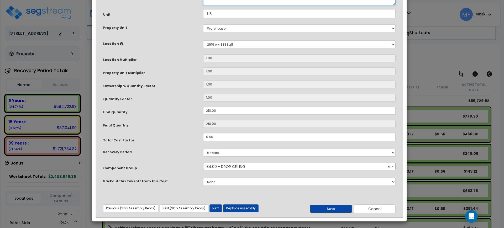
type textarea "Ceiling Finishes Acoustic ceilings, 5/8" fiberglass board, 24" x 48" tile"
click at [334, 209] on button "Save" at bounding box center [332, 209] width 42 height 8
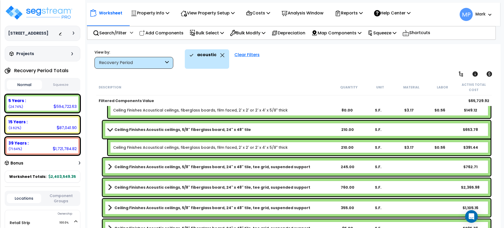
scroll to position [394, 0]
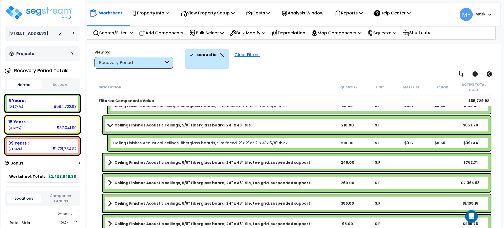
click at [289, 162] on b "Ceiling Finishes Acoustic ceilings, 5/8" fiberglass board, 24" x 48" tile, tee …" at bounding box center [213, 162] width 196 height 5
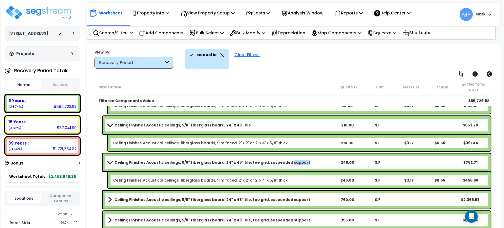
click at [289, 162] on b "Ceiling Finishes Acoustic ceilings, 5/8" fiberglass board, 24" x 48" tile, tee …" at bounding box center [213, 162] width 196 height 5
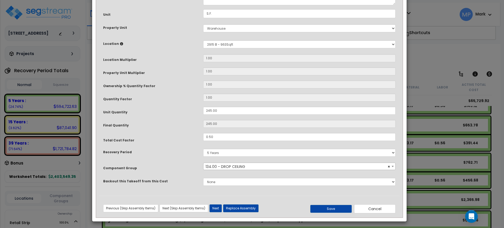
scroll to position [0, 0]
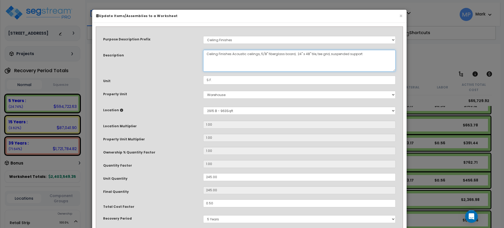
click at [358, 51] on textarea "Ceiling Finishes Acoustic ceilings, 5/8" fiberglass board, 24" x 48" tile, tee …" at bounding box center [299, 61] width 193 height 22
click at [362, 54] on textarea "Ceiling Finishes Acoustic ceilings, 5/8" fiberglass board, 24" x 48" tile, tee …" at bounding box center [299, 61] width 193 height 22
click at [353, 55] on textarea "Ceiling Finishes Acoustic ceilings, 5/8" fiberglass board, 24" x 48" tile, tee …" at bounding box center [299, 61] width 193 height 22
drag, startPoint x: 364, startPoint y: 54, endPoint x: 313, endPoint y: 54, distance: 51.8
click at [313, 54] on textarea "Ceiling Finishes Acoustic ceilings, 5/8" fiberglass board, 24" x 48" tile, tee …" at bounding box center [299, 61] width 193 height 22
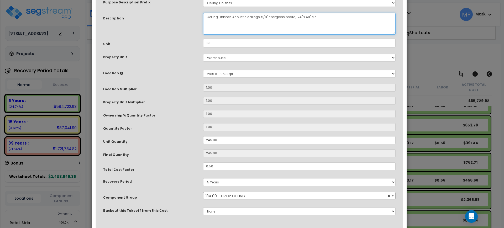
scroll to position [66, 0]
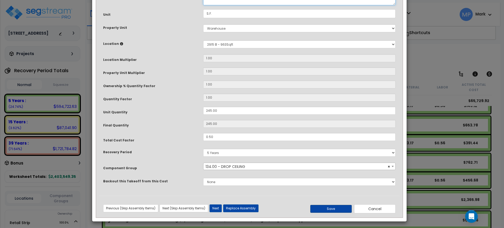
type textarea "Ceiling Finishes Acoustic ceilings, 5/8" fiberglass board, 24" x 48" tile"
click at [330, 208] on button "Save" at bounding box center [332, 209] width 42 height 8
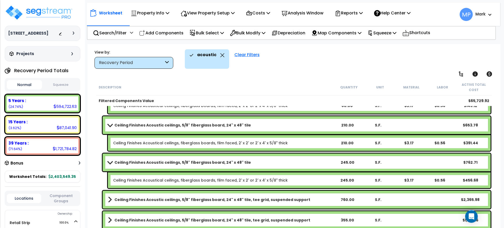
click at [269, 198] on b "Ceiling Finishes Acoustic ceilings, 5/8" fiberglass board, 24" x 48" tile, tee …" at bounding box center [213, 199] width 196 height 5
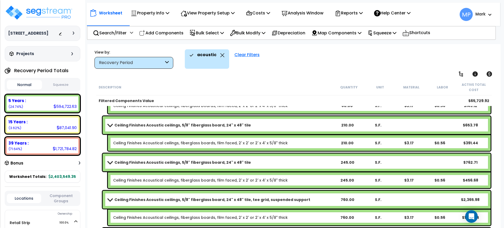
click at [269, 198] on b "Ceiling Finishes Acoustic ceilings, 5/8" fiberglass board, 24" x 48" tile, tee …" at bounding box center [213, 199] width 196 height 5
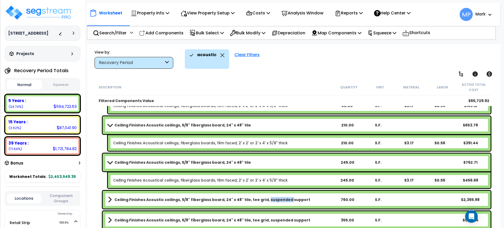
click at [269, 198] on b "Ceiling Finishes Acoustic ceilings, 5/8" fiberglass board, 24" x 48" tile, tee …" at bounding box center [213, 199] width 196 height 5
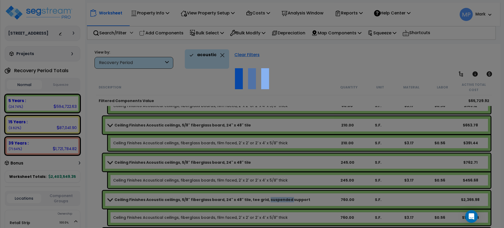
scroll to position [0, 0]
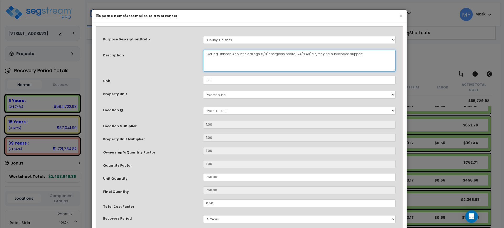
click at [366, 55] on textarea "Ceiling Finishes Acoustic ceilings, 5/8" fiberglass board, 24" x 48" tile, tee …" at bounding box center [299, 61] width 193 height 22
drag, startPoint x: 364, startPoint y: 55, endPoint x: 313, endPoint y: 59, distance: 51.1
click at [313, 59] on textarea "Ceiling Finishes Acoustic ceilings, 5/8" fiberglass board, 24" x 48" tile, tee …" at bounding box center [299, 61] width 193 height 22
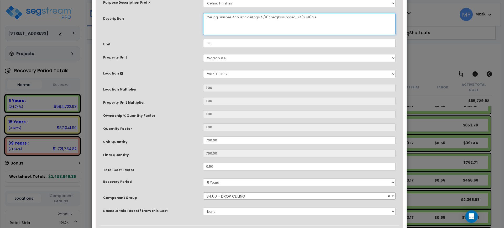
scroll to position [66, 0]
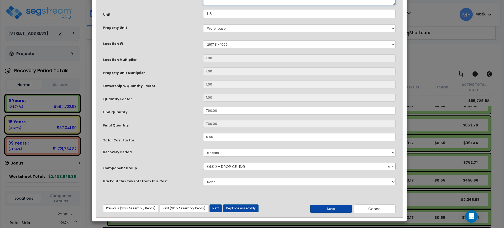
type textarea "Ceiling Finishes Acoustic ceilings, 5/8" fiberglass board, 24" x 48" tile"
click at [334, 208] on button "Save" at bounding box center [332, 209] width 42 height 8
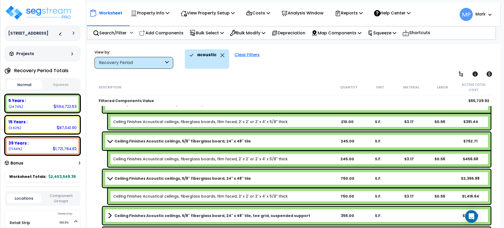
scroll to position [442, 0]
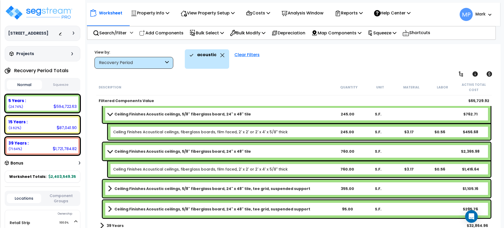
click at [279, 187] on b "Ceiling Finishes Acoustic ceilings, 5/8" fiberglass board, 24" x 48" tile, tee …" at bounding box center [213, 188] width 196 height 5
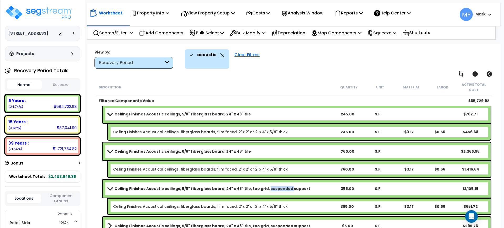
click at [279, 187] on b "Ceiling Finishes Acoustic ceilings, 5/8" fiberglass board, 24" x 48" tile, tee …" at bounding box center [213, 188] width 196 height 5
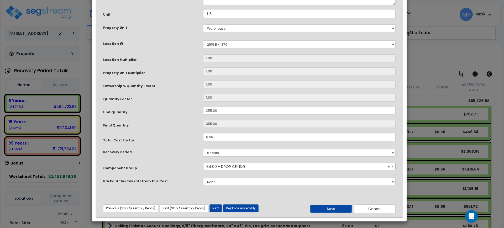
scroll to position [0, 0]
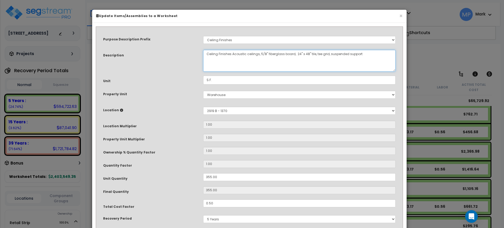
click at [363, 55] on textarea "Ceiling Finishes Acoustic ceilings, 5/8" fiberglass board, 24" x 48" tile, tee …" at bounding box center [299, 61] width 193 height 22
drag, startPoint x: 362, startPoint y: 55, endPoint x: 313, endPoint y: 54, distance: 49.4
click at [313, 54] on textarea "Ceiling Finishes Acoustic ceilings, 5/8" fiberglass board, 24" x 48" tile, tee …" at bounding box center [299, 61] width 193 height 22
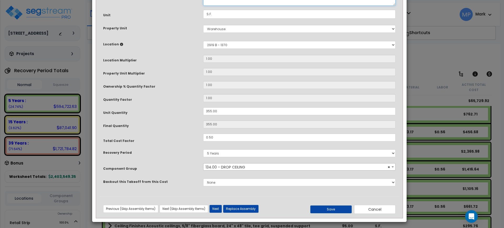
scroll to position [66, 0]
type textarea "Ceiling Finishes Acoustic ceilings, 5/8" fiberglass board, 24" x 48" tile"
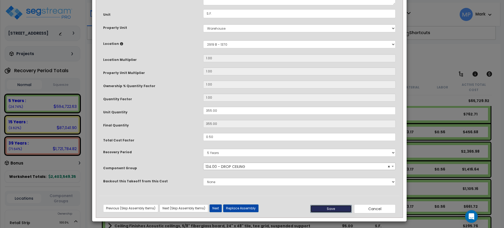
click at [324, 207] on button "Save" at bounding box center [332, 209] width 42 height 8
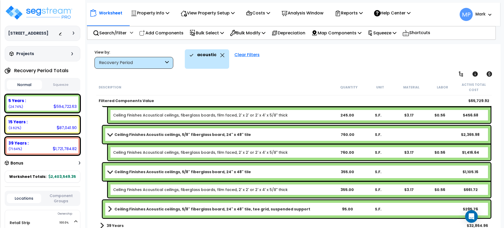
scroll to position [23, 0]
click at [263, 208] on b "Ceiling Finishes Acoustic ceilings, 5/8" fiberglass board, 24" x 48" tile, tee …" at bounding box center [213, 209] width 196 height 5
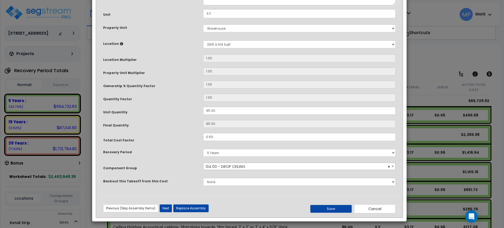
scroll to position [0, 0]
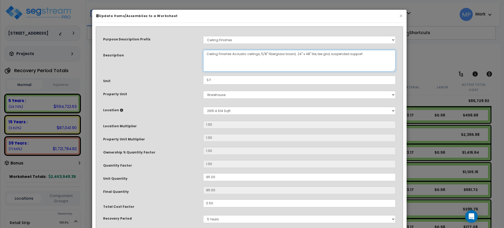
click at [367, 51] on textarea "Ceiling Finishes Acoustic ceilings, 5/8" fiberglass board, 24" x 48" tile, tee …" at bounding box center [299, 61] width 193 height 22
drag, startPoint x: 363, startPoint y: 54, endPoint x: 313, endPoint y: 57, distance: 50.5
click at [313, 57] on textarea "Ceiling Finishes Acoustic ceilings, 5/8" fiberglass board, 24" x 48" tile, tee …" at bounding box center [299, 61] width 193 height 22
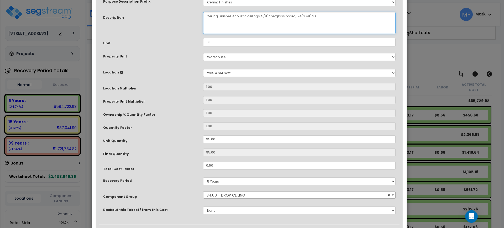
scroll to position [66, 0]
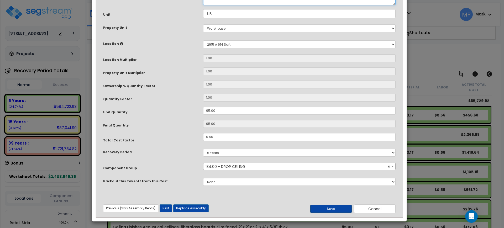
type textarea "Ceiling Finishes Acoustic ceilings, 5/8" fiberglass board, 24" x 48" tile"
click at [319, 208] on button "Save" at bounding box center [332, 209] width 42 height 8
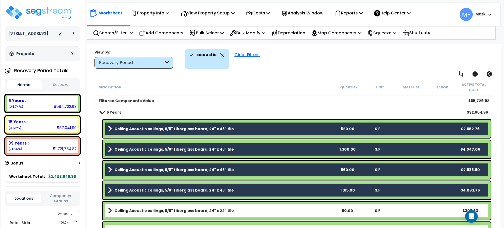
scroll to position [0, 0]
click at [248, 54] on div "Clear Filters" at bounding box center [247, 58] width 30 height 19
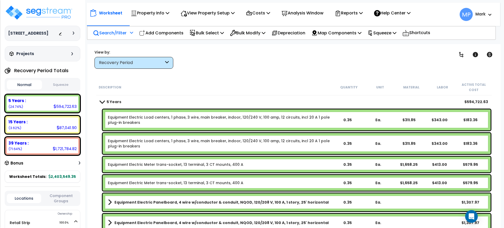
click at [114, 34] on p "Search/Filter" at bounding box center [110, 32] width 34 height 7
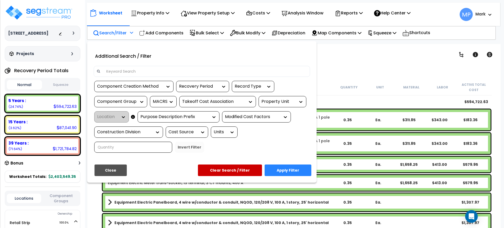
click at [138, 71] on input at bounding box center [205, 72] width 204 height 8
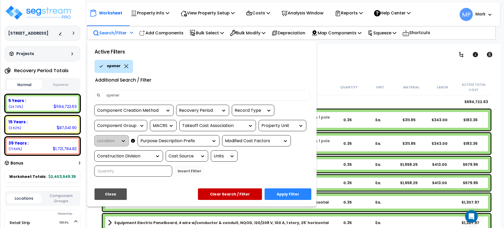
type input "opener"
click at [291, 193] on button "Apply Filter" at bounding box center [288, 195] width 47 height 12
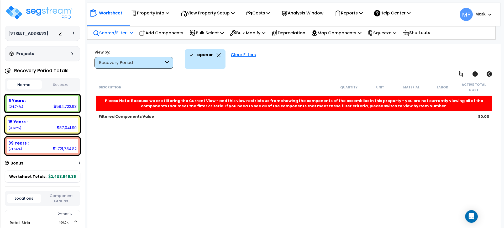
click at [248, 54] on div "Clear Filters" at bounding box center [243, 58] width 30 height 19
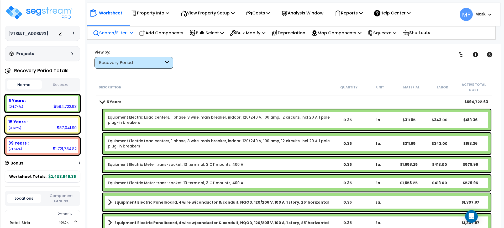
click at [163, 64] on div "Recovery Period" at bounding box center [131, 63] width 65 height 6
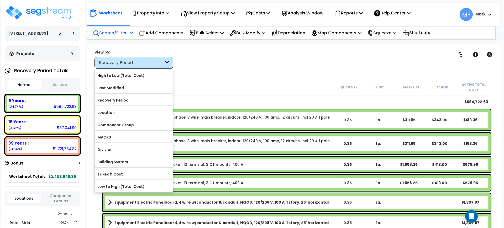
click at [219, 63] on div "opener Clear Filters" at bounding box center [312, 58] width 265 height 19
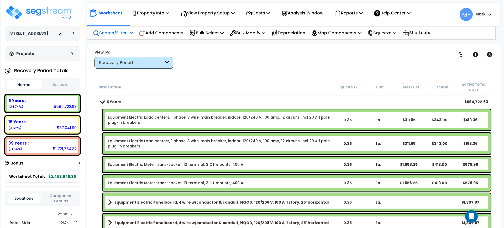
click at [113, 32] on p "Search/Filter" at bounding box center [110, 32] width 34 height 7
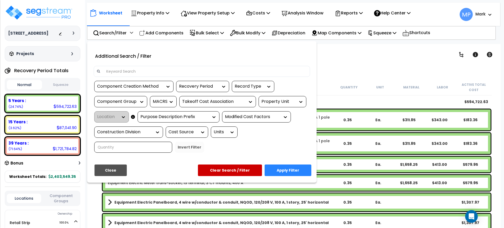
click at [135, 71] on input at bounding box center [205, 72] width 204 height 8
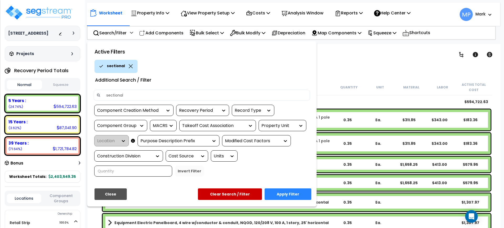
type input "sectional"
click at [286, 198] on button "Apply Filter" at bounding box center [288, 195] width 47 height 12
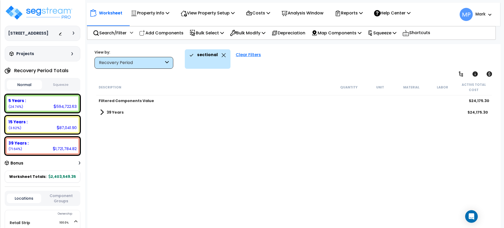
click at [106, 111] on link "39 Years" at bounding box center [112, 112] width 24 height 7
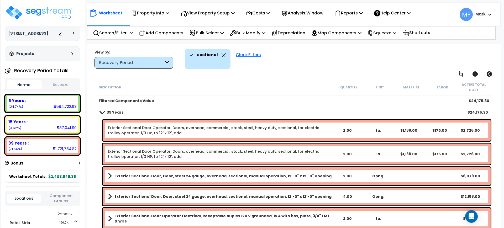
click at [238, 130] on link "Exterior Sectional Door Operator, Doors, overhead, commercial, stock, steel, he…" at bounding box center [213, 130] width 211 height 11
click at [238, 135] on div "Exterior Sectional Door Operator, Doors, overhead, commercial, stock, steel, he…" at bounding box center [220, 130] width 224 height 11
click at [306, 127] on link "Exterior Sectional Door Operator, Doors, overhead, commercial, stock, steel, he…" at bounding box center [213, 130] width 211 height 11
click at [332, 126] on div "Exterior Sectional Door Operator, Doors, overhead, commercial, stock, steel, he…" at bounding box center [220, 130] width 224 height 11
click at [322, 131] on div "Exterior Sectional Door Operator, Doors, overhead, commercial, stock, steel, he…" at bounding box center [220, 130] width 224 height 11
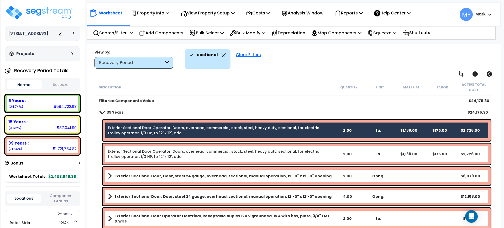
click at [321, 154] on div "Exterior Sectional Door Operator, Doors, overhead, commercial, stock, steel, he…" at bounding box center [220, 154] width 224 height 11
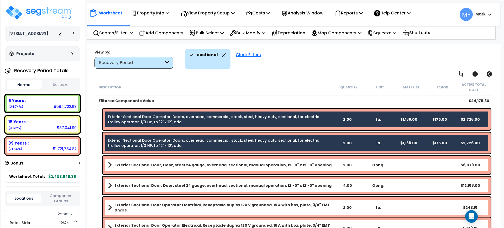
scroll to position [16, 0]
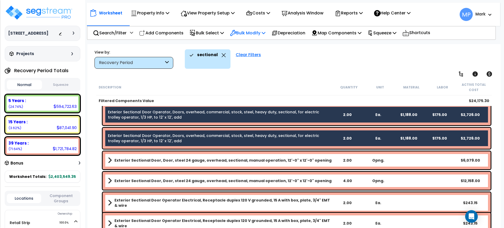
click at [250, 32] on p "Bulk Modify" at bounding box center [247, 32] width 35 height 7
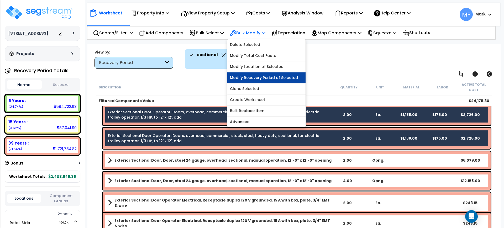
click at [258, 78] on link "Modify Recovery Period of Selected" at bounding box center [267, 78] width 78 height 11
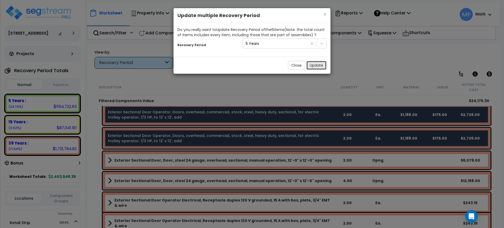
click at [317, 65] on button "Update" at bounding box center [317, 65] width 20 height 9
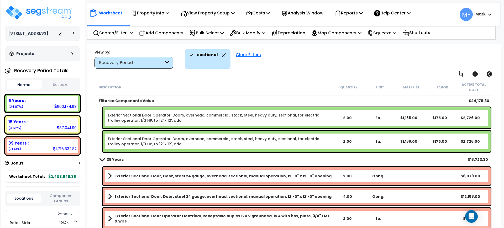
scroll to position [0, 0]
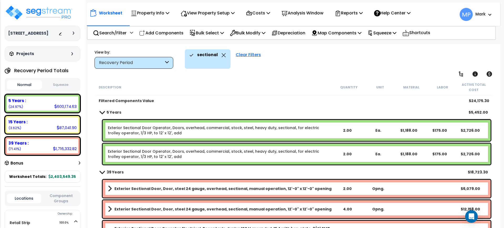
click at [249, 55] on div "Clear Filters" at bounding box center [248, 58] width 30 height 19
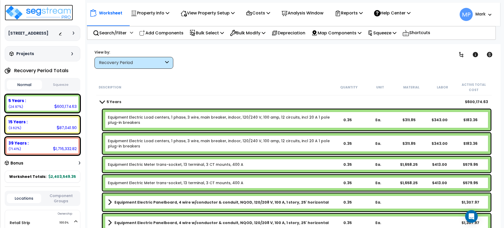
click at [48, 11] on img at bounding box center [39, 13] width 68 height 16
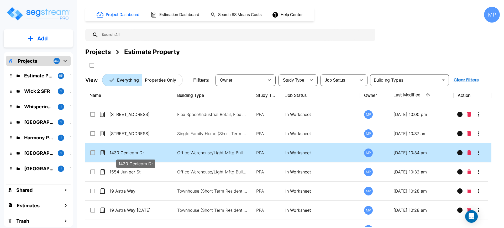
click at [131, 152] on p "1430 Genicom Dr" at bounding box center [136, 153] width 53 height 6
click at [122, 153] on p "1430 Genicom Dr" at bounding box center [136, 153] width 53 height 6
checkbox input "true"
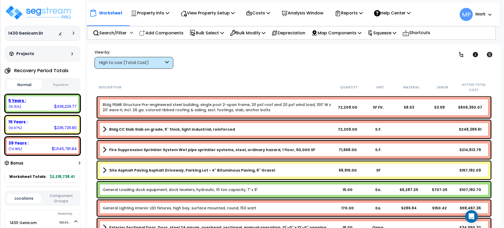
click at [44, 104] on div "5 Years : 336,229.77 (15.15%)" at bounding box center [42, 103] width 71 height 14
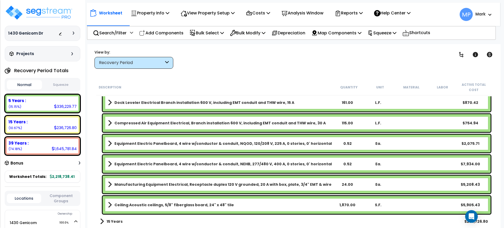
scroll to position [1453, 0]
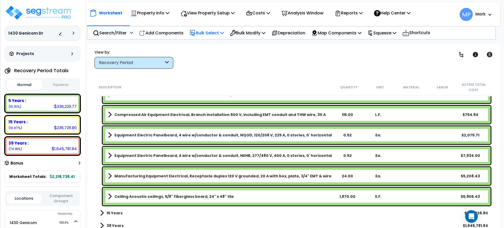
click at [224, 32] on icon at bounding box center [222, 33] width 4 height 4
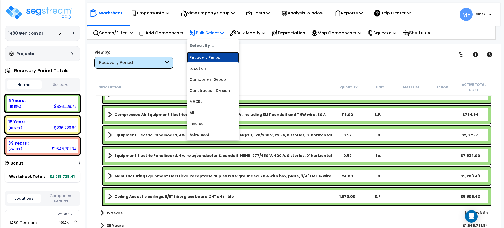
click at [209, 59] on link "Recovery Period" at bounding box center [213, 57] width 52 height 11
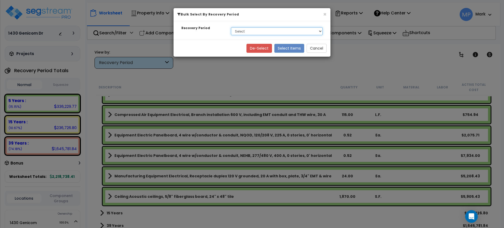
click at [272, 34] on select "Select 5 Years 15 Years 39 Years" at bounding box center [277, 31] width 92 height 8
select select "5Y"
click at [231, 27] on select "Select 5 Years 15 Years 39 Years" at bounding box center [277, 31] width 92 height 8
click at [290, 47] on button "Select Items" at bounding box center [290, 48] width 30 height 9
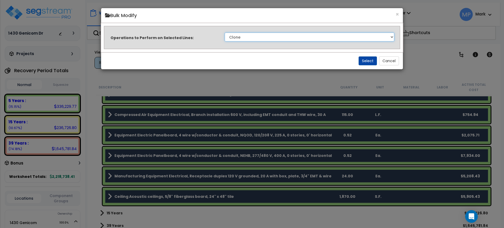
click at [392, 38] on select "Clone Delete Delete Zero Quantities Modify Component Group Modify Cost Sources …" at bounding box center [310, 37] width 170 height 9
select select "modifyTotalCostFactor"
click at [225, 33] on select "Clone Delete Delete Zero Quantities Modify Component Group Modify Cost Sources …" at bounding box center [310, 37] width 170 height 9
click at [368, 60] on button "Select" at bounding box center [368, 60] width 18 height 9
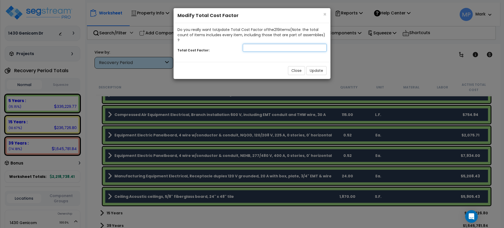
click at [263, 44] on input "number" at bounding box center [285, 48] width 84 height 8
click at [324, 14] on span "×" at bounding box center [324, 15] width 3 height 8
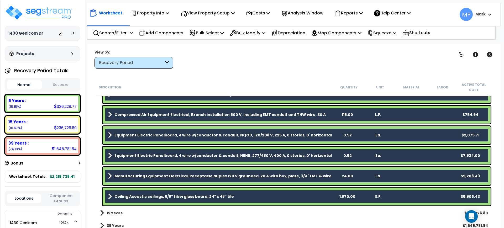
click at [204, 75] on div "Worksheet Property Info Property Setup Add Property Unit Template property Clon…" at bounding box center [294, 158] width 414 height 228
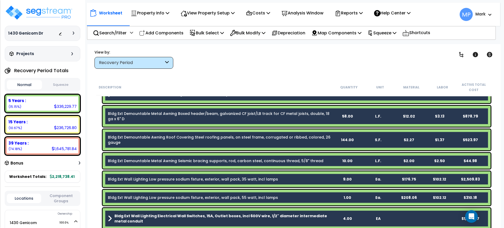
scroll to position [632, 0]
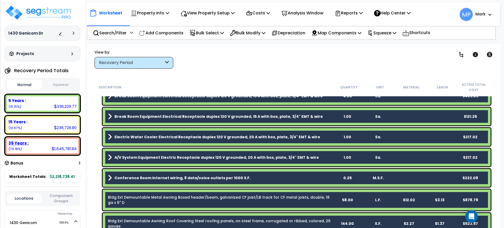
click at [39, 147] on div "39 Years : 1,645,781.84 (74.18%)" at bounding box center [42, 146] width 71 height 14
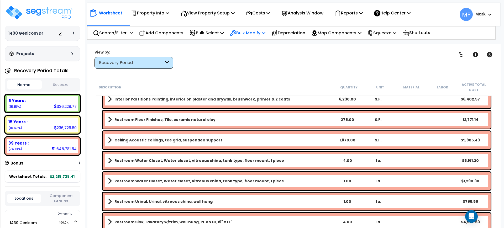
click at [252, 32] on p "Bulk Modify" at bounding box center [247, 32] width 35 height 7
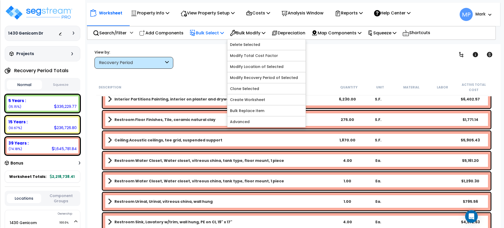
click at [214, 35] on p "Bulk Select" at bounding box center [207, 32] width 34 height 7
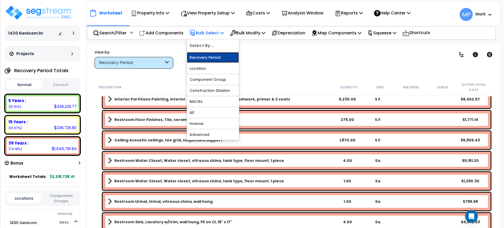
click at [212, 59] on link "Recovery Period" at bounding box center [213, 57] width 52 height 11
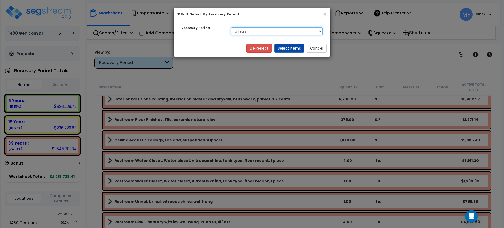
drag, startPoint x: 321, startPoint y: 31, endPoint x: 316, endPoint y: 34, distance: 6.4
click at [321, 31] on select "Select 5 Years 15 Years 39 Years" at bounding box center [277, 31] width 92 height 8
select select "39Y"
click at [231, 27] on select "Select 5 Years 15 Years 39 Years" at bounding box center [277, 31] width 92 height 8
click at [290, 48] on button "Select Items" at bounding box center [290, 48] width 30 height 9
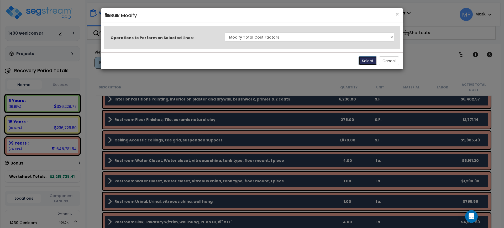
click at [367, 60] on button "Select" at bounding box center [368, 60] width 18 height 9
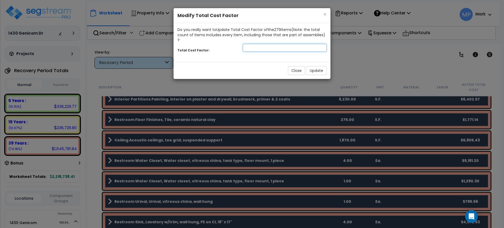
click at [266, 46] on input "number" at bounding box center [285, 48] width 84 height 8
type input ".93"
click at [317, 66] on button "Update" at bounding box center [317, 70] width 20 height 9
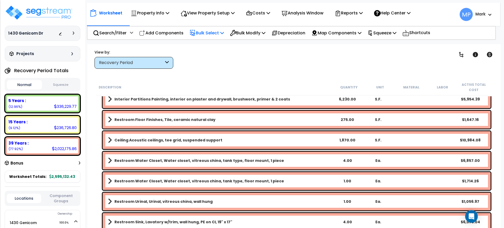
click at [224, 32] on icon at bounding box center [222, 33] width 4 height 4
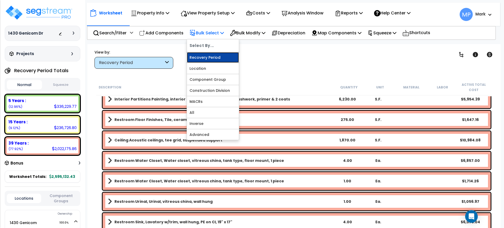
click at [218, 57] on link "Recovery Period" at bounding box center [213, 57] width 52 height 11
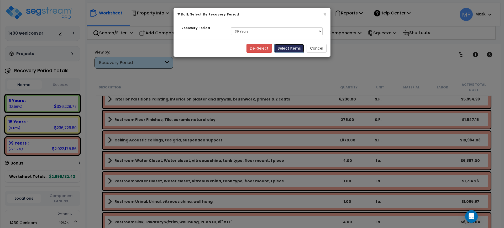
click at [290, 49] on button "Select Items" at bounding box center [290, 48] width 30 height 9
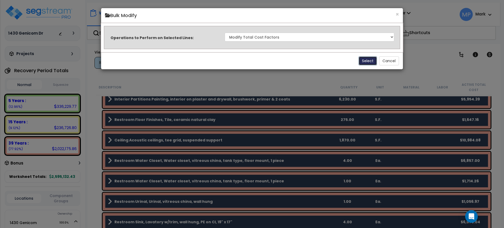
click at [369, 60] on button "Select" at bounding box center [368, 60] width 18 height 9
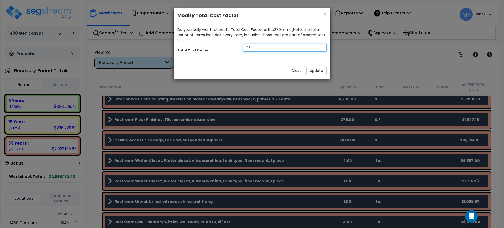
drag, startPoint x: 258, startPoint y: 42, endPoint x: 229, endPoint y: 42, distance: 28.9
click at [229, 43] on div "Total Cost Factor: .93" at bounding box center [252, 48] width 157 height 11
type input ".8"
click at [322, 67] on button "Update" at bounding box center [317, 70] width 20 height 9
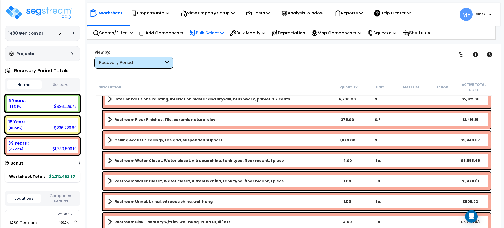
click at [215, 33] on p "Bulk Select" at bounding box center [207, 32] width 34 height 7
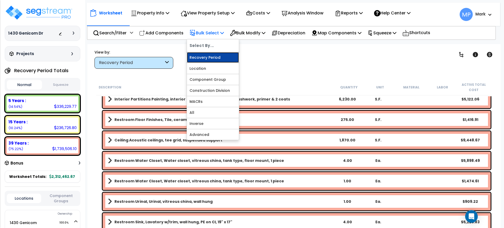
click at [213, 58] on link "Recovery Period" at bounding box center [213, 57] width 52 height 11
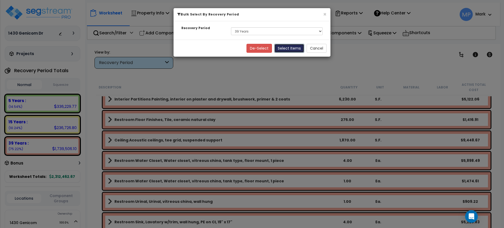
click at [290, 49] on button "Select Items" at bounding box center [290, 48] width 30 height 9
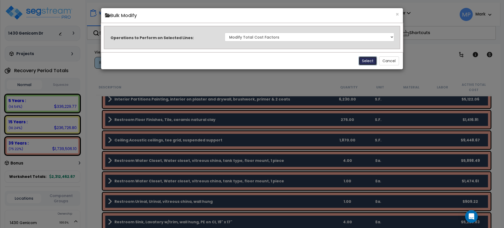
click at [370, 62] on button "Select" at bounding box center [368, 60] width 18 height 9
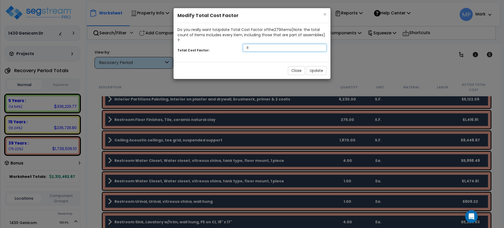
drag, startPoint x: 241, startPoint y: 42, endPoint x: 222, endPoint y: 40, distance: 18.8
click at [224, 43] on div "Total Cost Factor: .8" at bounding box center [252, 48] width 157 height 11
type input ".77"
click at [323, 66] on button "Update" at bounding box center [317, 70] width 20 height 9
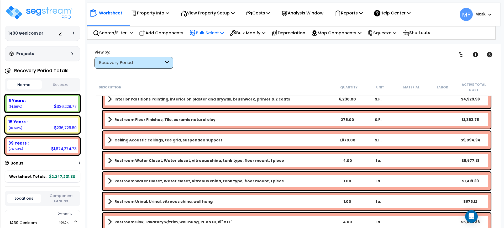
click at [215, 31] on p "Bulk Select" at bounding box center [207, 32] width 34 height 7
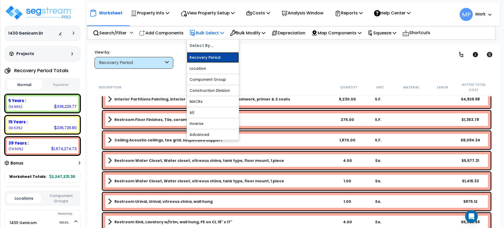
click at [220, 59] on link "Recovery Period" at bounding box center [213, 57] width 52 height 11
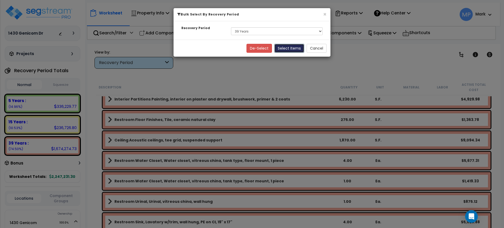
click at [287, 48] on button "Select Items" at bounding box center [290, 48] width 30 height 9
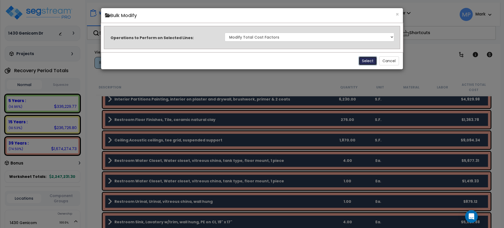
click at [370, 62] on button "Select" at bounding box center [368, 60] width 18 height 9
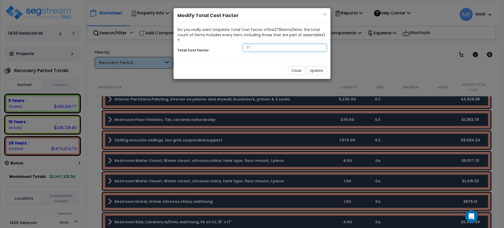
drag, startPoint x: 256, startPoint y: 41, endPoint x: 224, endPoint y: 40, distance: 32.1
click at [224, 43] on div "Total Cost Factor: .77" at bounding box center [252, 48] width 157 height 11
type input ".75"
click at [315, 66] on button "Update" at bounding box center [317, 70] width 20 height 9
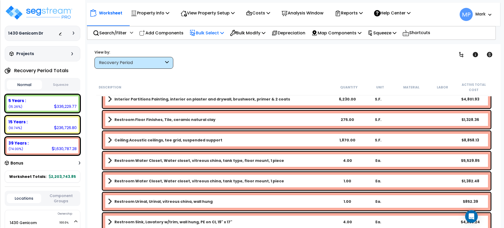
click at [213, 30] on p "Bulk Select" at bounding box center [207, 32] width 34 height 7
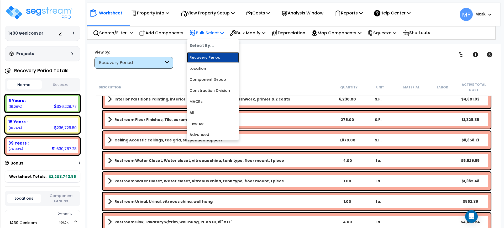
click at [218, 57] on link "Recovery Period" at bounding box center [213, 57] width 52 height 11
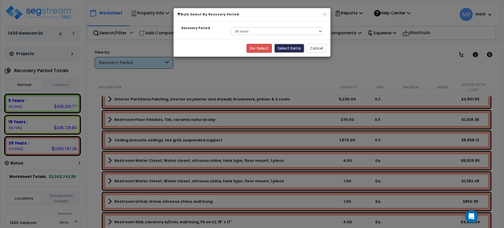
click at [286, 48] on button "Select Items" at bounding box center [290, 48] width 30 height 9
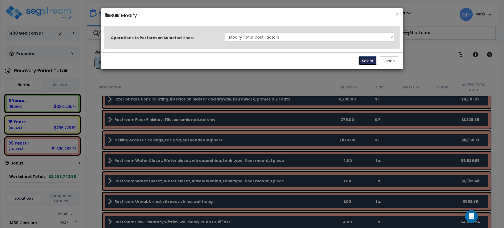
click at [371, 60] on button "Select" at bounding box center [368, 60] width 18 height 9
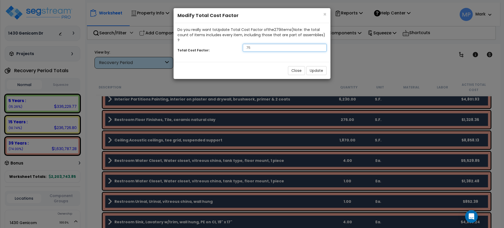
drag, startPoint x: 249, startPoint y: 44, endPoint x: 229, endPoint y: 39, distance: 20.6
click at [225, 43] on div "Total Cost Factor: .75" at bounding box center [252, 48] width 157 height 11
type input ".73"
click at [315, 66] on button "Update" at bounding box center [317, 70] width 20 height 9
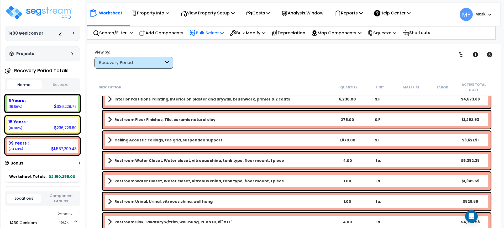
click at [209, 29] on p "Bulk Select" at bounding box center [207, 32] width 34 height 7
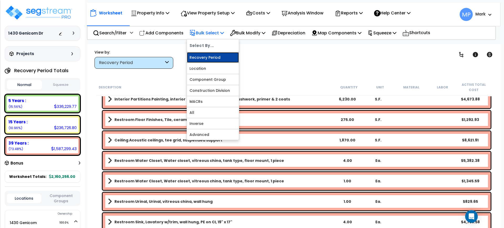
click at [219, 56] on link "Recovery Period" at bounding box center [213, 57] width 52 height 11
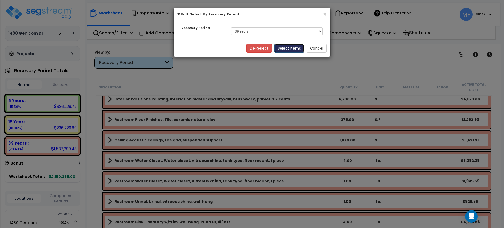
click at [284, 48] on button "Select Items" at bounding box center [290, 48] width 30 height 9
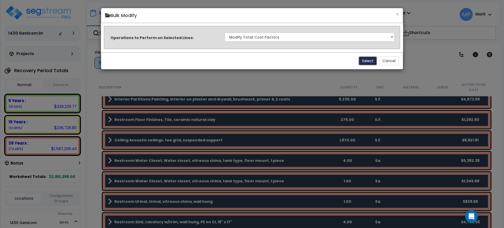
click at [367, 61] on button "Select" at bounding box center [368, 60] width 18 height 9
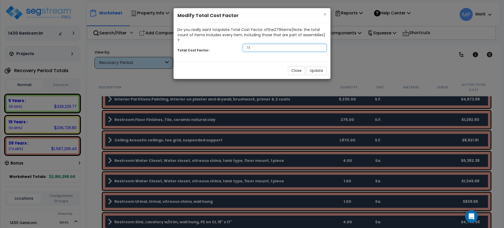
drag, startPoint x: 265, startPoint y: 45, endPoint x: 203, endPoint y: 42, distance: 62.4
click at [203, 43] on div "Total Cost Factor: .73" at bounding box center [252, 48] width 157 height 11
type input ".71"
click at [317, 68] on button "Update" at bounding box center [317, 70] width 20 height 9
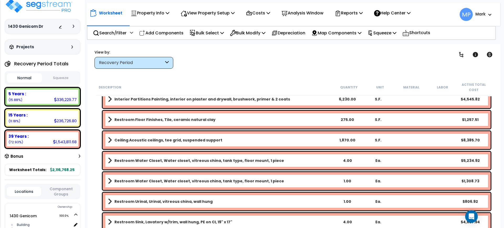
scroll to position [0, 0]
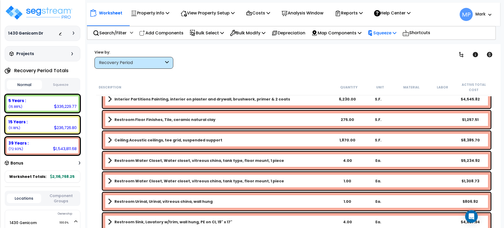
click at [391, 33] on p "Squeeze" at bounding box center [382, 32] width 29 height 7
click at [390, 46] on link "Squeeze" at bounding box center [391, 44] width 52 height 11
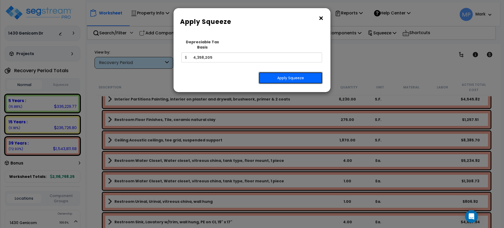
click at [293, 73] on button "Apply Squeeze" at bounding box center [291, 78] width 64 height 12
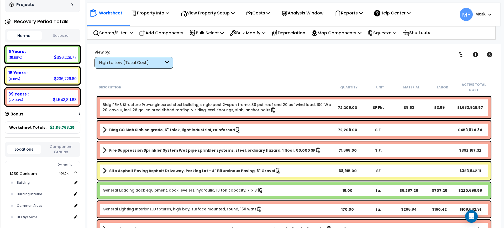
scroll to position [33, 0]
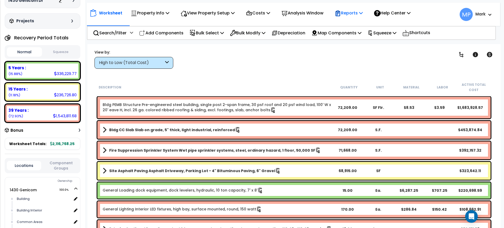
click at [360, 13] on p "Reports" at bounding box center [349, 12] width 28 height 7
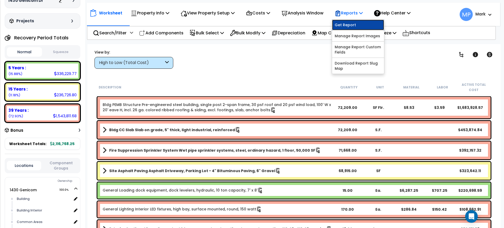
click at [357, 24] on link "Get Report" at bounding box center [358, 25] width 52 height 11
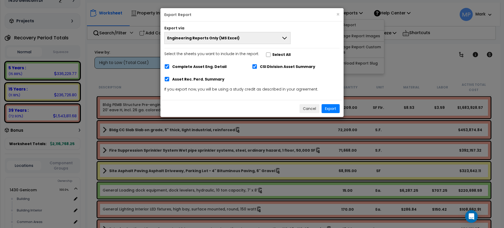
click at [284, 39] on icon at bounding box center [285, 38] width 6 height 6
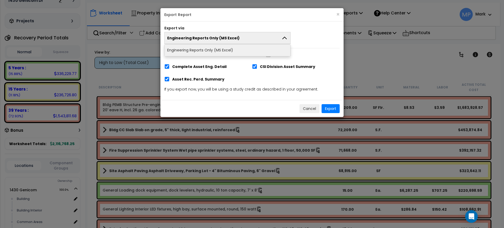
click at [240, 37] on button "Engineering Reports Only (MS Excel)" at bounding box center [227, 38] width 126 height 12
click at [267, 54] on input "Select the sheets you want to include in the report: Select All" at bounding box center [268, 55] width 5 height 4
checkbox input "true"
click at [286, 36] on icon at bounding box center [285, 38] width 6 height 6
click at [286, 40] on icon at bounding box center [285, 38] width 6 height 6
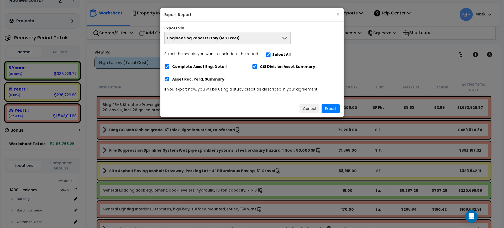
click at [182, 38] on span "Engineering Reports Only (MS Excel)" at bounding box center [203, 37] width 73 height 5
click at [331, 108] on button "Export" at bounding box center [331, 108] width 18 height 9
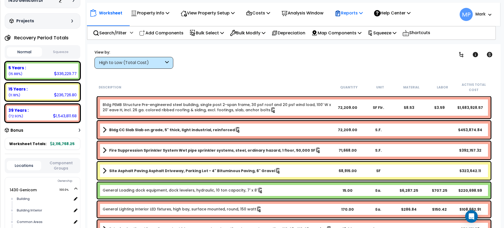
click at [363, 12] on p "Reports" at bounding box center [349, 12] width 28 height 7
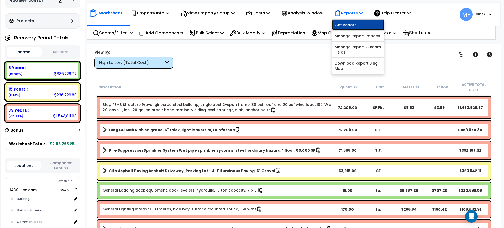
click at [358, 23] on link "Get Report" at bounding box center [358, 25] width 52 height 11
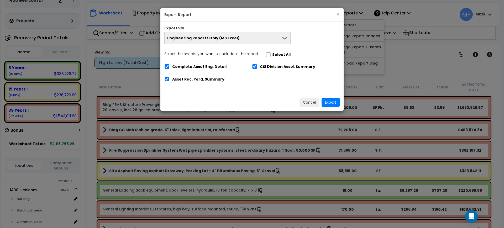
click at [284, 38] on icon at bounding box center [284, 38] width 4 height 3
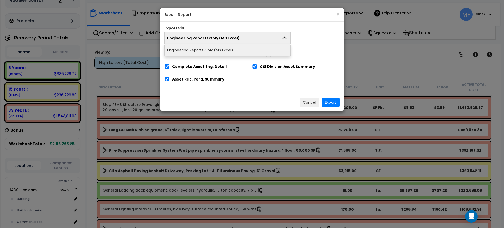
click at [284, 37] on icon at bounding box center [284, 38] width 4 height 3
click at [287, 38] on icon at bounding box center [285, 38] width 6 height 6
click at [266, 53] on input "Select the sheets you want to include in the report: Select All" at bounding box center [268, 55] width 5 height 4
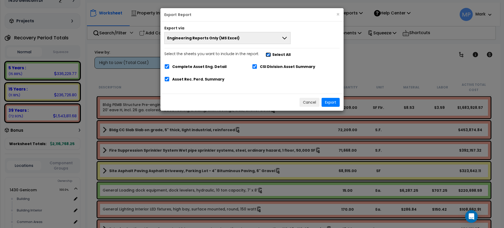
checkbox input "false"
click at [285, 40] on icon at bounding box center [285, 38] width 6 height 6
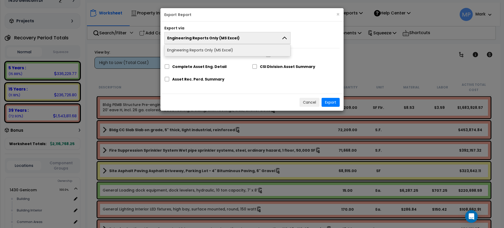
click at [280, 40] on button "Engineering Reports Only (MS Excel)" at bounding box center [227, 38] width 126 height 12
click at [266, 54] on input "Select the sheets you want to include in the report: Select All" at bounding box center [268, 55] width 5 height 4
checkbox input "true"
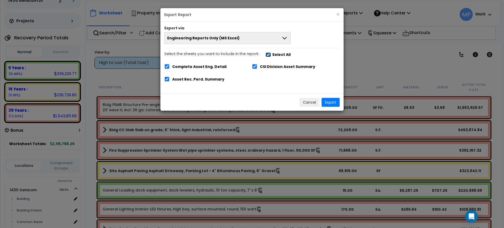
checkbox input "true"
click at [283, 39] on icon at bounding box center [285, 38] width 6 height 6
click at [285, 39] on icon at bounding box center [285, 38] width 6 height 6
click at [287, 38] on icon at bounding box center [285, 38] width 6 height 6
click at [312, 103] on button "Cancel" at bounding box center [310, 102] width 20 height 9
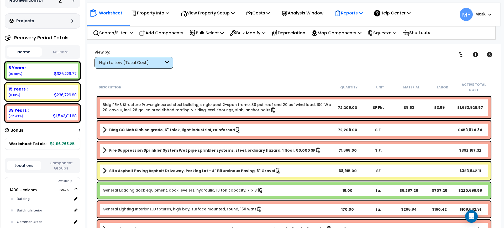
click at [354, 11] on p "Reports" at bounding box center [349, 12] width 28 height 7
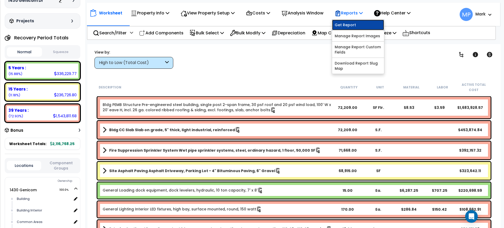
click at [356, 25] on link "Get Report" at bounding box center [358, 25] width 52 height 11
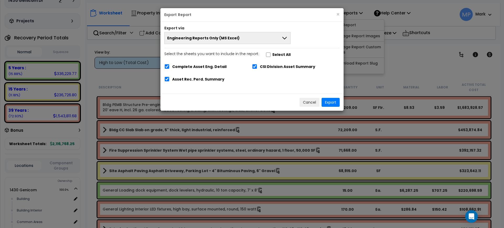
click at [287, 37] on icon at bounding box center [285, 38] width 6 height 6
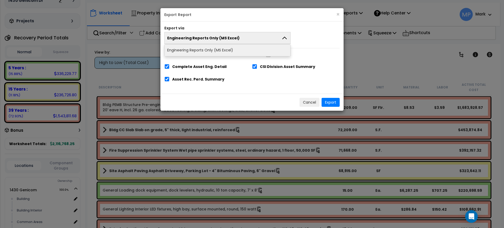
click at [287, 37] on icon at bounding box center [285, 38] width 6 height 6
click at [313, 100] on button "Cancel" at bounding box center [310, 102] width 20 height 9
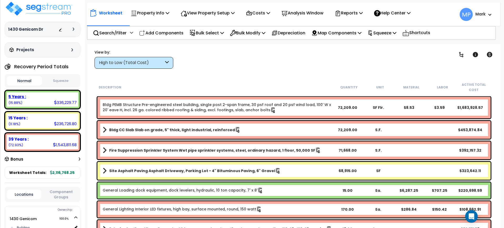
scroll to position [0, 0]
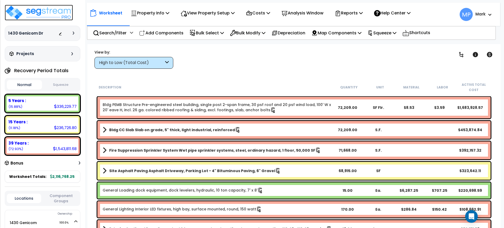
click at [45, 11] on img at bounding box center [39, 13] width 68 height 16
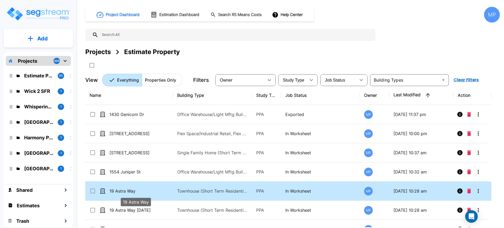
click at [123, 189] on p "19 Astra Way" at bounding box center [136, 191] width 53 height 6
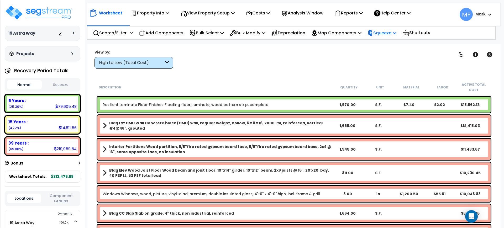
click at [390, 33] on p "Squeeze" at bounding box center [382, 32] width 29 height 7
click at [392, 44] on link "Squeeze" at bounding box center [391, 44] width 52 height 11
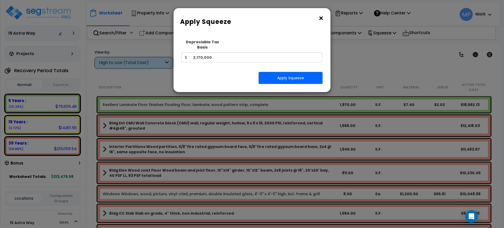
click at [321, 17] on button "×" at bounding box center [321, 18] width 6 height 8
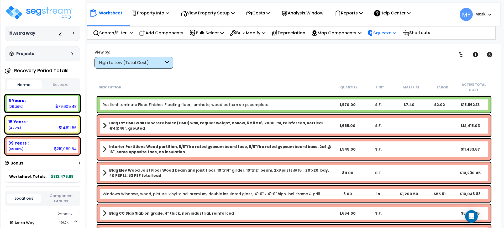
click at [392, 31] on p "Squeeze" at bounding box center [382, 32] width 29 height 7
click at [398, 47] on link "Squeeze" at bounding box center [391, 44] width 52 height 11
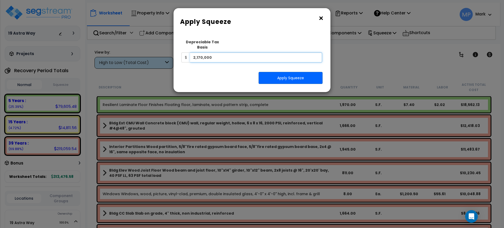
click at [228, 53] on input "2,170,000" at bounding box center [256, 58] width 132 height 10
drag, startPoint x: 218, startPoint y: 51, endPoint x: 174, endPoint y: 55, distance: 43.8
click at [174, 55] on div "Squeeze Type Select 1. Squeeze Entire Worksheet 2. Squeeze by [PERSON_NAME] Cos…" at bounding box center [252, 62] width 157 height 59
type input "1,896,000"
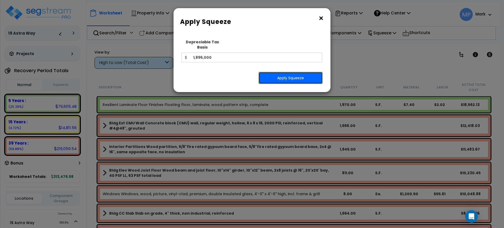
click at [288, 72] on button "Apply Squeeze" at bounding box center [291, 78] width 64 height 12
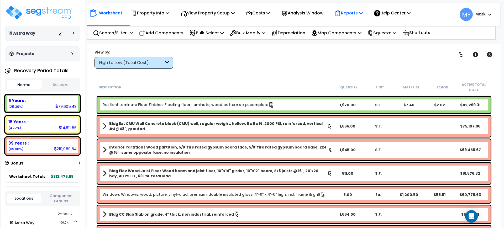
click at [361, 15] on p "Reports" at bounding box center [349, 12] width 28 height 7
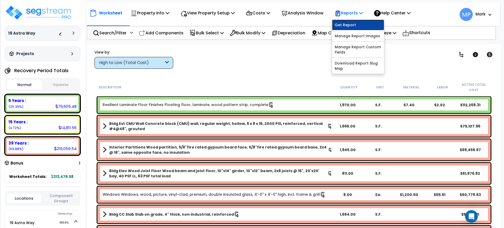
click at [357, 23] on link "Get Report" at bounding box center [358, 25] width 52 height 11
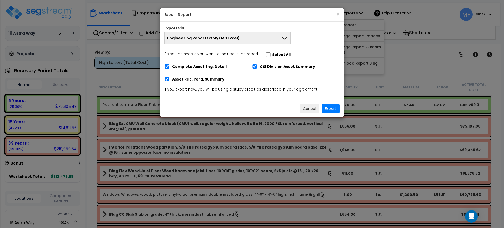
click at [285, 39] on icon at bounding box center [285, 38] width 6 height 6
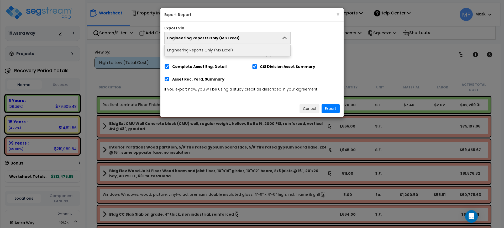
click at [215, 48] on li "Engineering Reports Only (MS Excel)" at bounding box center [228, 50] width 126 height 12
click at [333, 107] on button "Export" at bounding box center [331, 108] width 18 height 9
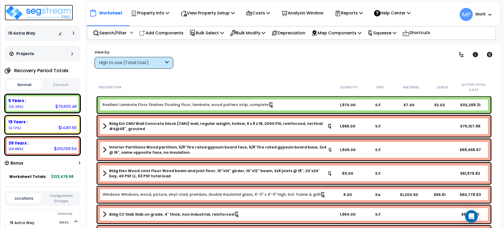
click at [44, 13] on img at bounding box center [39, 13] width 68 height 16
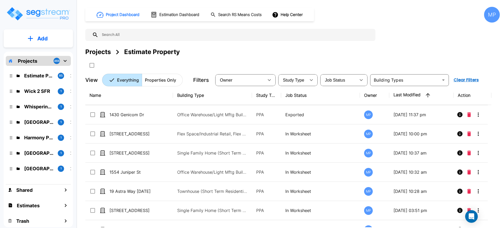
scroll to position [164, 0]
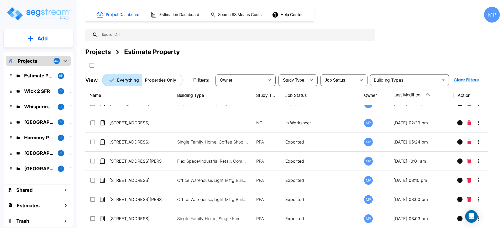
click at [43, 10] on img "mailbox folders" at bounding box center [38, 13] width 64 height 15
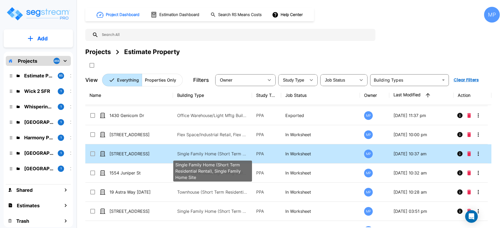
scroll to position [33, 0]
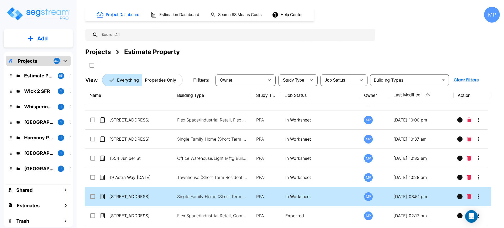
click at [293, 195] on p "In Worksheet" at bounding box center [321, 197] width 71 height 6
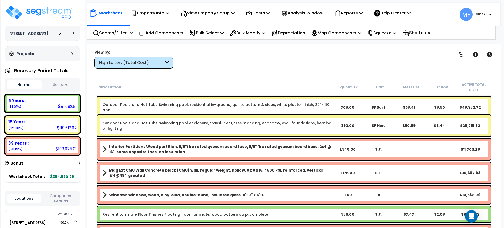
click at [71, 54] on icon at bounding box center [72, 53] width 2 height 3
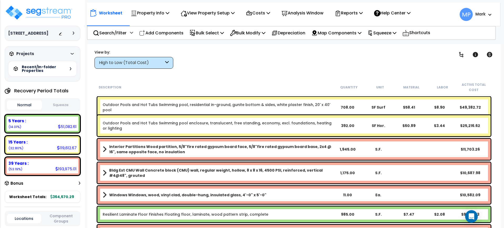
click at [73, 69] on div "Recent/In-folder Properties" at bounding box center [42, 69] width 69 height 16
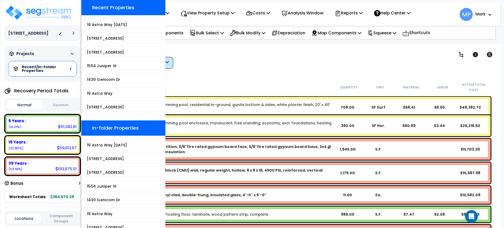
click at [74, 69] on div "Recent/In-folder Properties" at bounding box center [42, 69] width 69 height 16
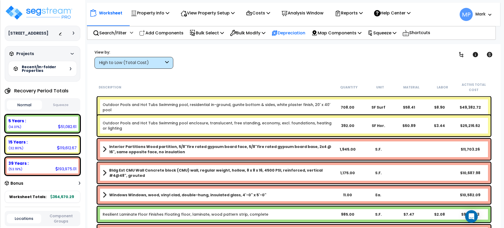
click at [302, 32] on p "Depreciation" at bounding box center [289, 32] width 34 height 7
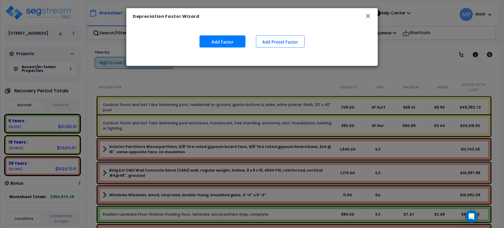
click at [368, 14] on icon "button" at bounding box center [368, 16] width 6 height 6
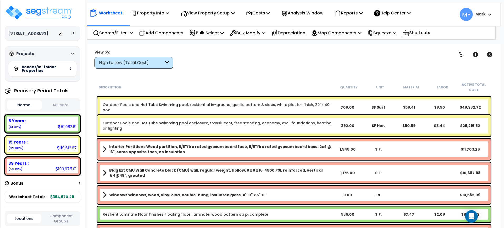
click at [429, 33] on p "Shortcuts" at bounding box center [417, 33] width 28 height 8
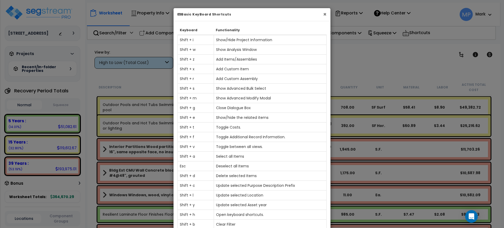
click at [326, 13] on button "×" at bounding box center [324, 15] width 3 height 6
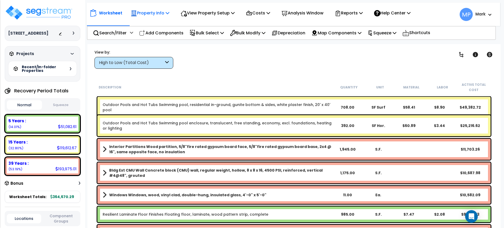
click at [157, 13] on p "Property Info" at bounding box center [150, 12] width 39 height 7
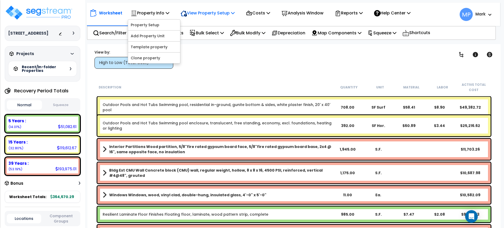
click at [169, 12] on p "View Property Setup" at bounding box center [150, 12] width 39 height 7
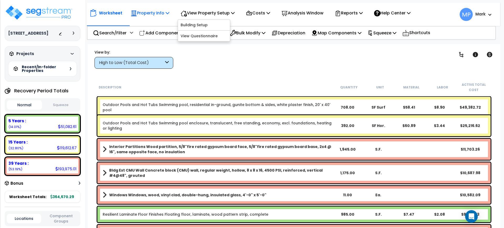
click at [168, 16] on p "Property Info" at bounding box center [150, 12] width 39 height 7
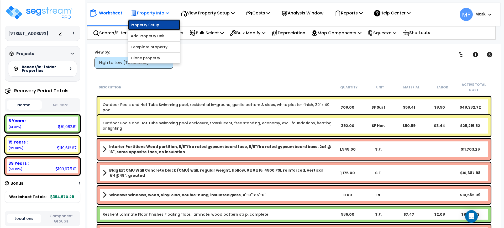
click at [147, 23] on link "Property Setup" at bounding box center [154, 25] width 52 height 11
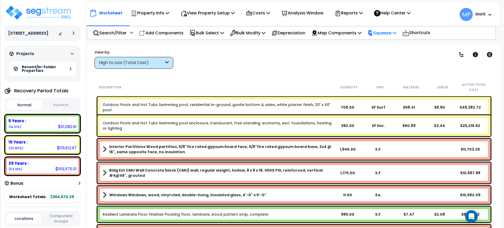
click at [386, 32] on p "Squeeze" at bounding box center [382, 32] width 29 height 7
click at [394, 44] on link "Squeeze" at bounding box center [391, 44] width 52 height 11
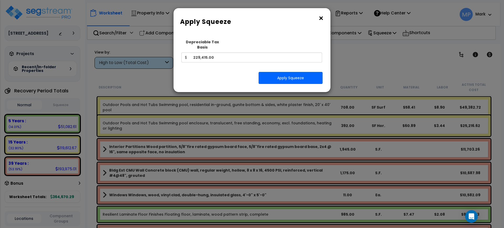
click at [322, 18] on button "×" at bounding box center [321, 18] width 6 height 8
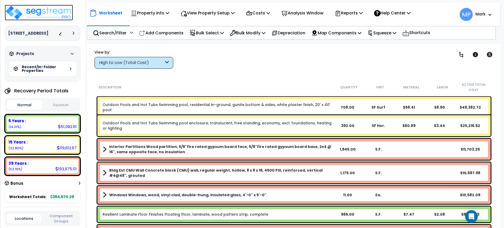
click at [55, 13] on img at bounding box center [39, 13] width 68 height 16
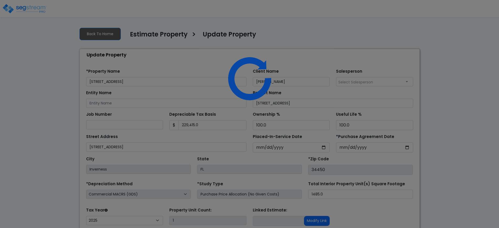
select select "2025"
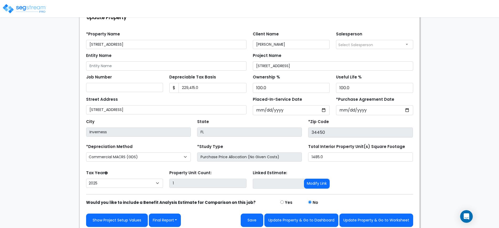
scroll to position [41, 0]
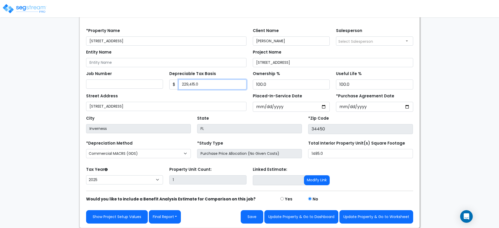
drag, startPoint x: 203, startPoint y: 84, endPoint x: 173, endPoint y: 83, distance: 30.0
click at [173, 83] on div "$ 229,415.0" at bounding box center [207, 85] width 77 height 10
type input "275000"
click at [256, 216] on button "Save" at bounding box center [252, 216] width 23 height 13
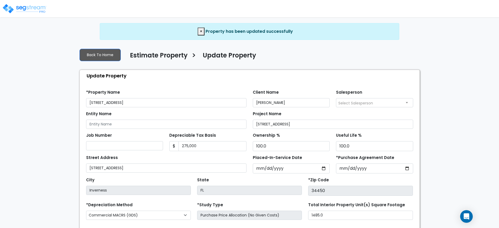
select select "2025"
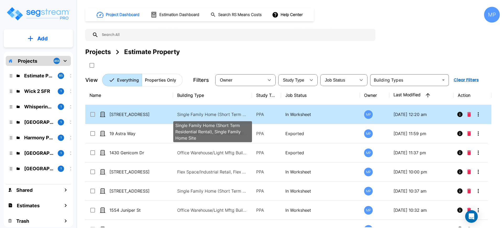
click at [213, 114] on p "Single Family Home (Short Term Residential Rental), Single Family Home Site" at bounding box center [212, 114] width 71 height 6
checkbox input "true"
click at [213, 114] on p "Single Family Home (Short Term Residential Rental), Single Family Home Site" at bounding box center [212, 114] width 71 height 6
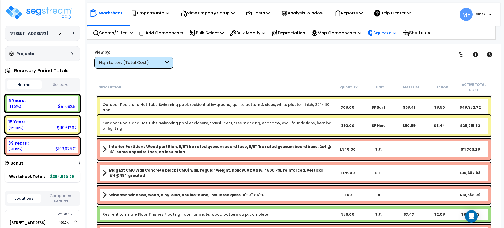
click at [385, 32] on p "Squeeze" at bounding box center [382, 32] width 29 height 7
click at [386, 44] on link "Squeeze" at bounding box center [391, 44] width 52 height 11
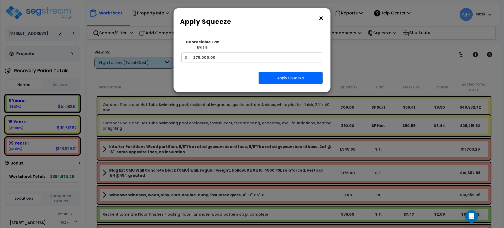
click at [323, 17] on button "×" at bounding box center [321, 18] width 6 height 8
